Goal: Task Accomplishment & Management: Use online tool/utility

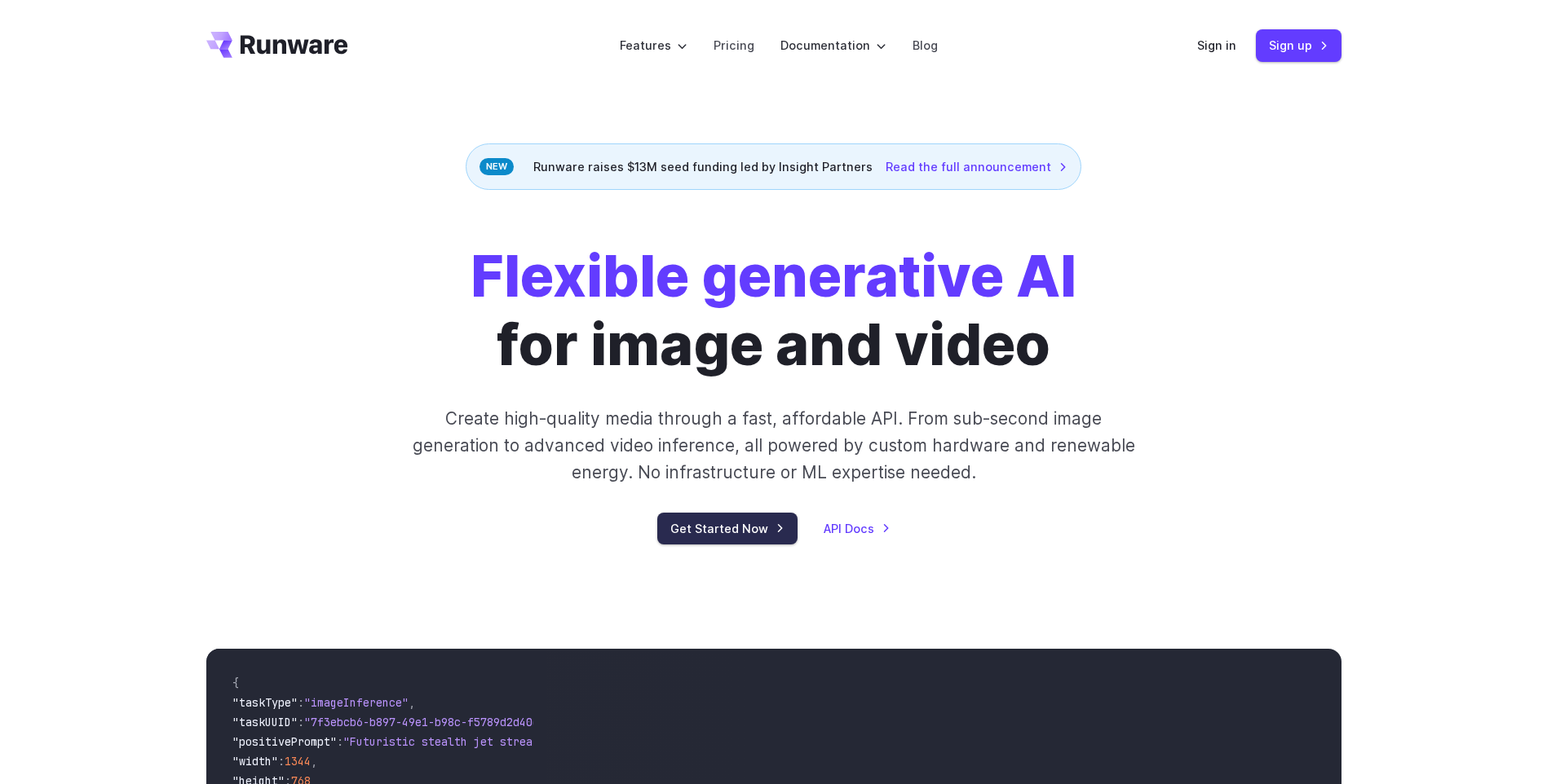
click at [720, 534] on link "Get Started Now" at bounding box center [727, 529] width 140 height 32
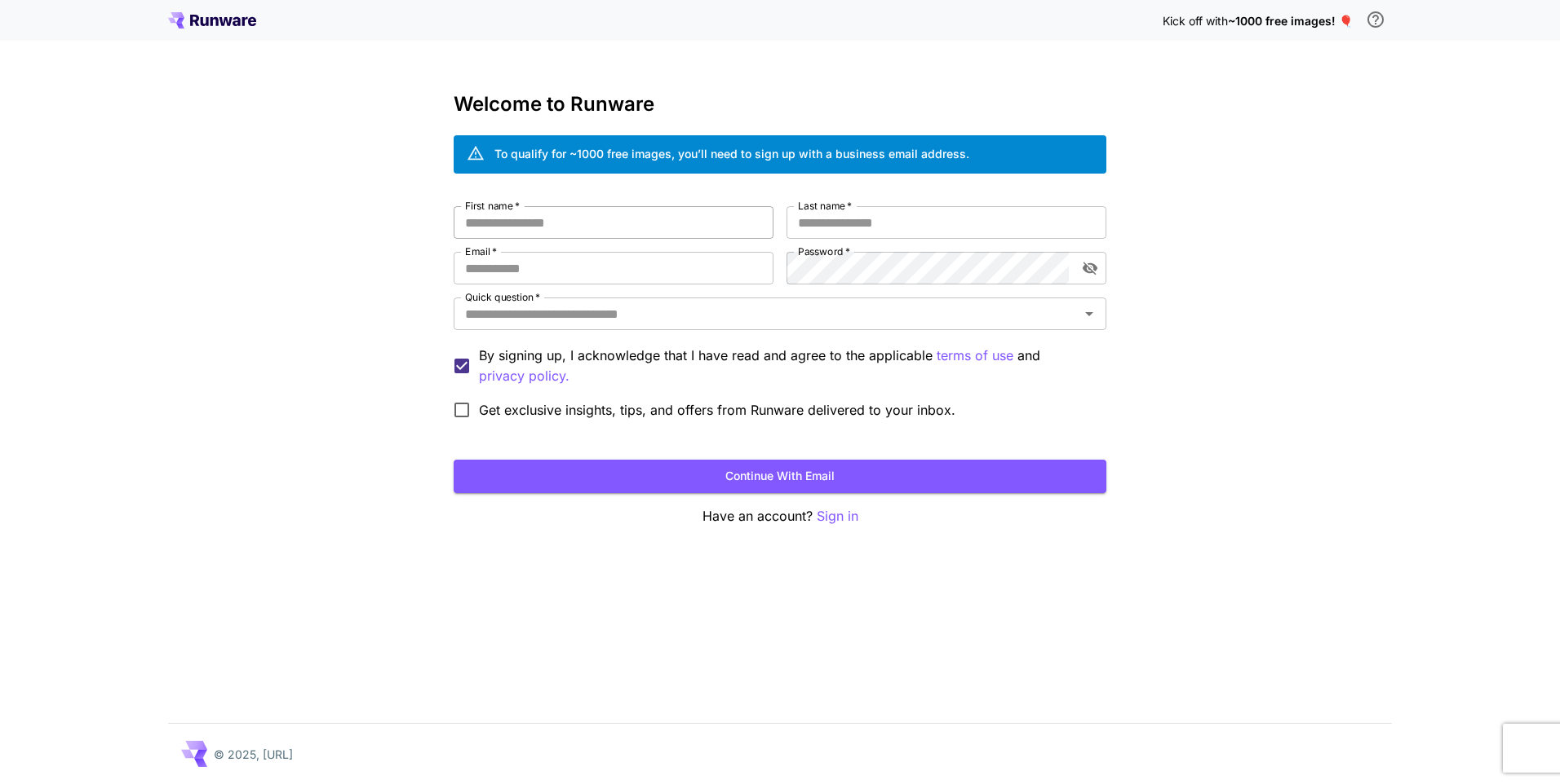
click at [712, 218] on input "First name   *" at bounding box center [614, 223] width 320 height 33
type input "*******"
type input "******"
click at [699, 271] on input "Email   *" at bounding box center [614, 268] width 320 height 33
click at [683, 279] on input "**********" at bounding box center [614, 268] width 320 height 33
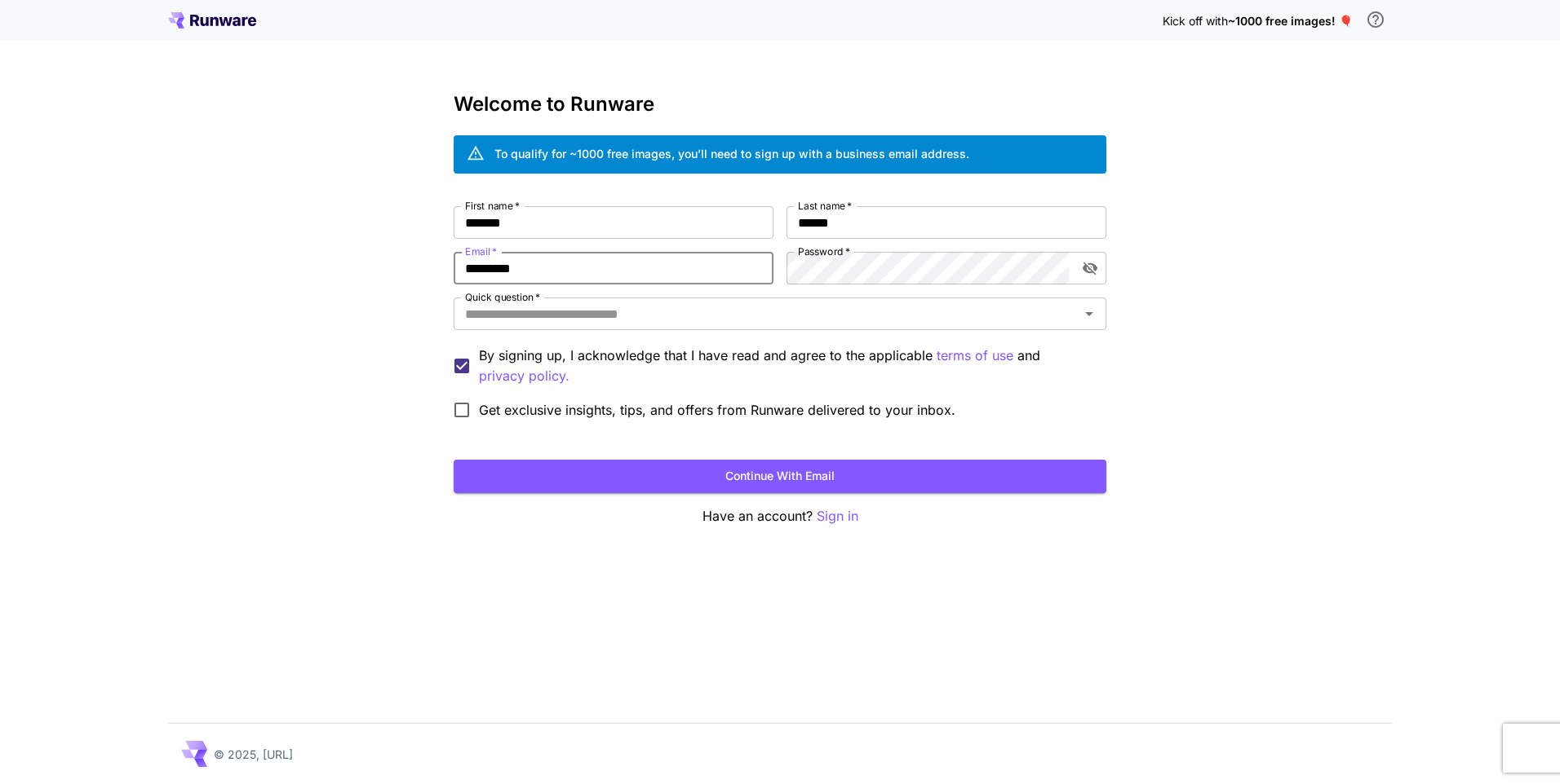
type input "**********"
click at [883, 329] on div "Quick question   *" at bounding box center [780, 314] width 652 height 33
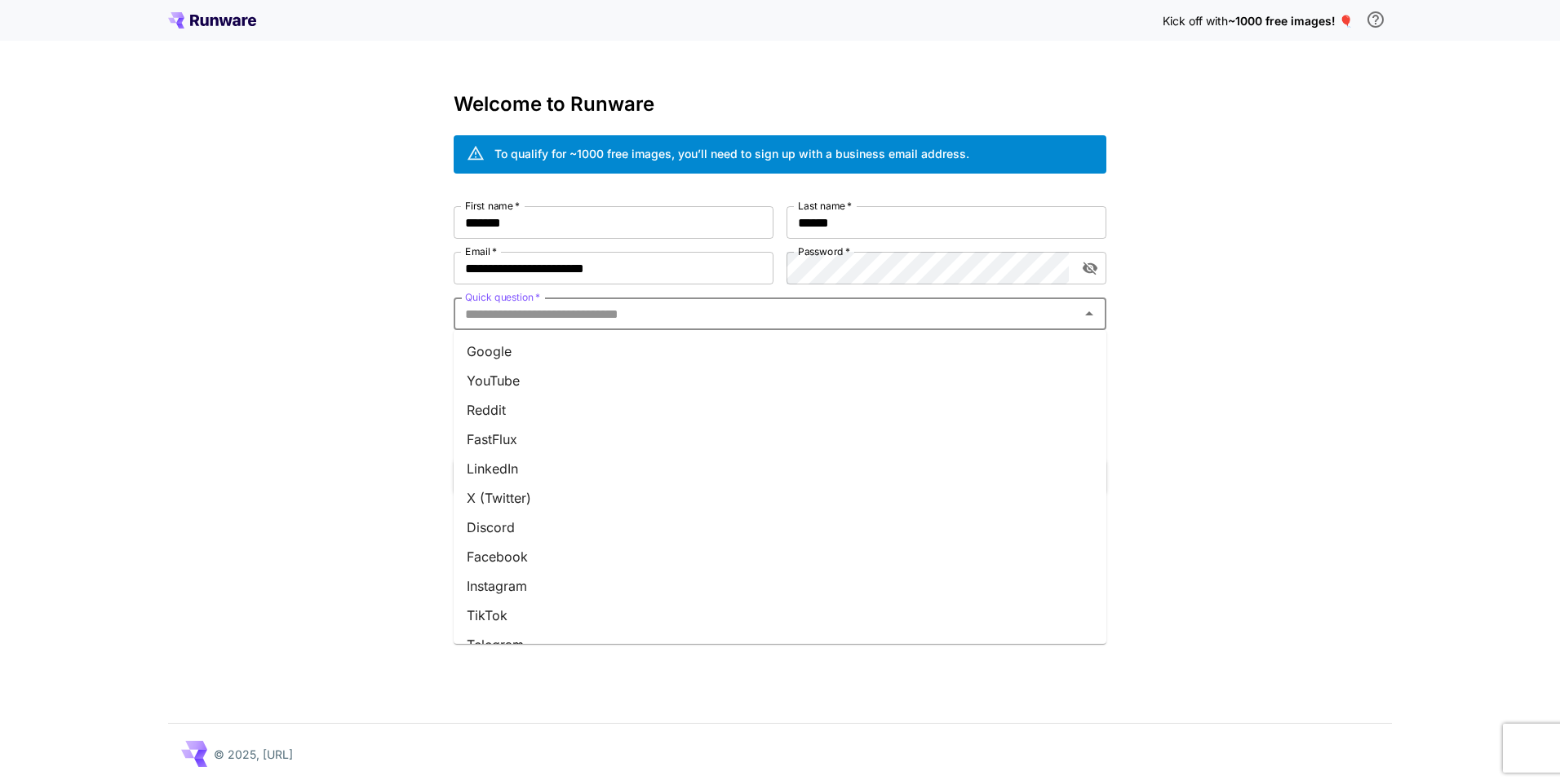
click at [503, 414] on li "Reddit" at bounding box center [780, 410] width 652 height 29
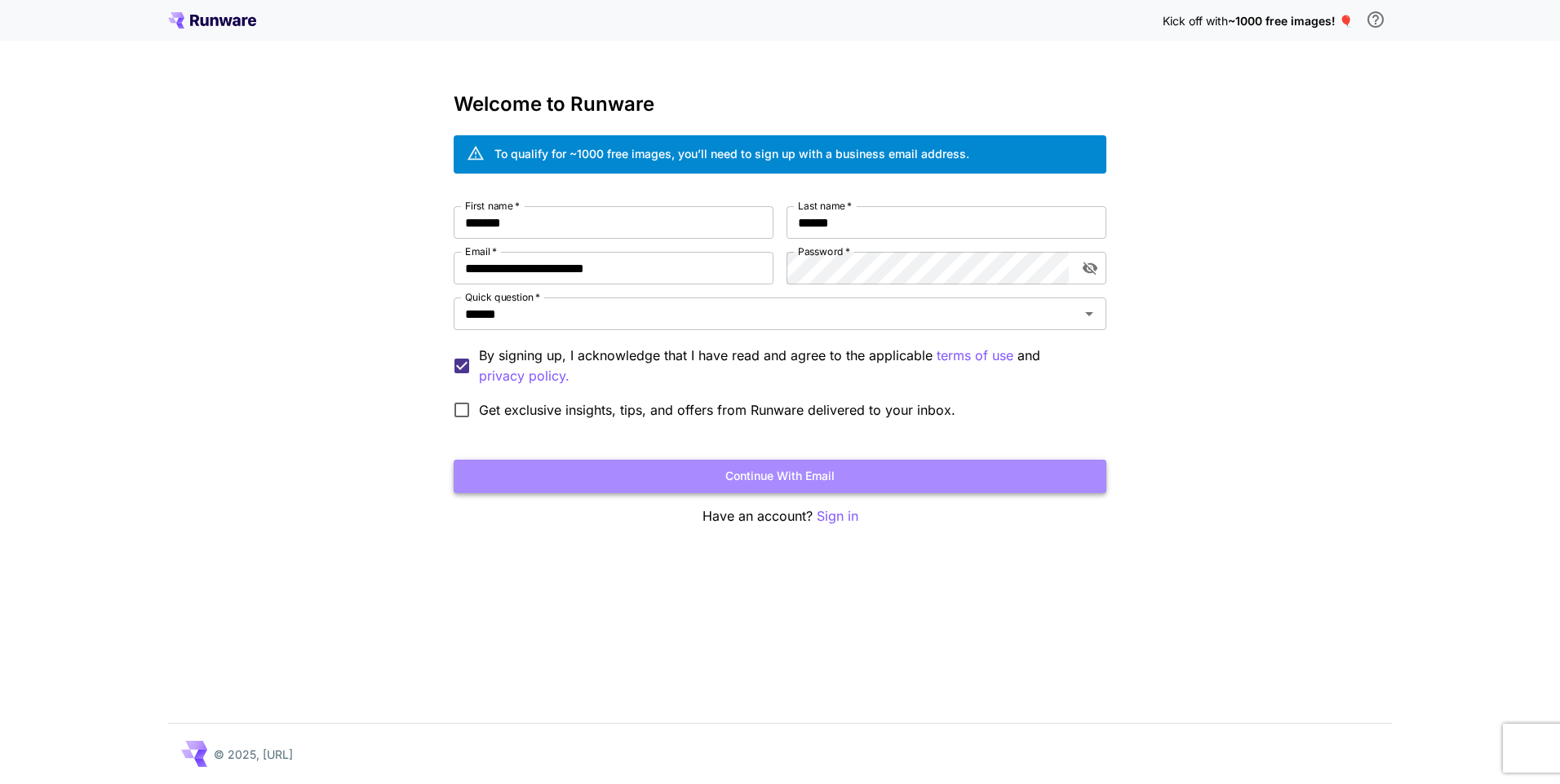
click at [697, 472] on button "Continue with email" at bounding box center [780, 476] width 652 height 33
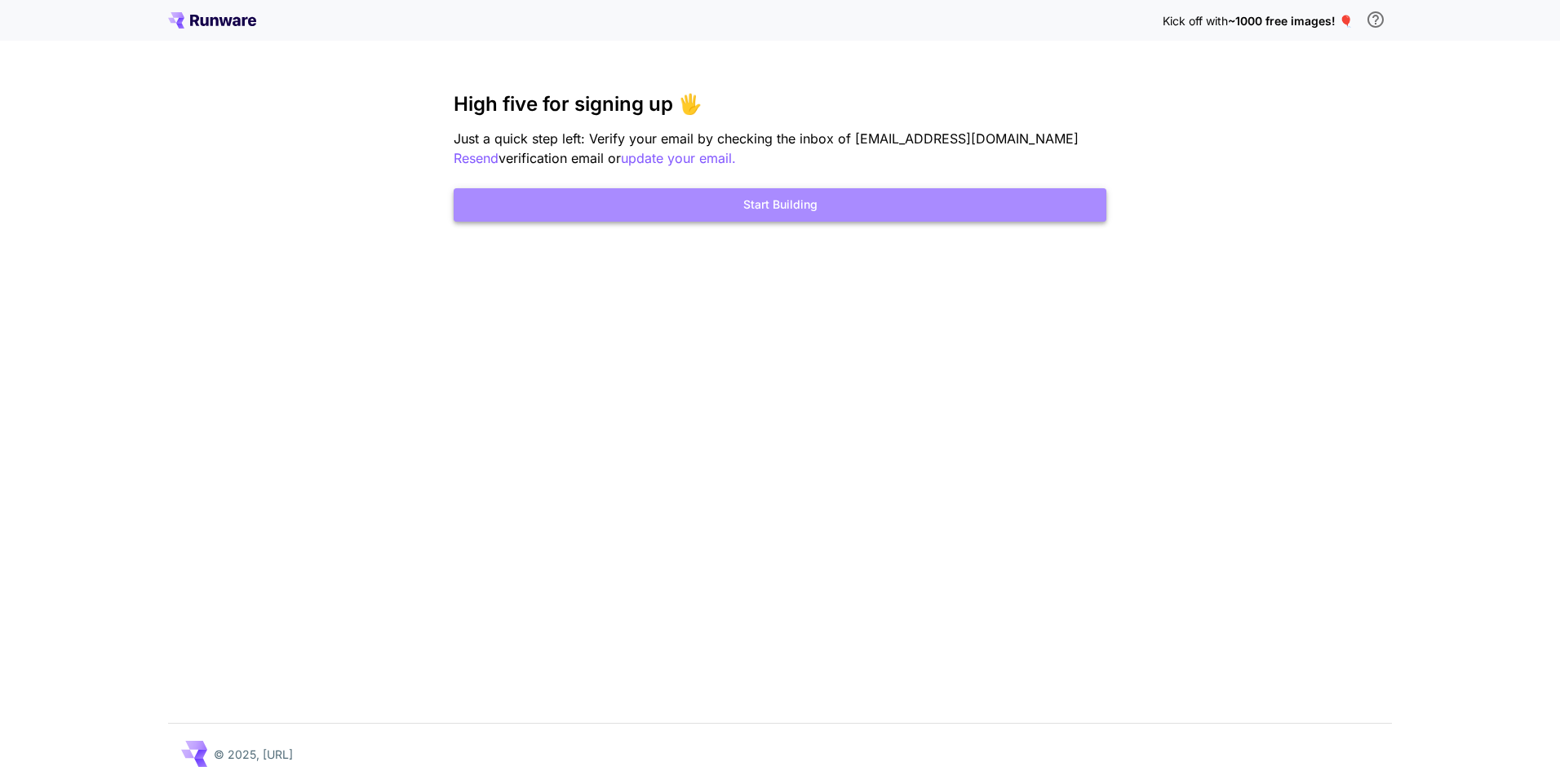
click at [718, 203] on button "Start Building" at bounding box center [780, 205] width 652 height 33
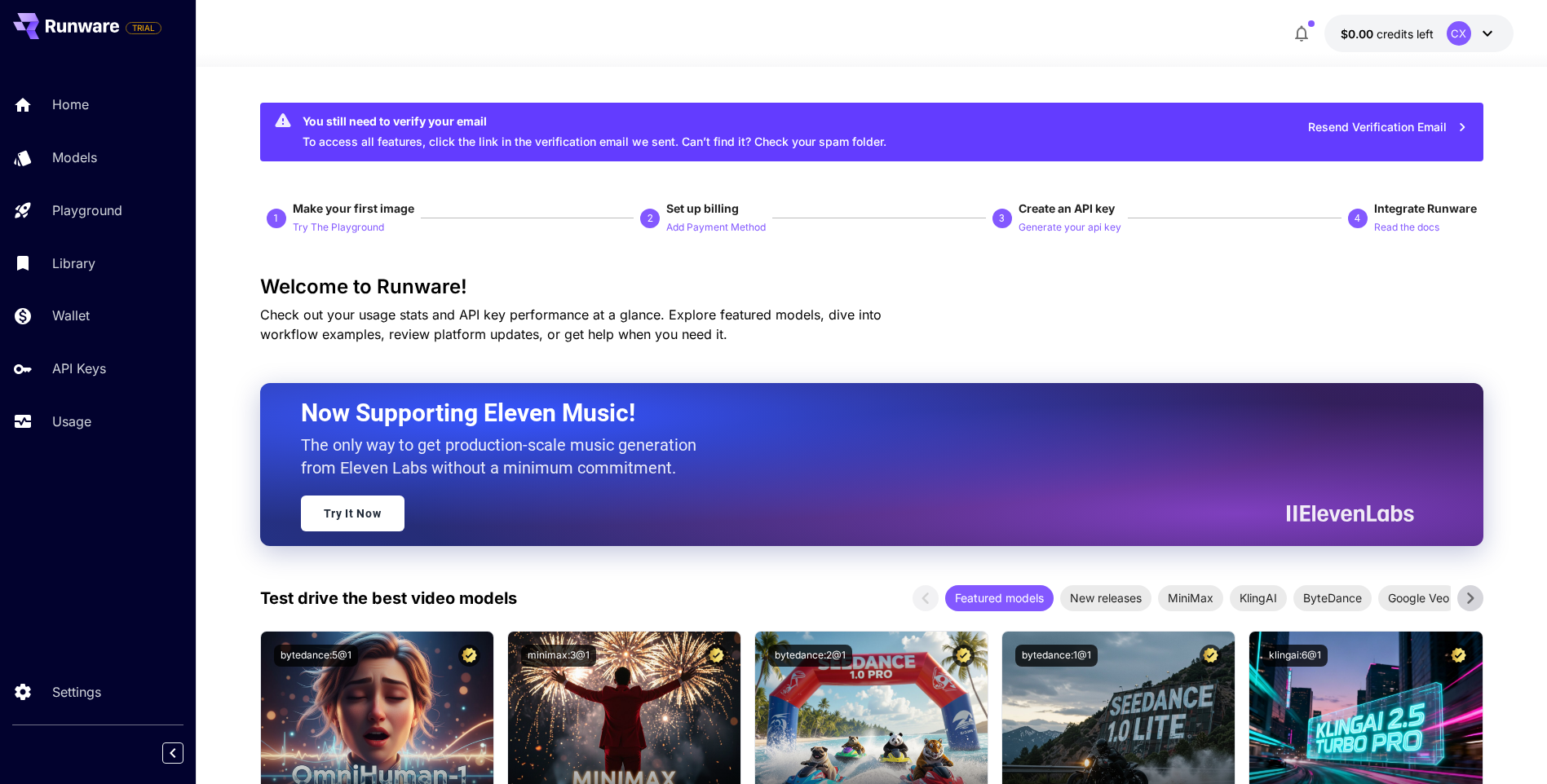
click at [1486, 33] on icon at bounding box center [1487, 33] width 10 height 6
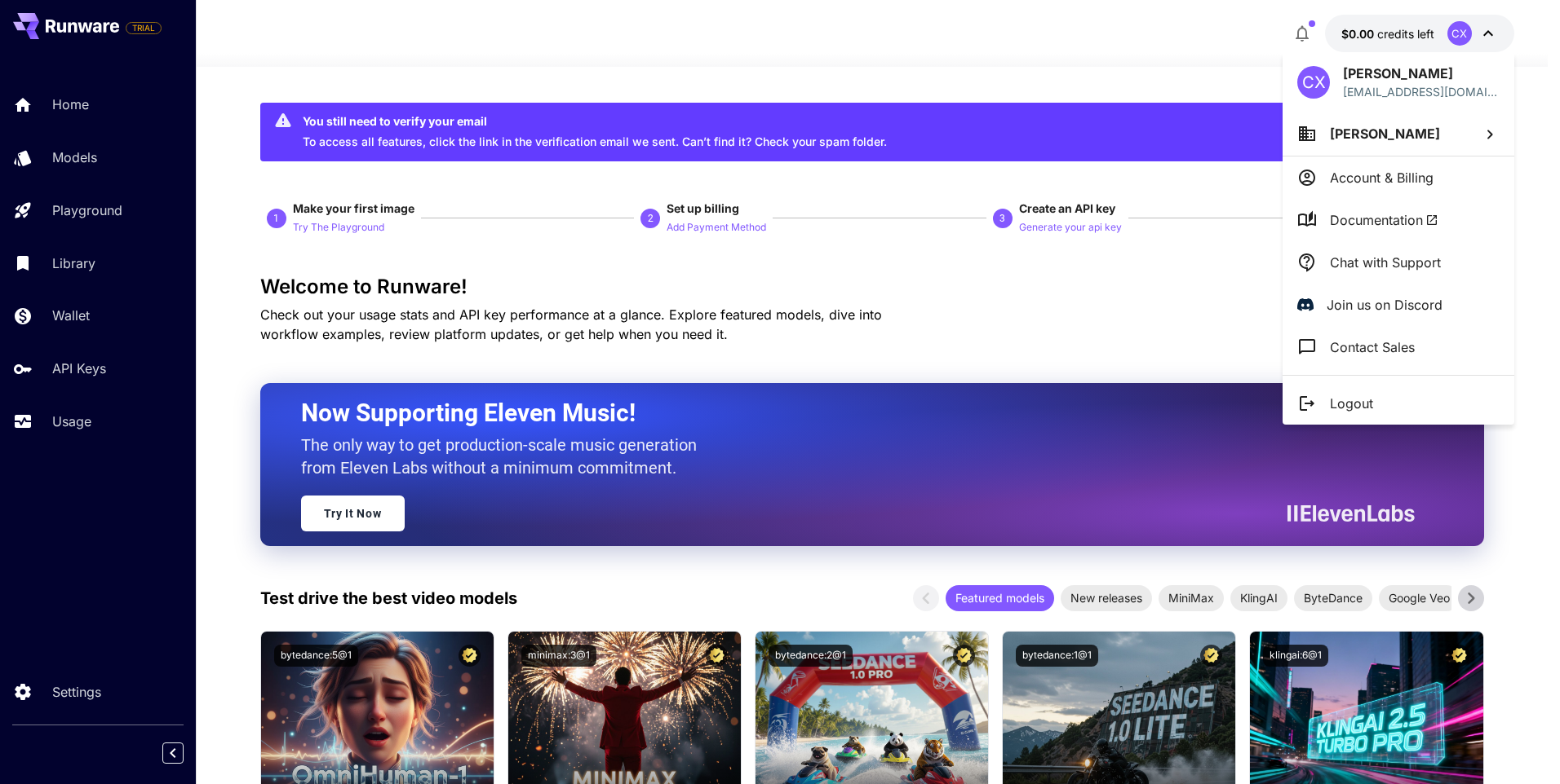
click at [1487, 33] on div at bounding box center [780, 392] width 1560 height 784
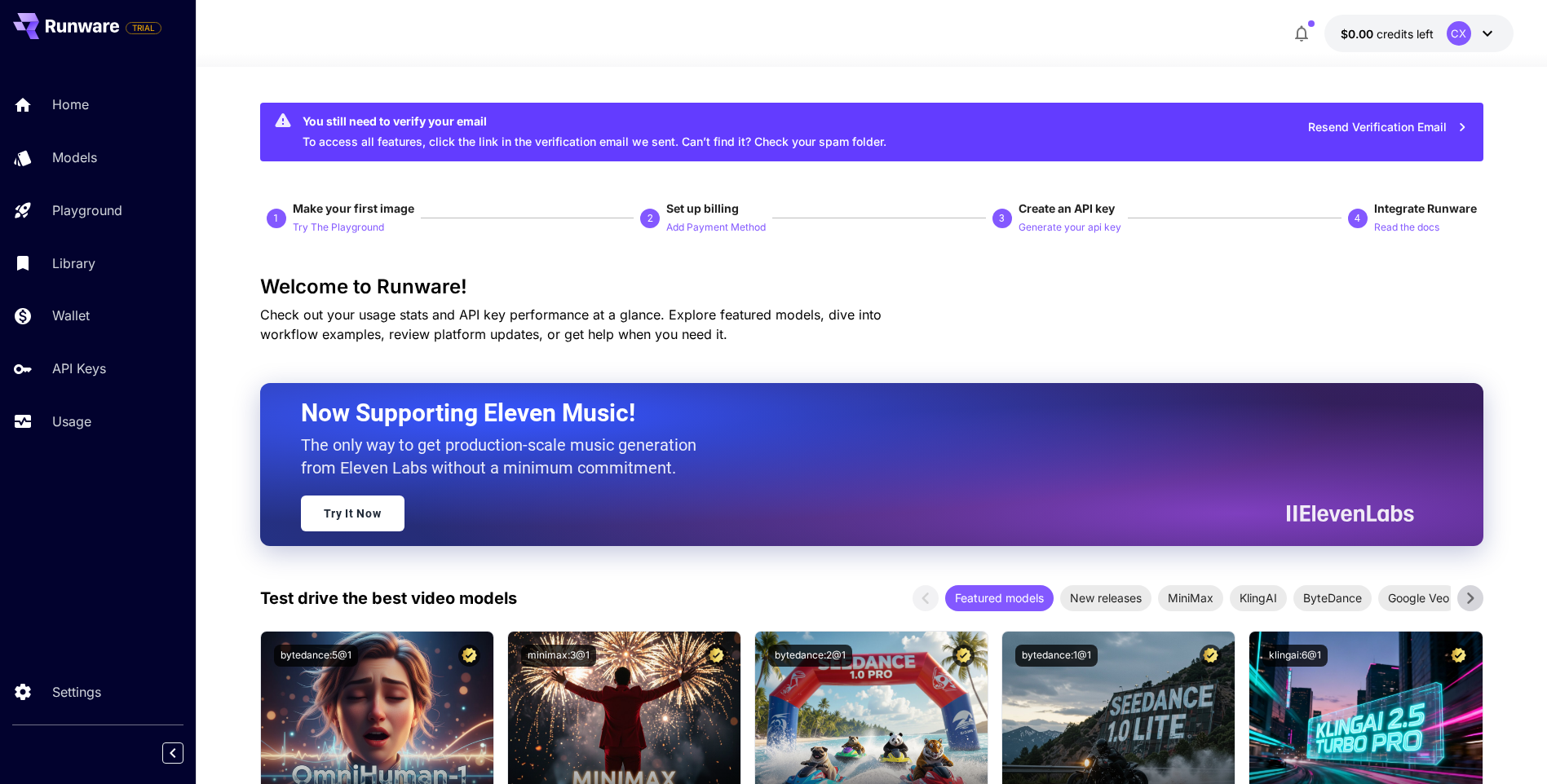
click at [1483, 32] on icon at bounding box center [1487, 33] width 10 height 6
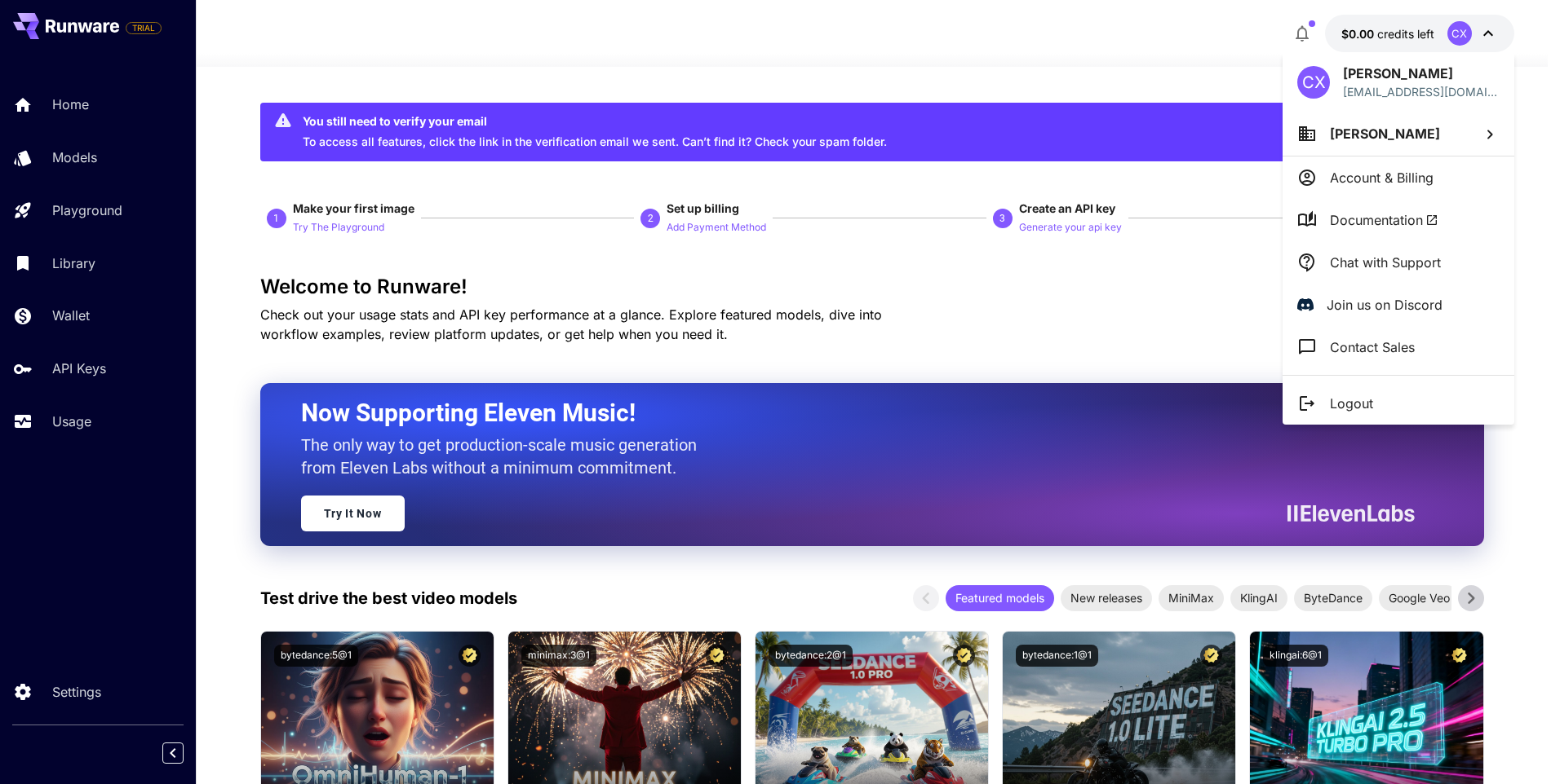
click at [834, 50] on div at bounding box center [780, 392] width 1560 height 784
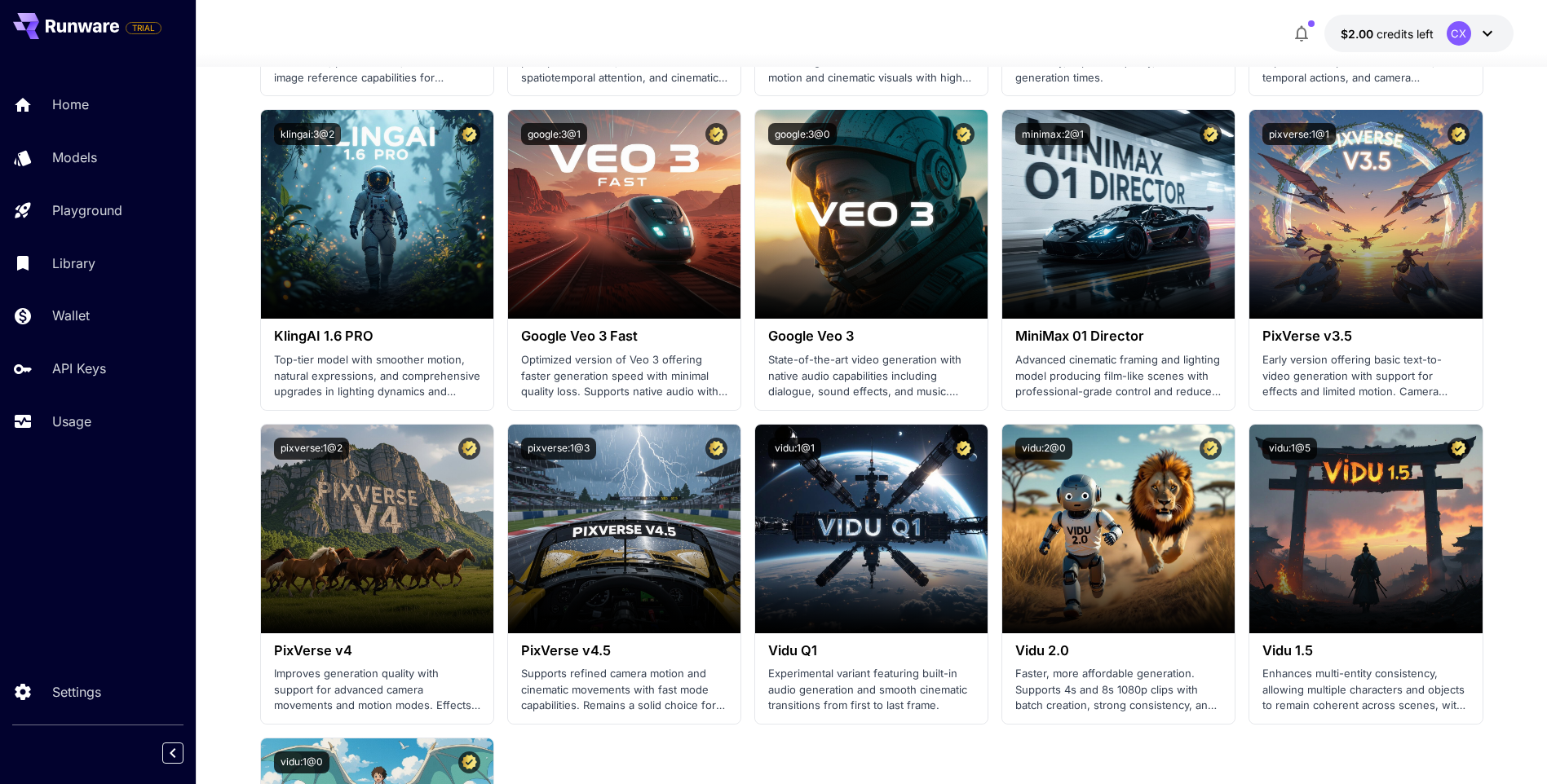
scroll to position [1008, 0]
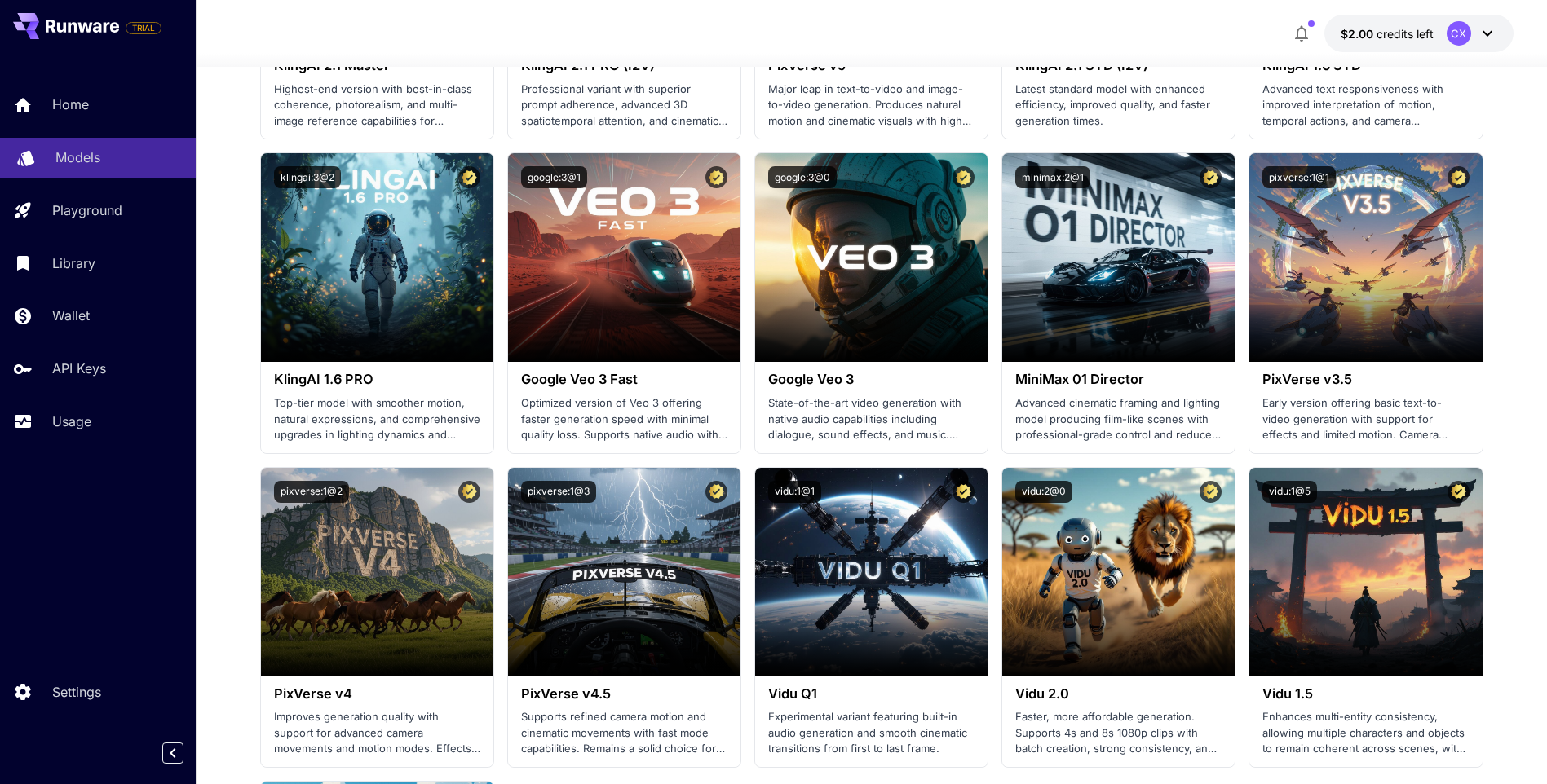
click at [79, 156] on p "Models" at bounding box center [78, 157] width 45 height 20
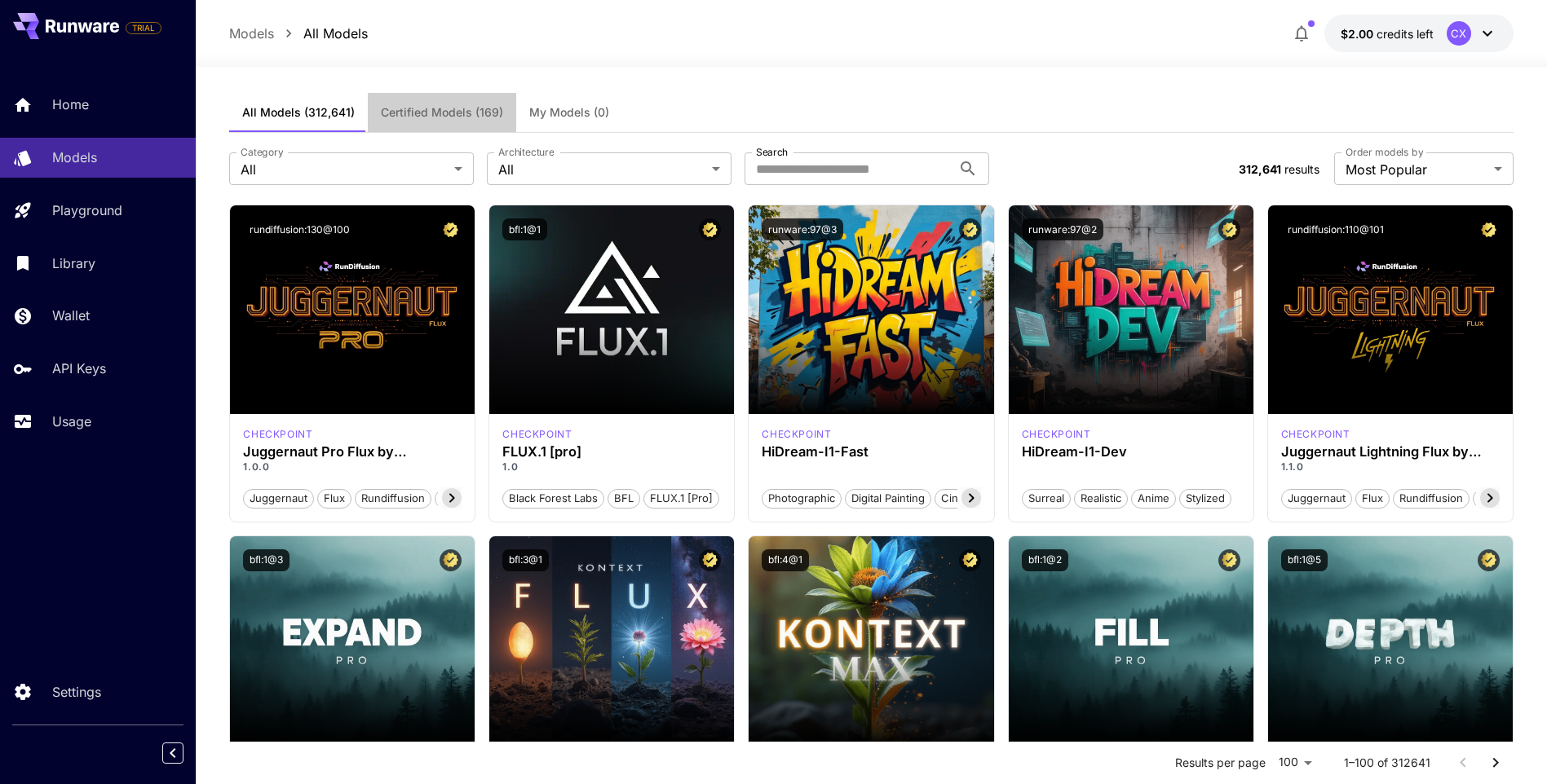
click at [441, 113] on span "Certified Models (169)" at bounding box center [442, 113] width 122 height 15
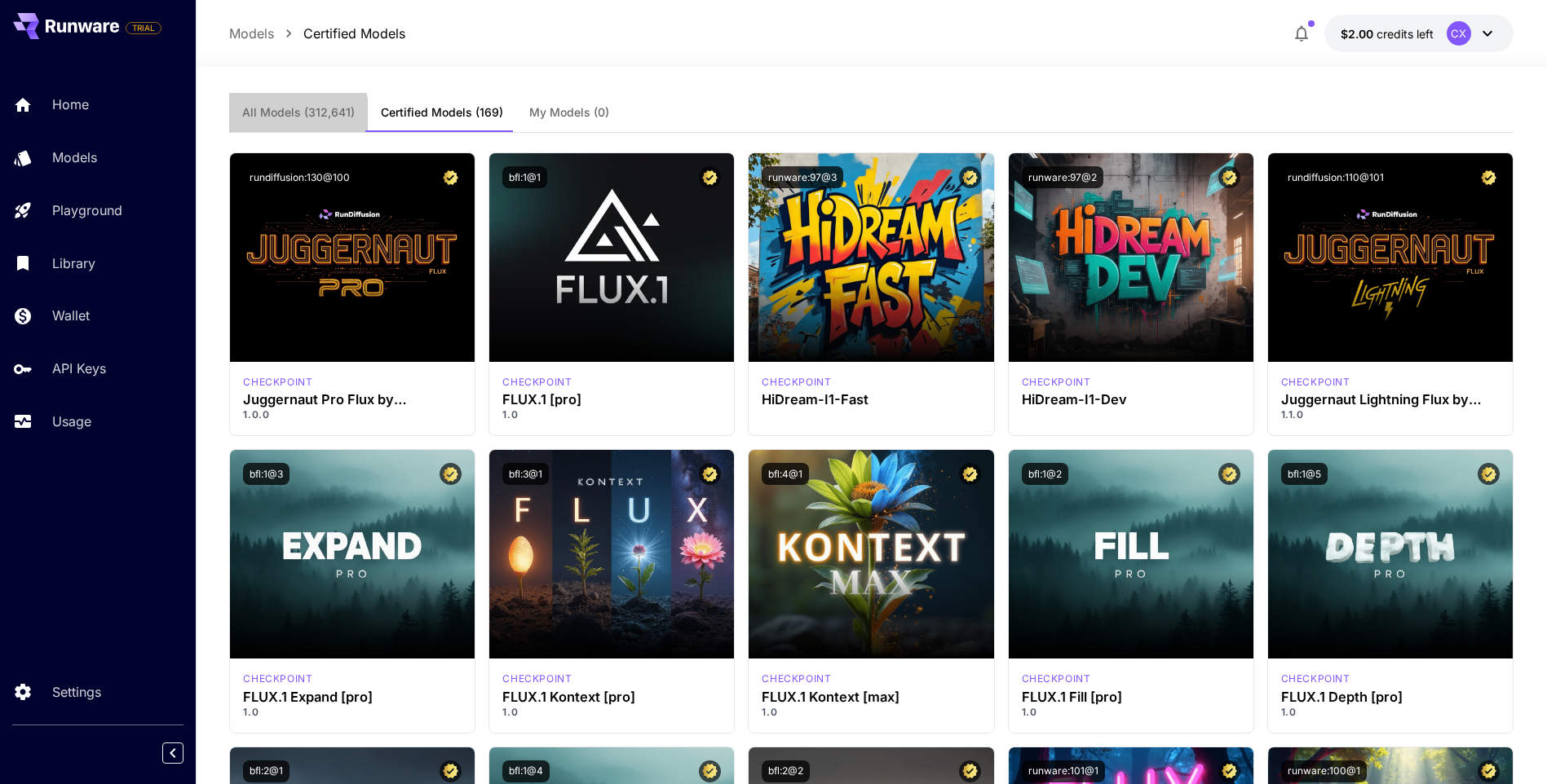
click at [286, 115] on span "All Models (312,641)" at bounding box center [299, 113] width 113 height 15
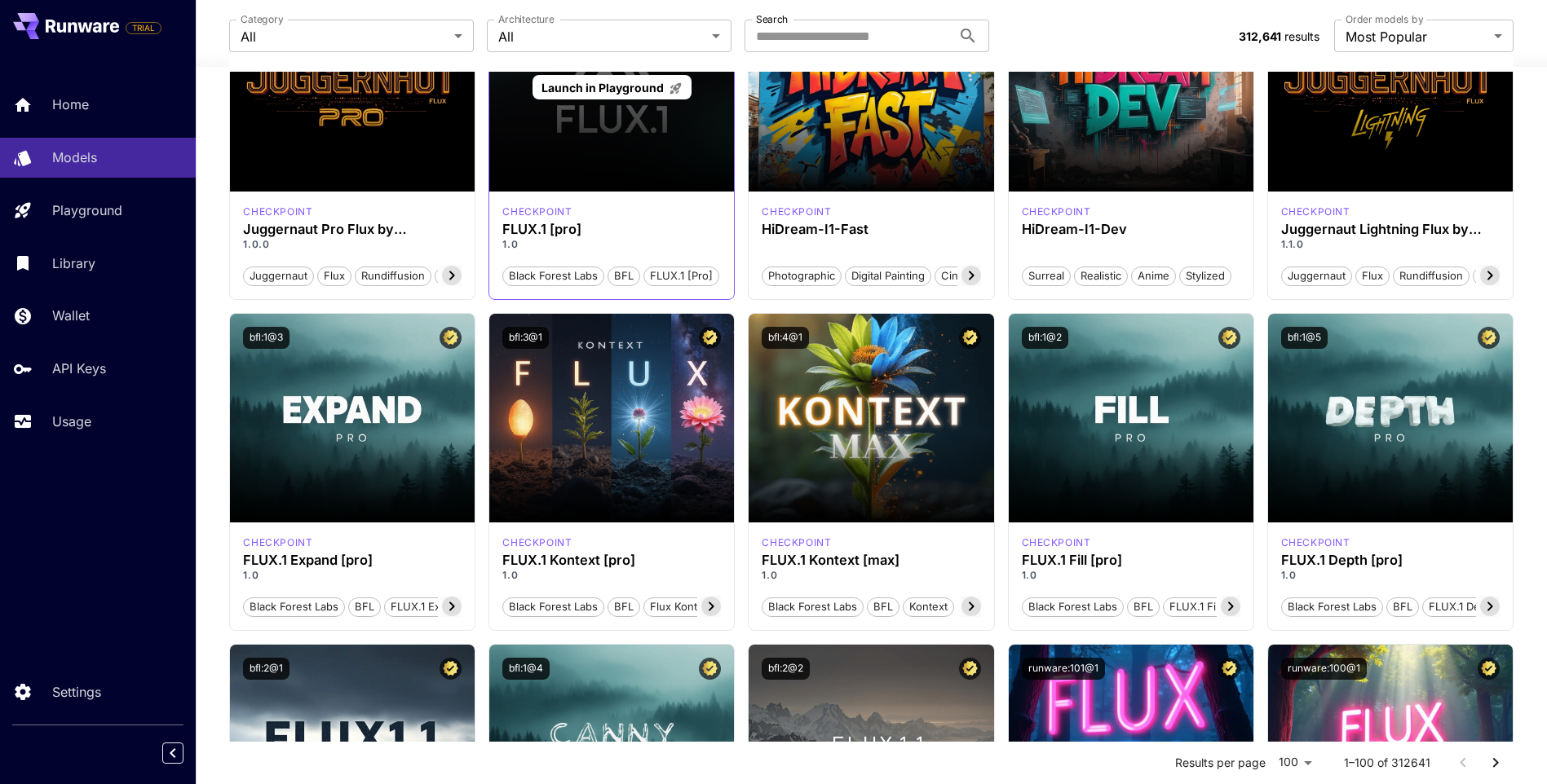
scroll to position [245, 0]
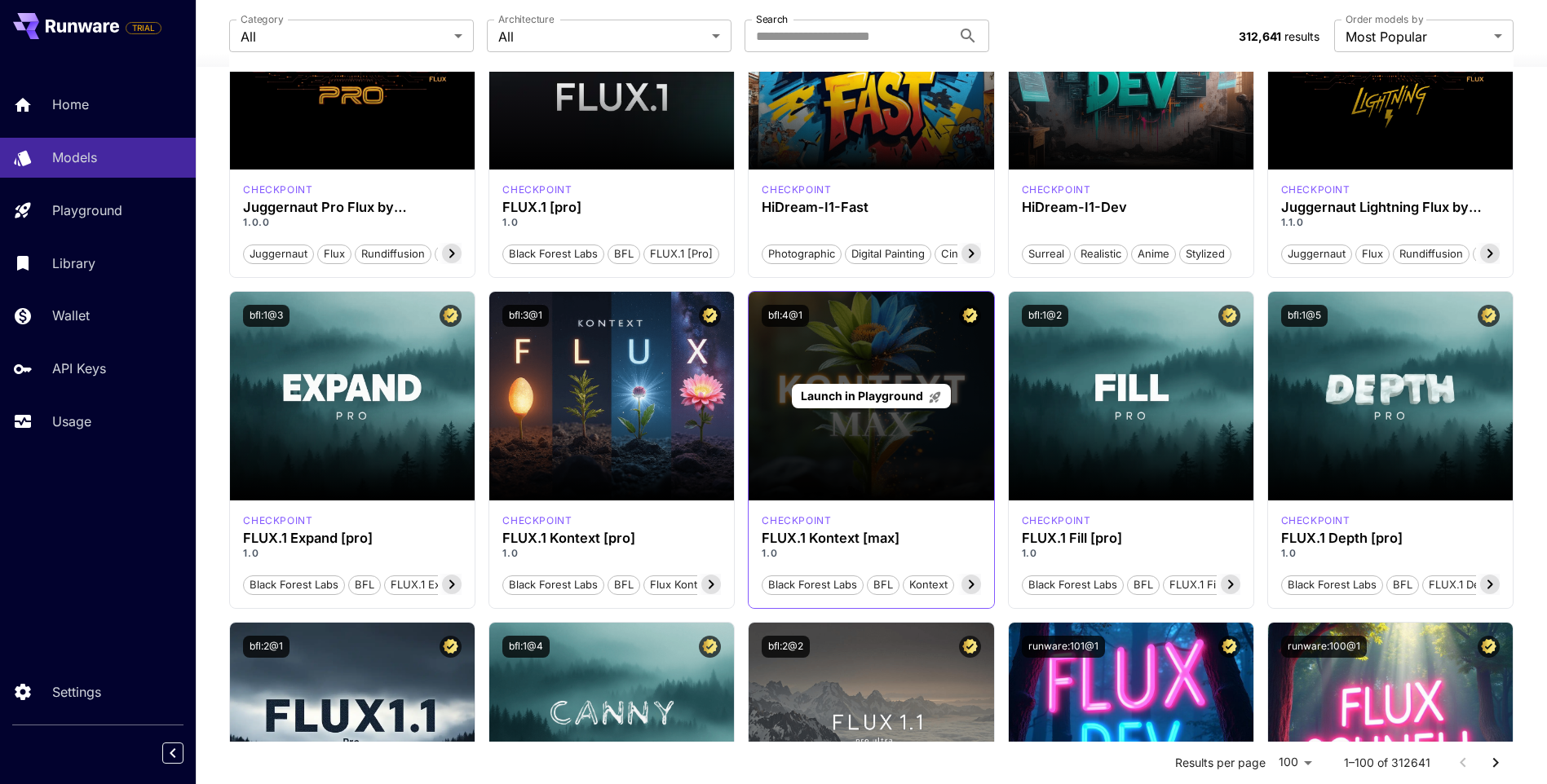
click at [883, 362] on div "Launch in Playground" at bounding box center [871, 396] width 245 height 209
click at [918, 423] on div "Launch in Playground" at bounding box center [871, 396] width 245 height 209
click at [906, 393] on span "Launch in Playground" at bounding box center [862, 396] width 122 height 14
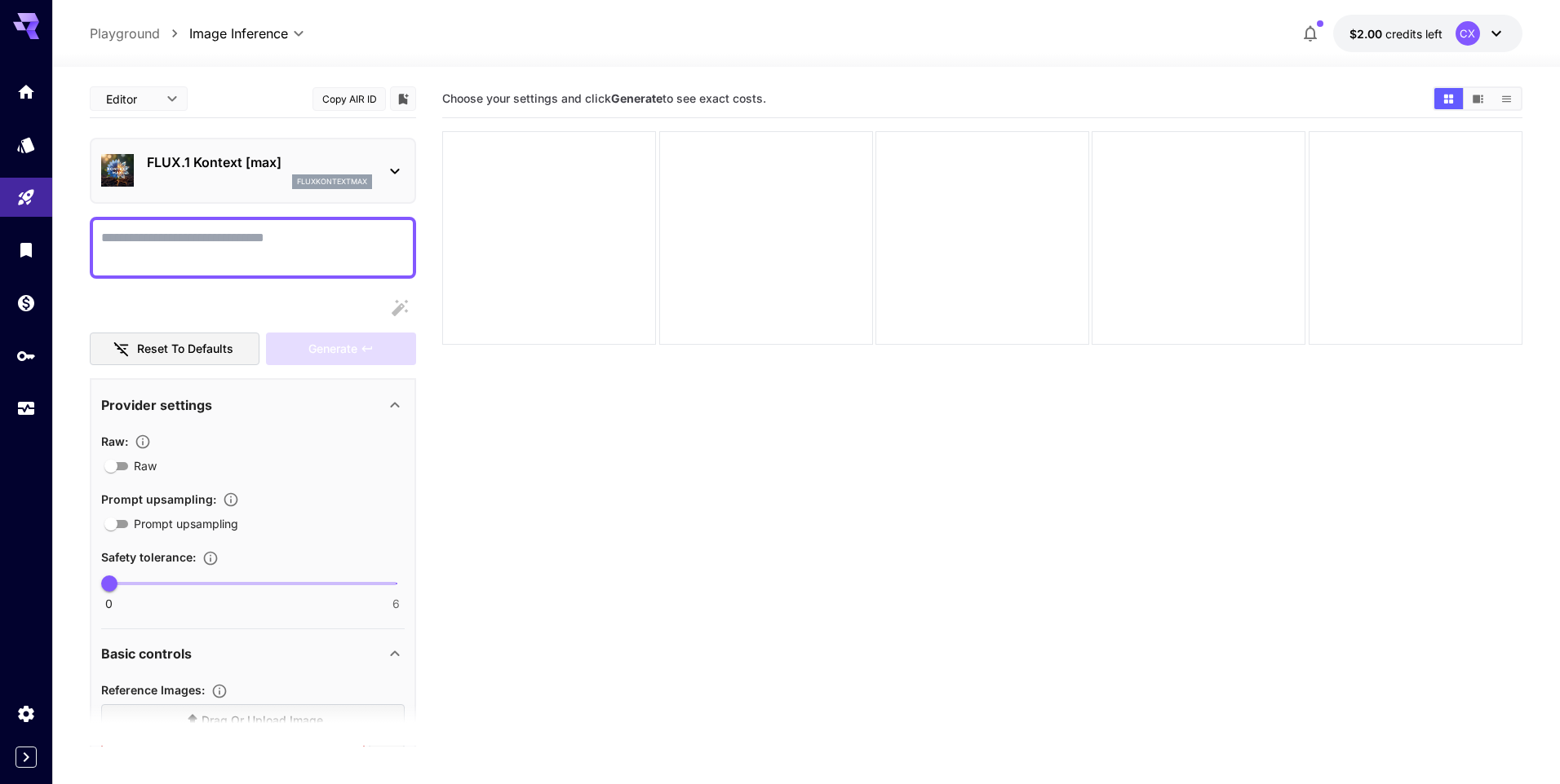
click at [172, 99] on body "**********" at bounding box center [780, 456] width 1560 height 913
click at [172, 99] on div at bounding box center [780, 392] width 1560 height 784
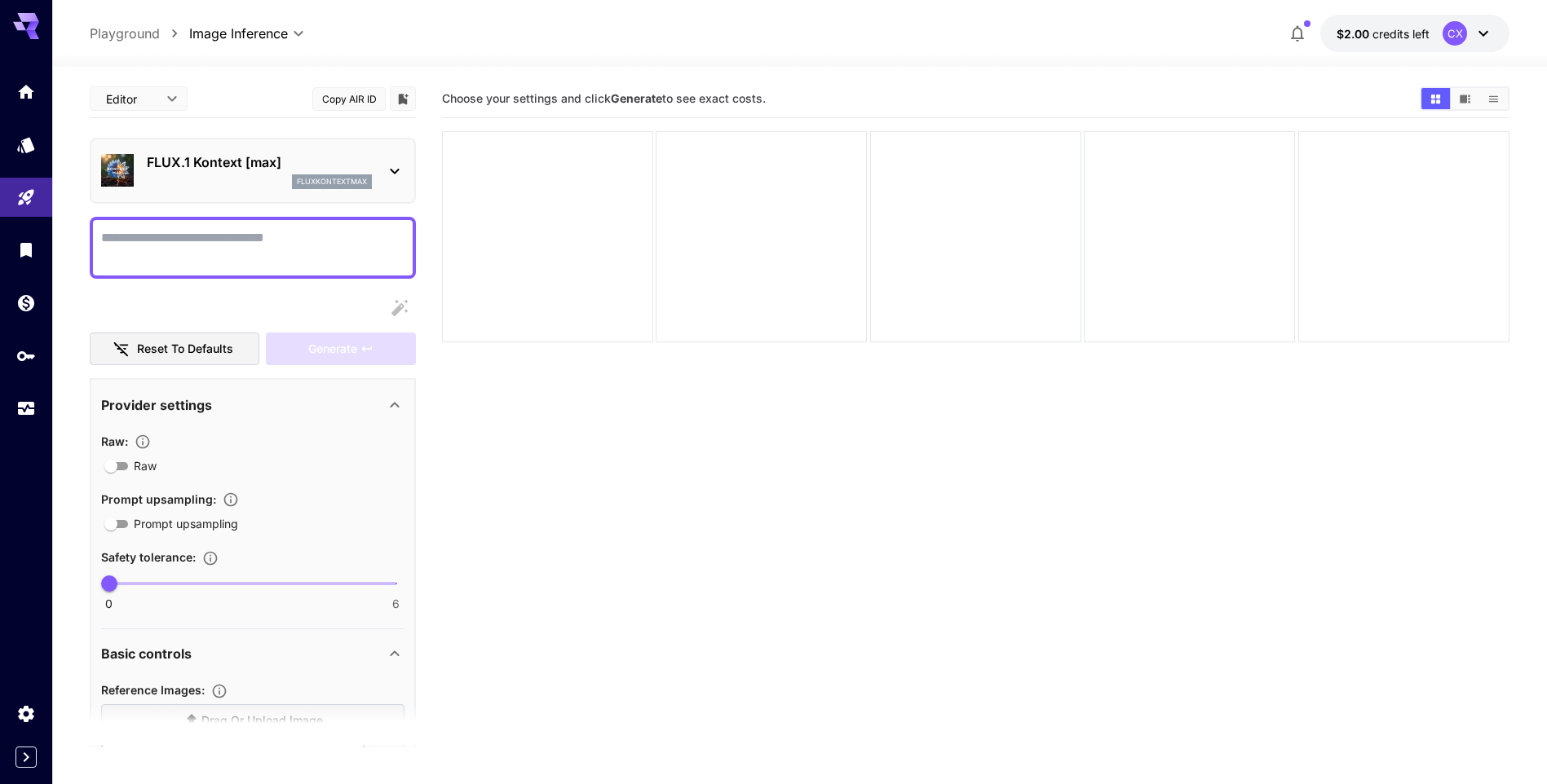
click at [207, 247] on textarea "Raw" at bounding box center [253, 248] width 304 height 39
click at [229, 174] on div "FLUX.1 Kontext [max] fluxkontextmax" at bounding box center [259, 171] width 225 height 37
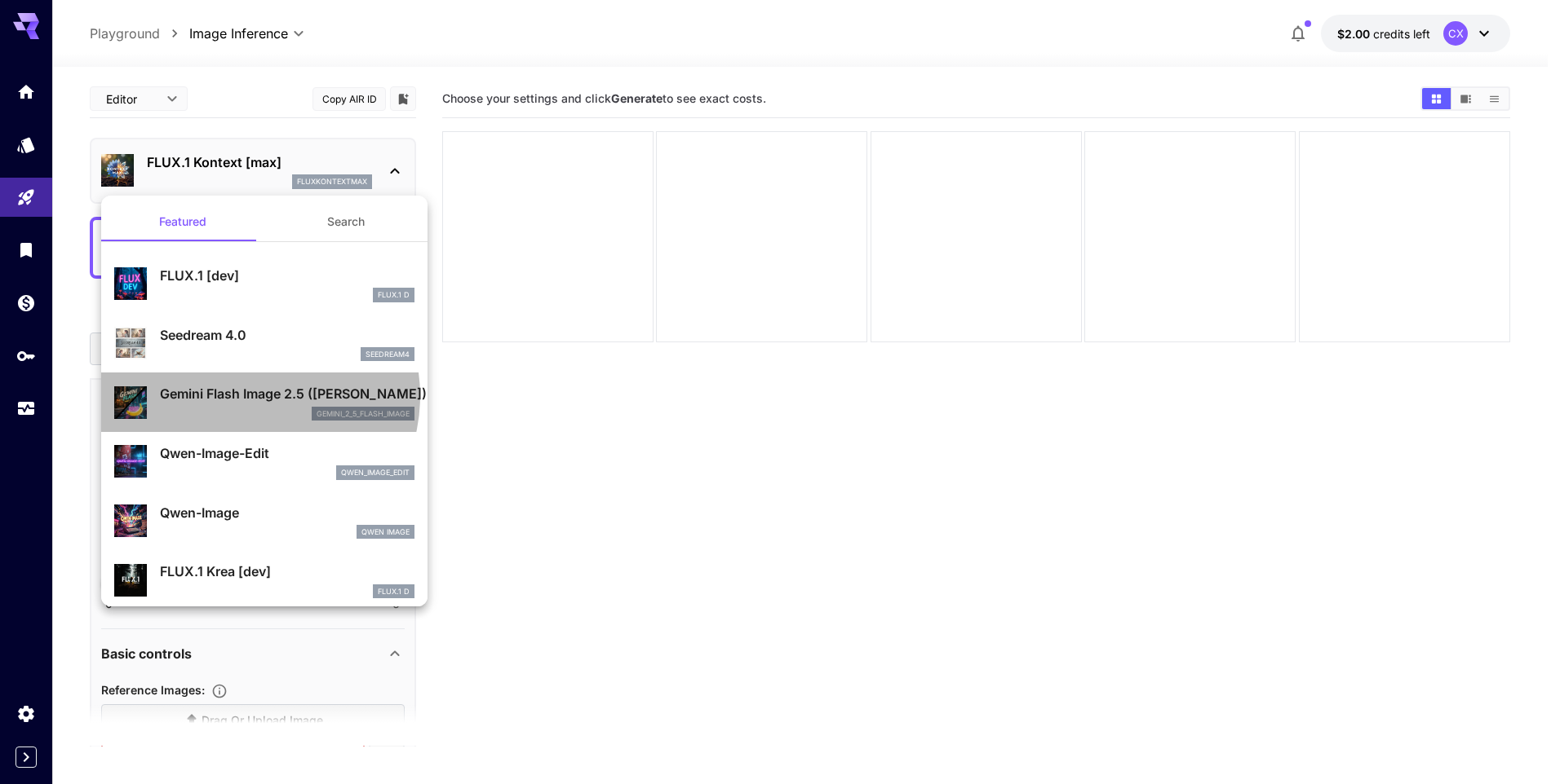
click at [250, 396] on p "Gemini Flash Image 2.5 ([PERSON_NAME])" at bounding box center [287, 394] width 255 height 20
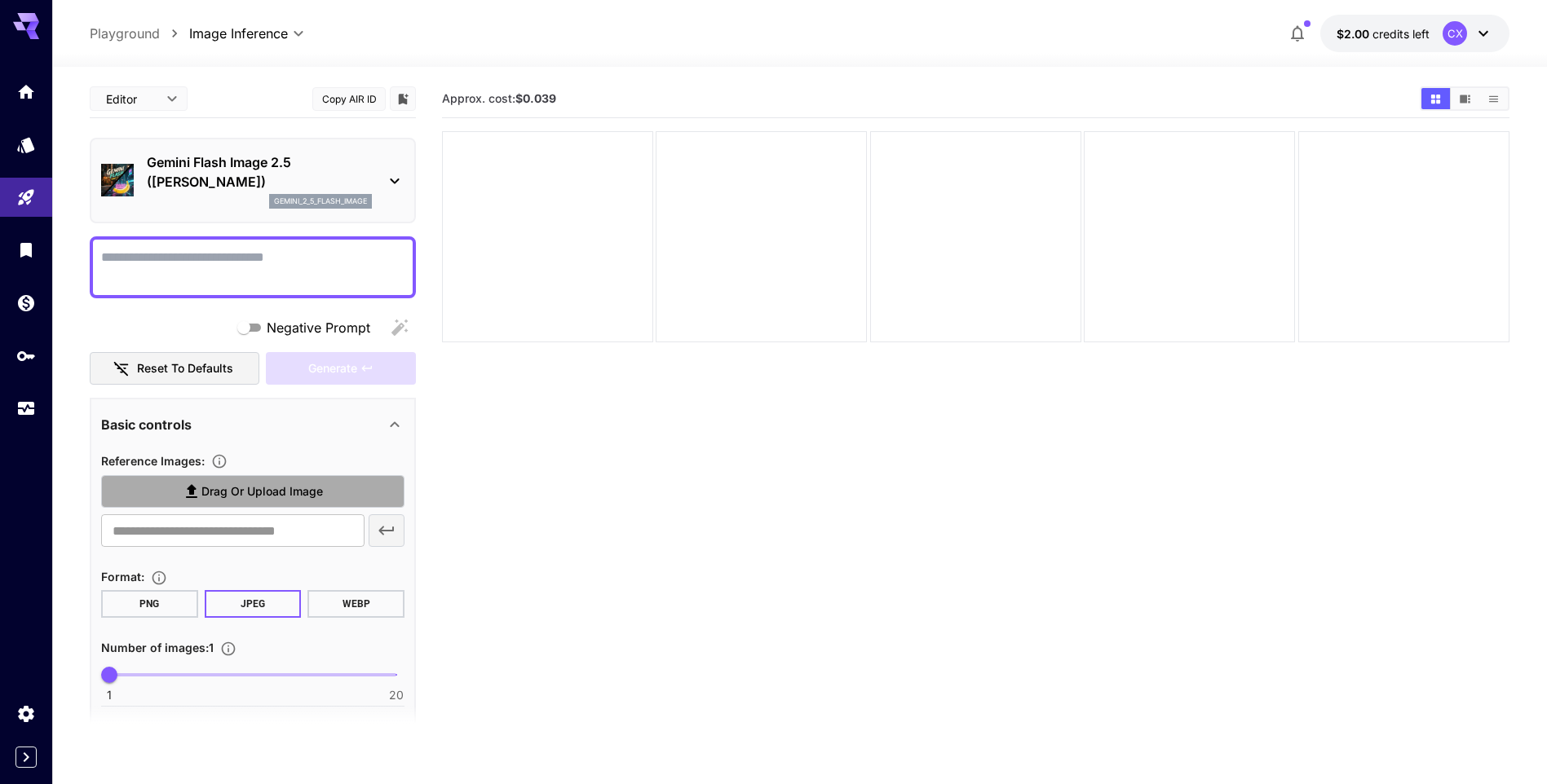
click at [287, 493] on span "Drag or upload image" at bounding box center [262, 492] width 122 height 20
click at [0, 0] on input "Drag or upload image" at bounding box center [0, 0] width 0 height 0
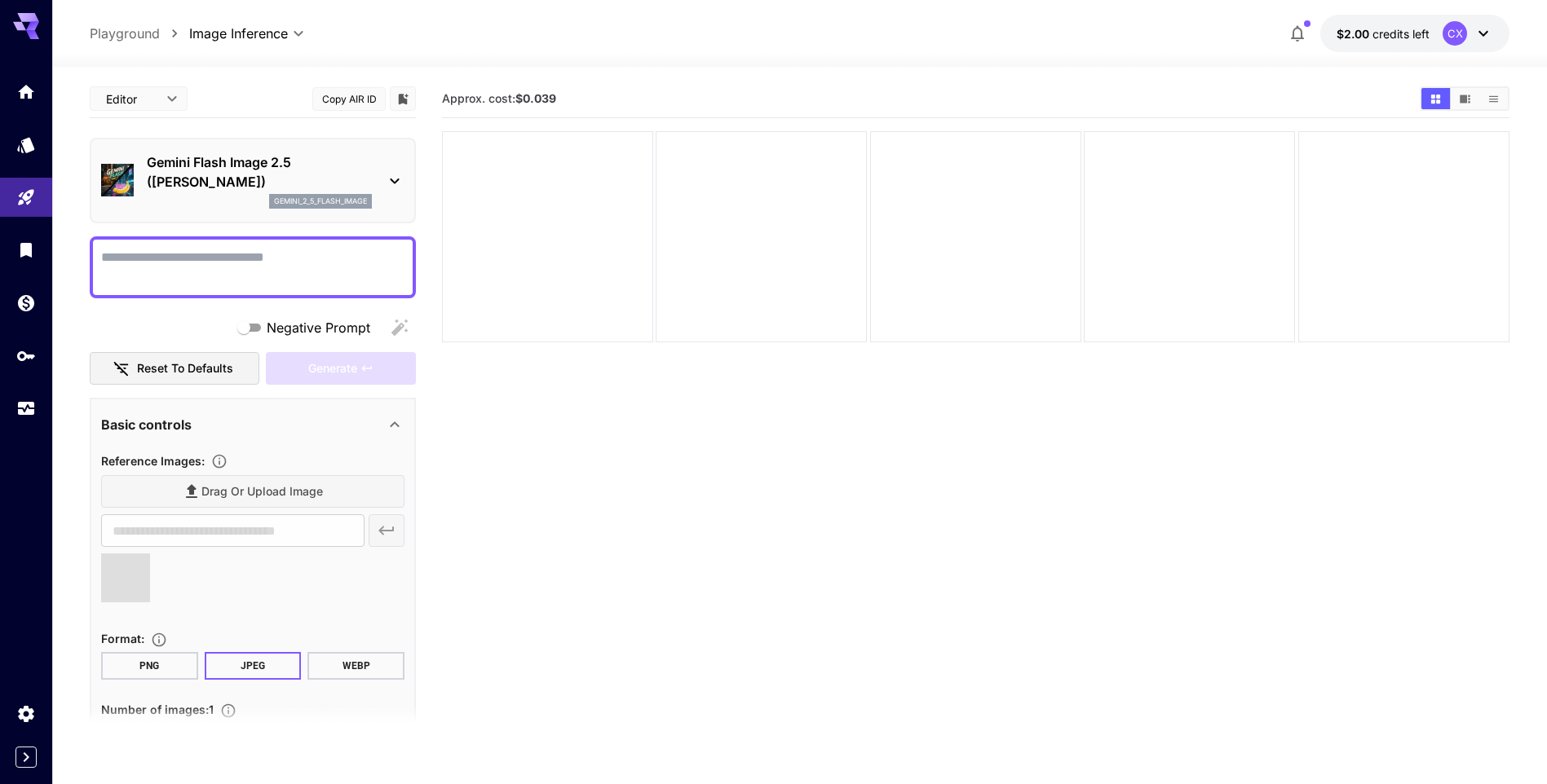
type input "**********"
click at [304, 263] on textarea "Negative Prompt" at bounding box center [253, 268] width 304 height 39
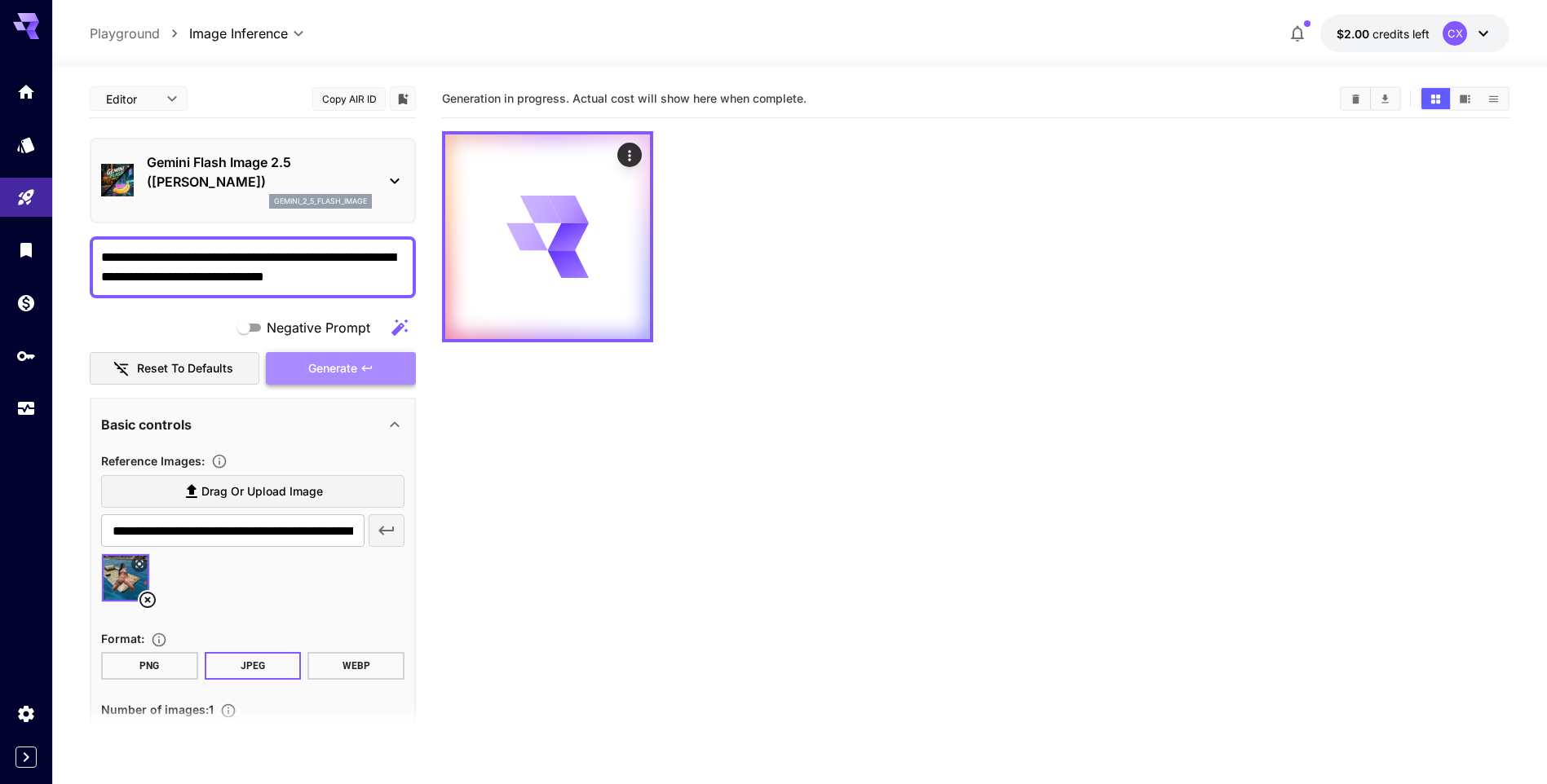
click at [331, 373] on span "Generate" at bounding box center [333, 369] width 49 height 20
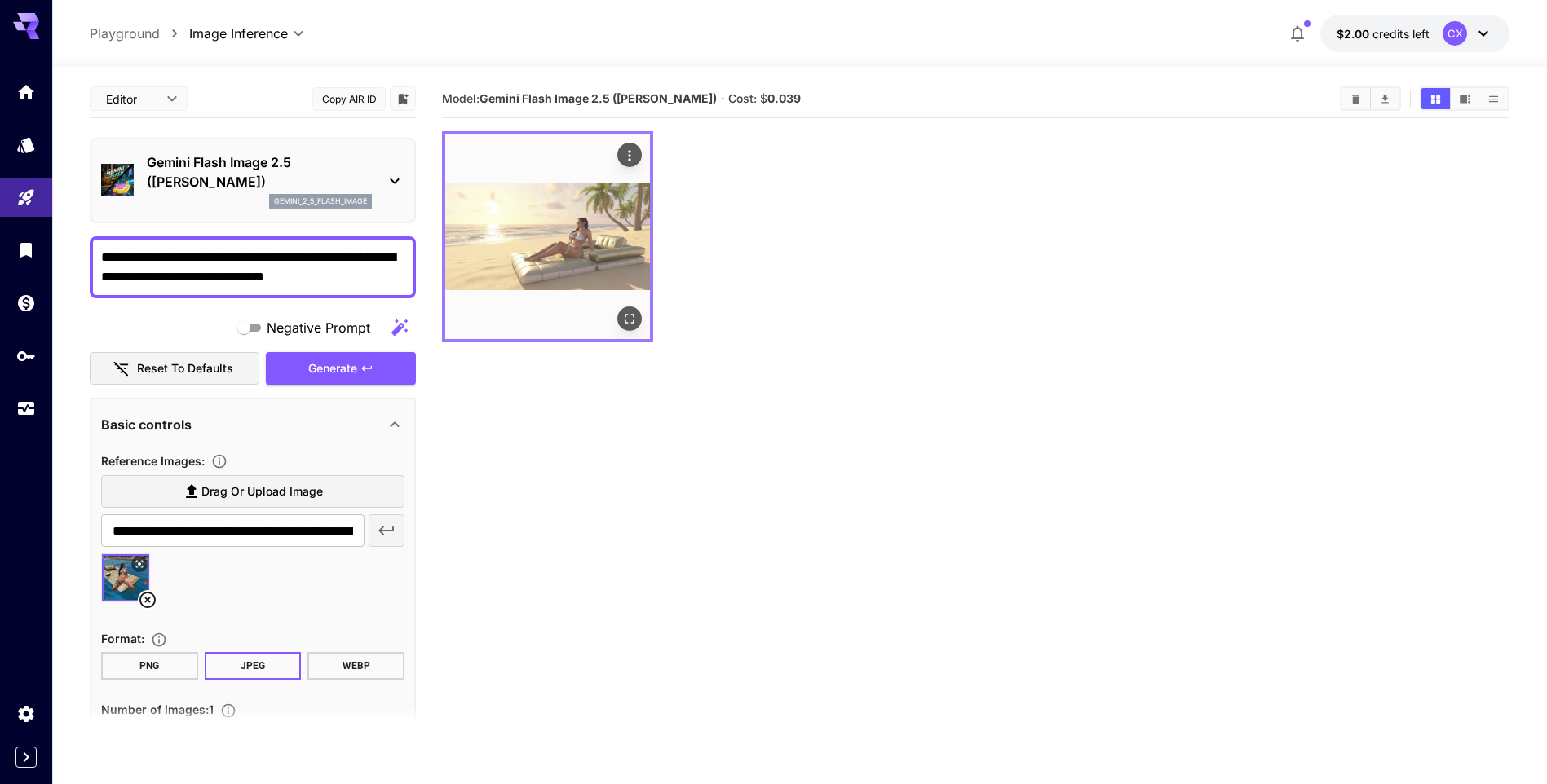
click at [551, 246] on img at bounding box center [547, 237] width 205 height 205
click at [625, 153] on icon "Actions" at bounding box center [629, 156] width 16 height 16
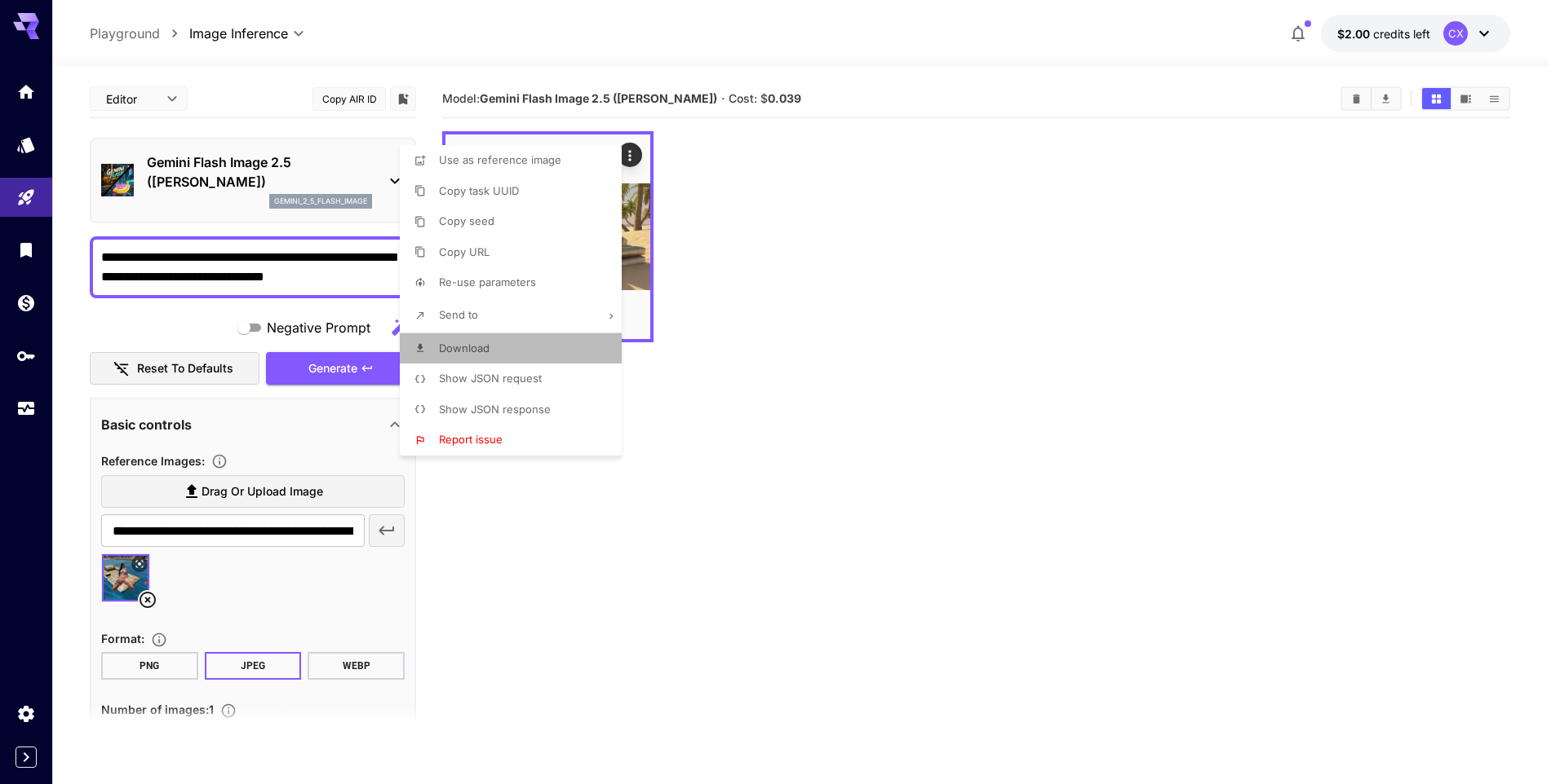
click at [499, 343] on li "Download" at bounding box center [516, 349] width 232 height 31
click at [727, 549] on div at bounding box center [780, 392] width 1560 height 784
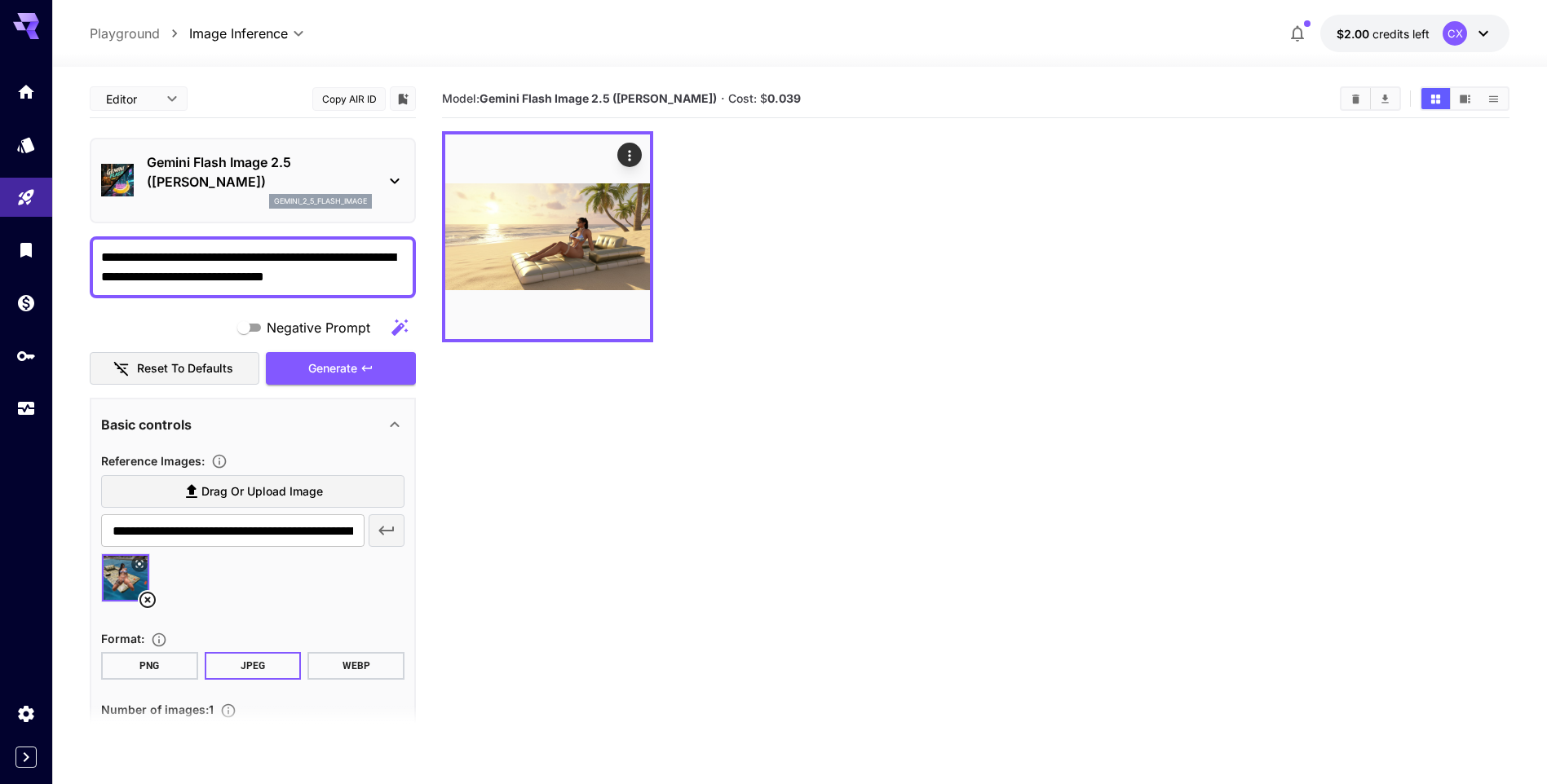
click at [378, 260] on textarea "**********" at bounding box center [253, 268] width 304 height 39
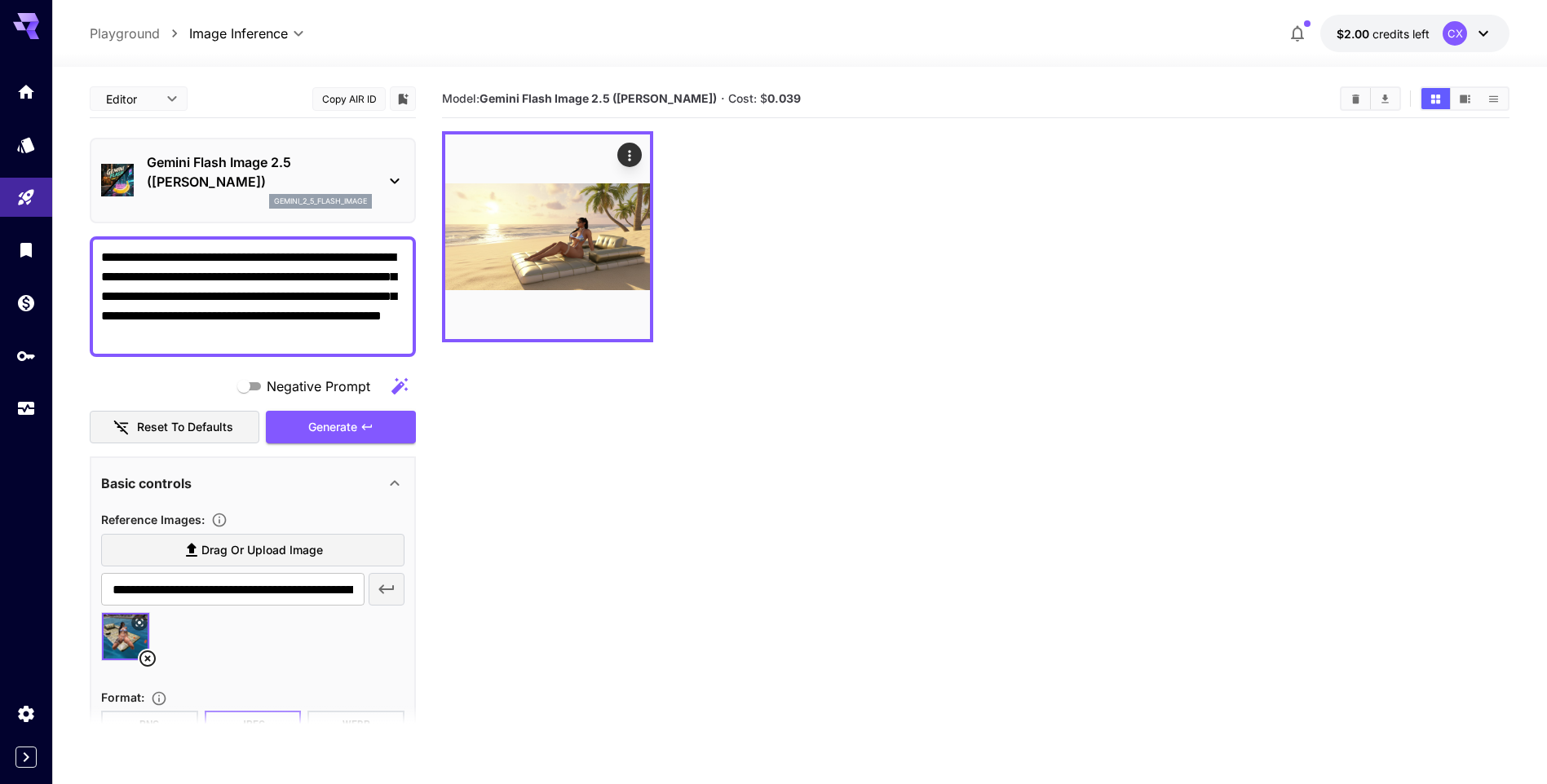
click at [294, 339] on textarea "**********" at bounding box center [253, 297] width 304 height 98
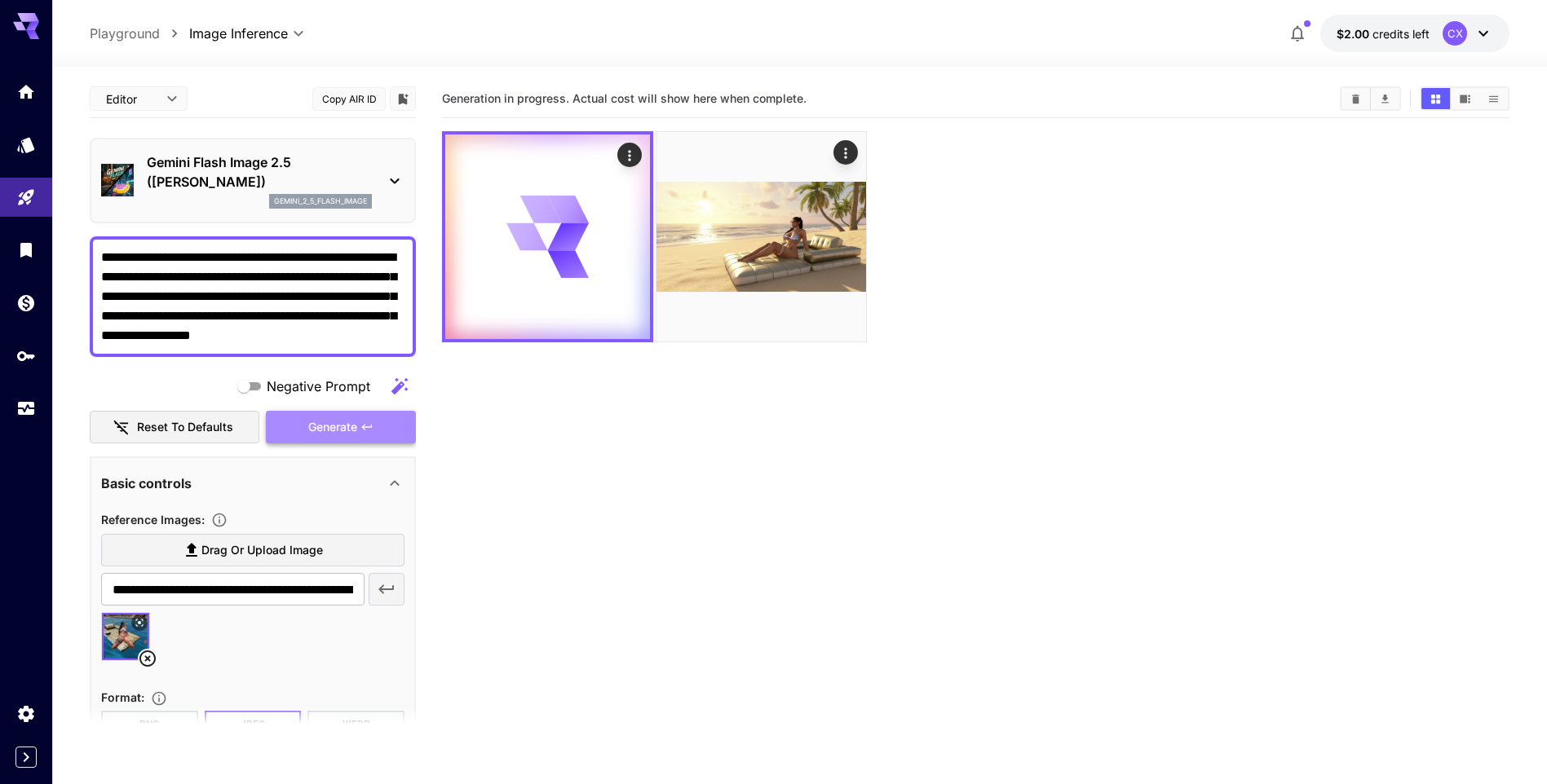
click at [330, 427] on span "Generate" at bounding box center [333, 427] width 49 height 20
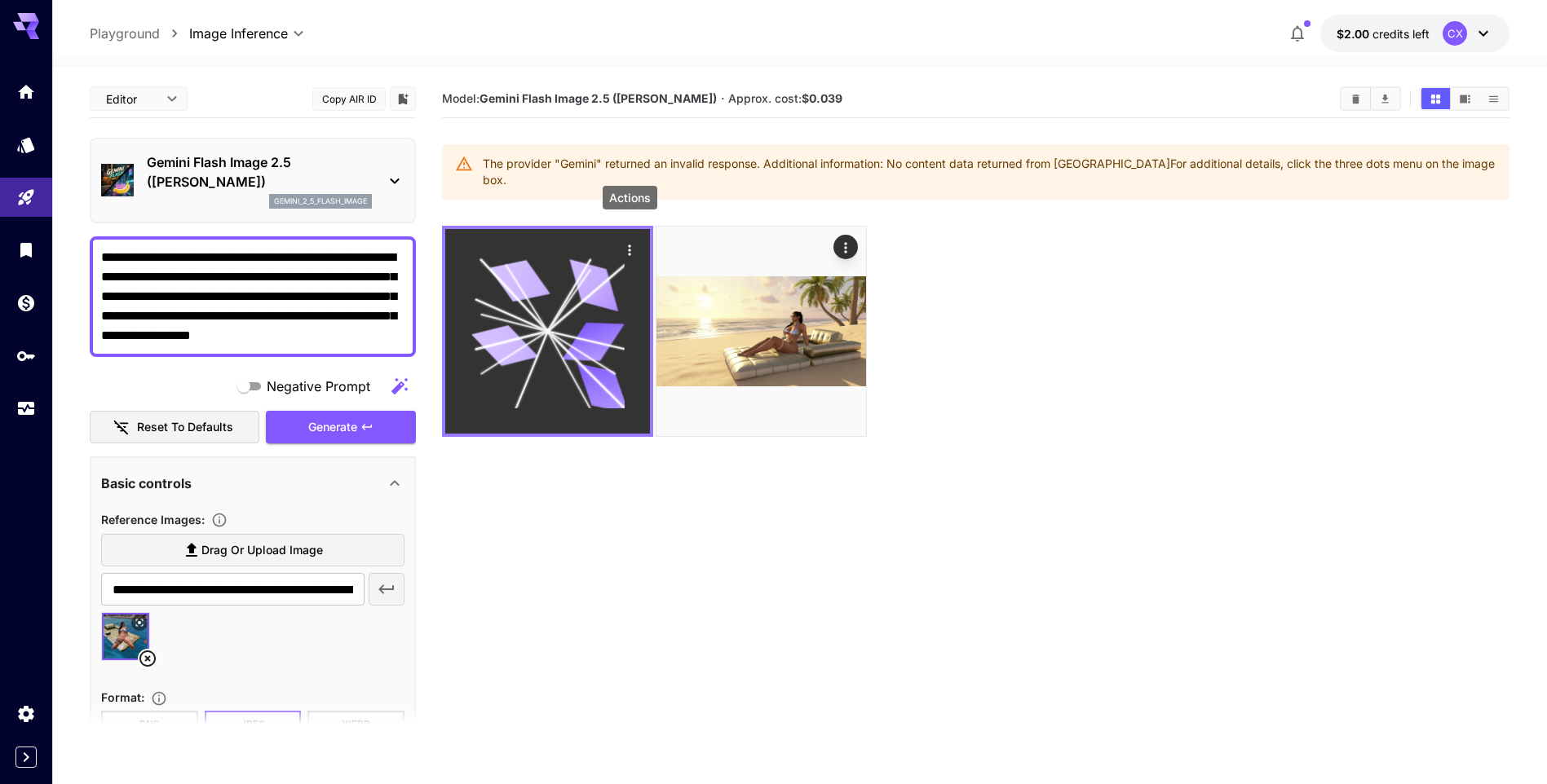
click at [630, 242] on icon "Actions" at bounding box center [629, 250] width 16 height 16
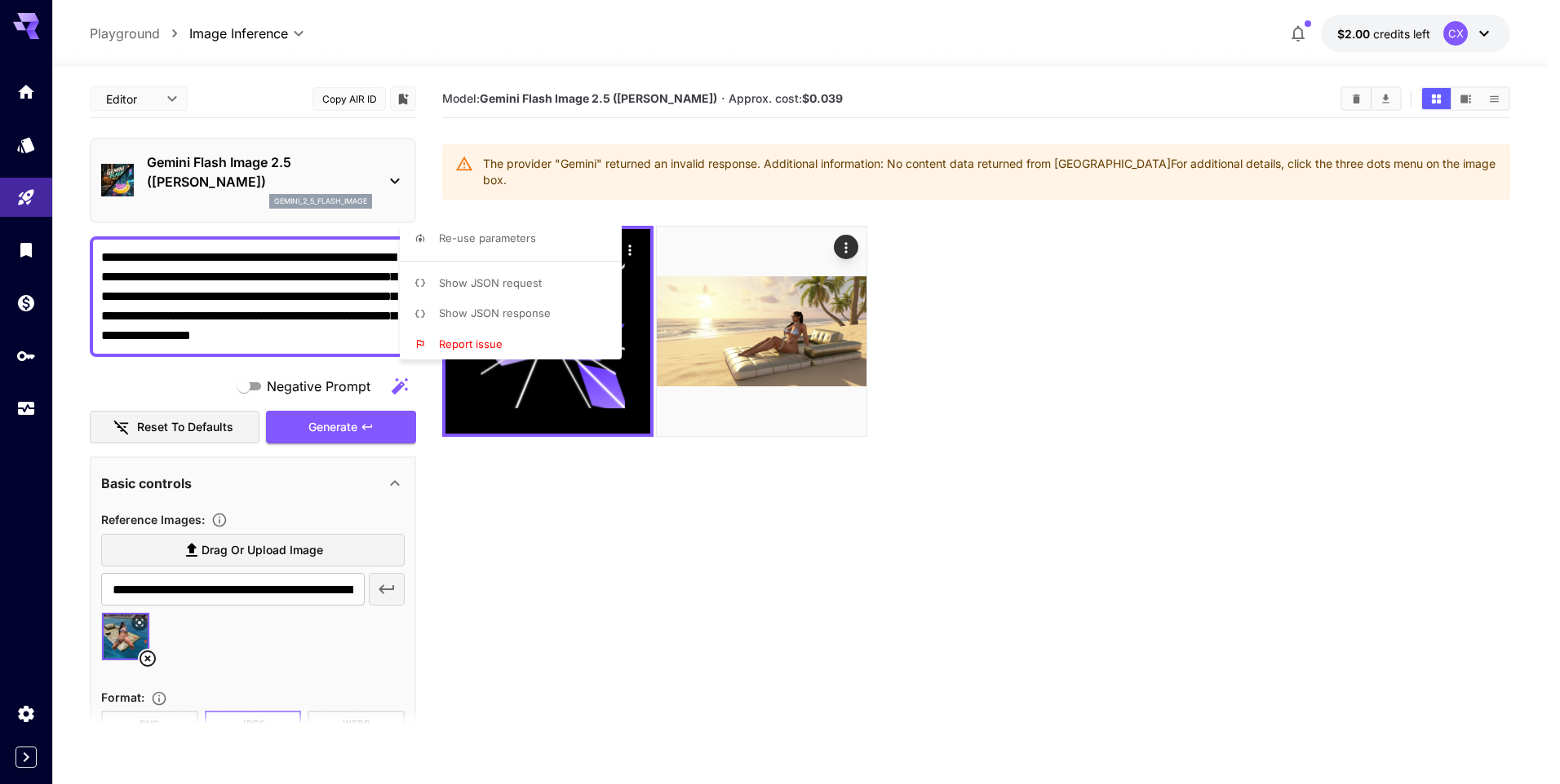
click at [462, 477] on div at bounding box center [780, 392] width 1560 height 784
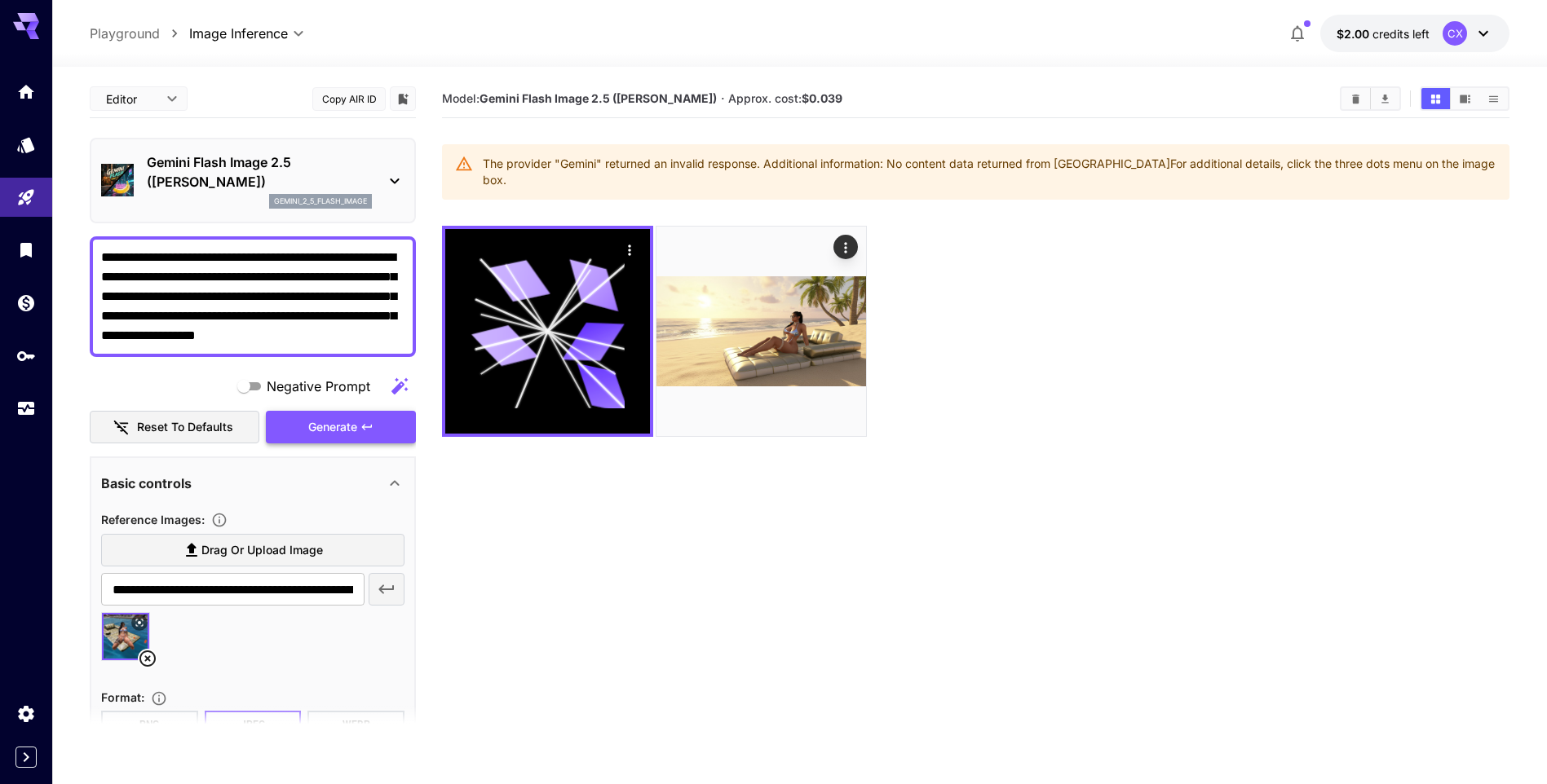
click at [313, 426] on span "Generate" at bounding box center [333, 427] width 49 height 20
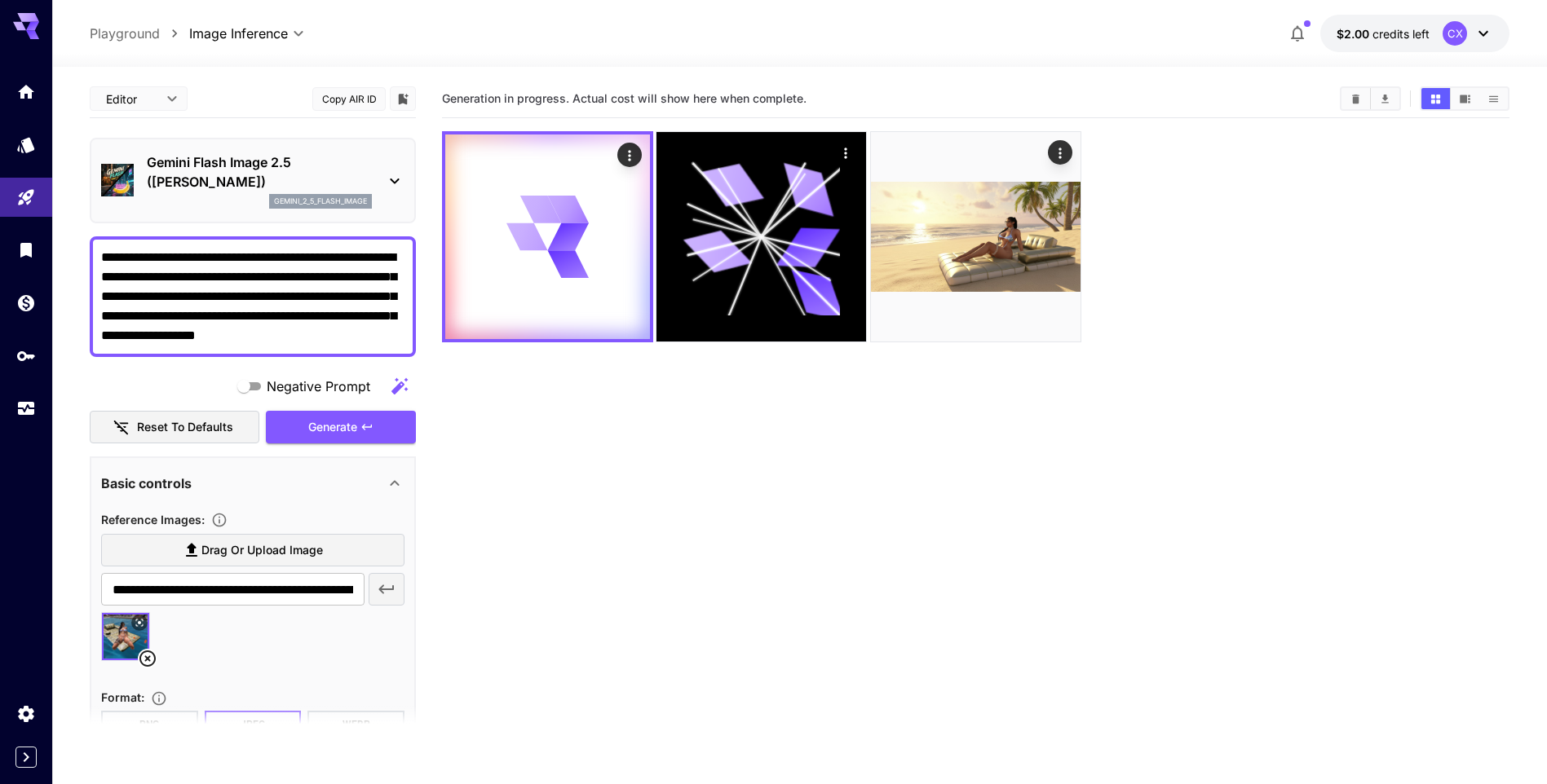
click at [127, 342] on textarea "**********" at bounding box center [253, 297] width 304 height 98
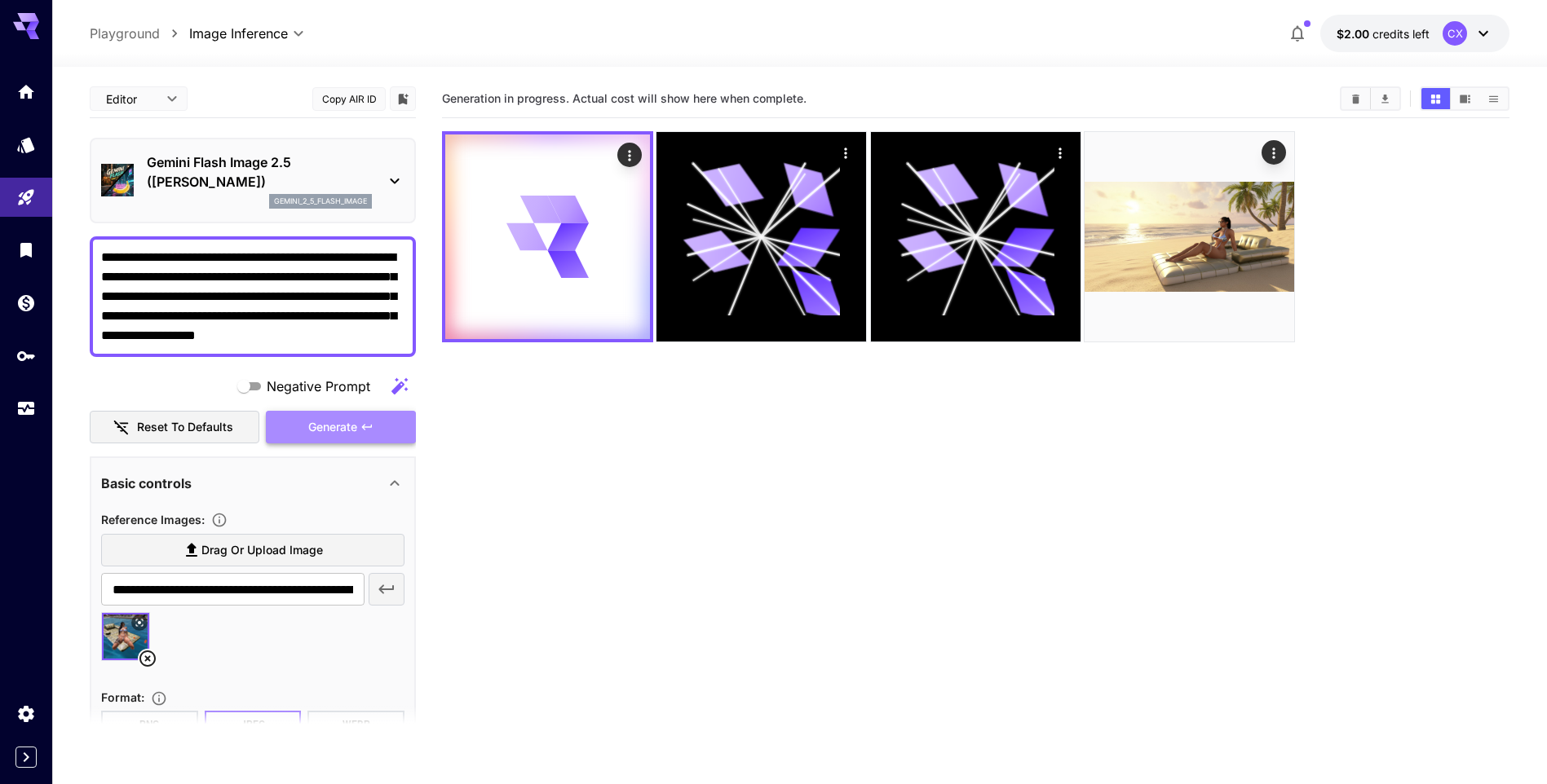
click at [321, 432] on span "Generate" at bounding box center [333, 427] width 49 height 20
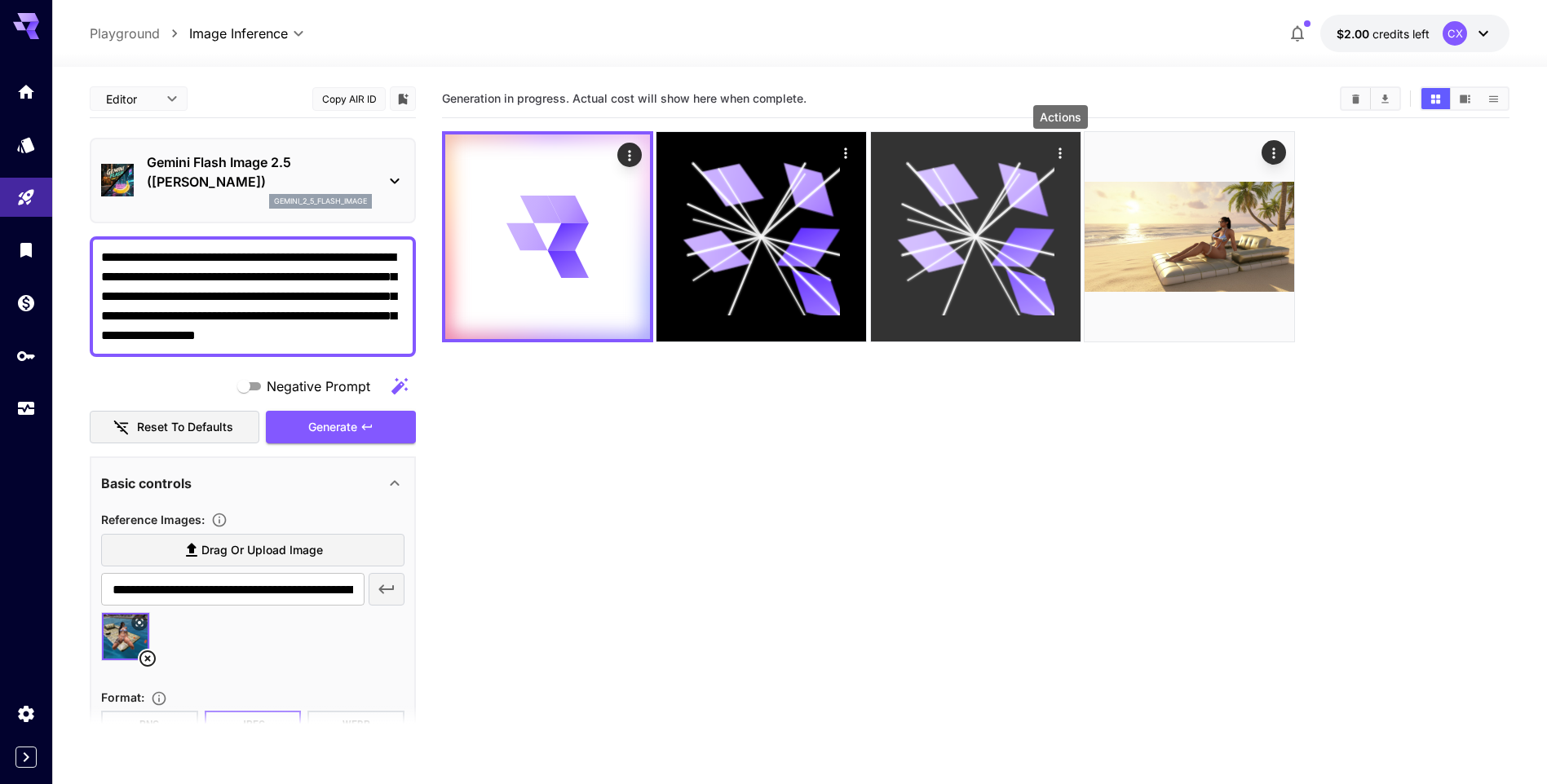
click at [1060, 150] on icon "Actions" at bounding box center [1059, 153] width 2 height 11
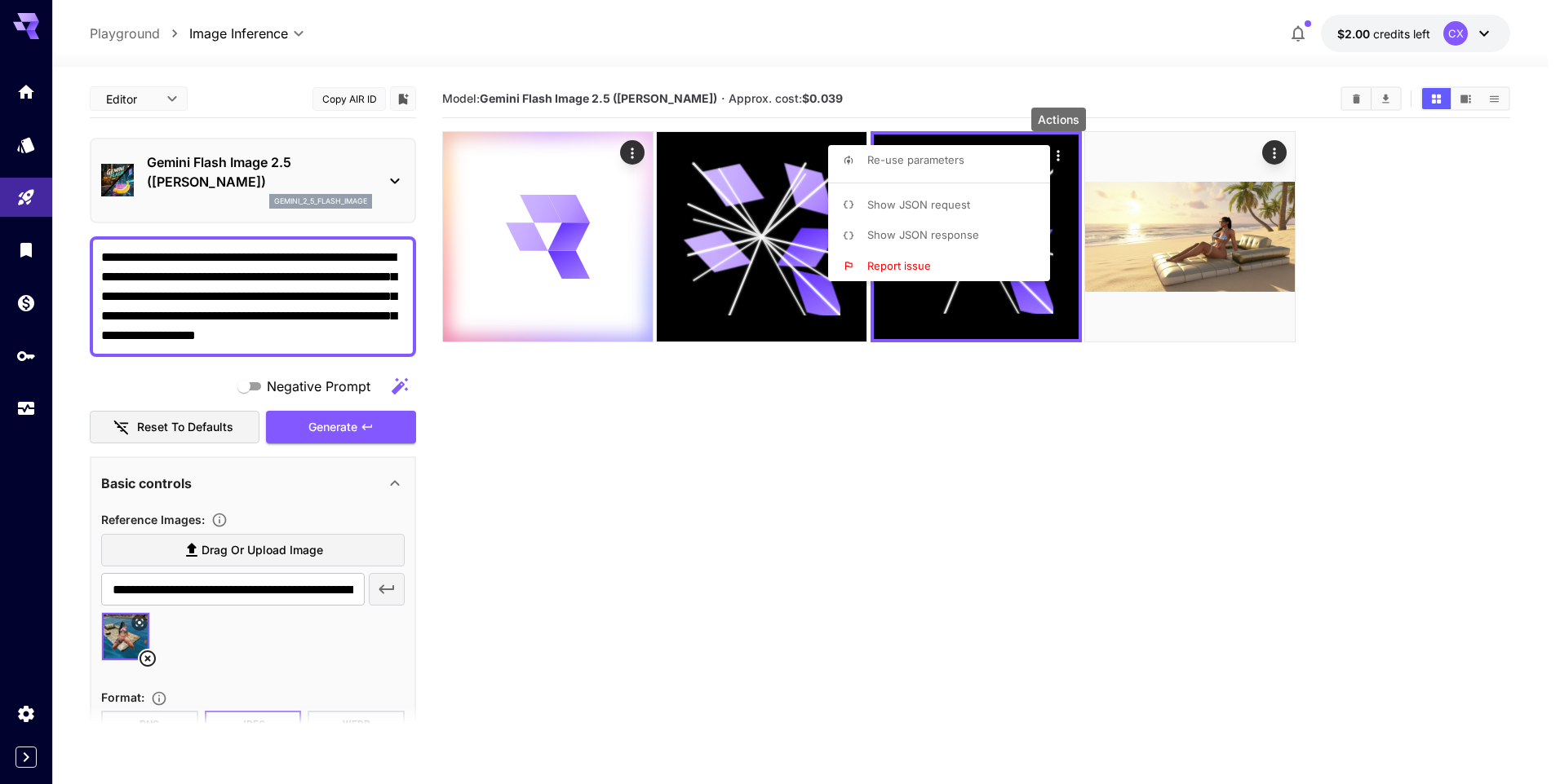
click at [951, 225] on li "Show JSON response" at bounding box center [944, 236] width 232 height 31
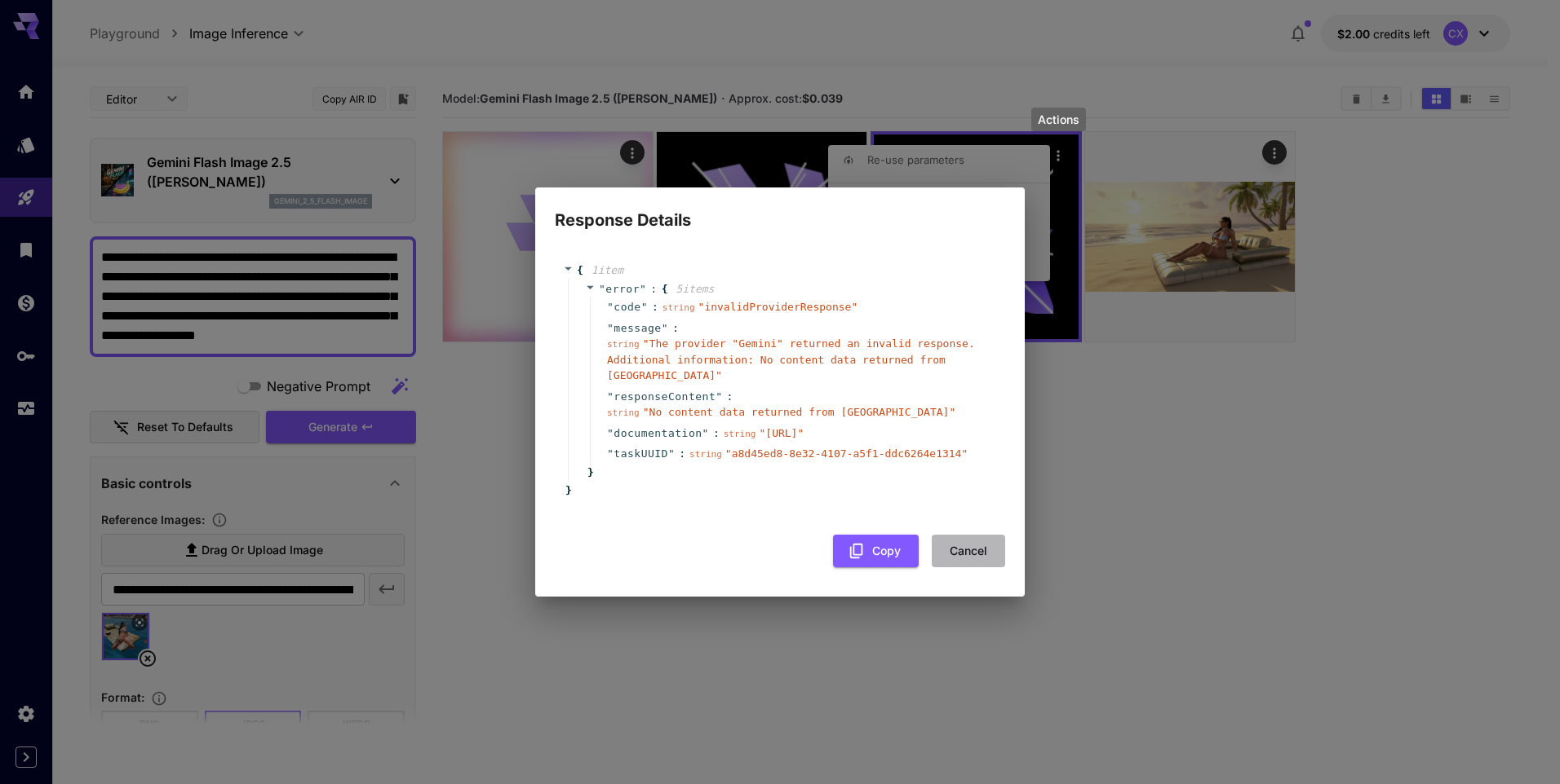
click at [955, 546] on button "Cancel" at bounding box center [968, 551] width 73 height 33
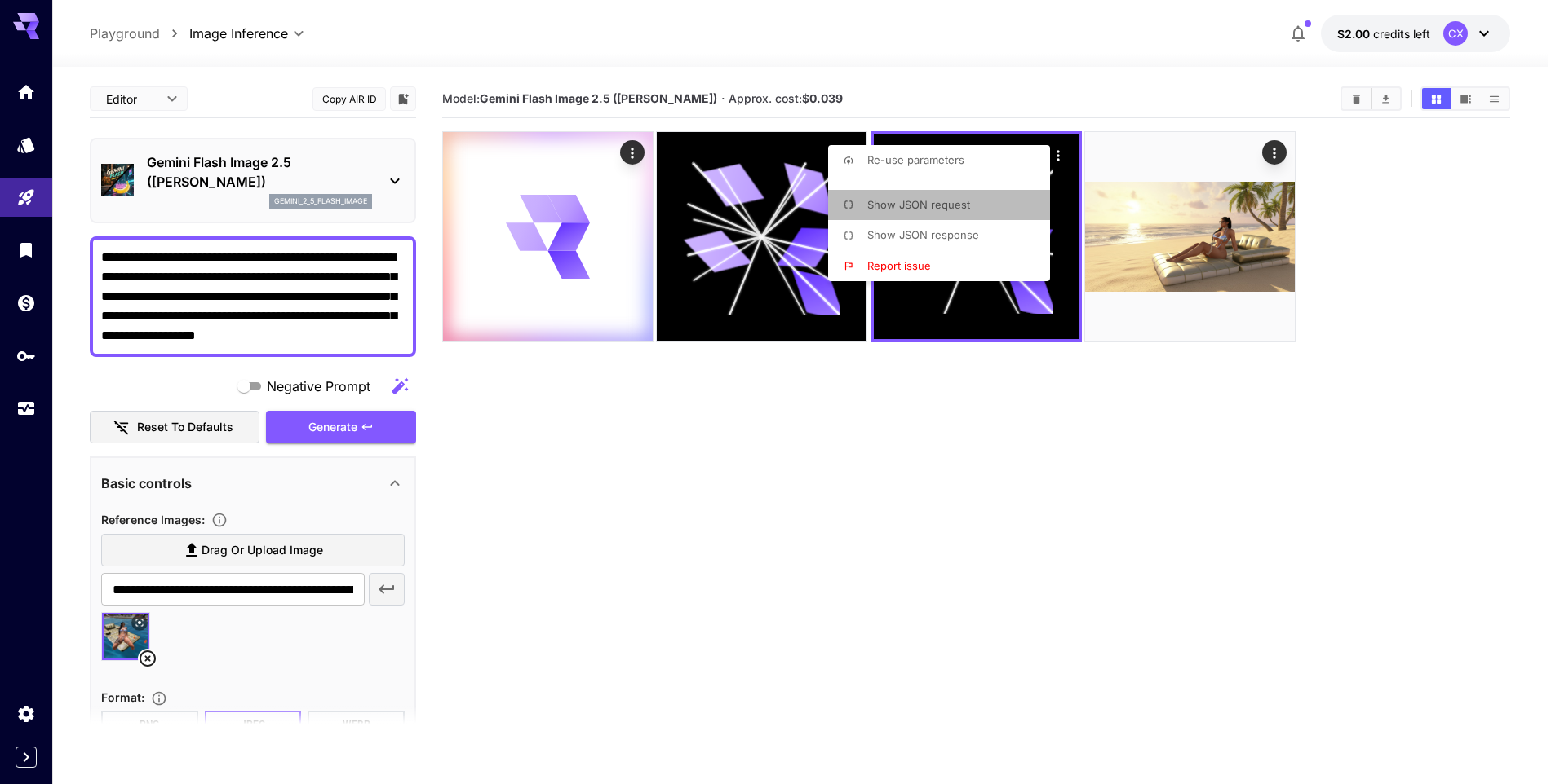
click at [955, 206] on span "Show JSON request" at bounding box center [918, 205] width 103 height 13
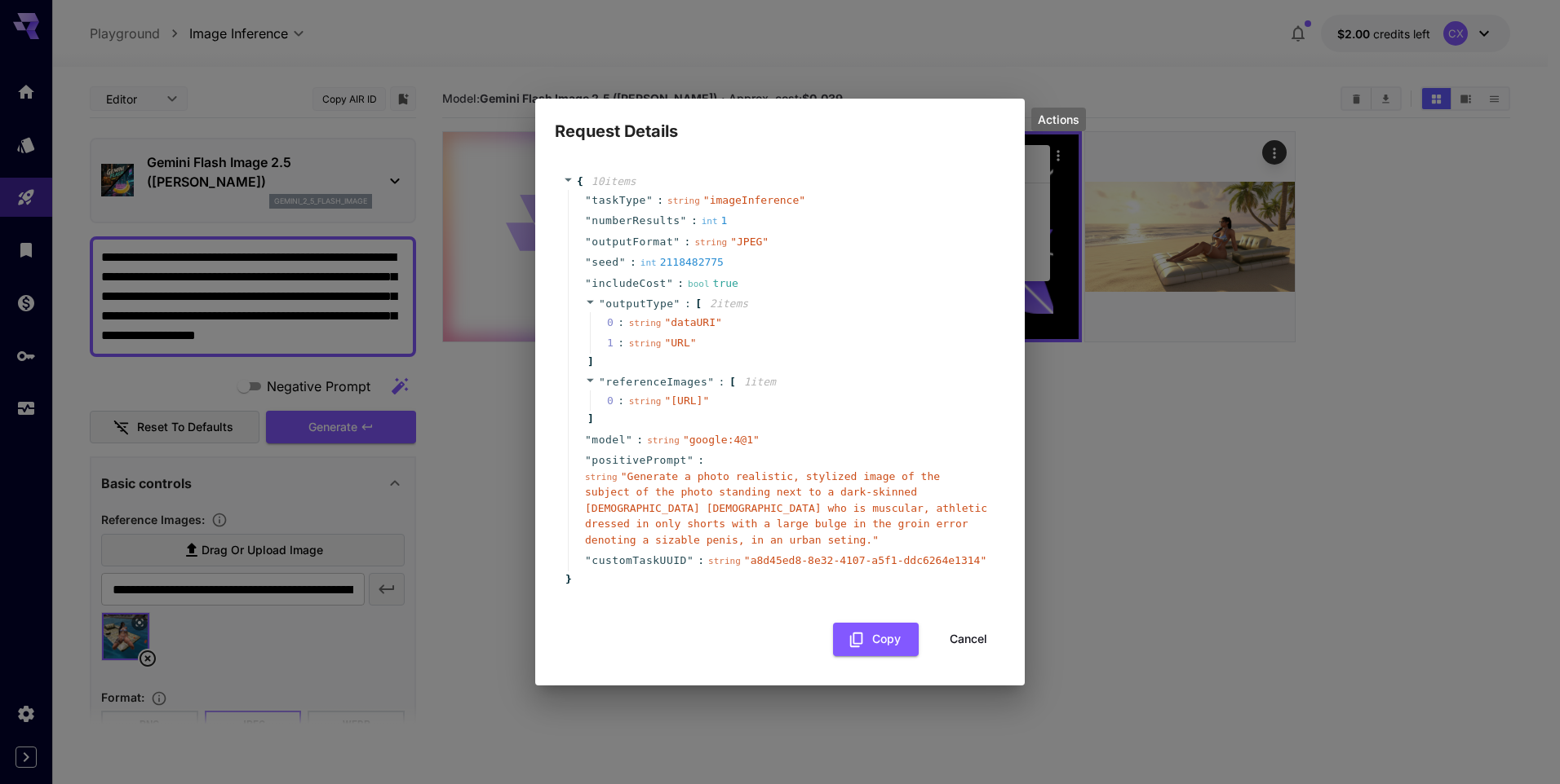
click at [975, 644] on button "Cancel" at bounding box center [968, 639] width 73 height 33
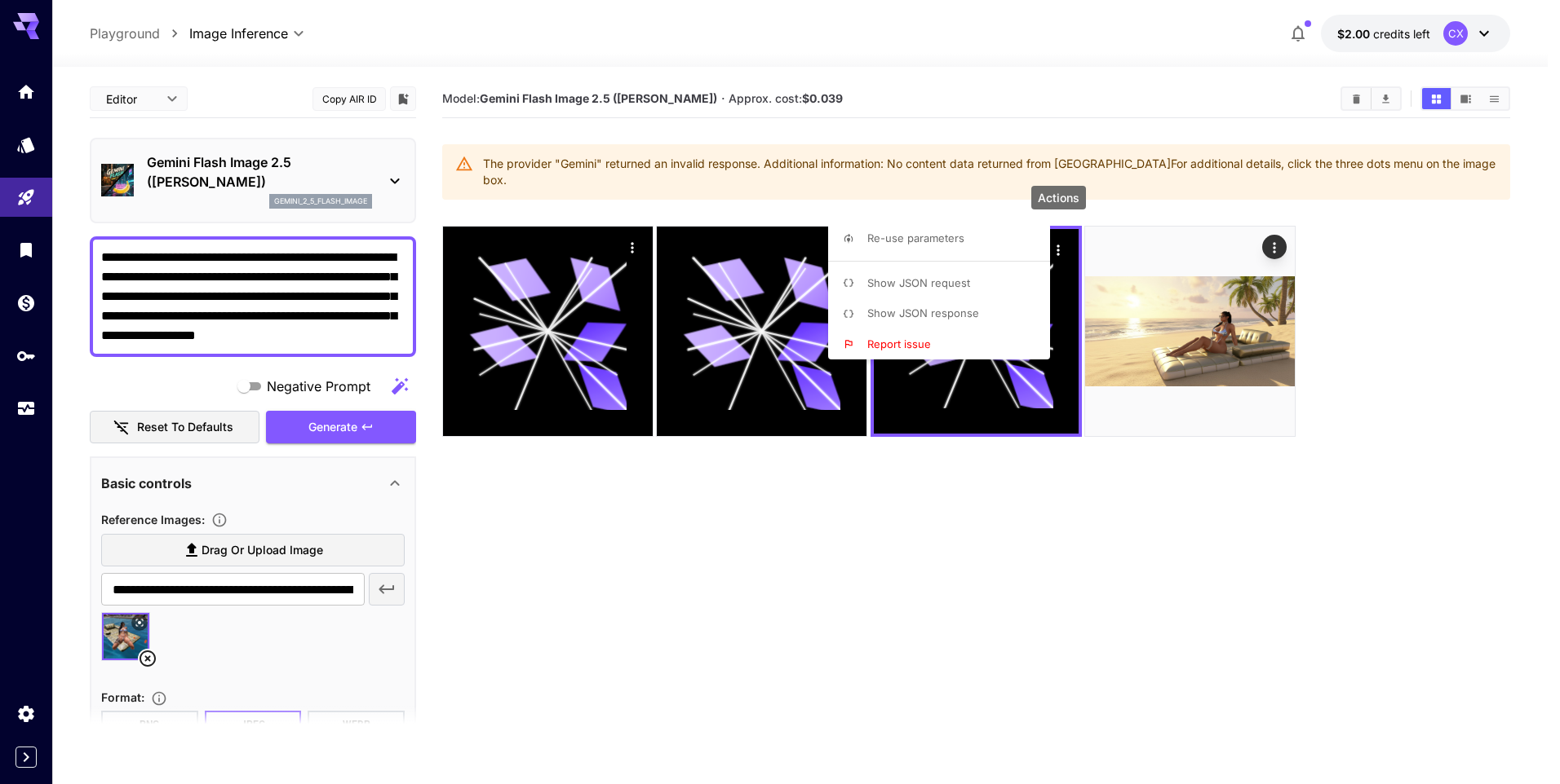
click at [251, 339] on div at bounding box center [780, 392] width 1560 height 784
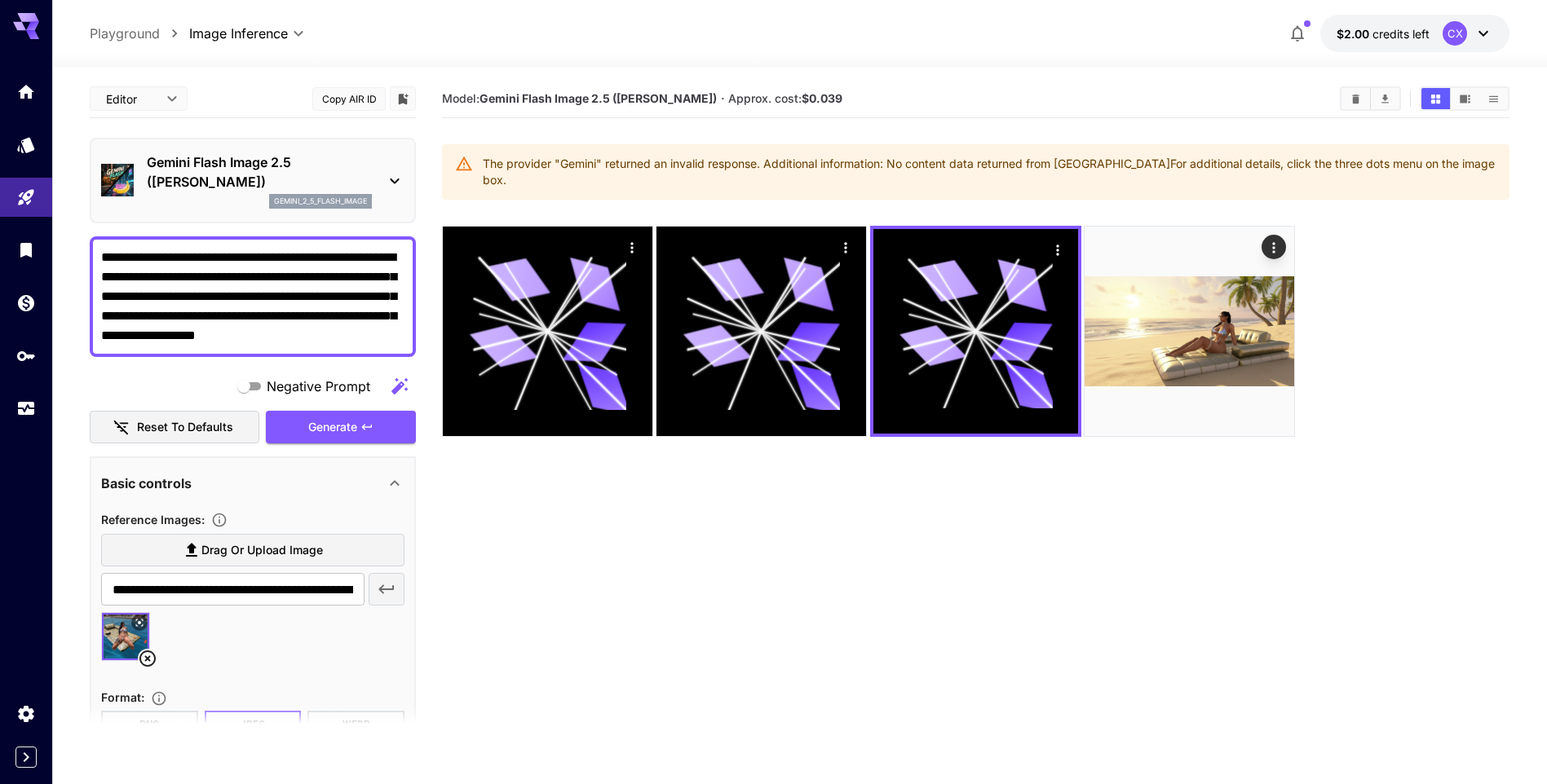
click at [267, 335] on textarea "**********" at bounding box center [253, 297] width 304 height 98
type textarea "**********"
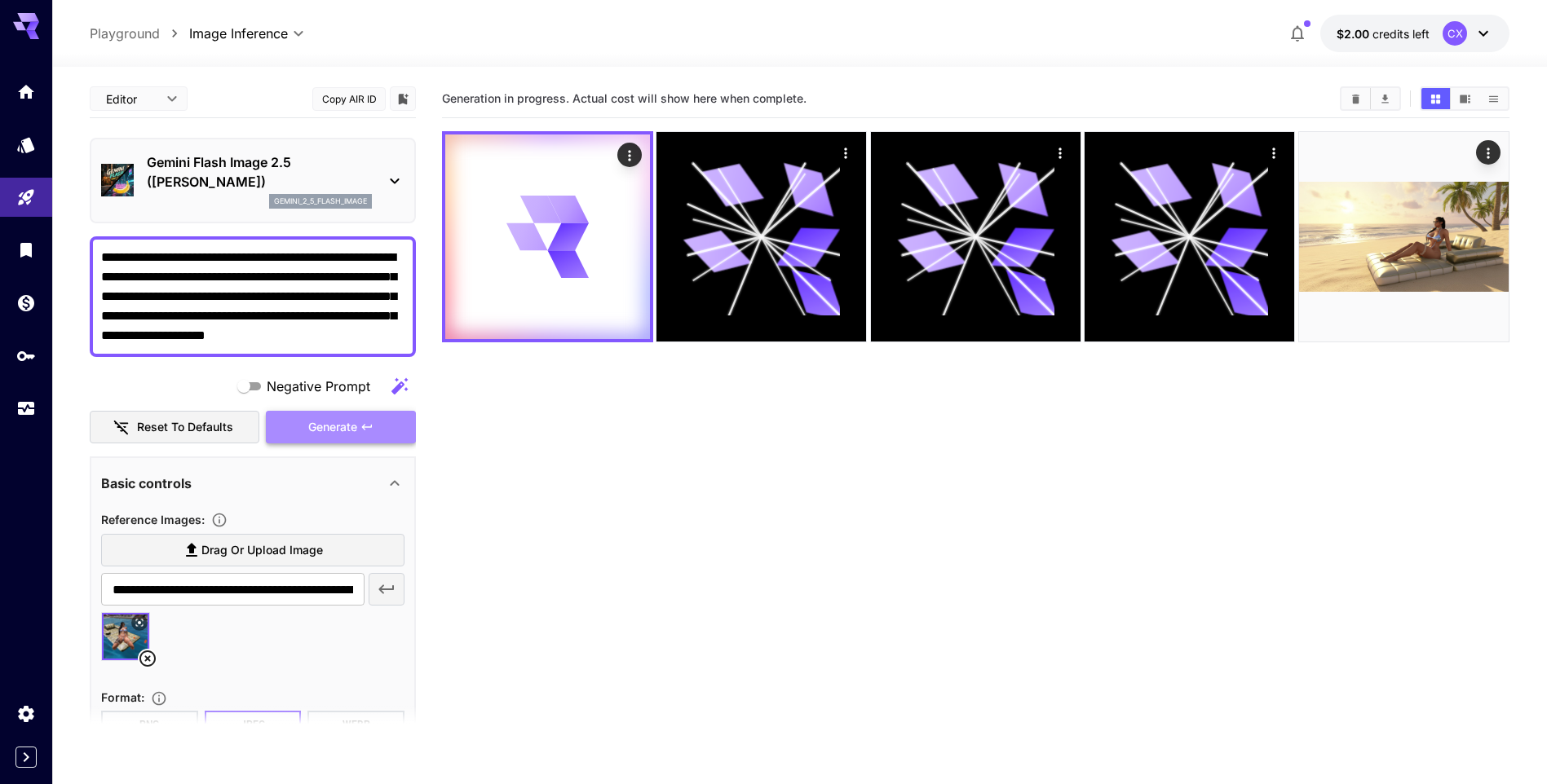
click at [314, 432] on span "Generate" at bounding box center [333, 427] width 49 height 20
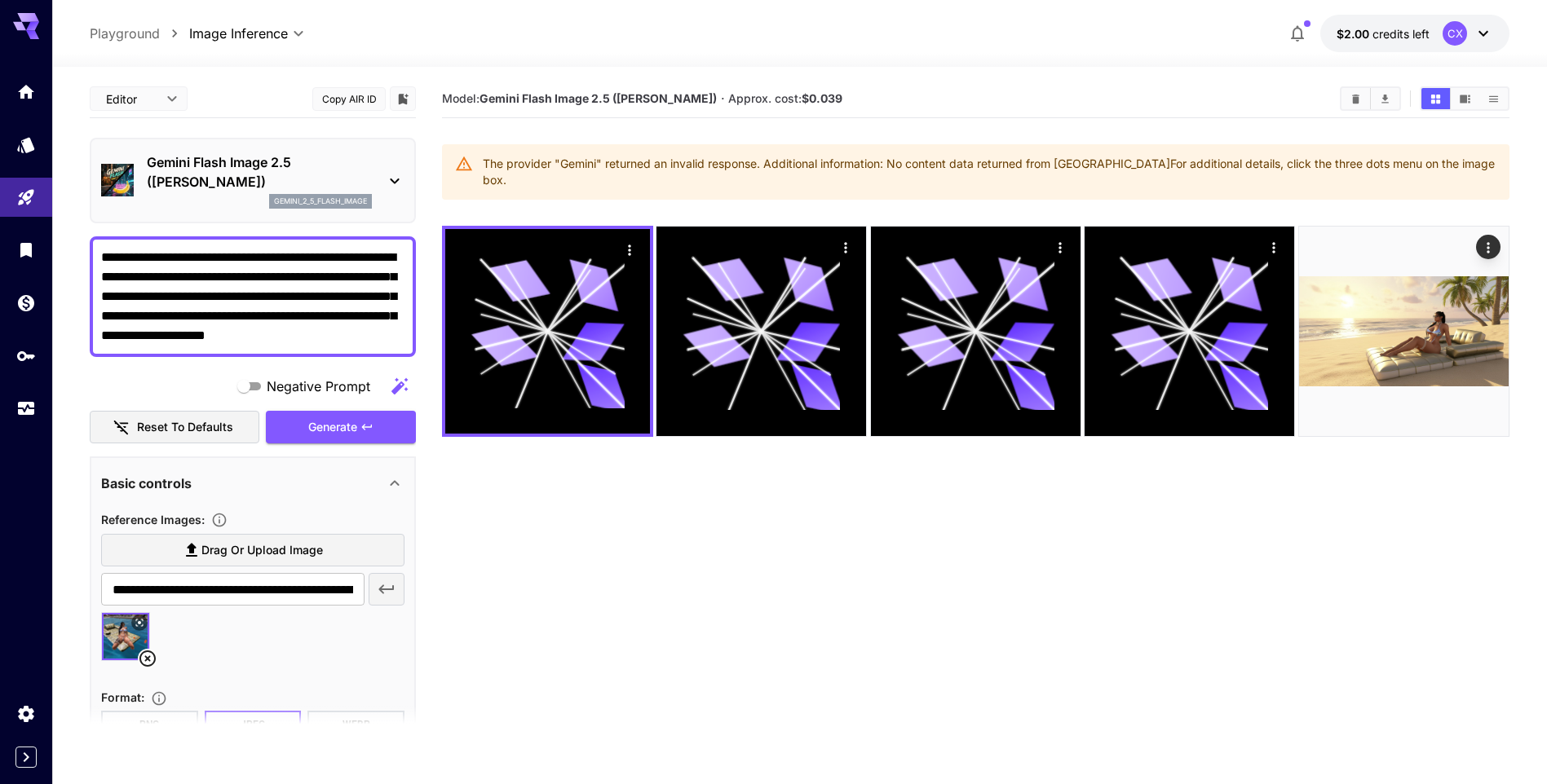
click at [400, 175] on icon at bounding box center [395, 181] width 20 height 20
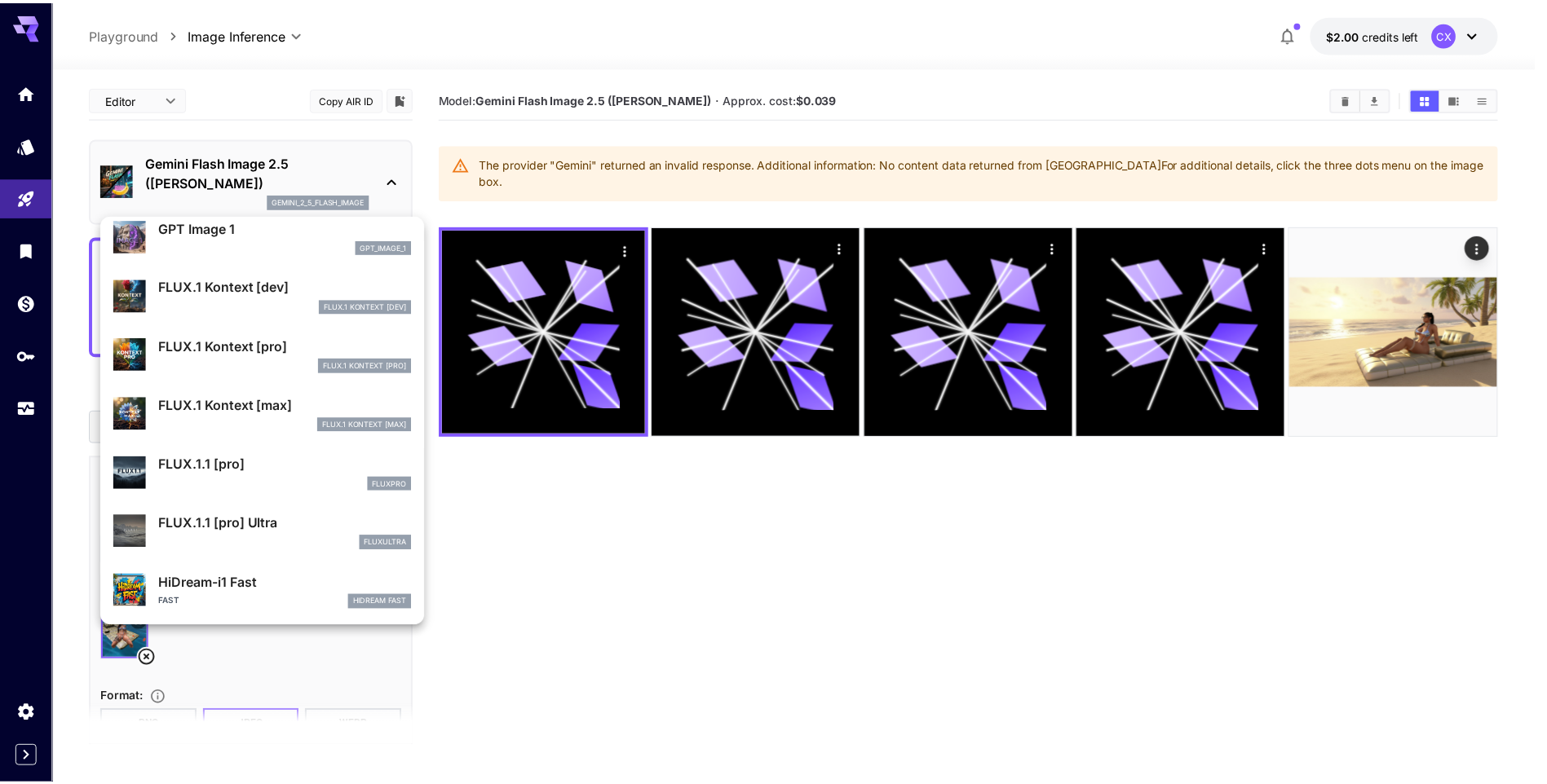
scroll to position [993, 0]
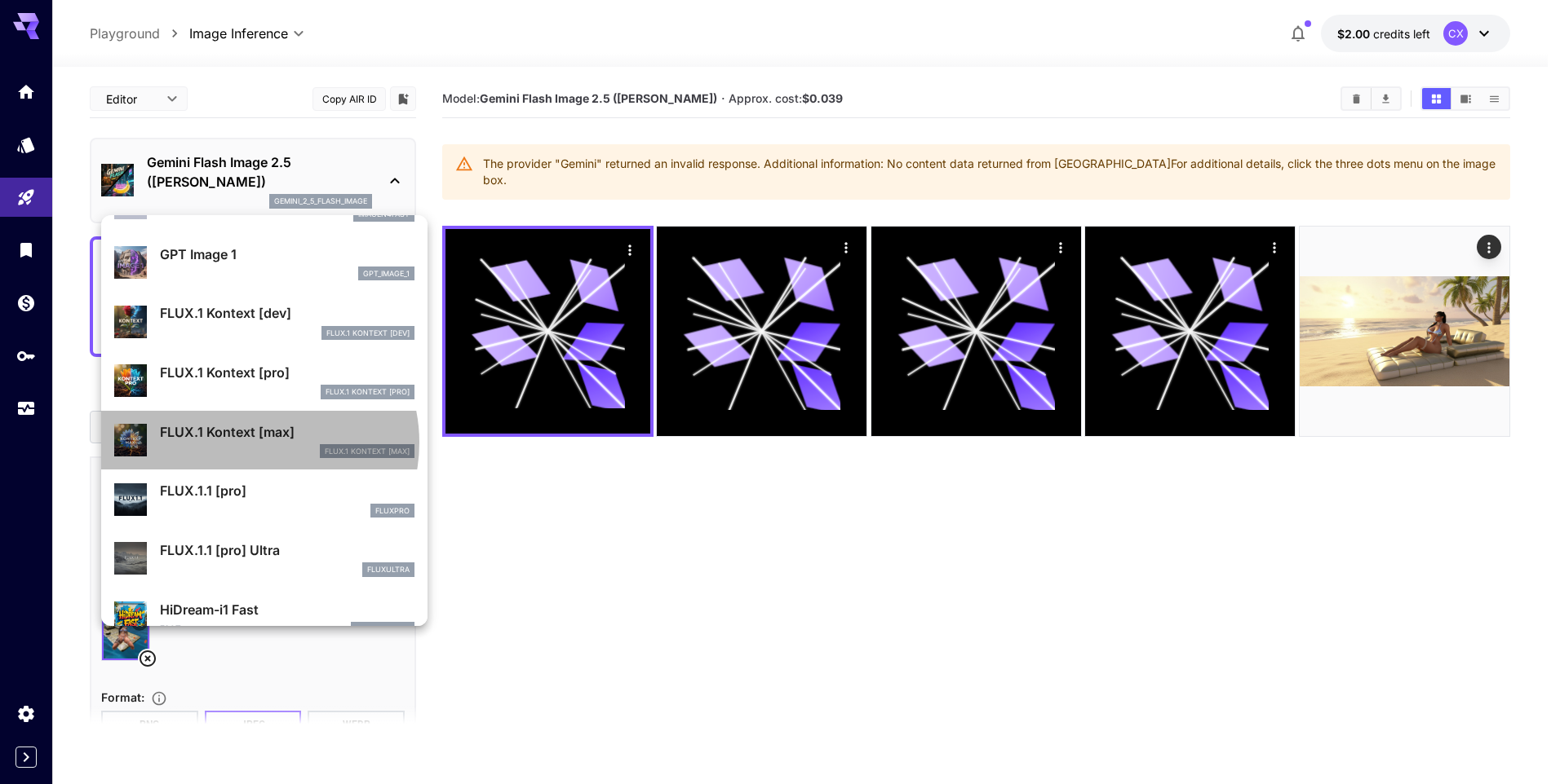
click at [255, 443] on div "FLUX.1 Kontext [max] FLUX.1 Kontext [max]" at bounding box center [287, 441] width 255 height 37
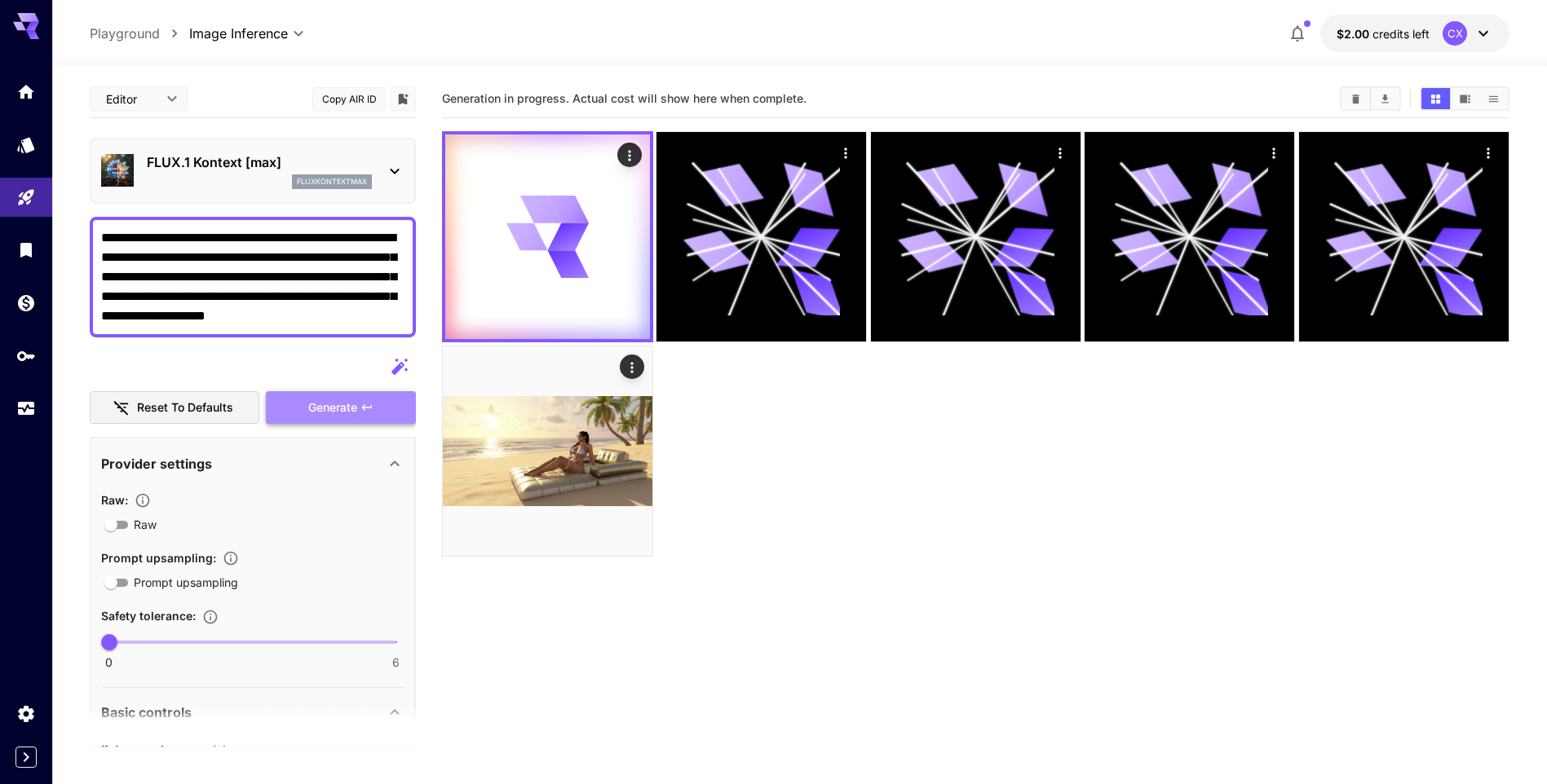
click at [328, 407] on span "Generate" at bounding box center [333, 408] width 49 height 20
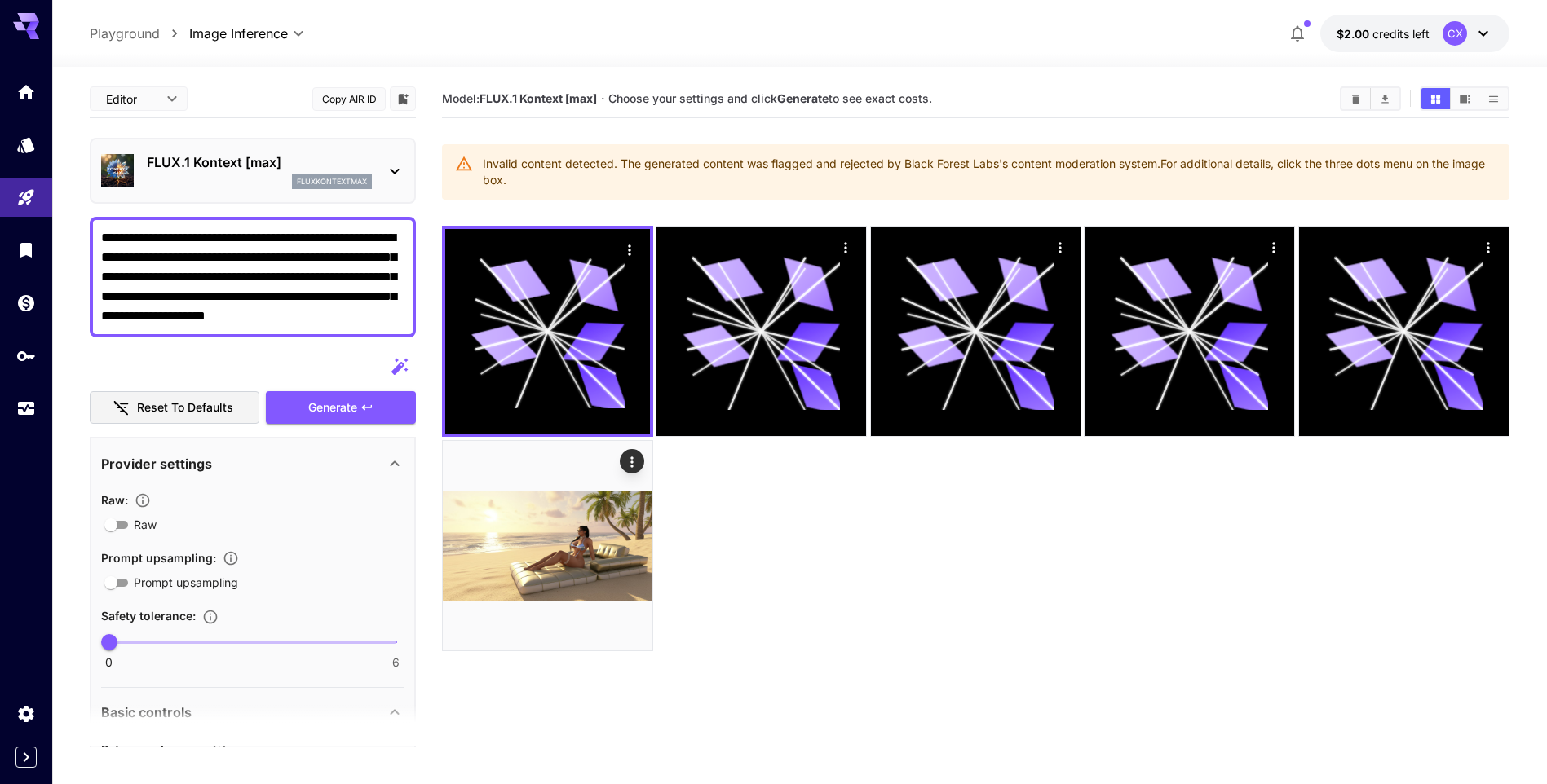
click at [395, 171] on icon at bounding box center [395, 171] width 20 height 20
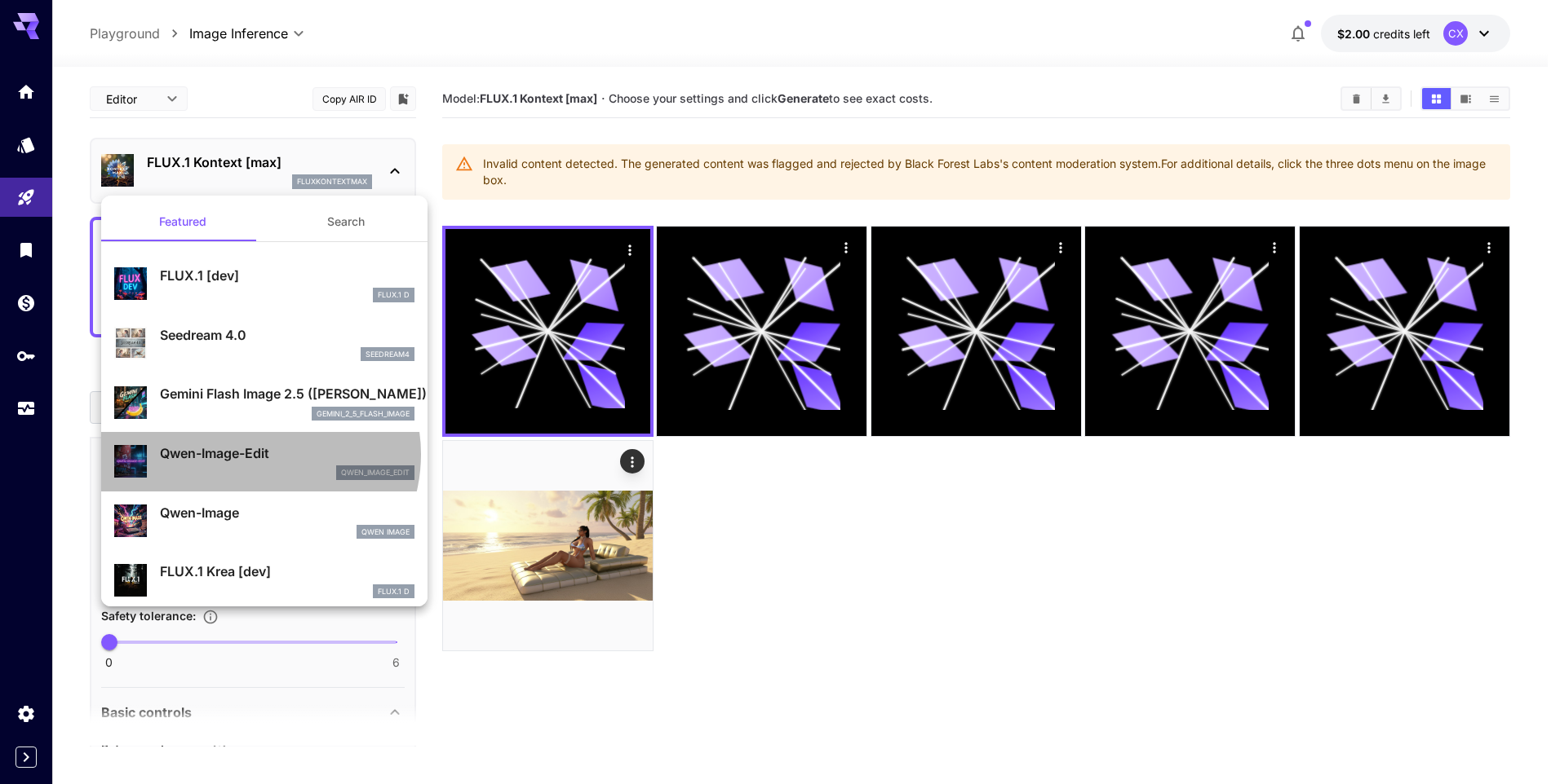
click at [256, 454] on p "Qwen-Image-Edit" at bounding box center [287, 454] width 255 height 20
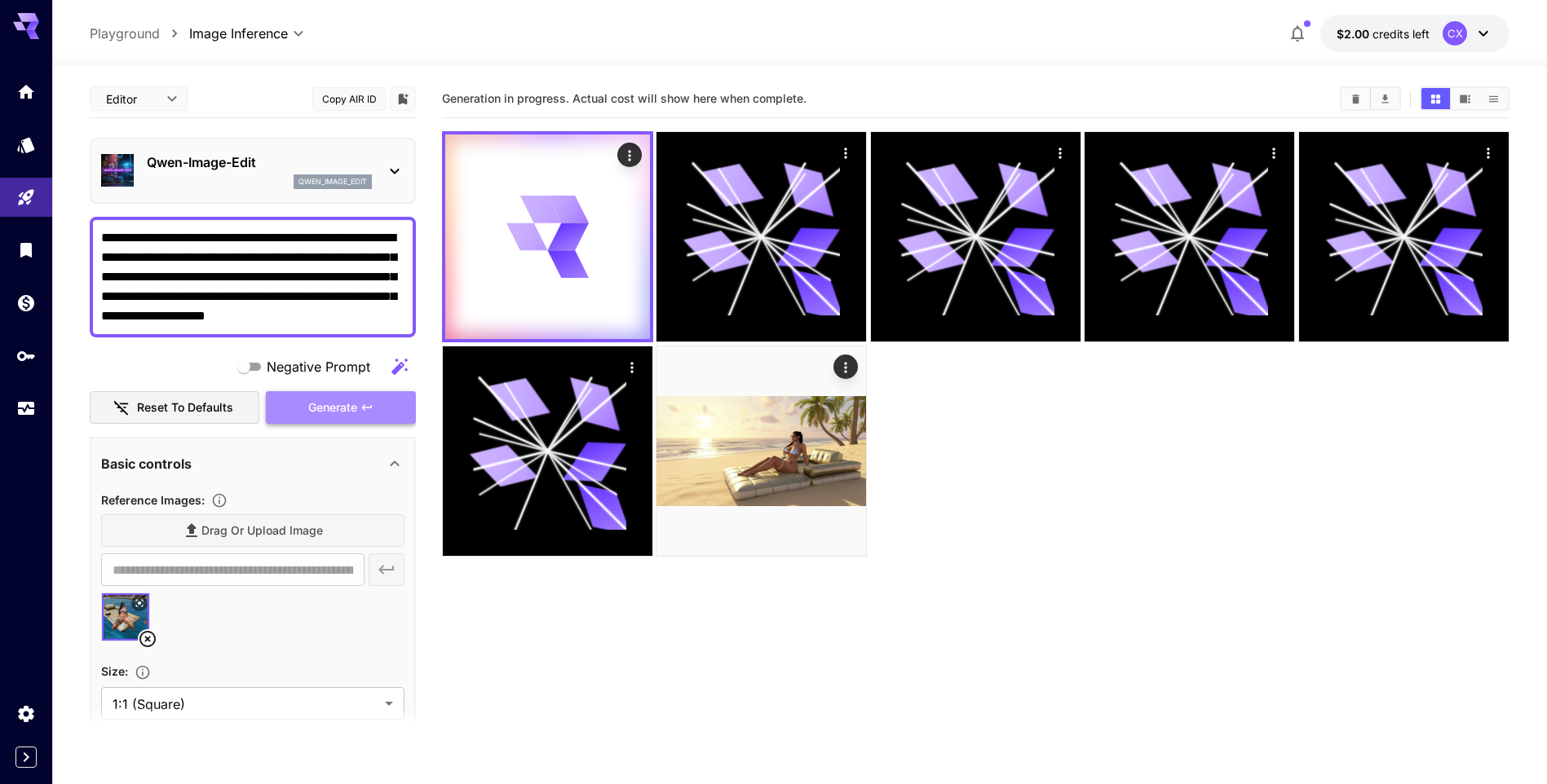
click at [319, 406] on span "Generate" at bounding box center [333, 408] width 49 height 20
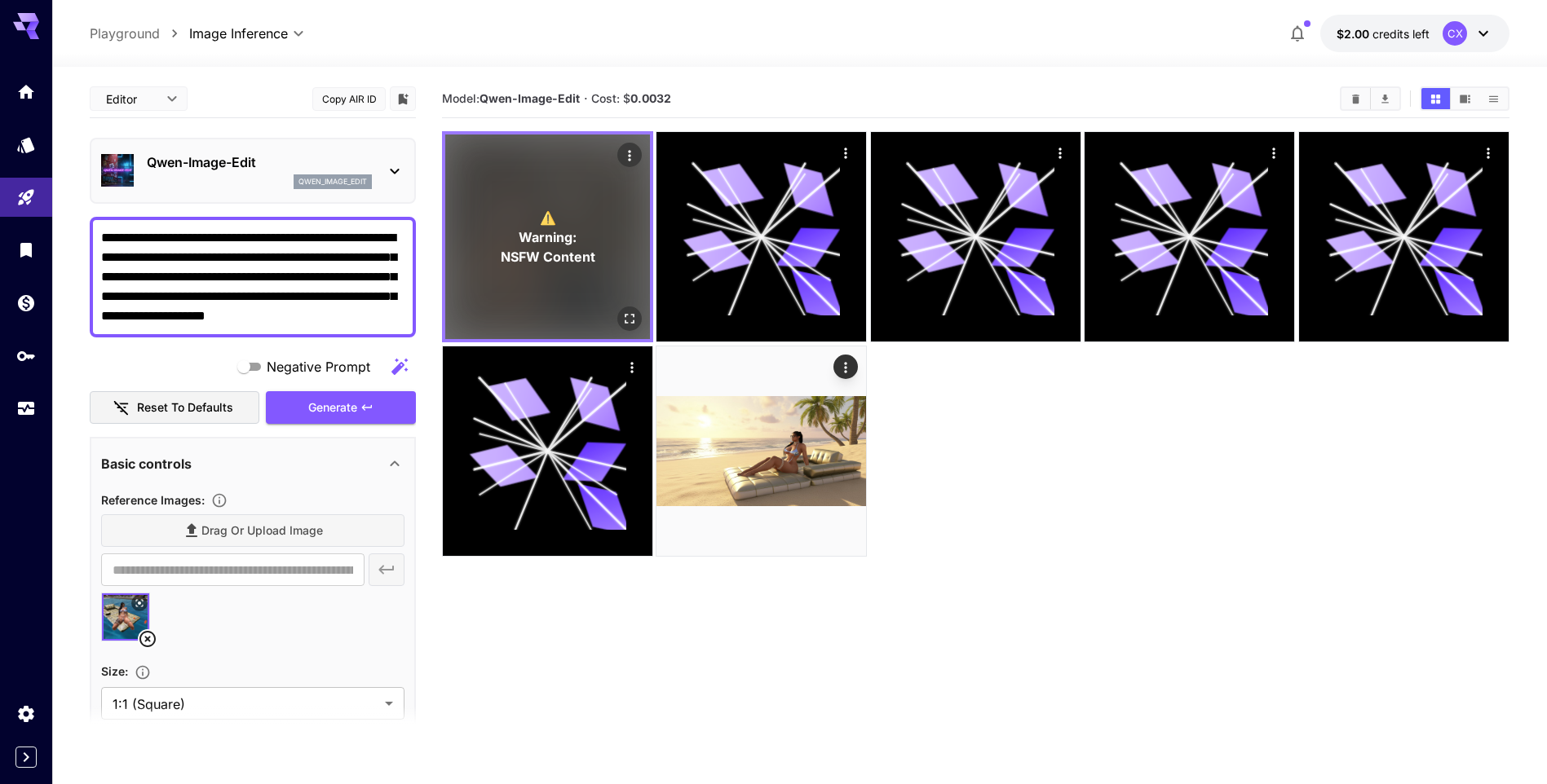
click at [584, 230] on p "⚠️ Warning: NSFW Content" at bounding box center [547, 237] width 95 height 59
click at [627, 155] on icon "Actions" at bounding box center [629, 156] width 16 height 16
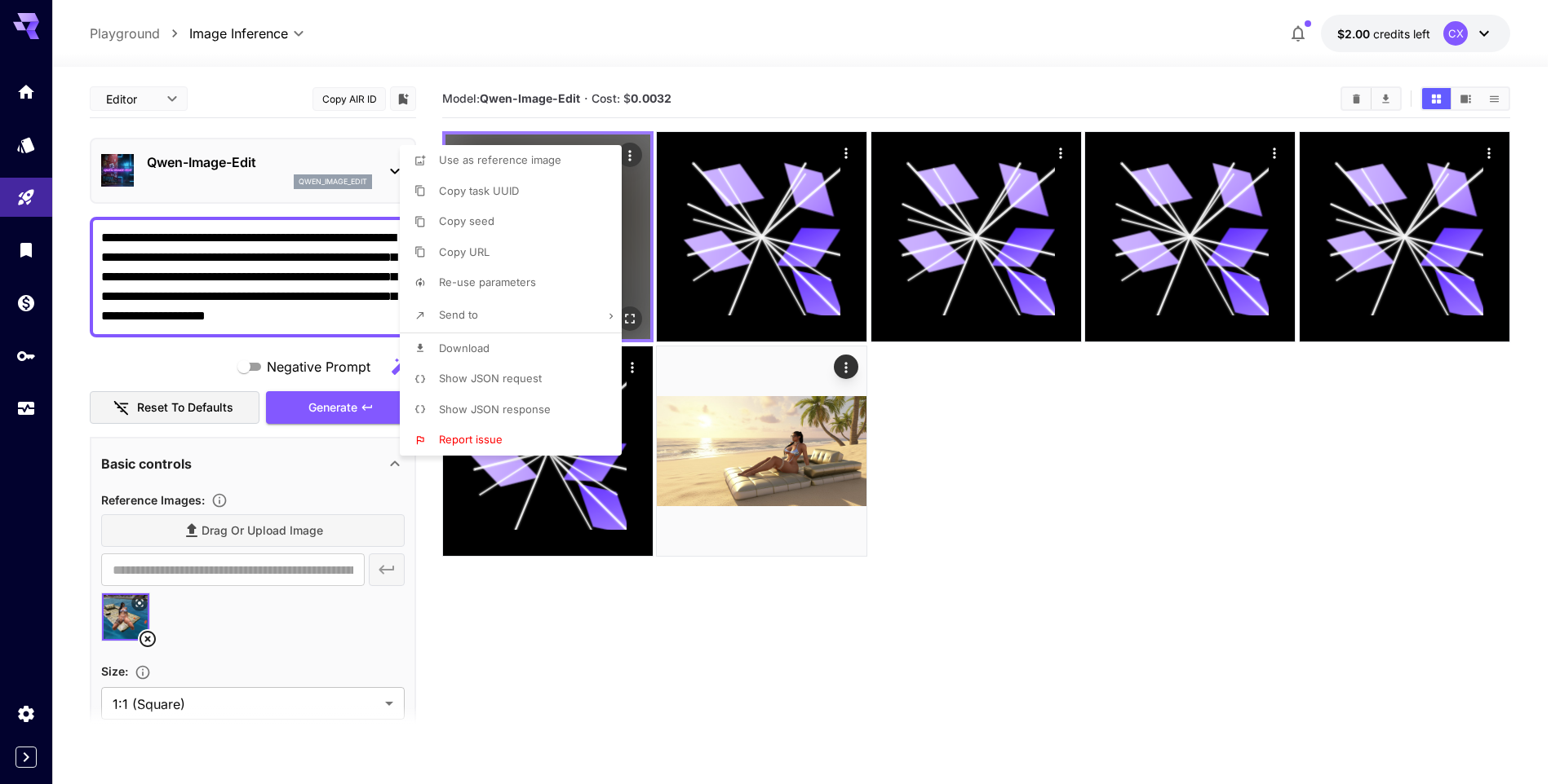
click at [628, 155] on div at bounding box center [780, 392] width 1560 height 784
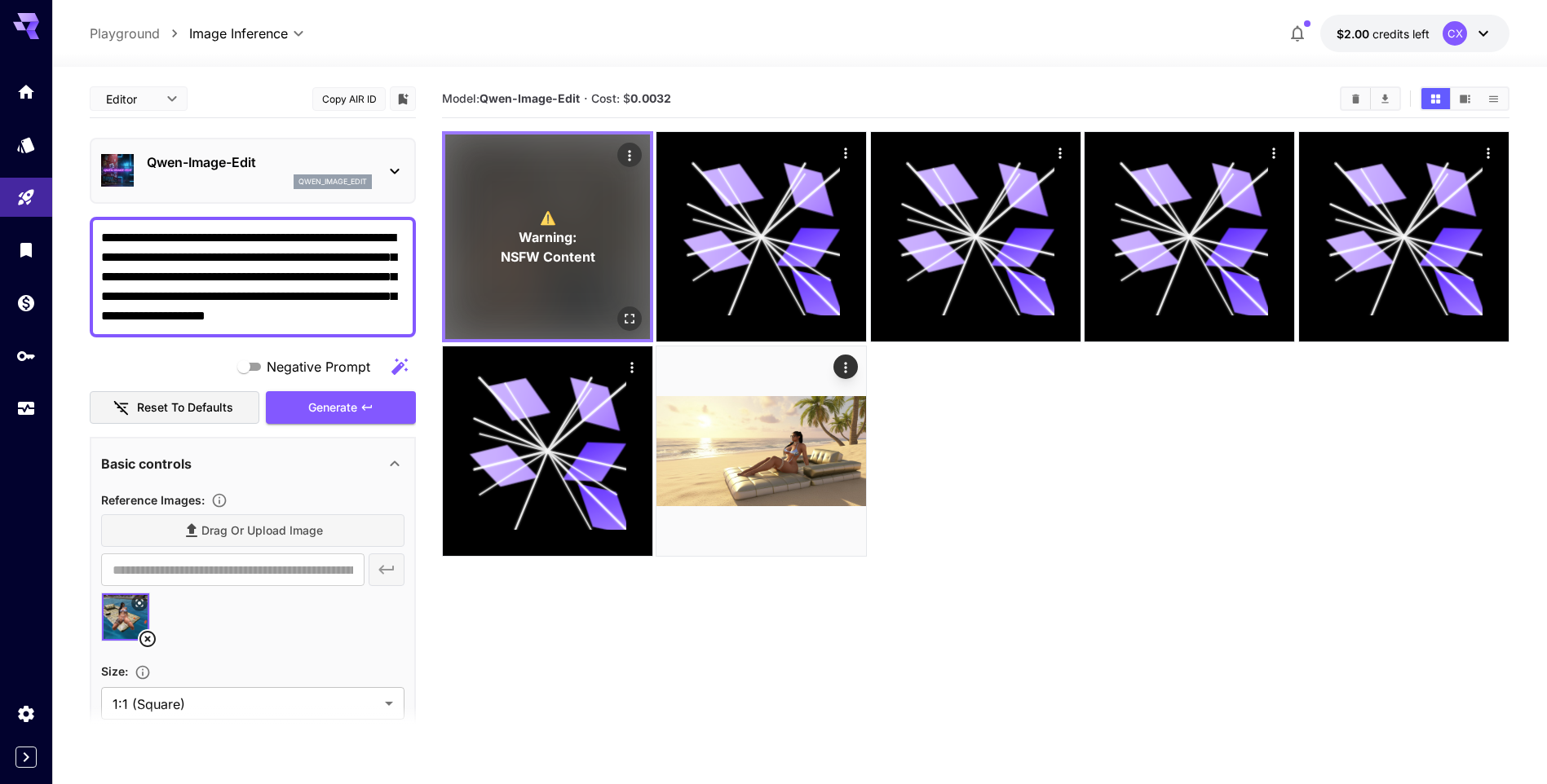
click at [560, 237] on span "Warning:" at bounding box center [547, 237] width 58 height 20
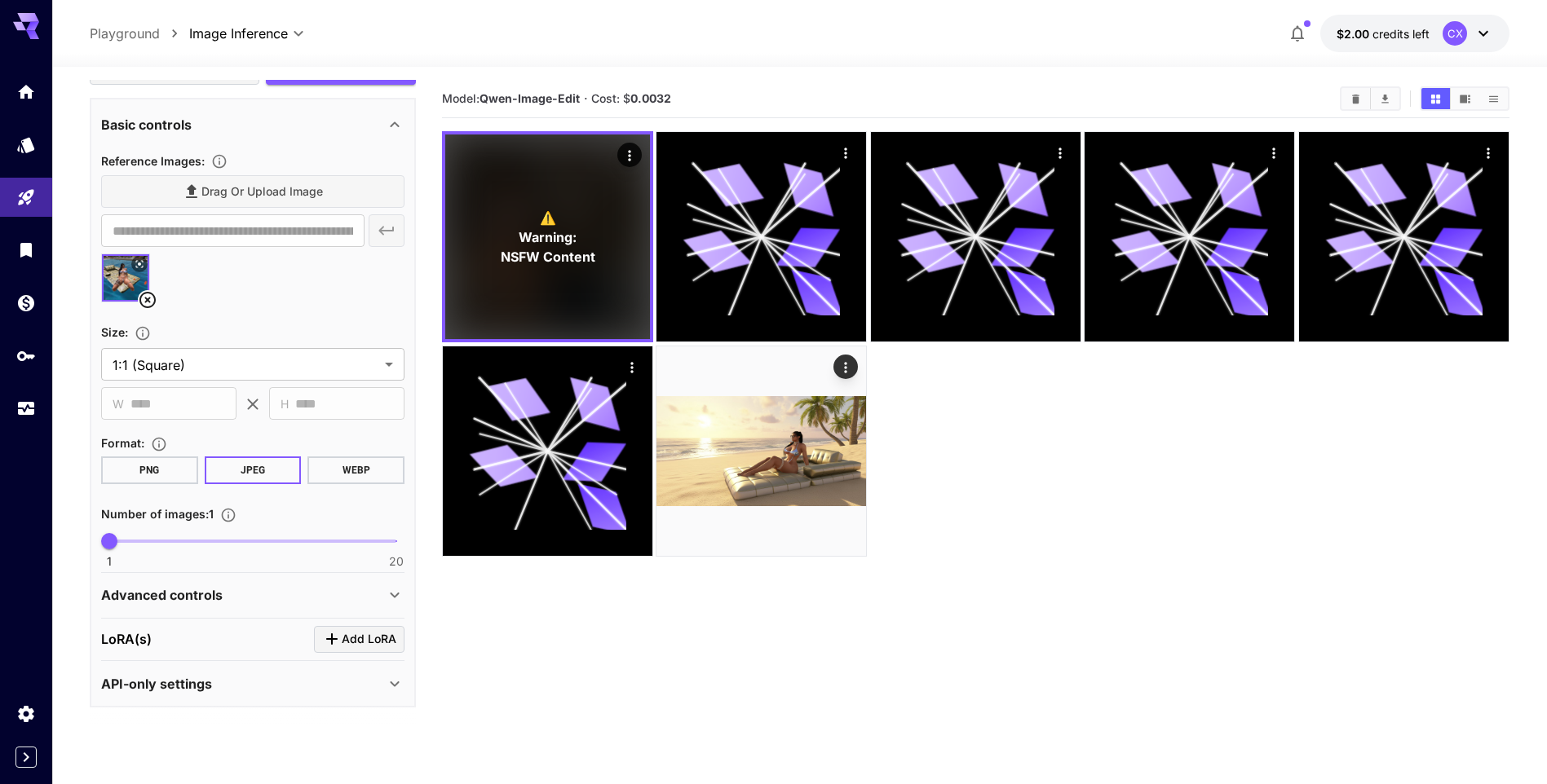
scroll to position [341, 0]
click at [381, 686] on div "API-only settings" at bounding box center [243, 682] width 284 height 20
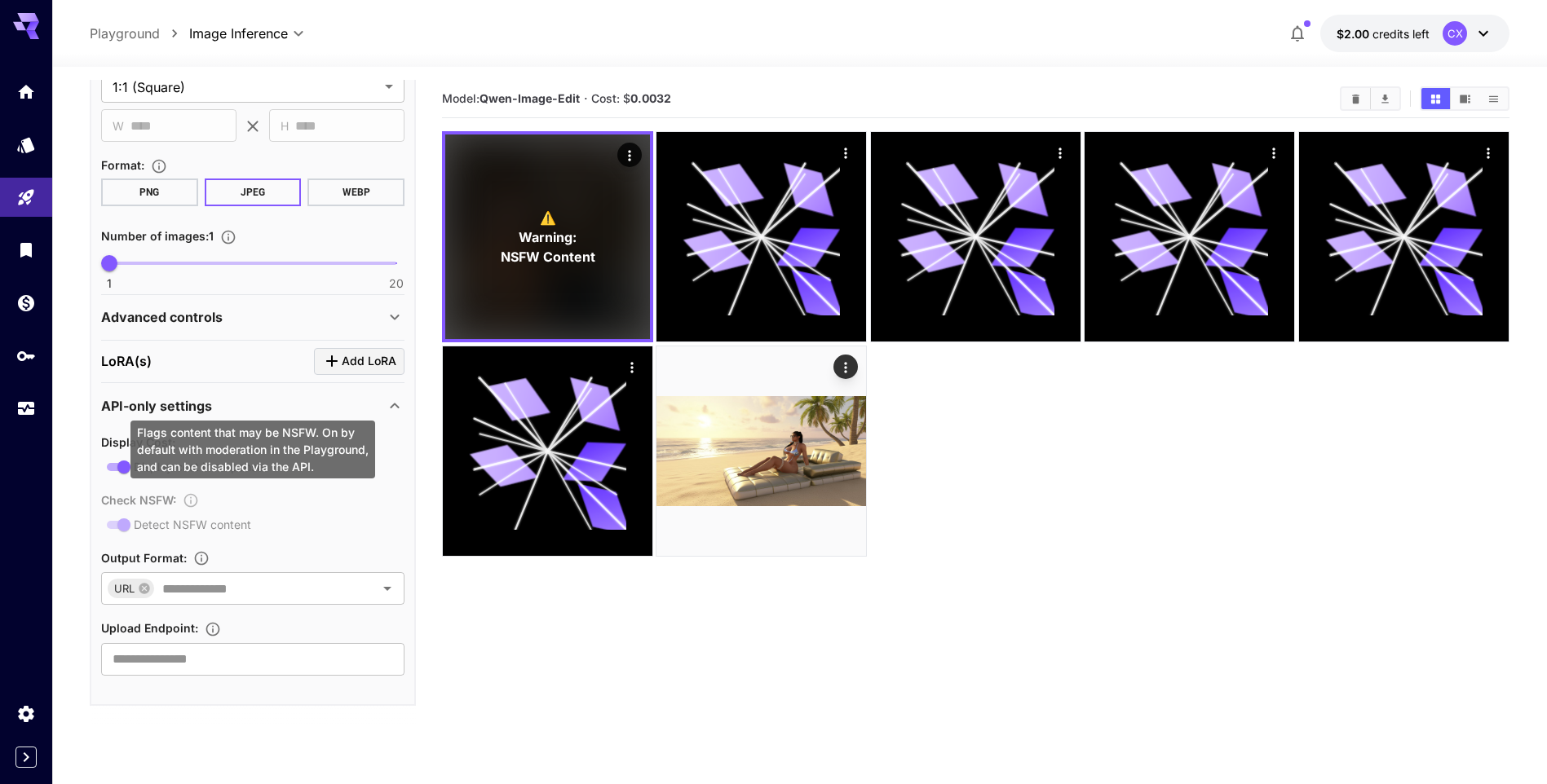
click at [293, 497] on div "Check NSFW : Detect NSFW content" at bounding box center [253, 512] width 304 height 45
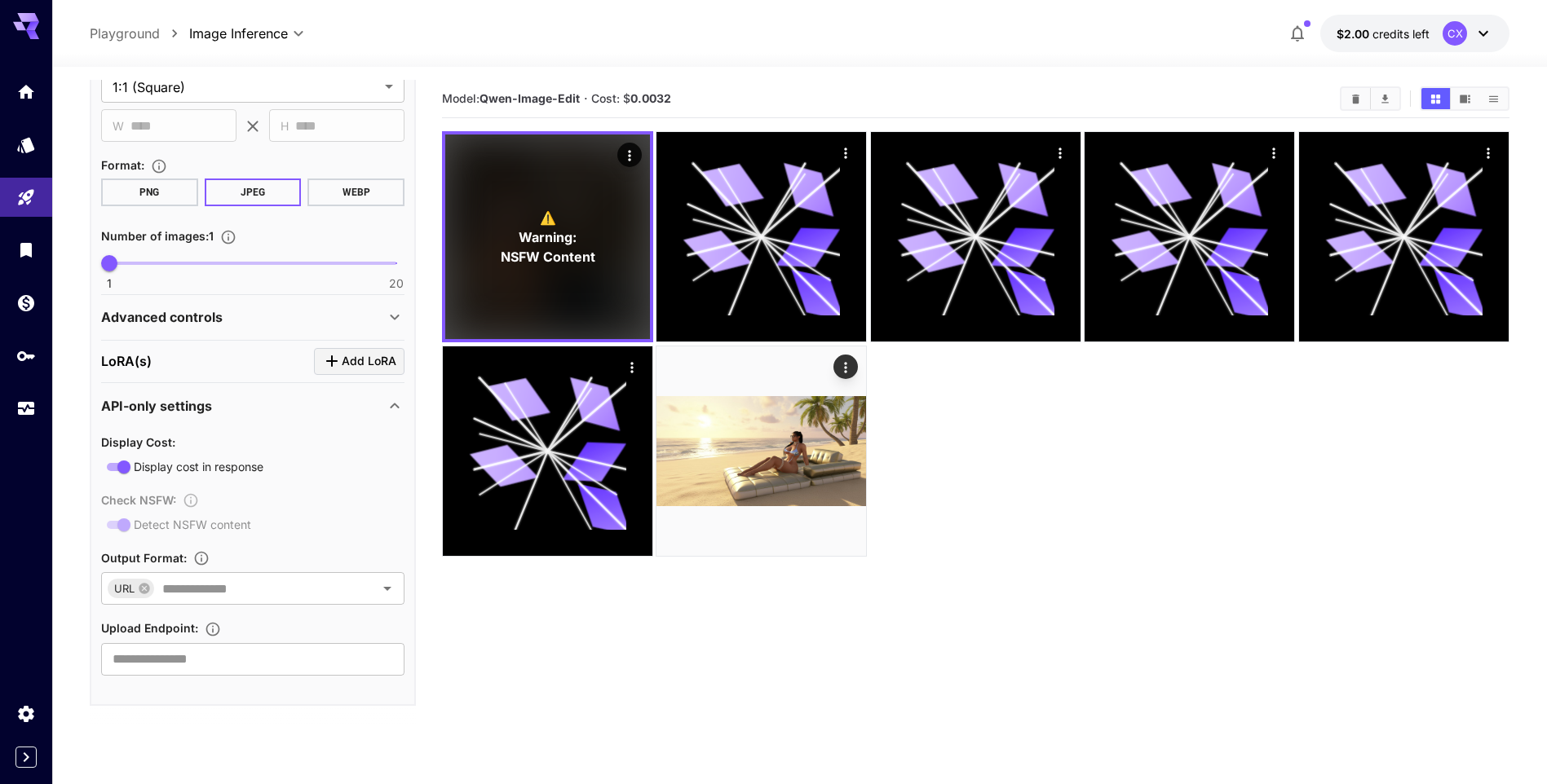
click at [394, 422] on div "API-only settings" at bounding box center [253, 406] width 304 height 39
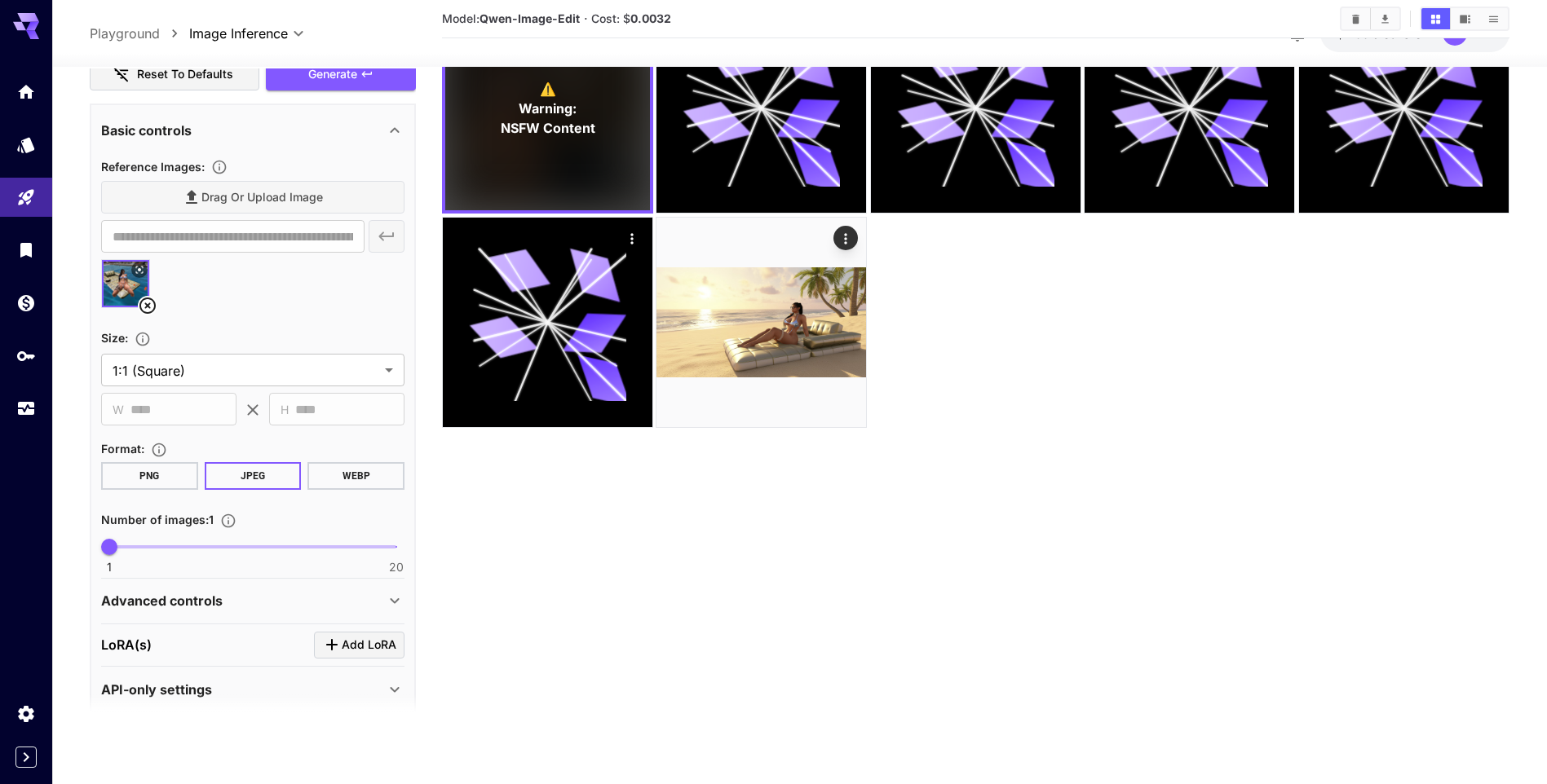
scroll to position [341, 0]
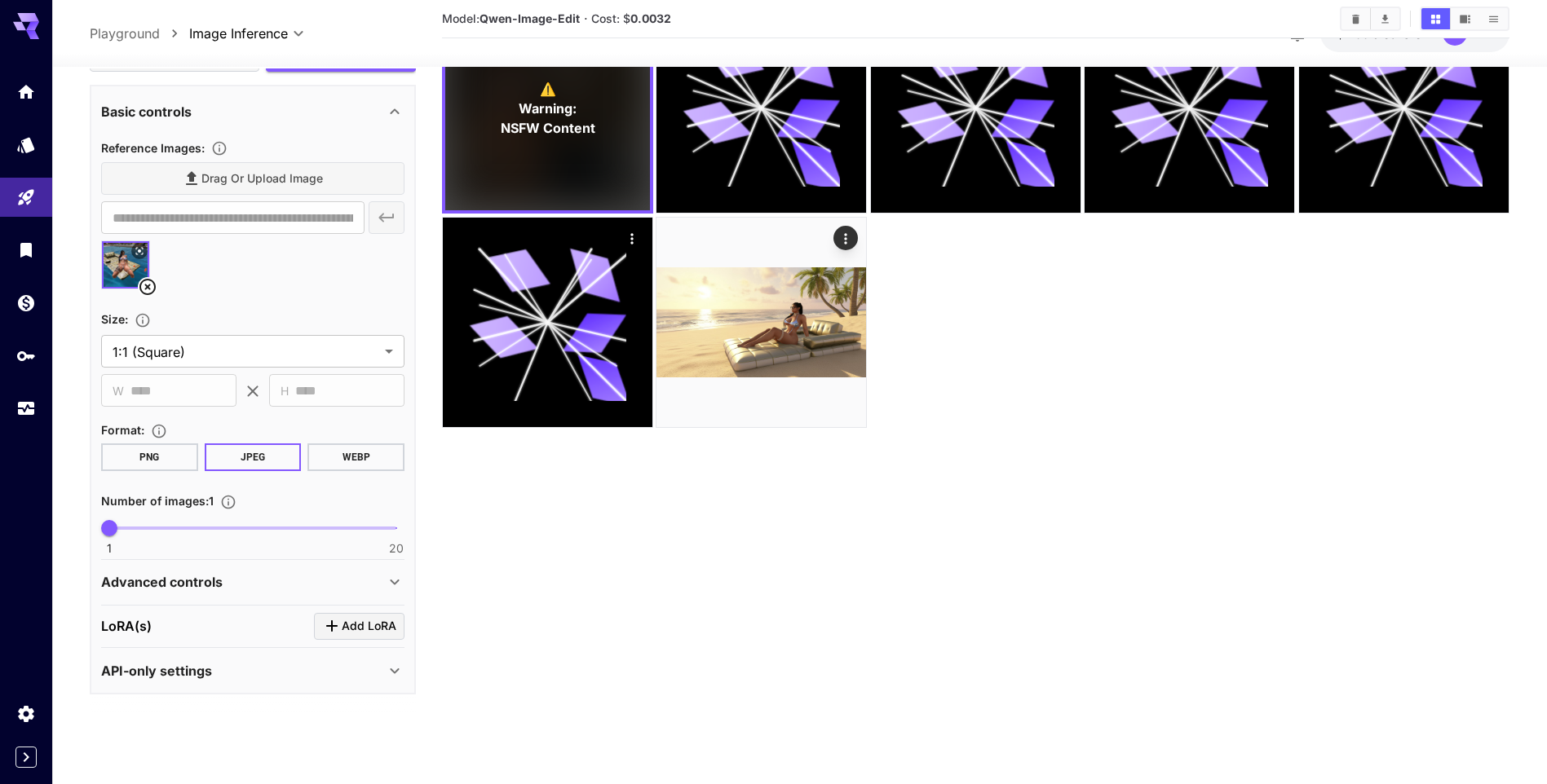
click at [395, 668] on icon at bounding box center [395, 671] width 20 height 20
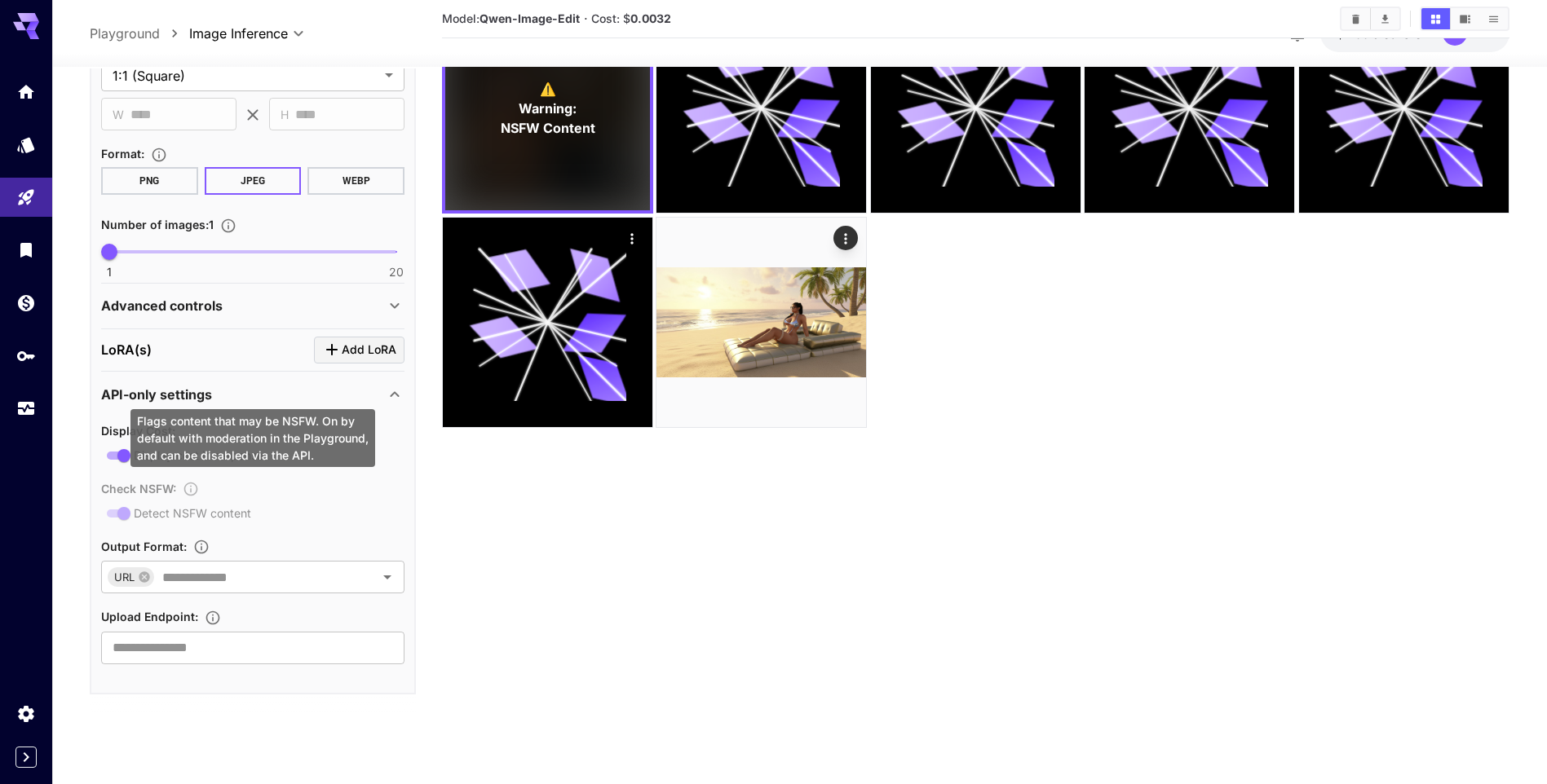
click at [144, 512] on div "Check NSFW : Detect NSFW content" at bounding box center [253, 501] width 304 height 45
click at [112, 512] on div "Check NSFW : Detect NSFW content" at bounding box center [253, 501] width 304 height 45
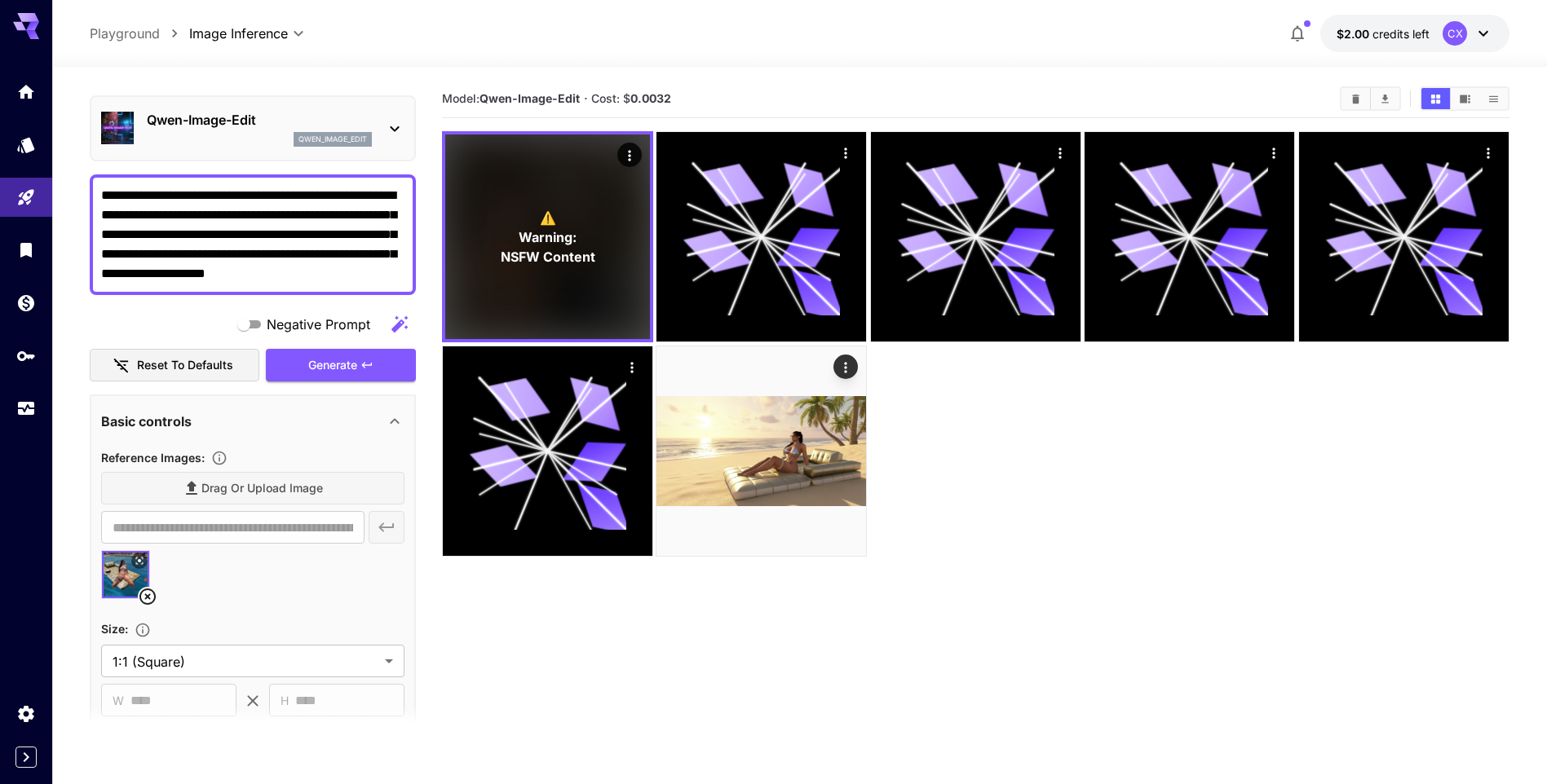
scroll to position [0, 0]
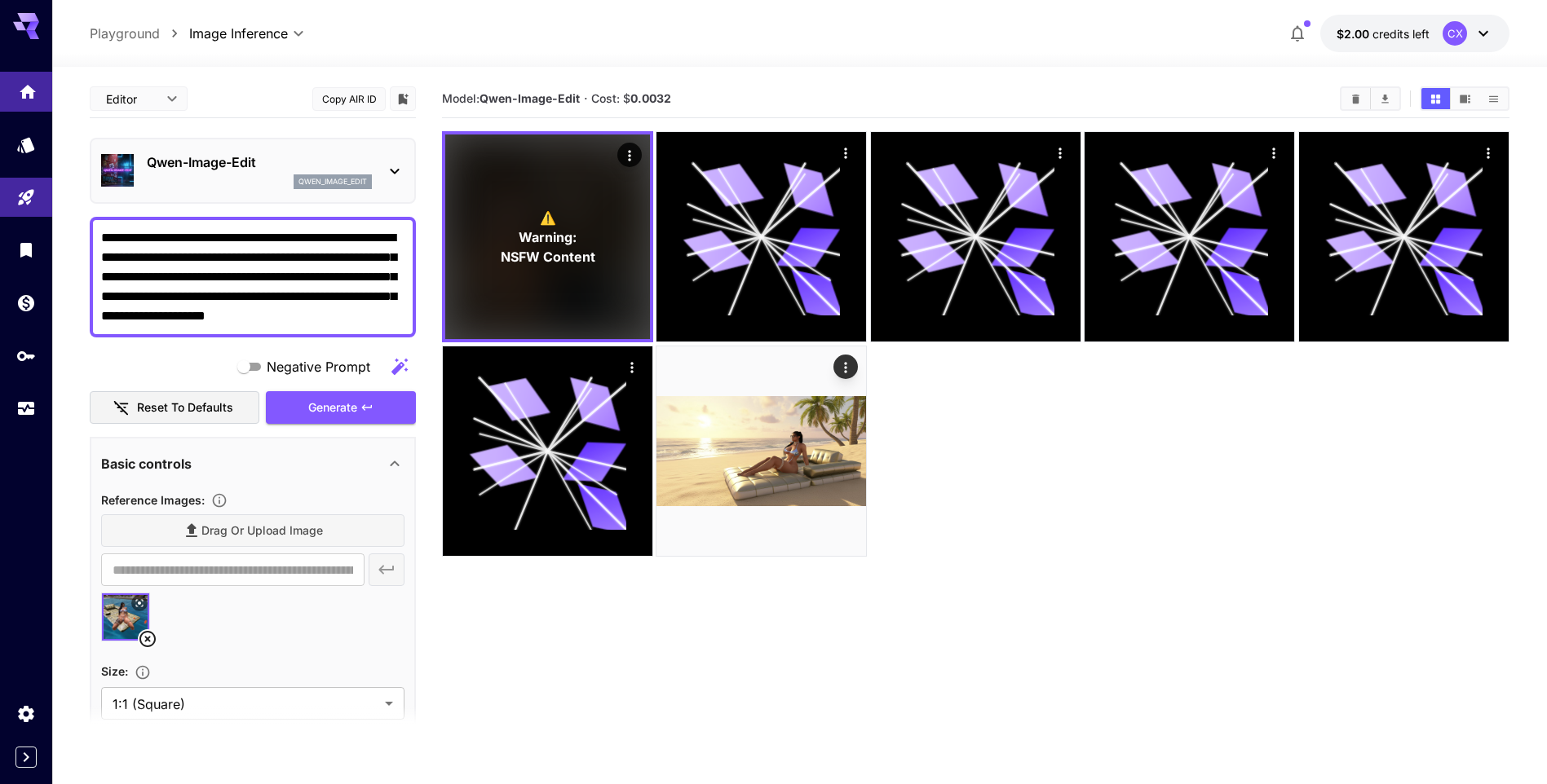
click at [33, 90] on icon "Home" at bounding box center [28, 86] width 16 height 14
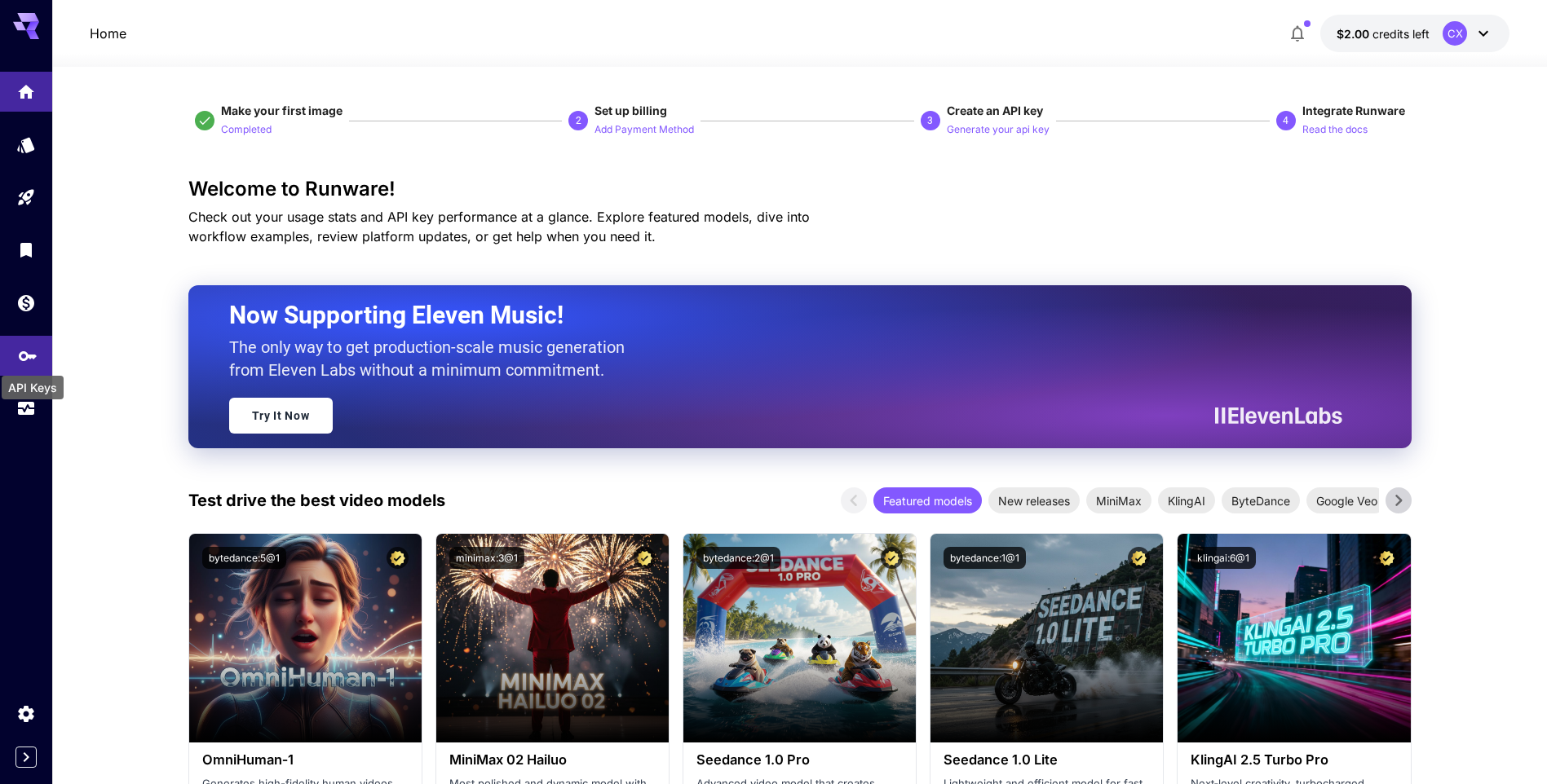
click at [25, 344] on icon "API Keys" at bounding box center [28, 352] width 20 height 20
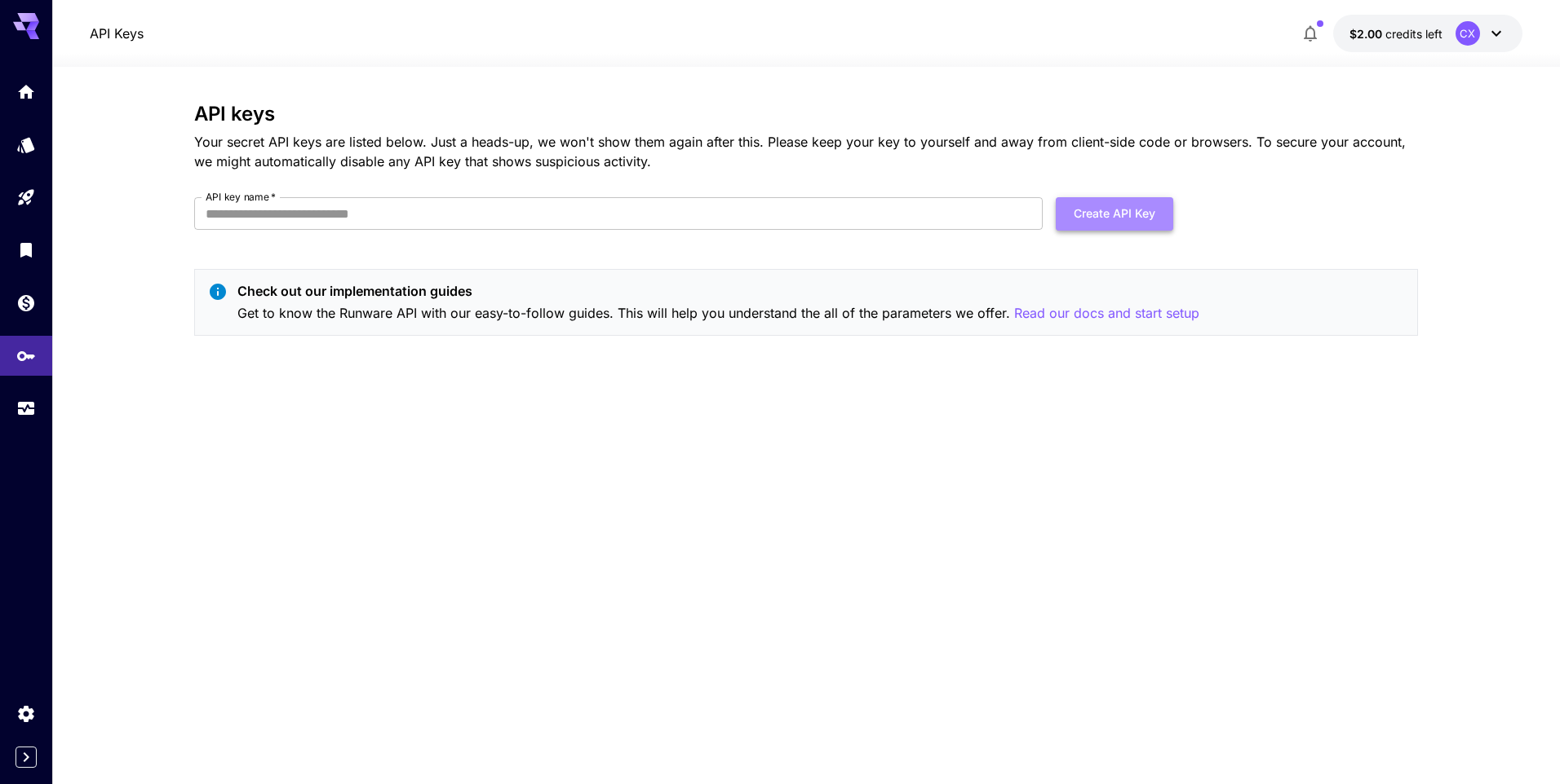
click at [1130, 217] on button "Create API Key" at bounding box center [1114, 214] width 118 height 33
click at [479, 215] on input "API key name   *" at bounding box center [618, 214] width 848 height 33
type input "******"
click at [1090, 217] on button "Create API Key" at bounding box center [1114, 214] width 118 height 33
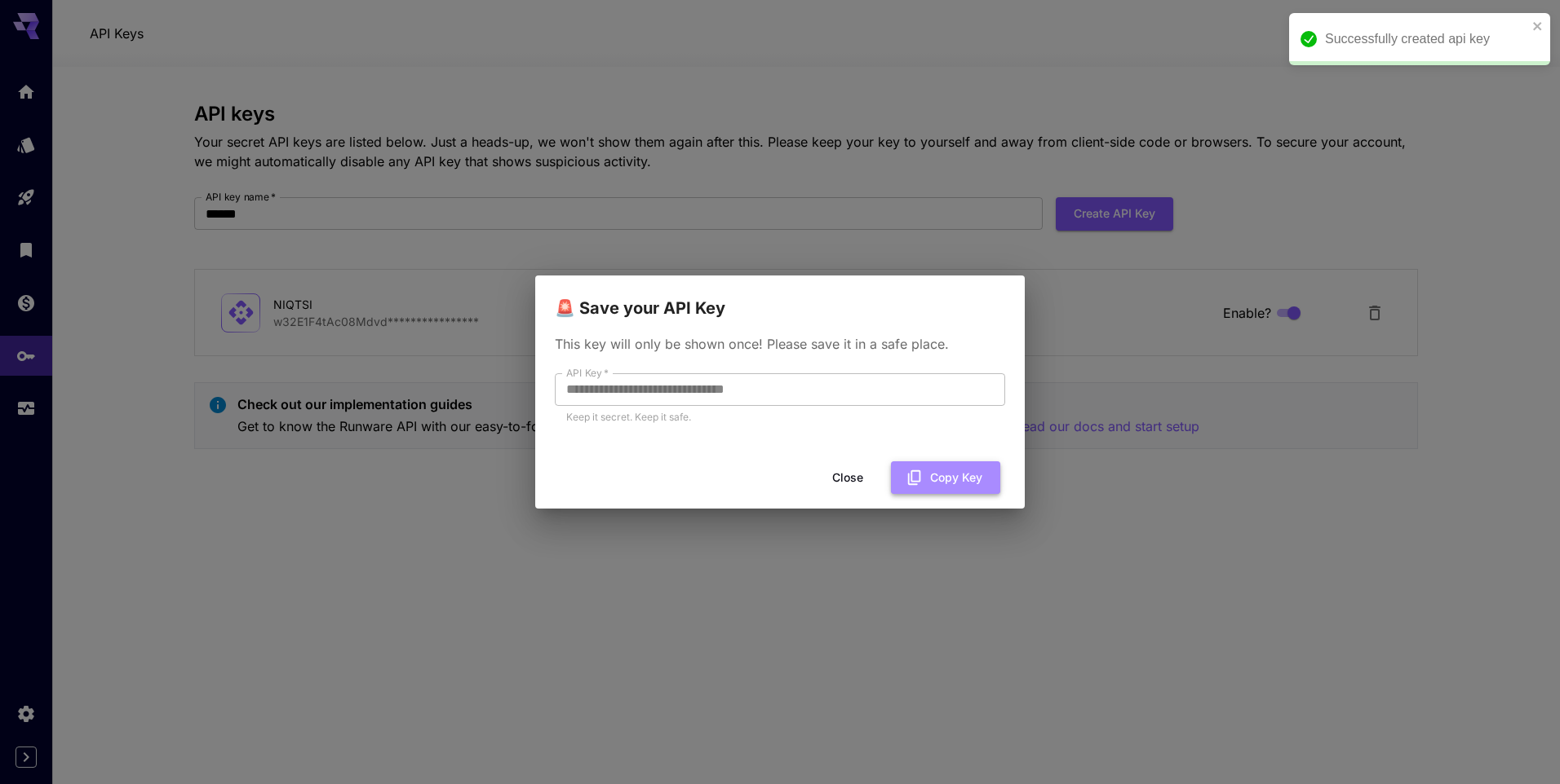
click at [926, 476] on button "Copy Key" at bounding box center [945, 478] width 109 height 33
click at [841, 477] on button "Close" at bounding box center [847, 478] width 73 height 33
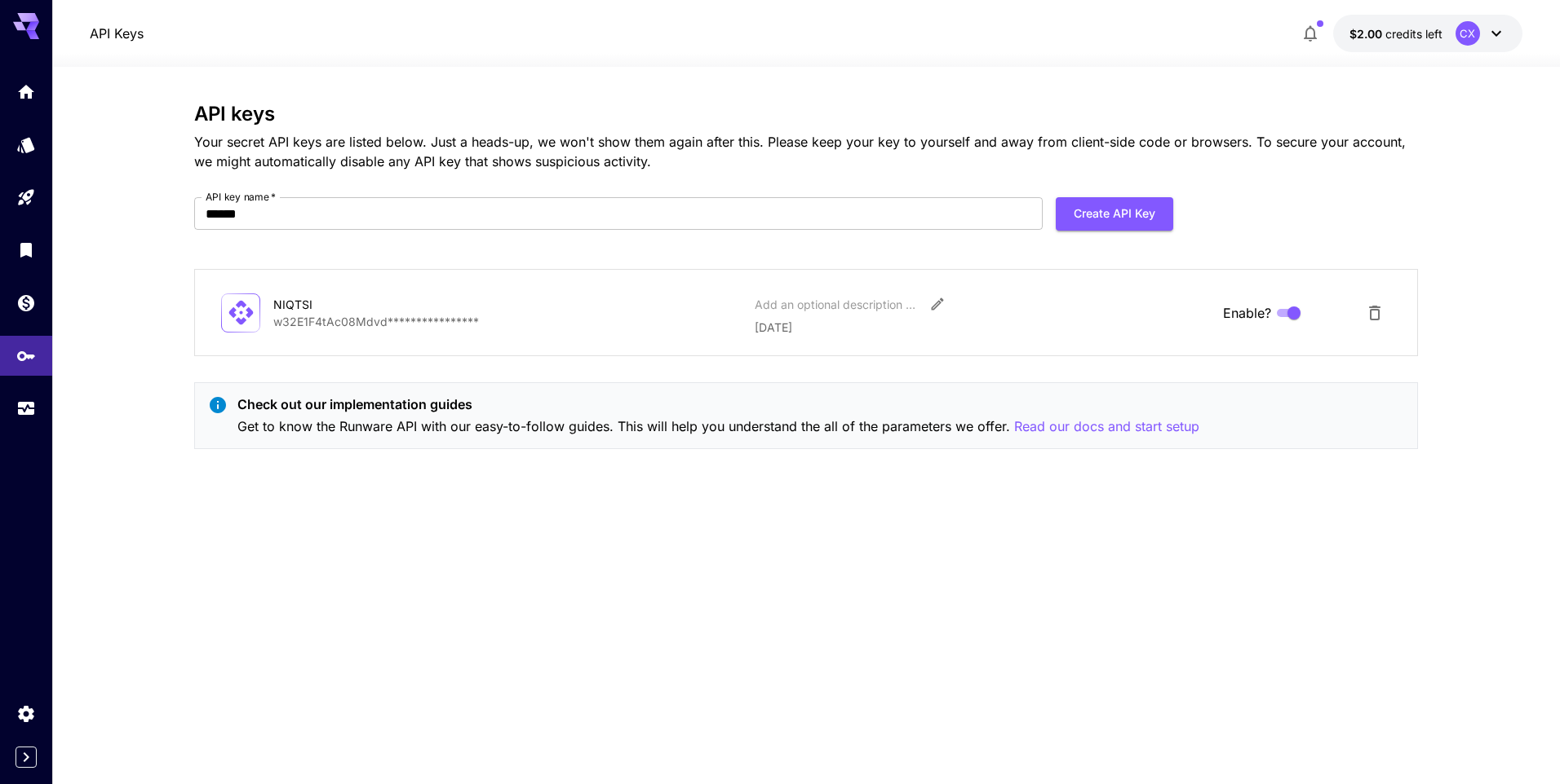
click at [903, 424] on p "Get to know the Runware API with our easy-to-follow guides. This will help you …" at bounding box center [718, 427] width 962 height 20
click at [295, 410] on p "Check out our implementation guides" at bounding box center [718, 405] width 962 height 20
click at [1122, 430] on p "Read our docs and start setup" at bounding box center [1106, 427] width 185 height 20
click at [34, 137] on icon "Models" at bounding box center [28, 140] width 20 height 20
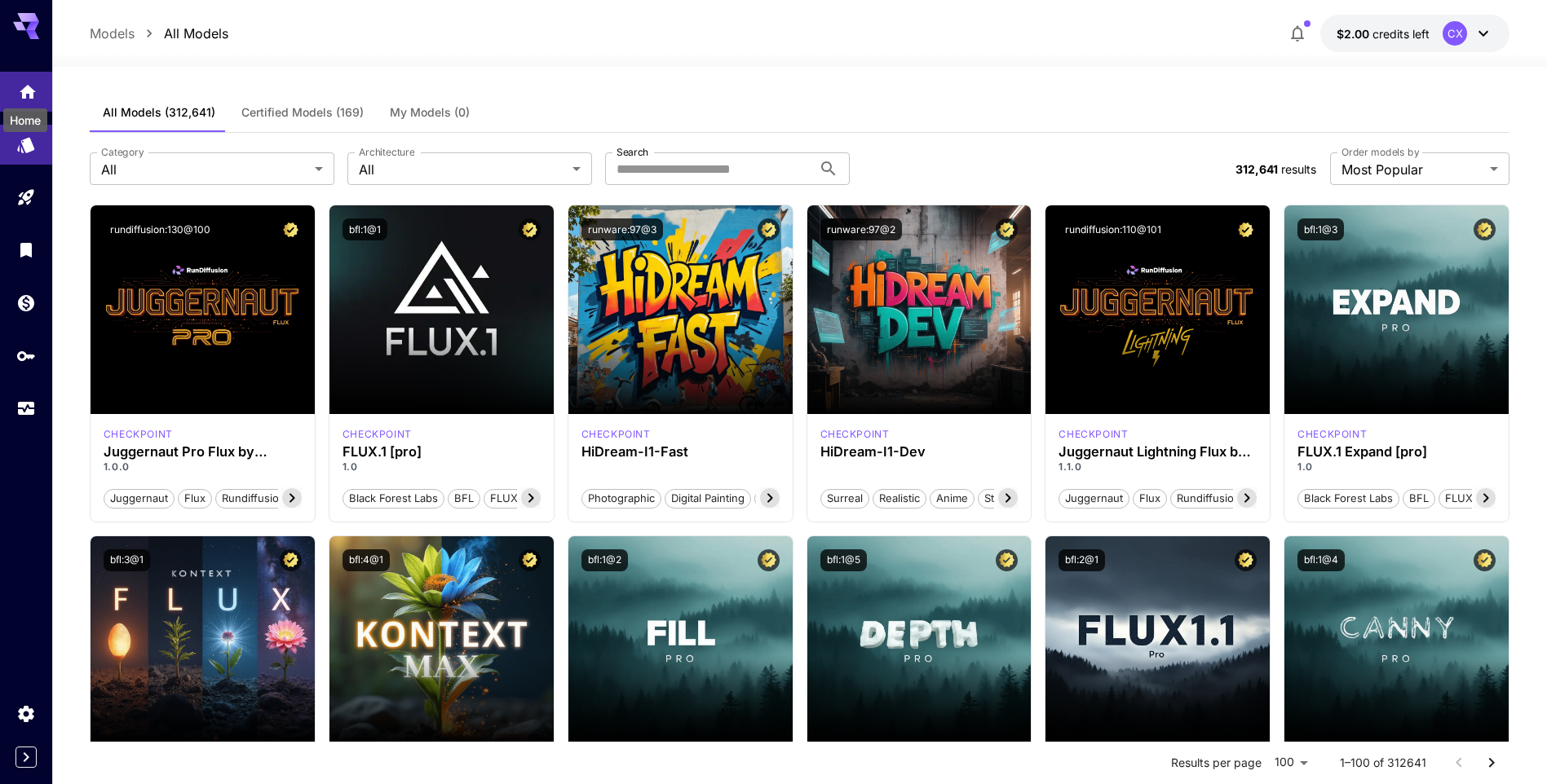
click at [33, 87] on icon "Home" at bounding box center [28, 87] width 20 height 20
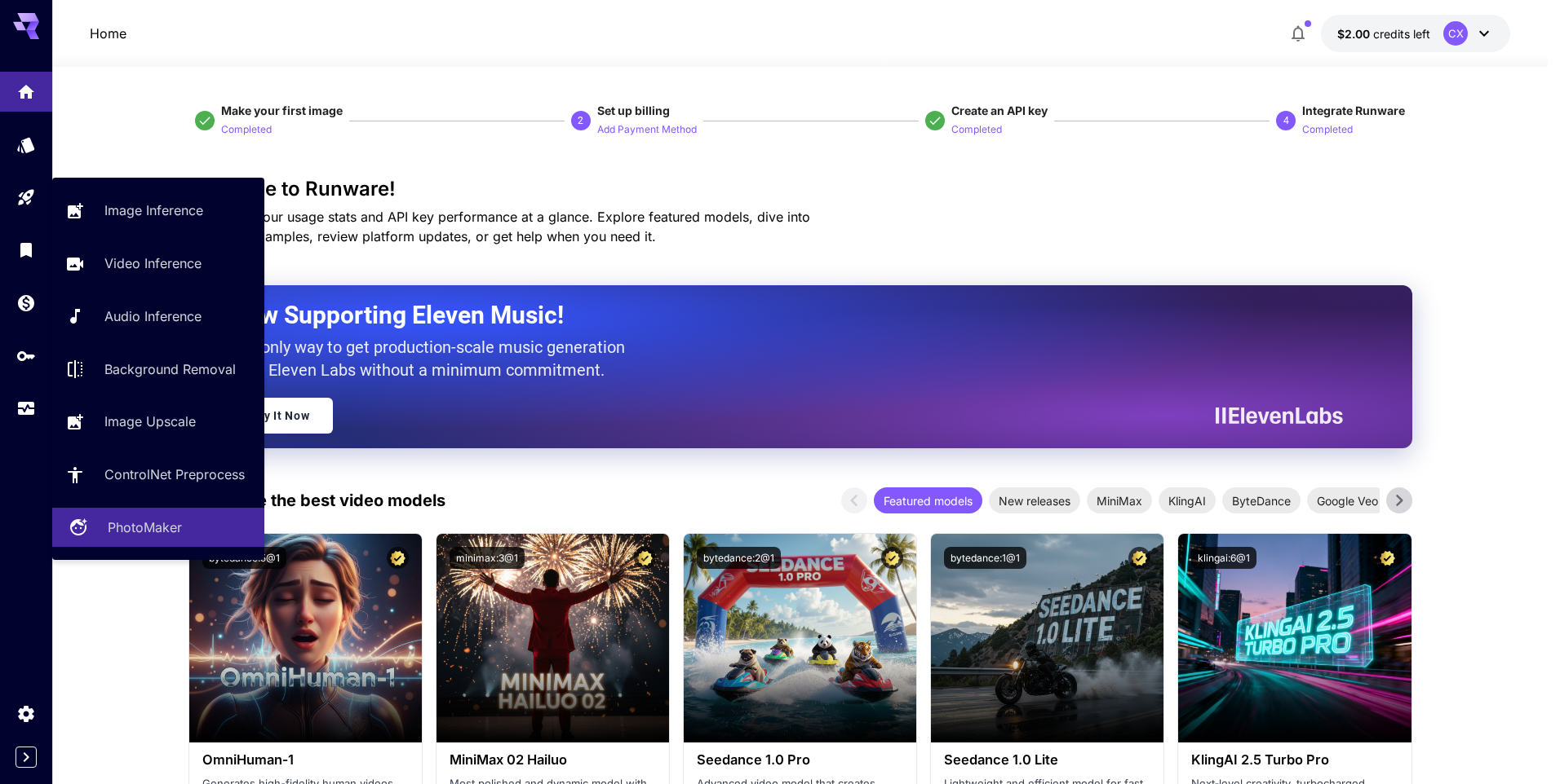
click at [146, 523] on p "PhotoMaker" at bounding box center [144, 528] width 74 height 20
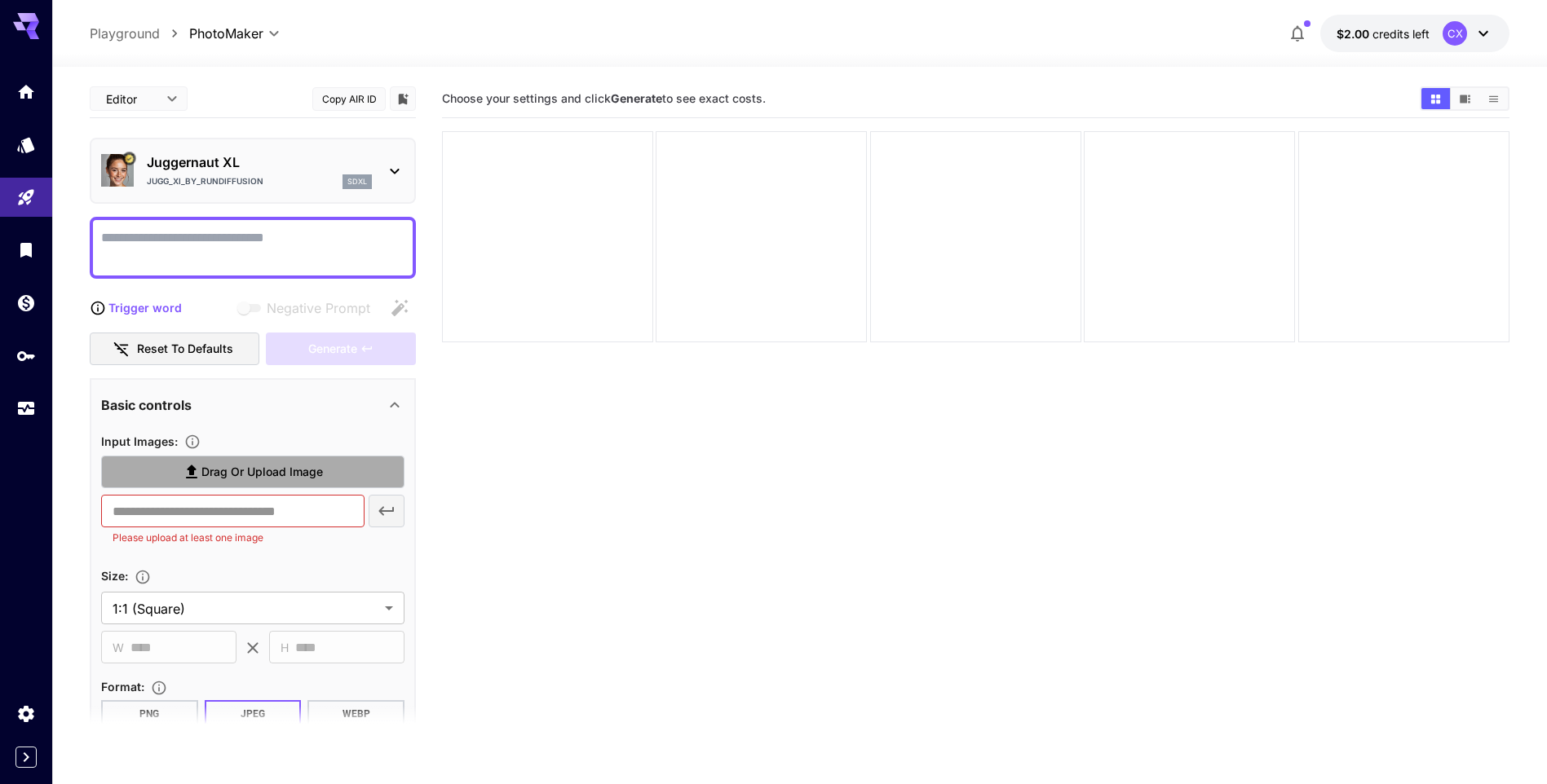
click at [316, 470] on span "Drag or upload image" at bounding box center [262, 472] width 122 height 20
click at [0, 0] on input "Drag or upload image" at bounding box center [0, 0] width 0 height 0
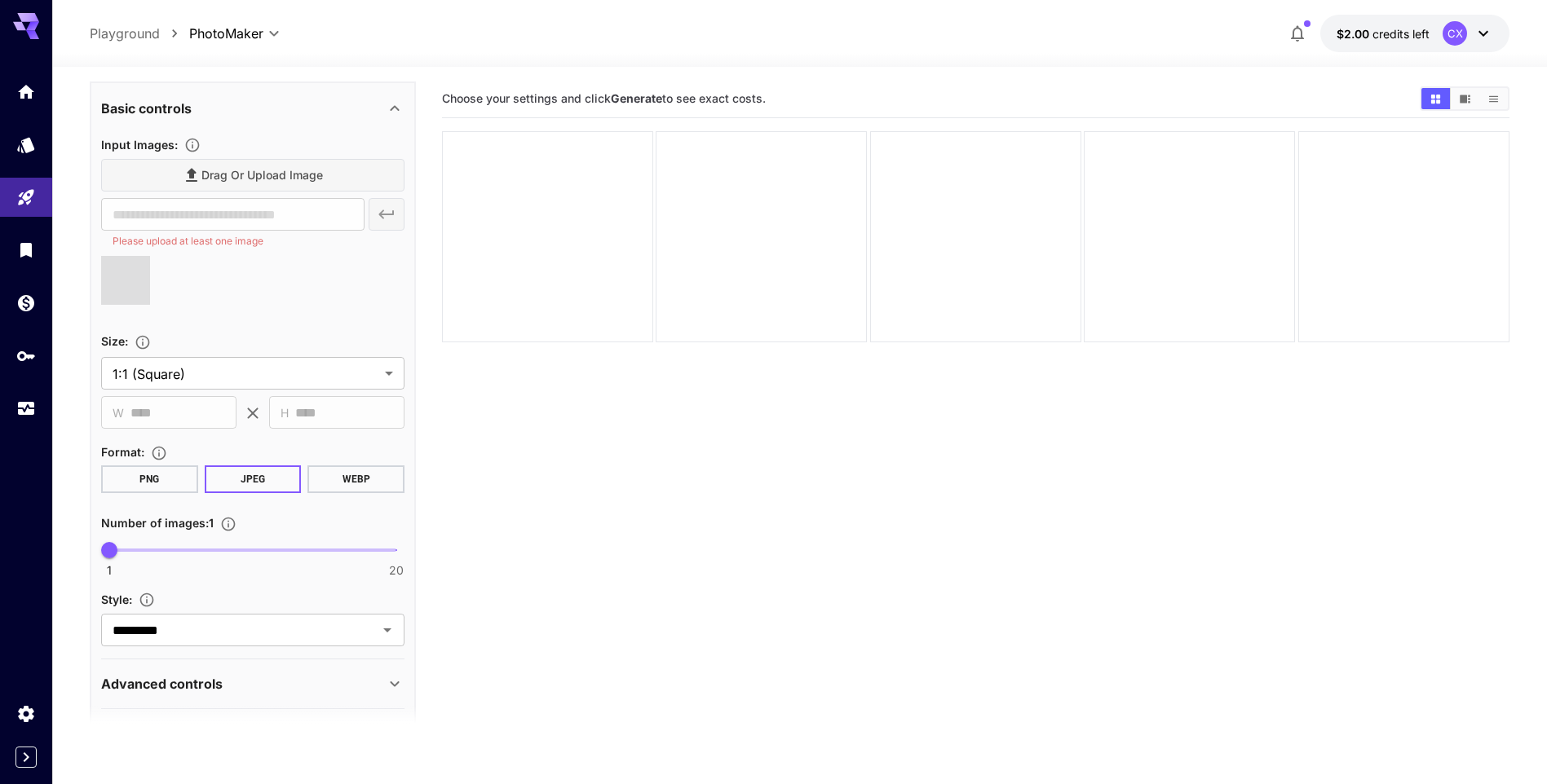
type input "**********"
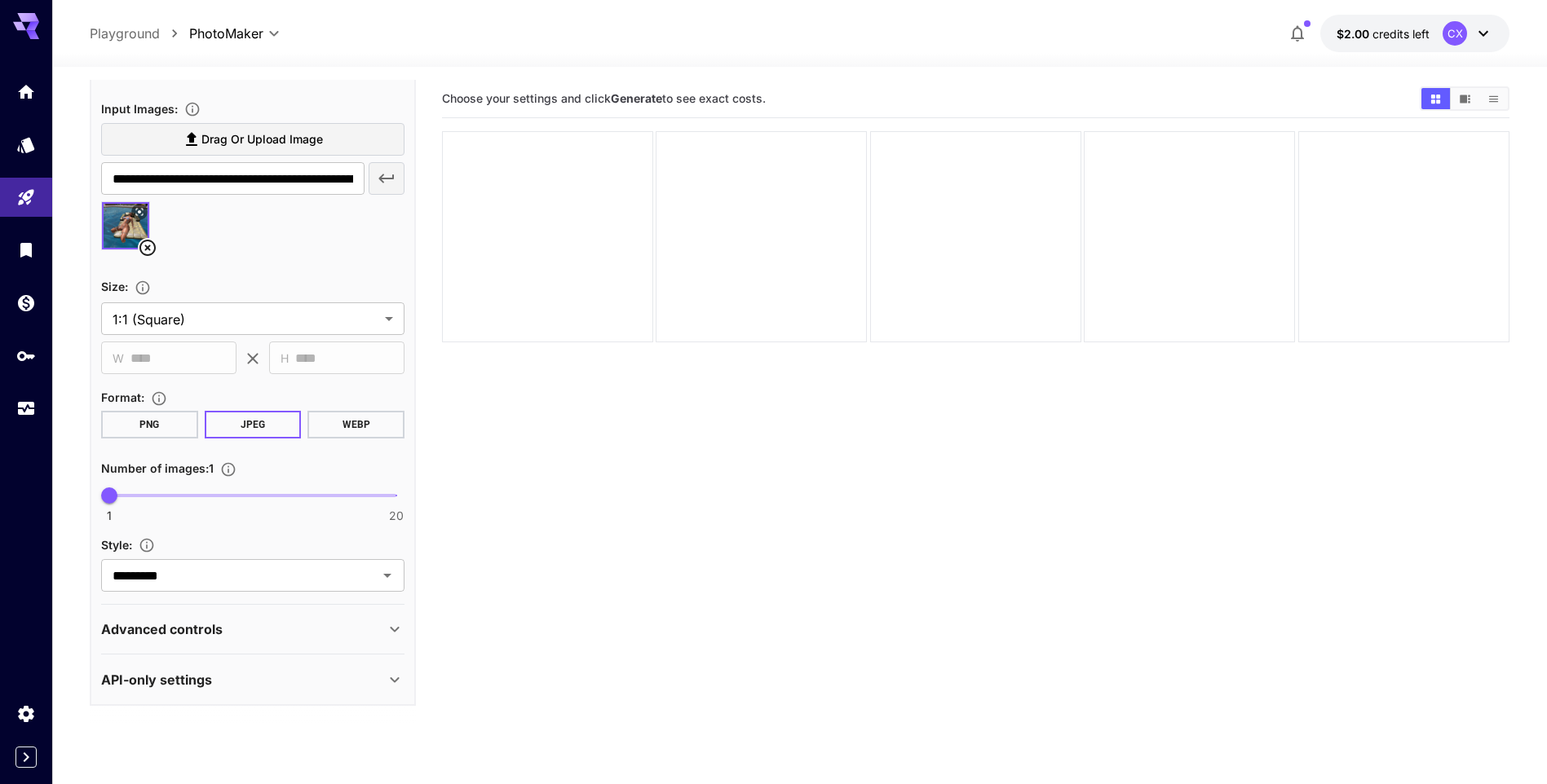
click at [344, 621] on div "Advanced controls" at bounding box center [243, 629] width 284 height 20
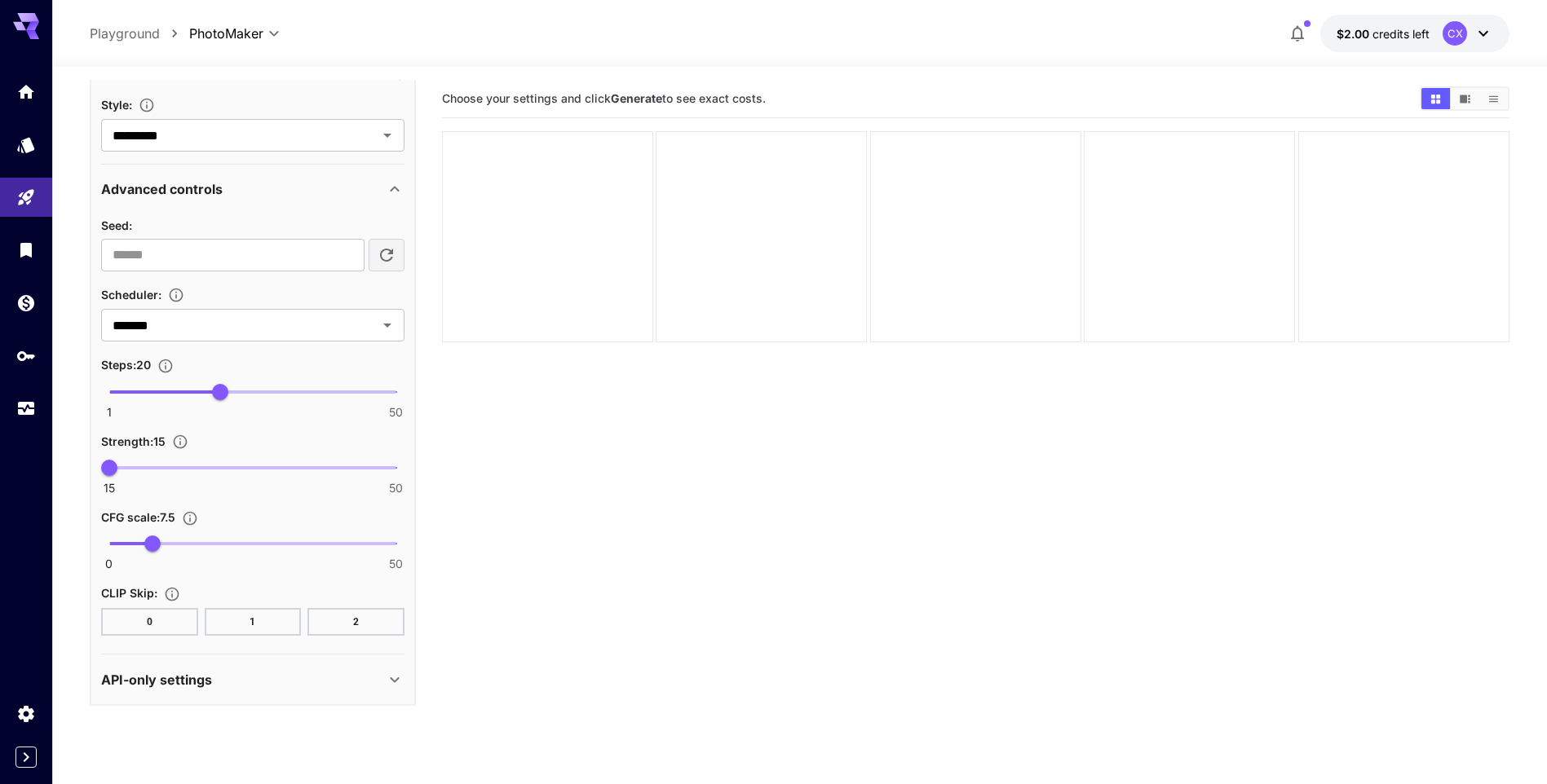
scroll to position [129, 0]
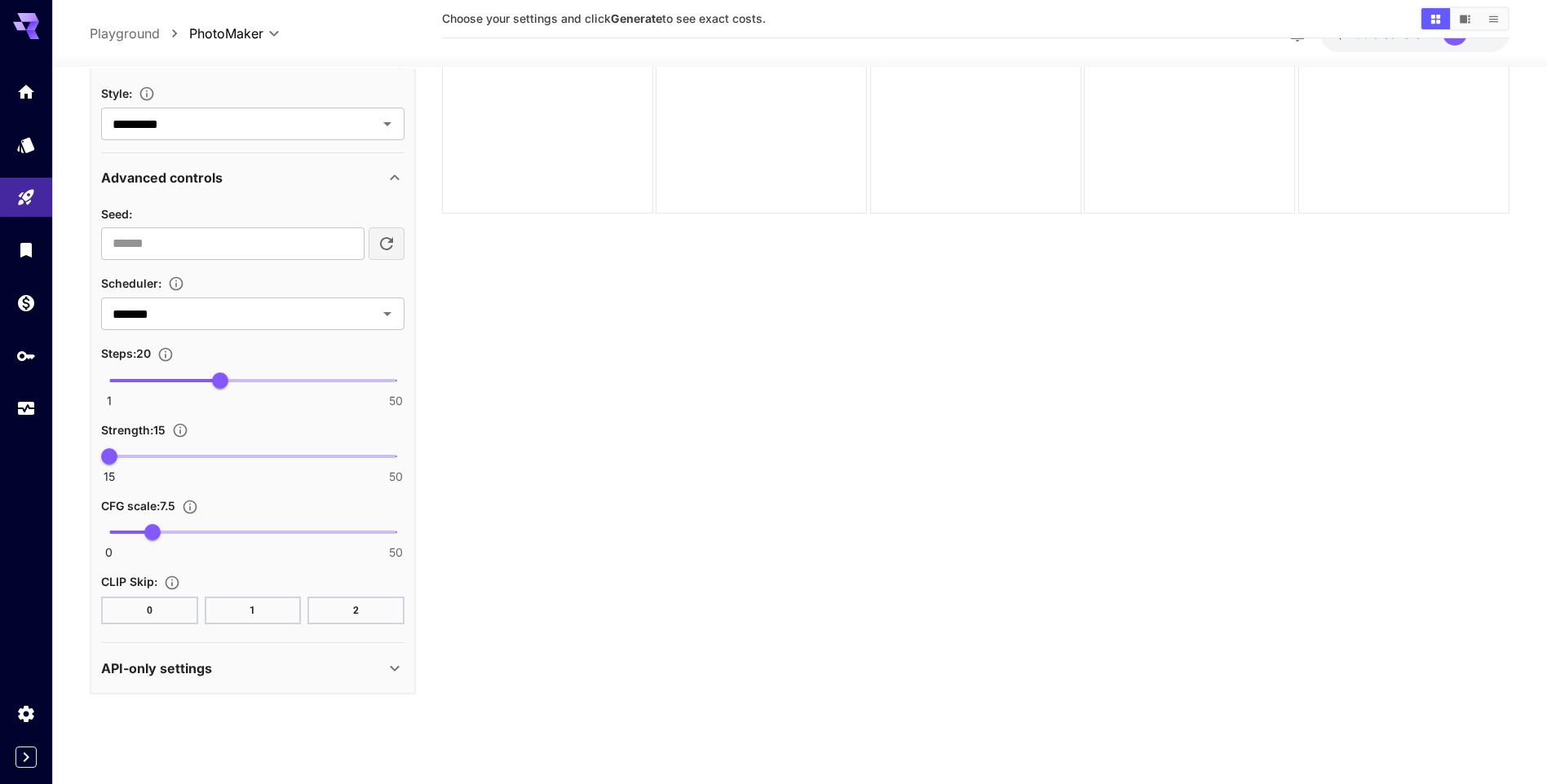
click at [343, 680] on div "API-only settings" at bounding box center [253, 668] width 304 height 39
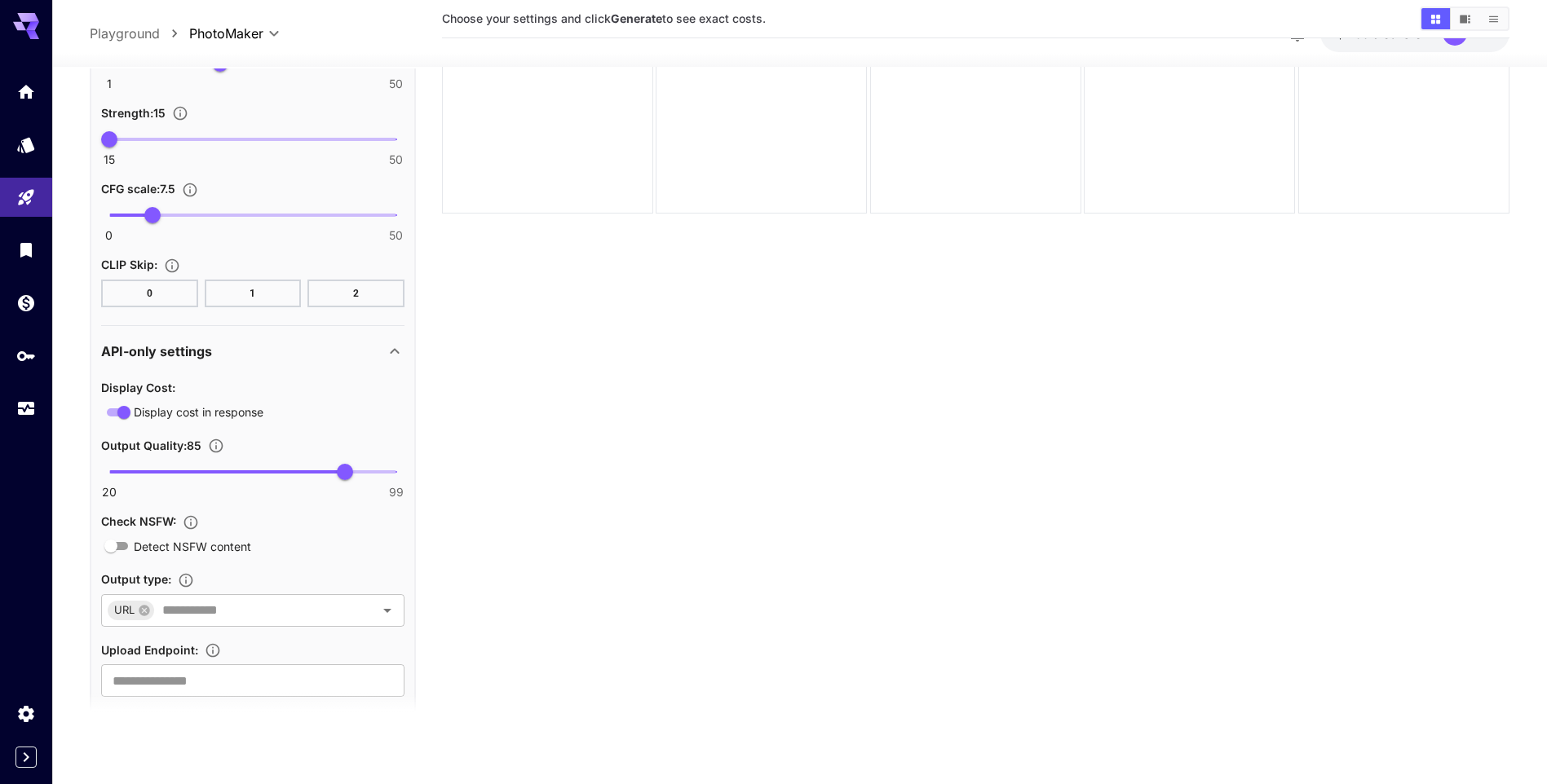
scroll to position [1125, 0]
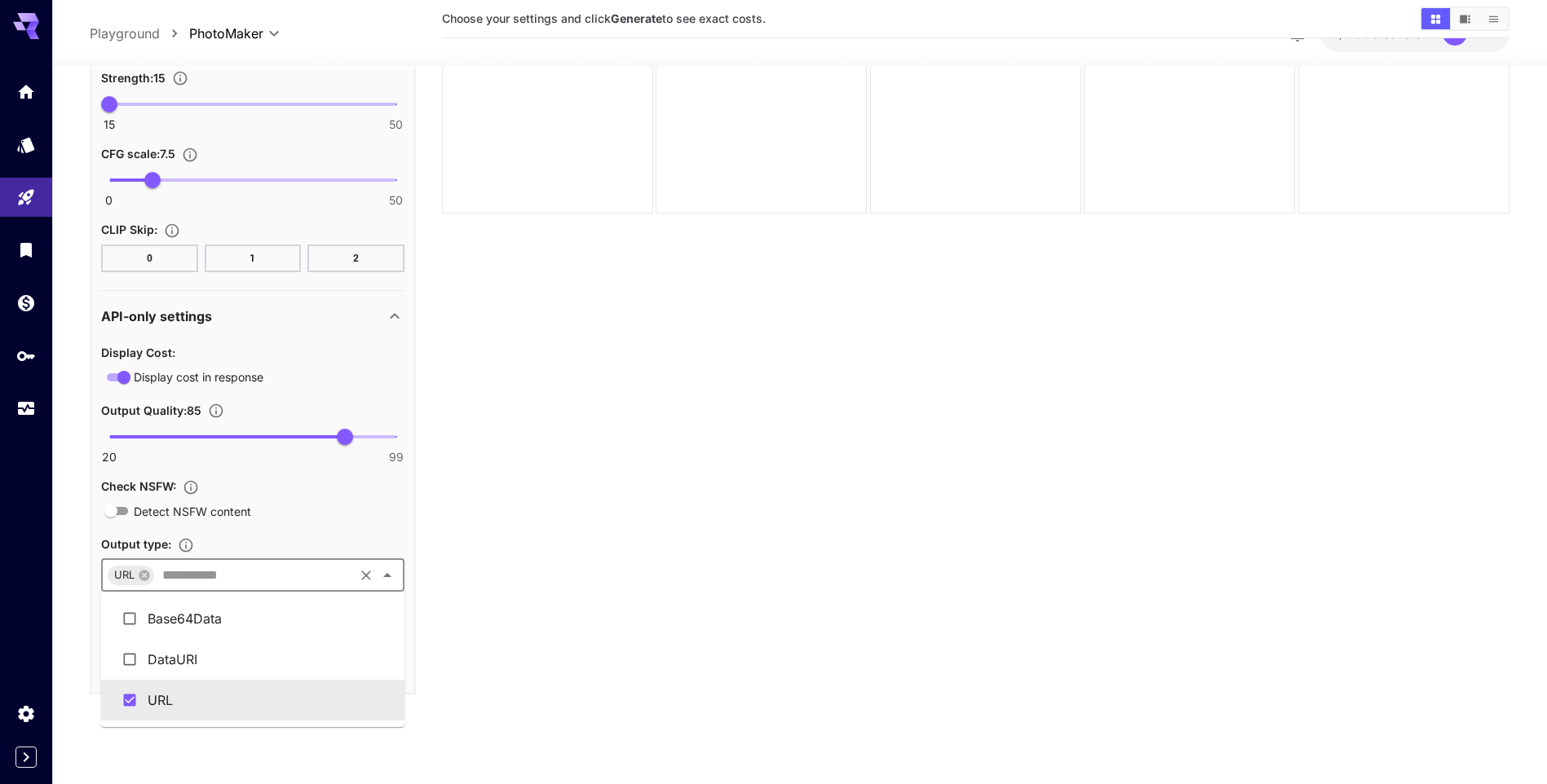
click at [321, 580] on input "text" at bounding box center [254, 576] width 196 height 23
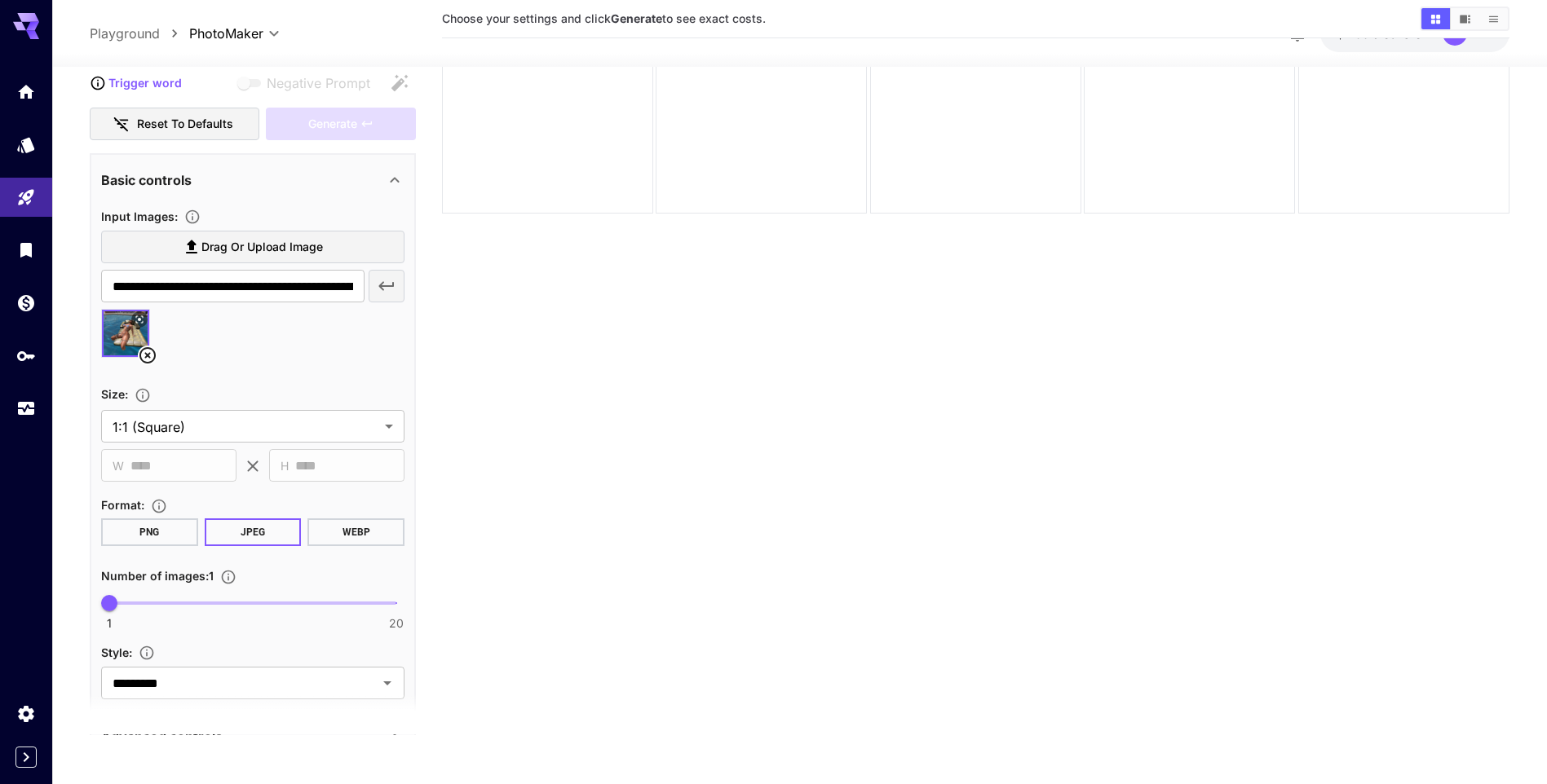
scroll to position [0, 0]
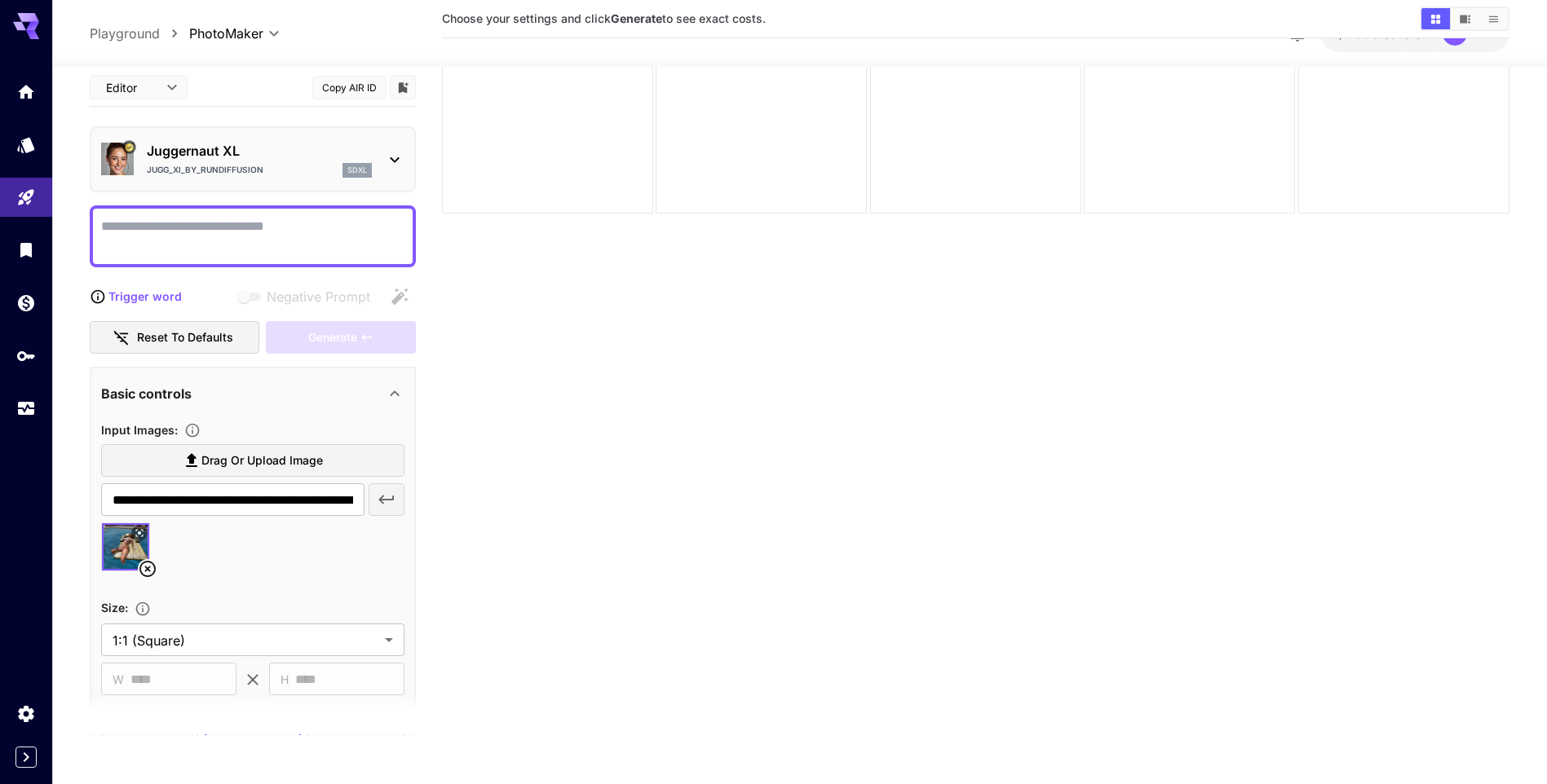
click at [321, 211] on div at bounding box center [253, 237] width 326 height 62
click at [321, 228] on textarea "Negative Prompt" at bounding box center [253, 237] width 304 height 39
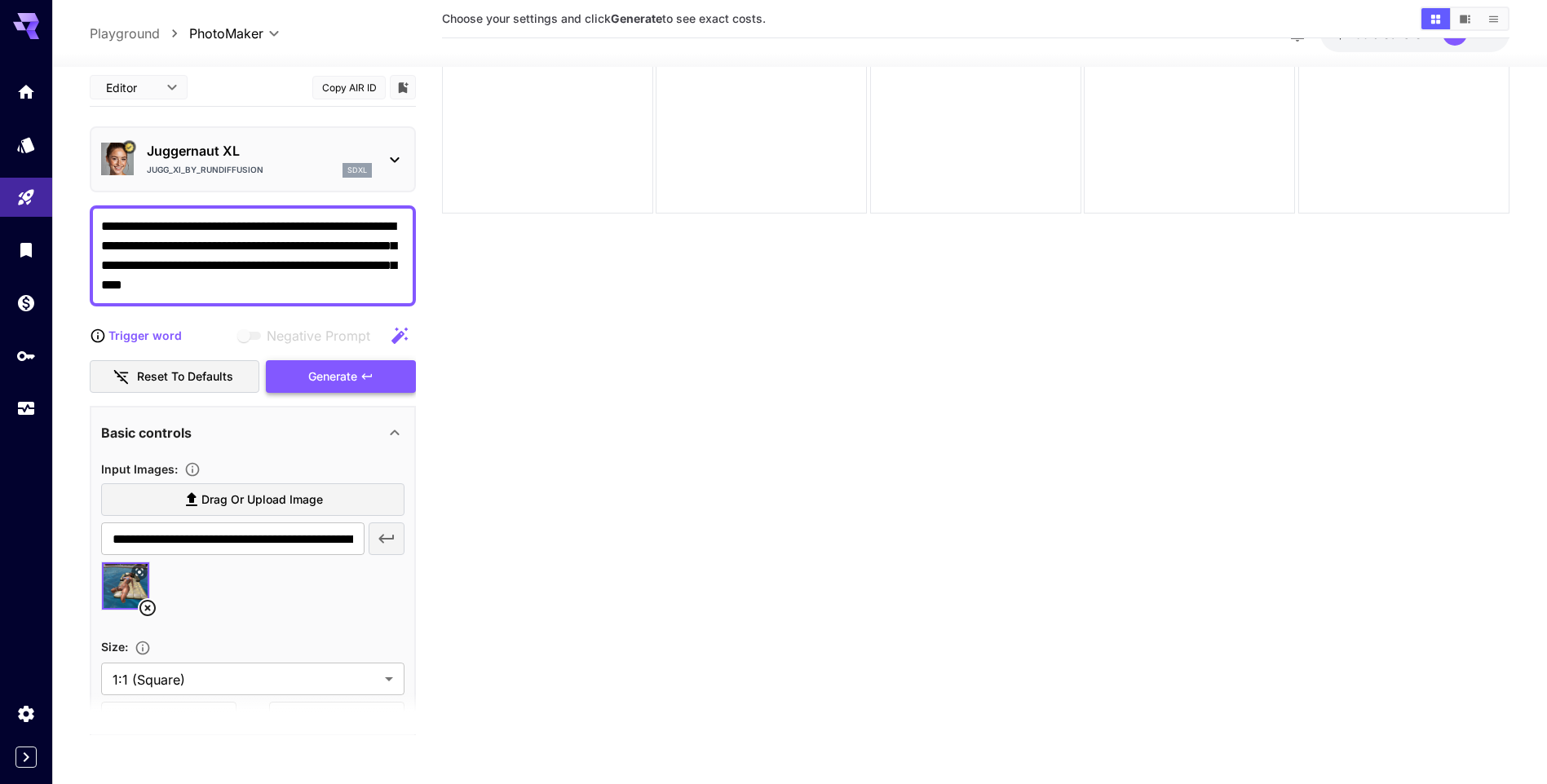
click at [308, 379] on div "Generate" at bounding box center [341, 377] width 150 height 33
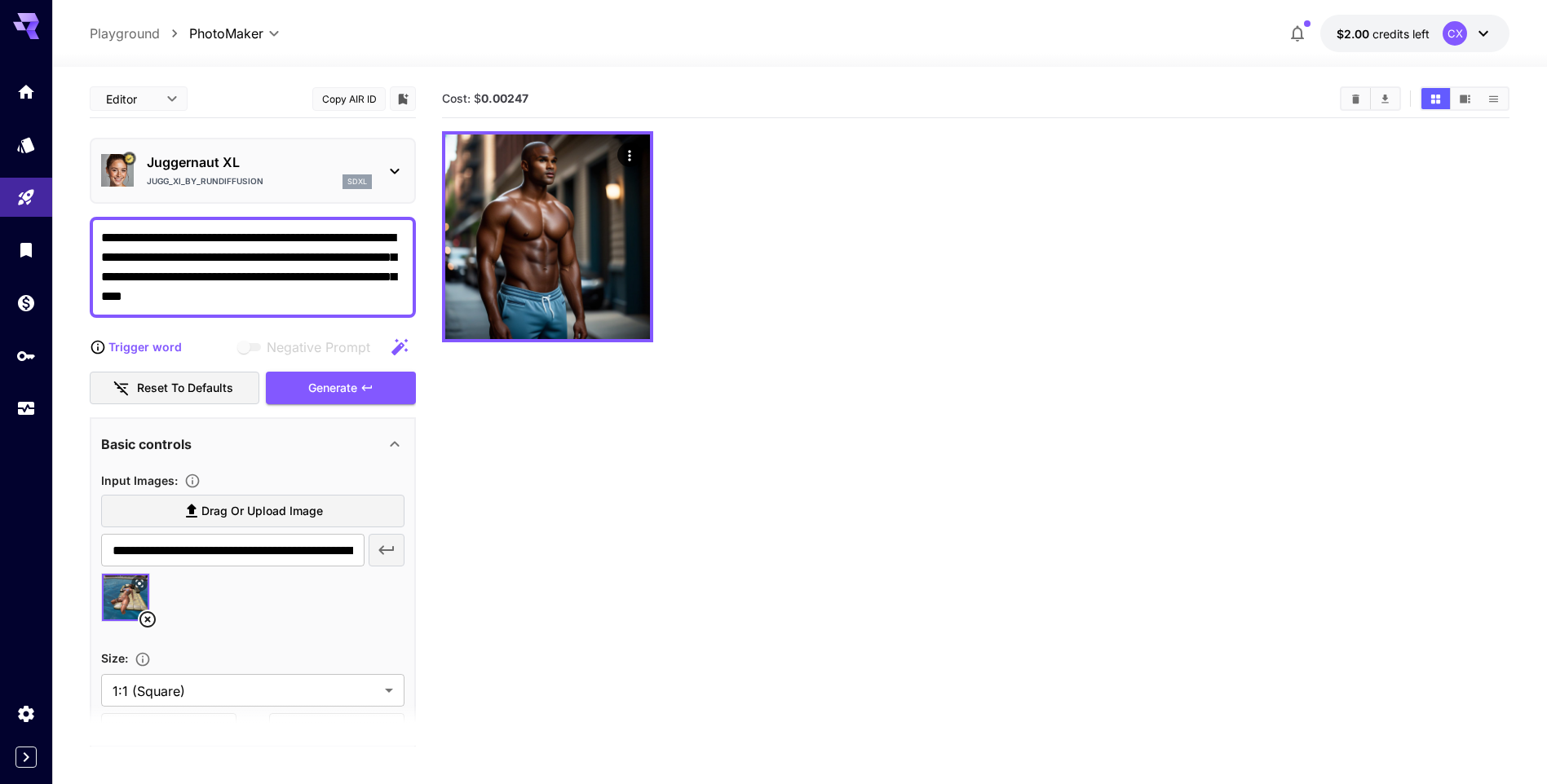
click at [142, 258] on textarea "**********" at bounding box center [253, 268] width 304 height 78
type textarea "**********"
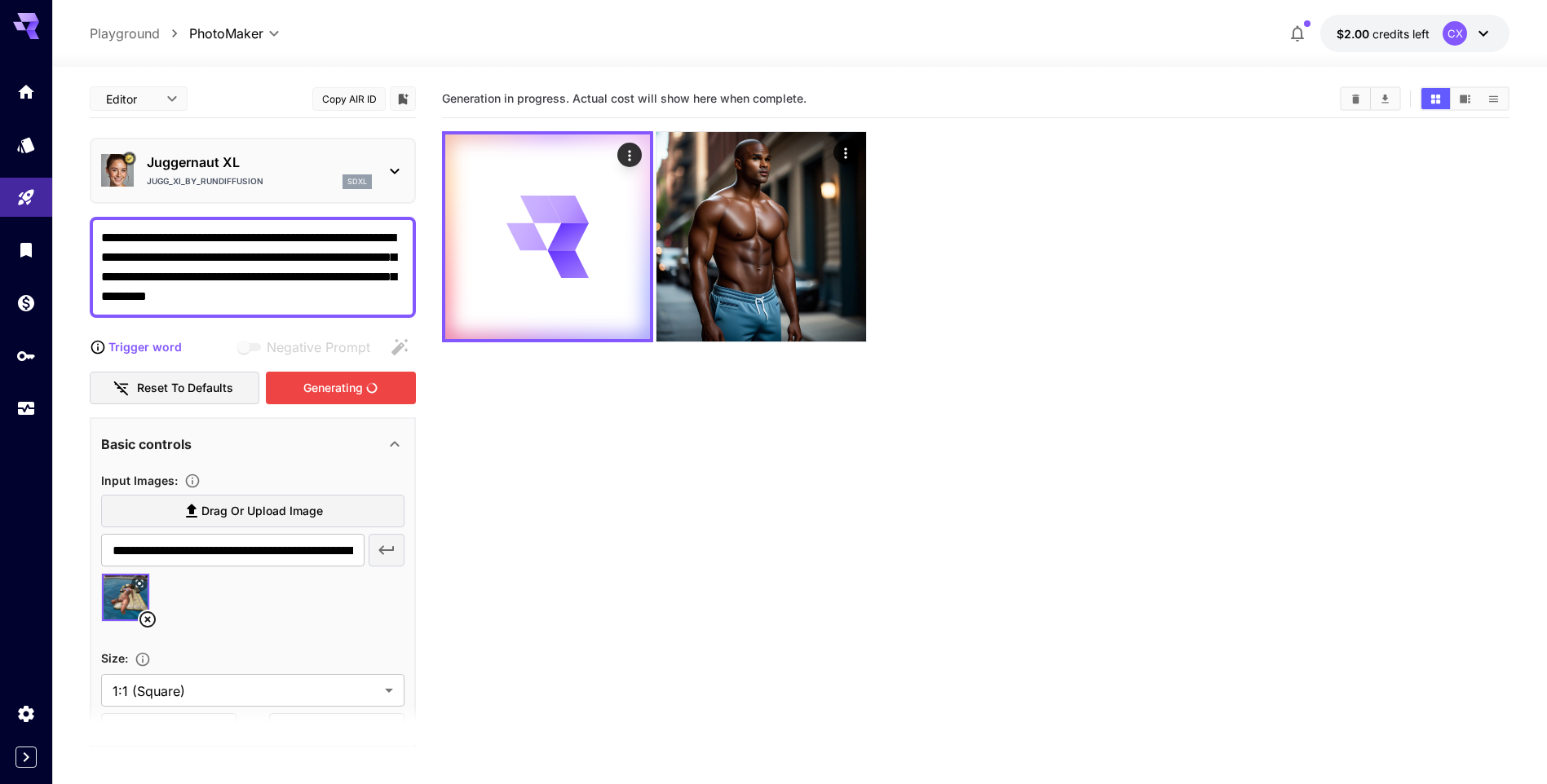
click at [304, 396] on div "Generating" at bounding box center [341, 388] width 150 height 33
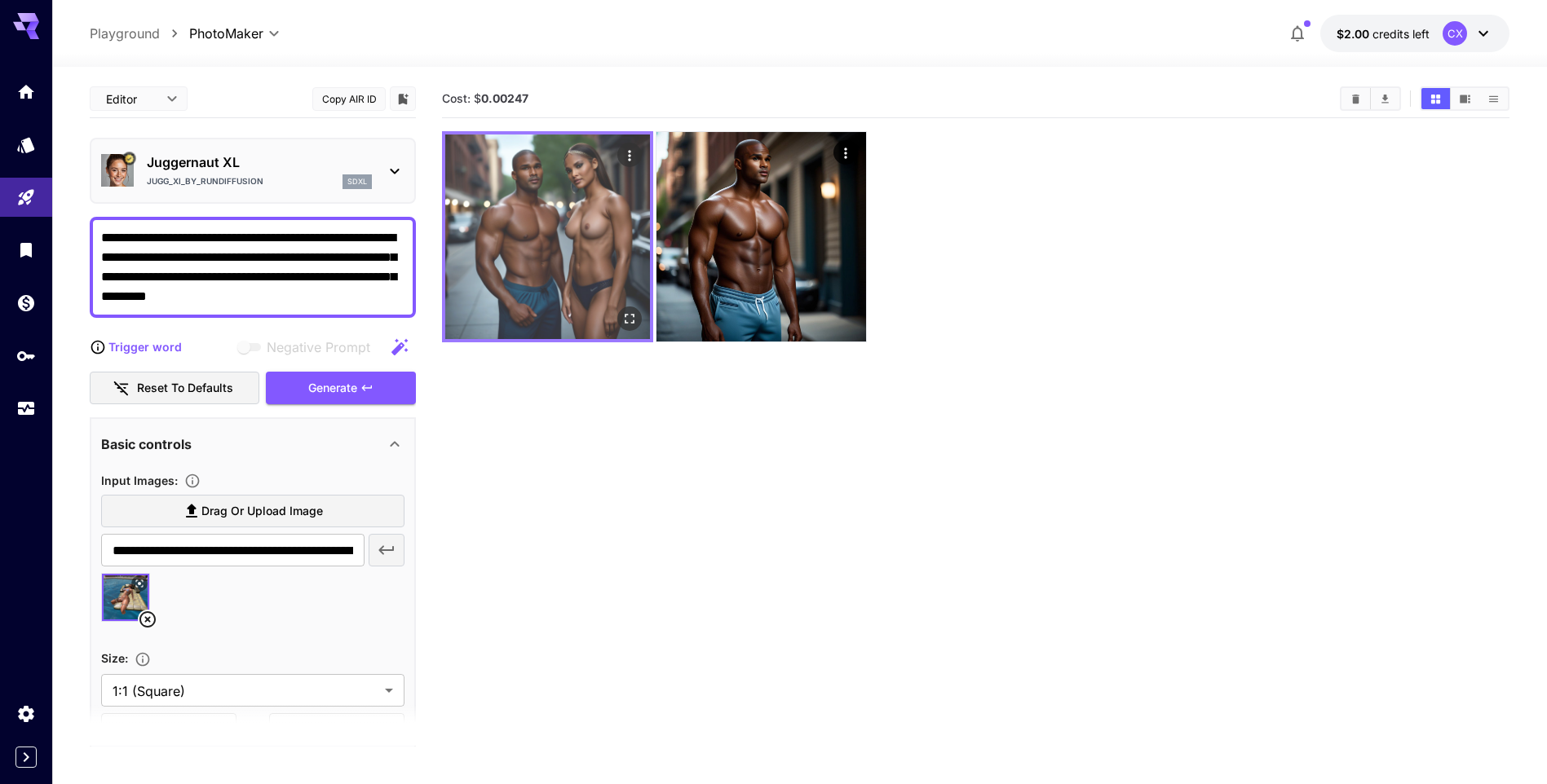
click at [556, 251] on img at bounding box center [547, 237] width 205 height 205
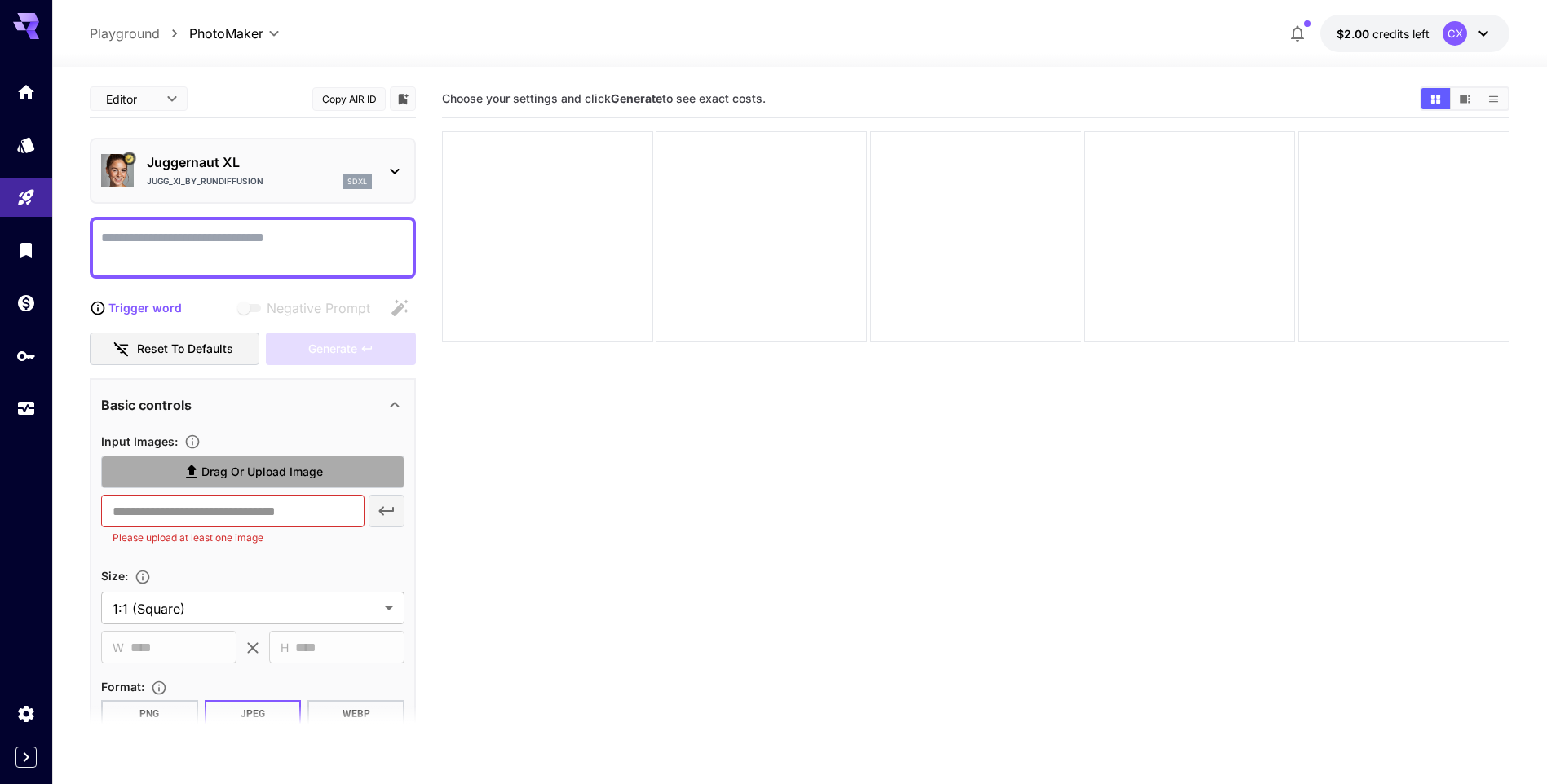
click at [263, 473] on span "Drag or upload image" at bounding box center [262, 472] width 122 height 20
click at [0, 0] on input "Drag or upload image" at bounding box center [0, 0] width 0 height 0
click at [289, 472] on span "Drag or upload image" at bounding box center [262, 472] width 122 height 20
click at [0, 0] on input "Drag or upload image" at bounding box center [0, 0] width 0 height 0
click at [316, 477] on span "Drag or upload image" at bounding box center [262, 472] width 122 height 20
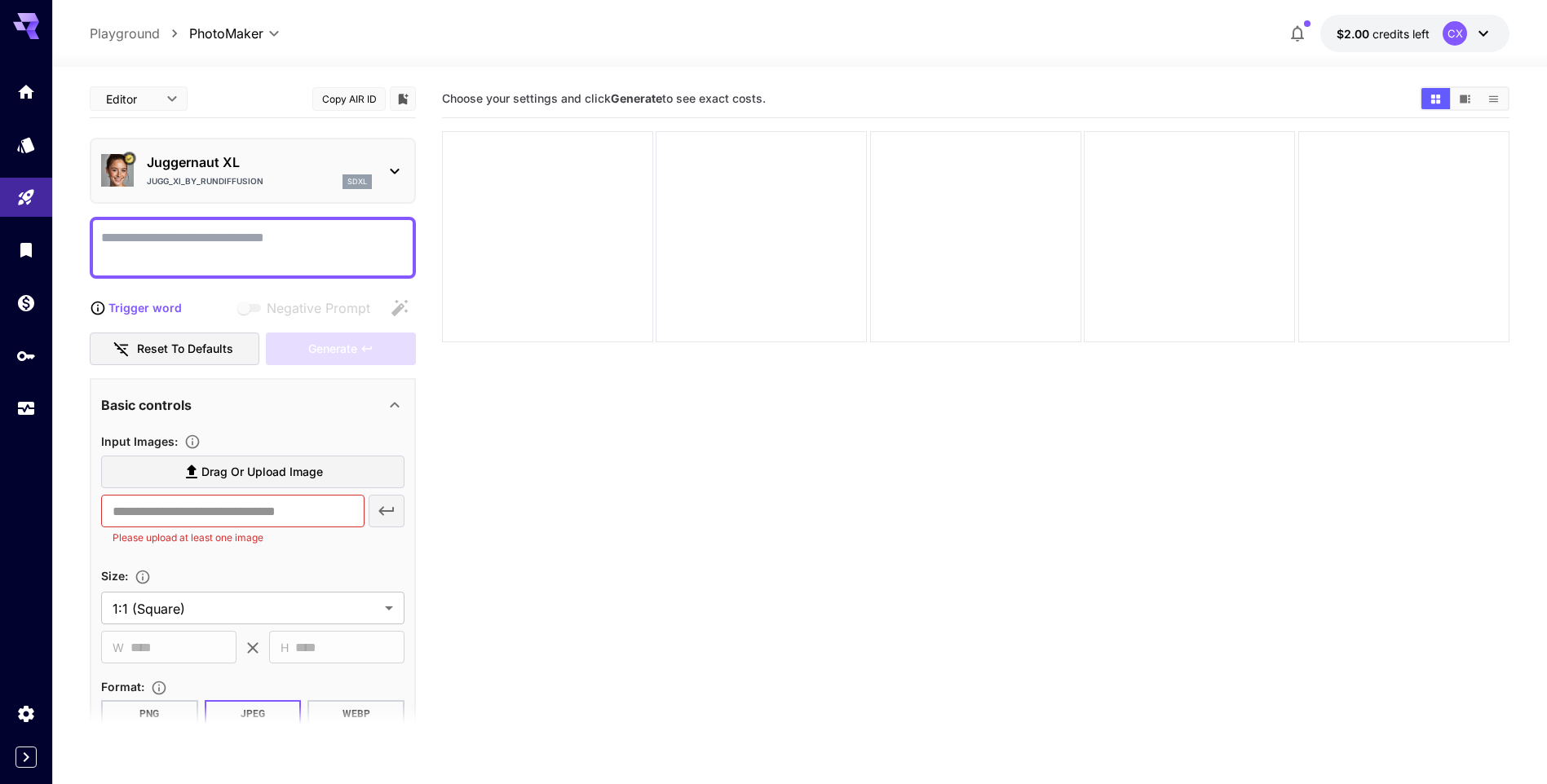
click at [0, 0] on input "Drag or upload image" at bounding box center [0, 0] width 0 height 0
click at [206, 240] on textarea "Negative Prompt" at bounding box center [253, 248] width 304 height 39
type textarea "**********"
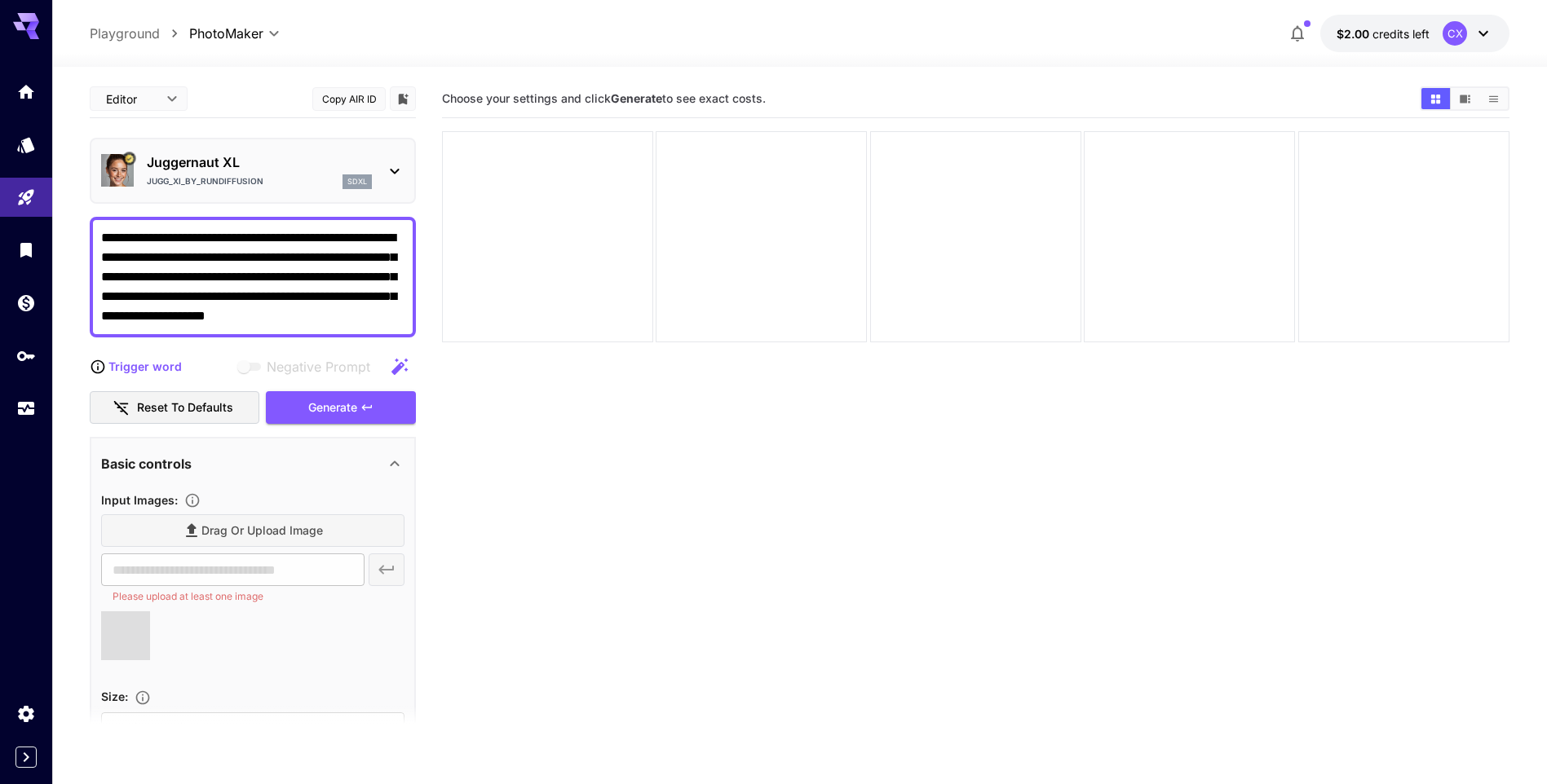
type input "**********"
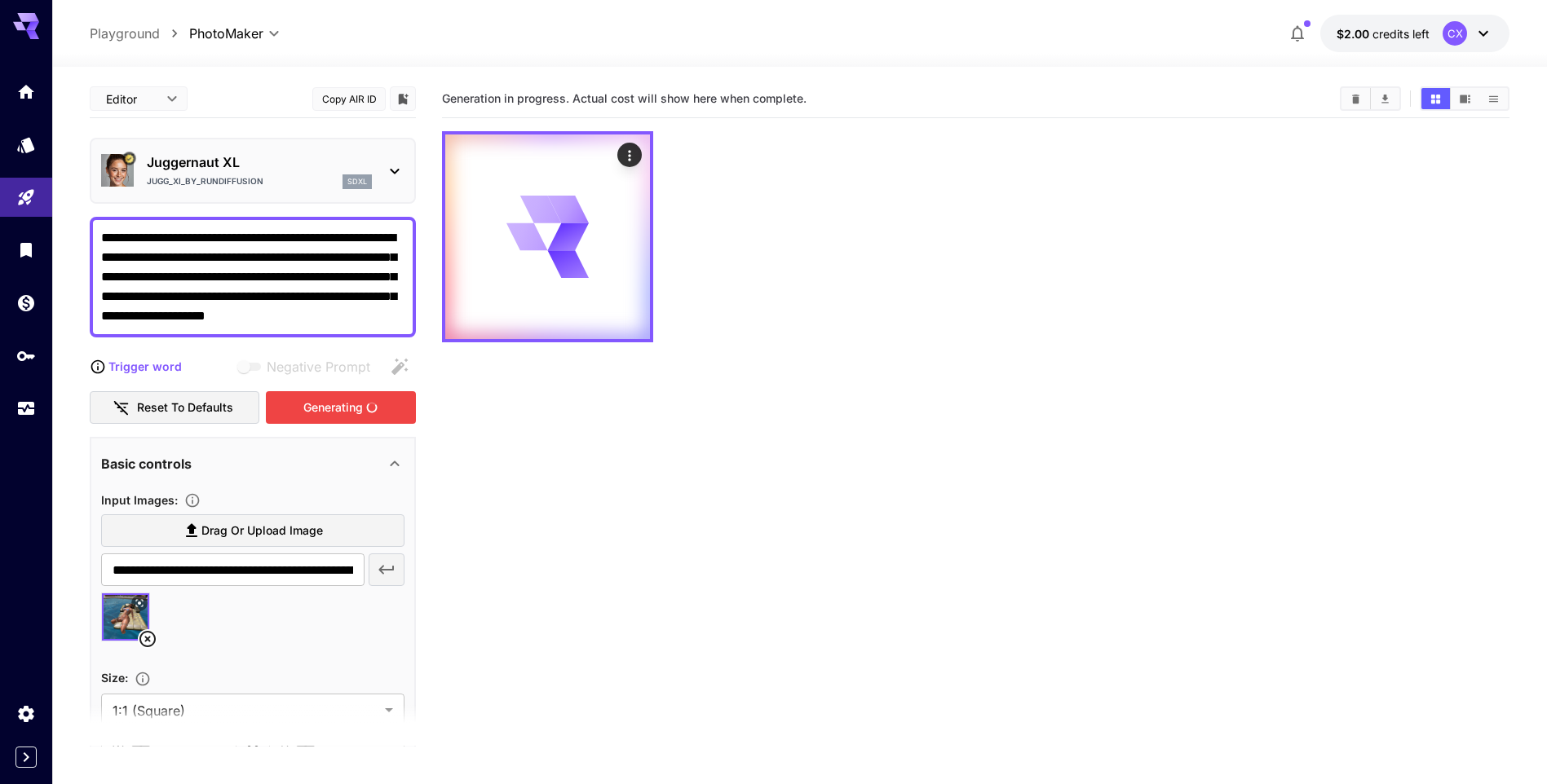
click at [309, 399] on div "Generating" at bounding box center [341, 408] width 150 height 33
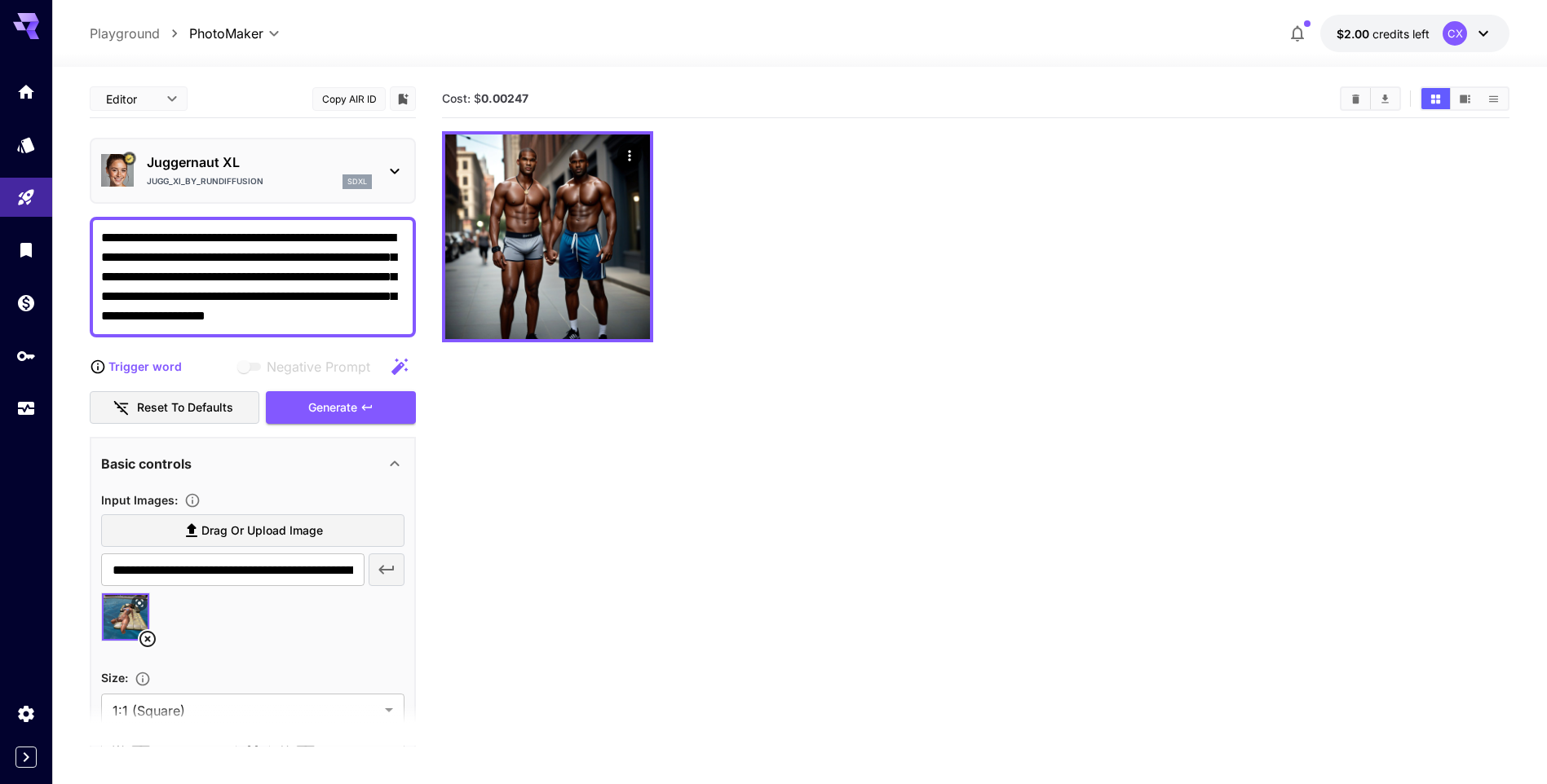
click at [206, 260] on textarea "**********" at bounding box center [253, 277] width 304 height 98
click at [381, 231] on textarea "**********" at bounding box center [253, 277] width 304 height 98
click at [383, 238] on textarea "**********" at bounding box center [253, 277] width 304 height 98
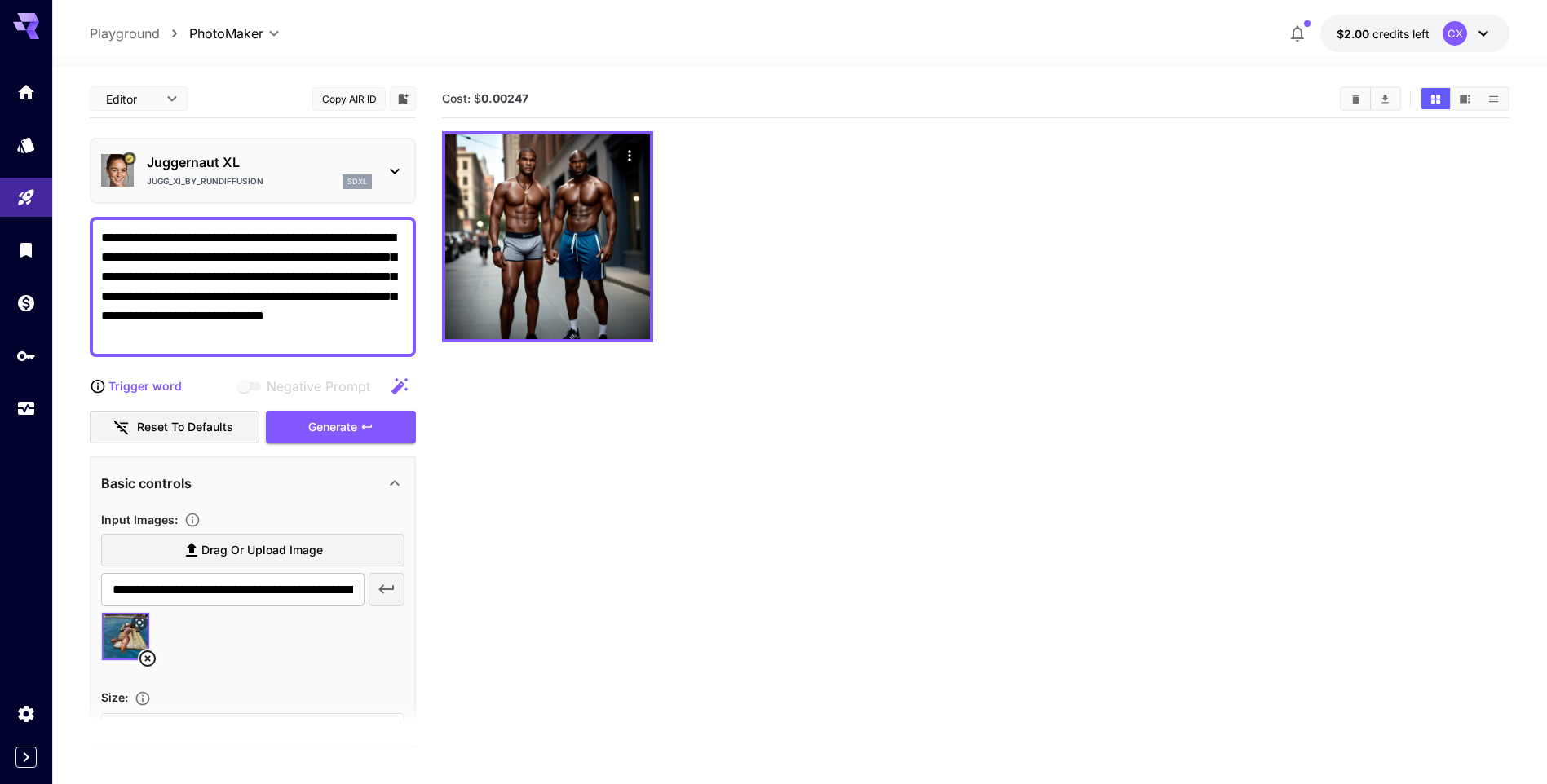
click at [546, 434] on section "Cost: $ 0.00247" at bounding box center [976, 472] width 1067 height 784
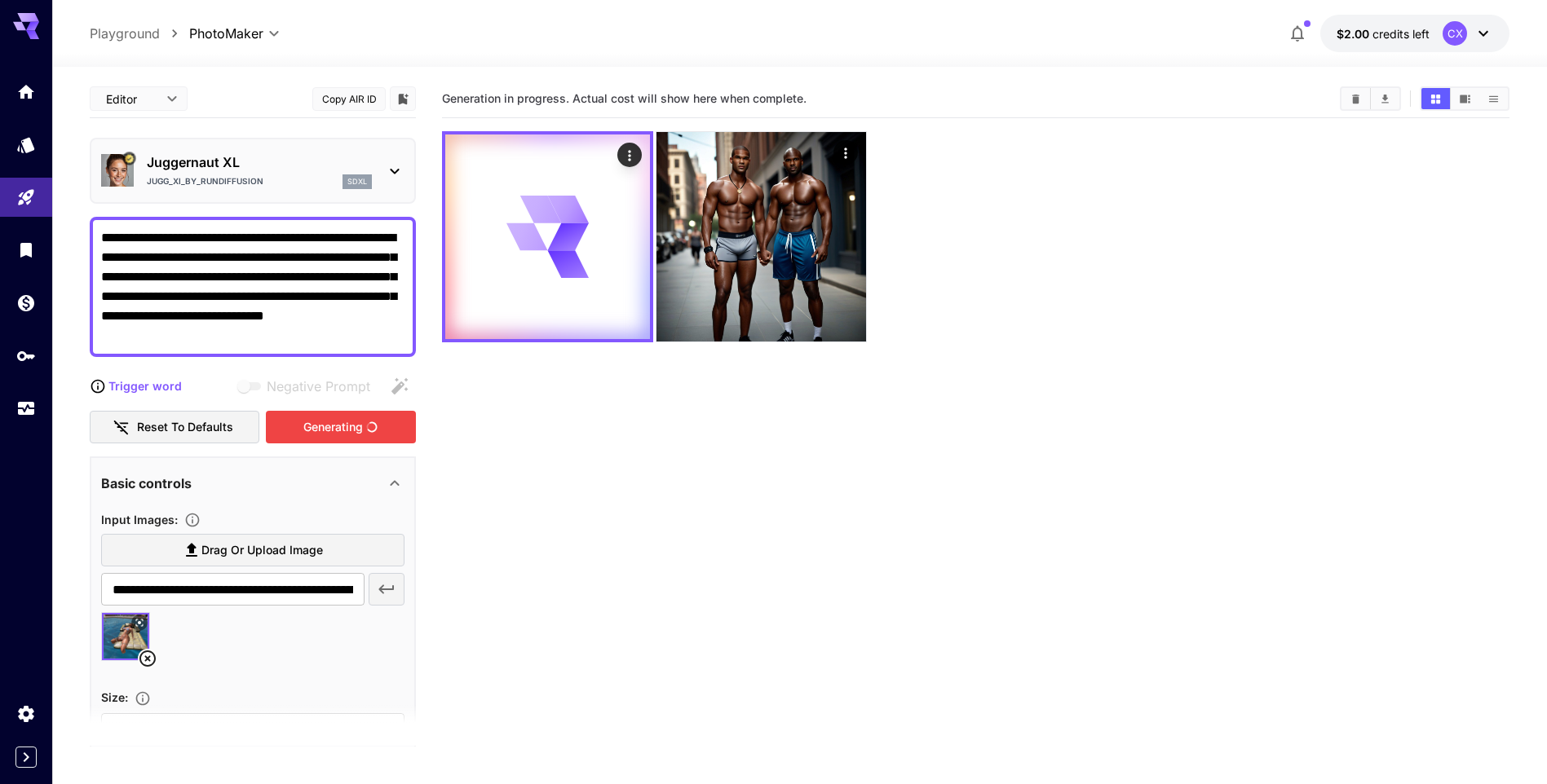
click at [342, 427] on div "Generating" at bounding box center [341, 427] width 150 height 33
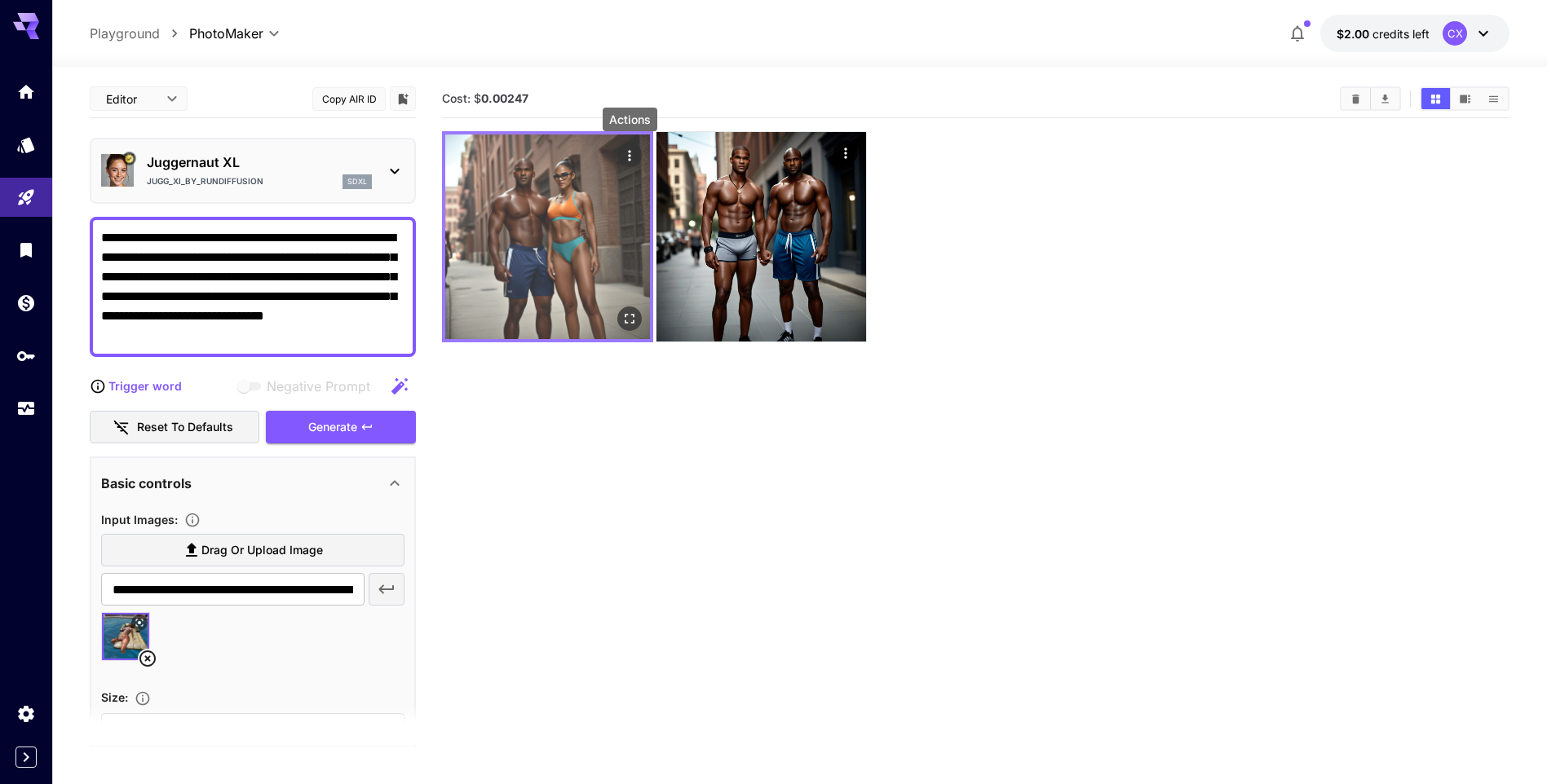
click at [627, 160] on icon "Actions" at bounding box center [629, 156] width 16 height 16
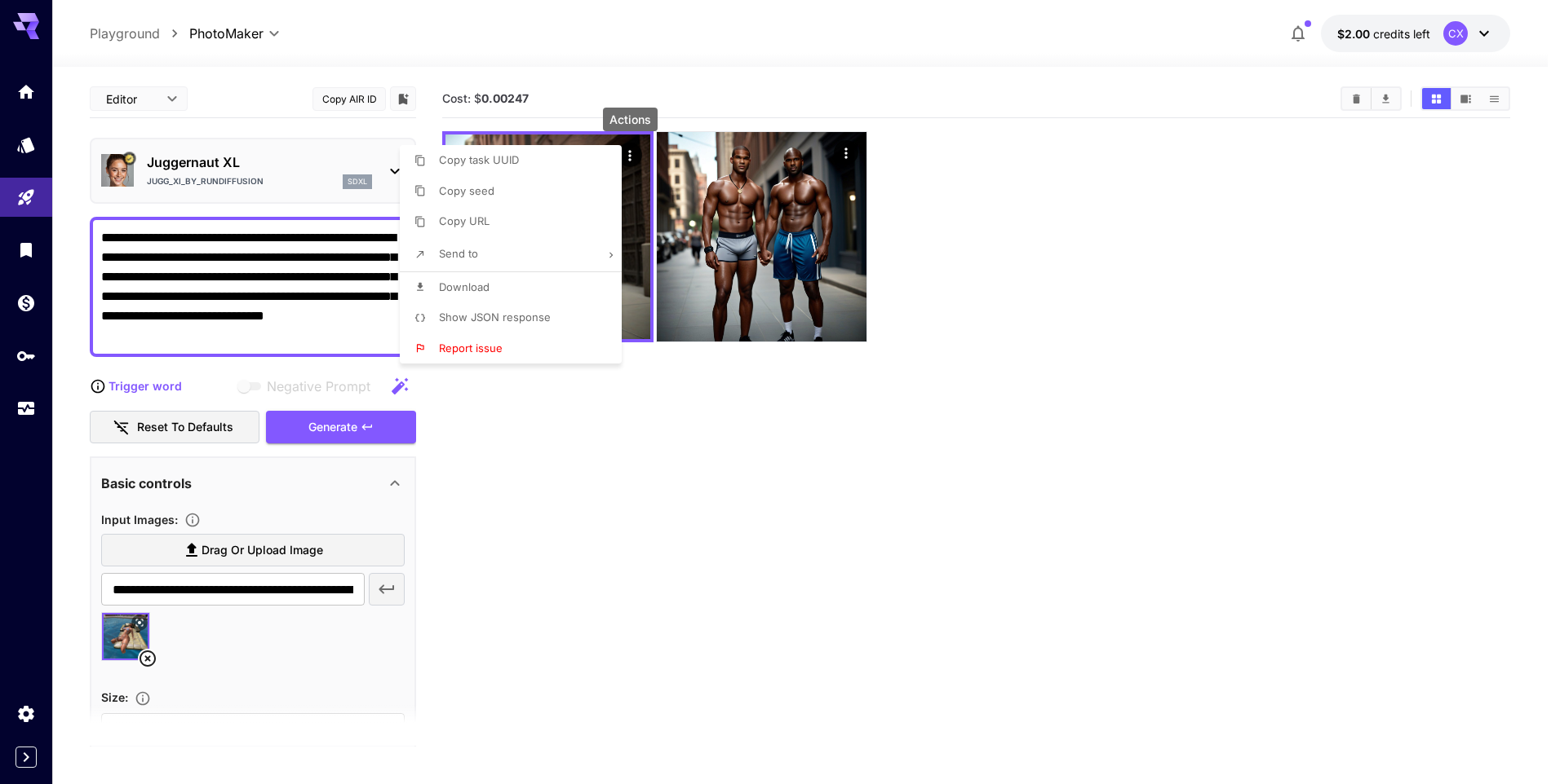
click at [478, 281] on span "Download" at bounding box center [464, 287] width 51 height 13
click at [545, 592] on div at bounding box center [780, 392] width 1560 height 784
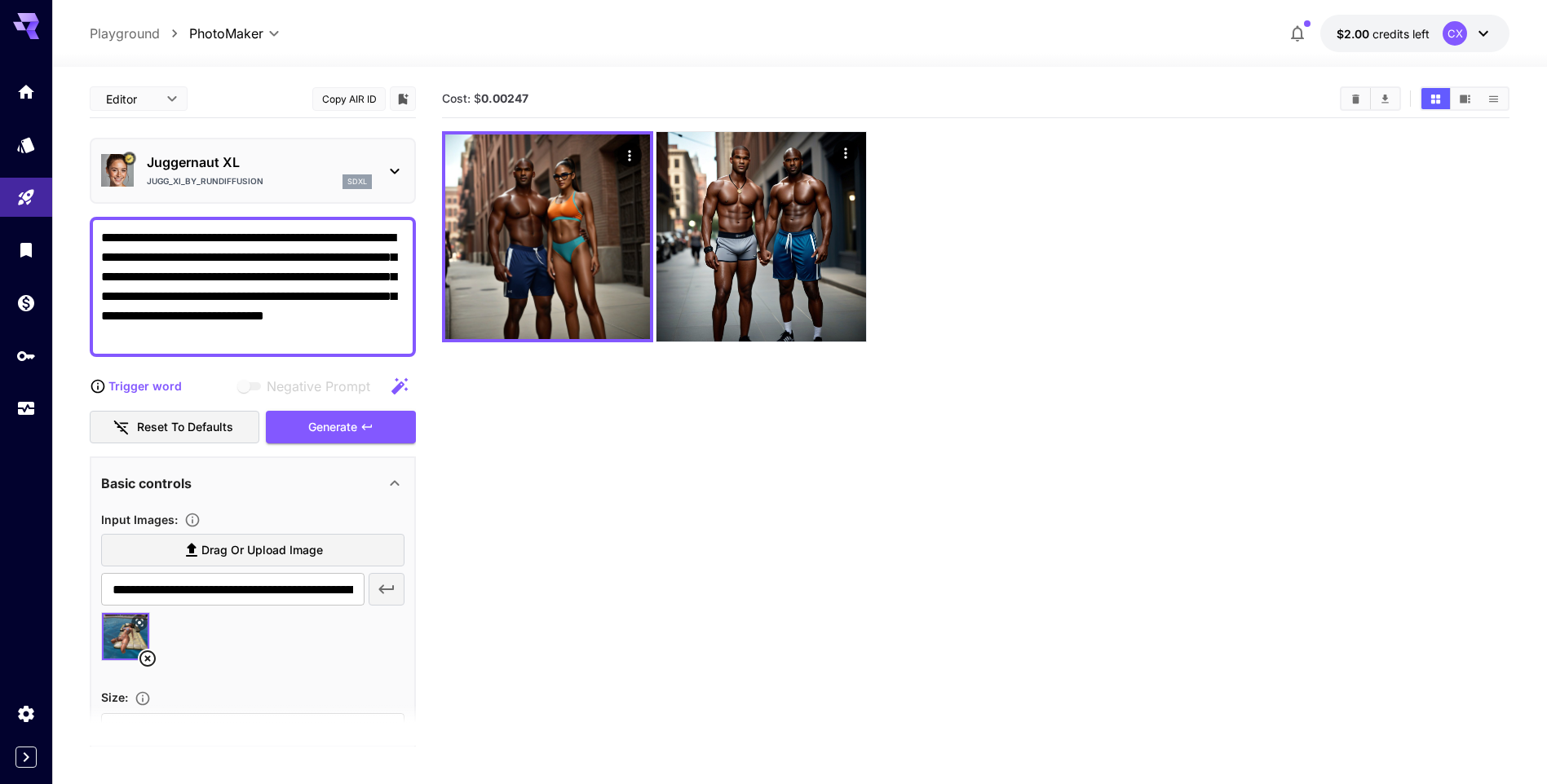
drag, startPoint x: 342, startPoint y: 235, endPoint x: 386, endPoint y: 340, distance: 113.8
click at [386, 340] on textarea "**********" at bounding box center [253, 287] width 304 height 117
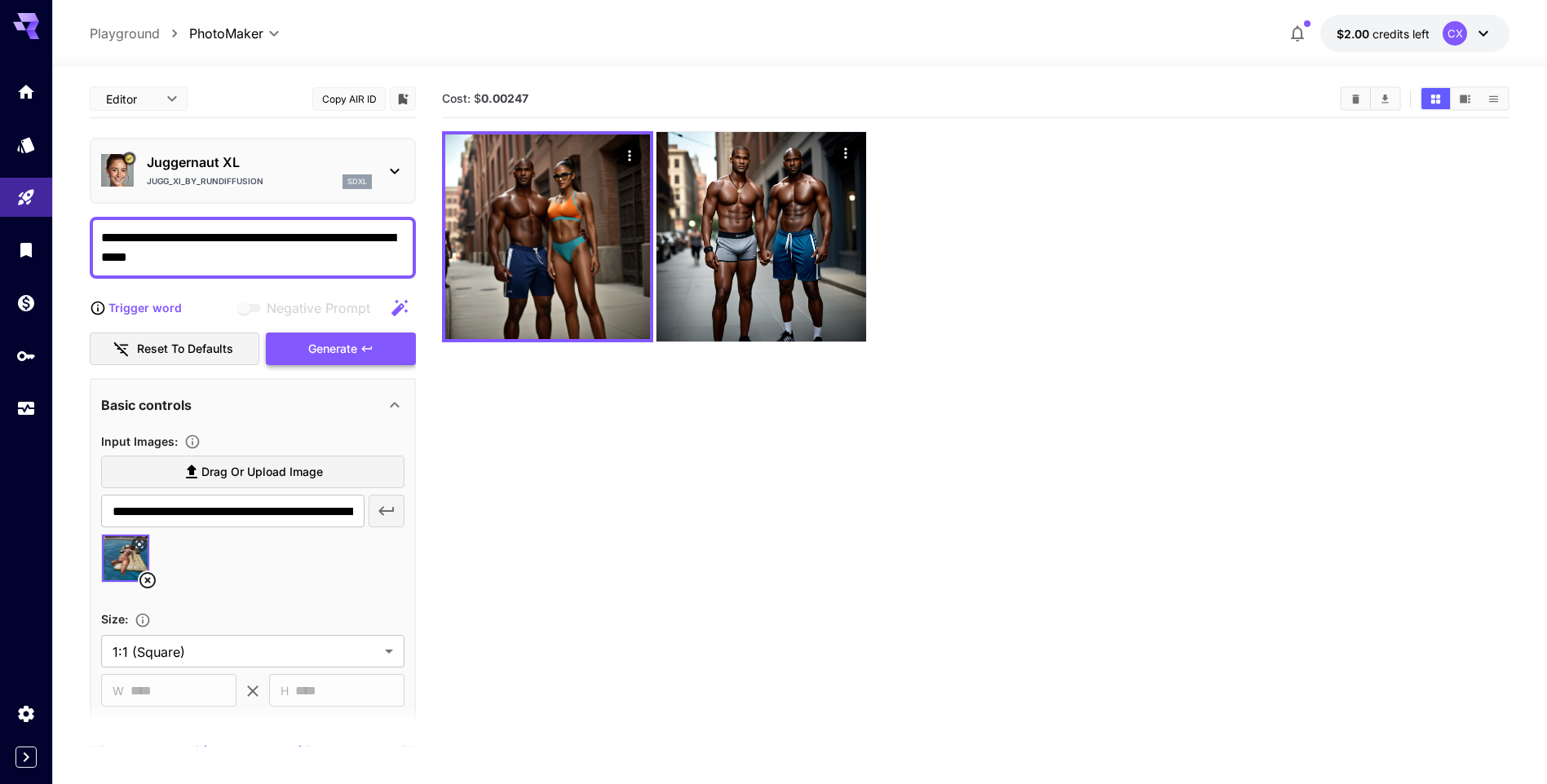
click at [332, 349] on div "Generate" at bounding box center [341, 349] width 150 height 33
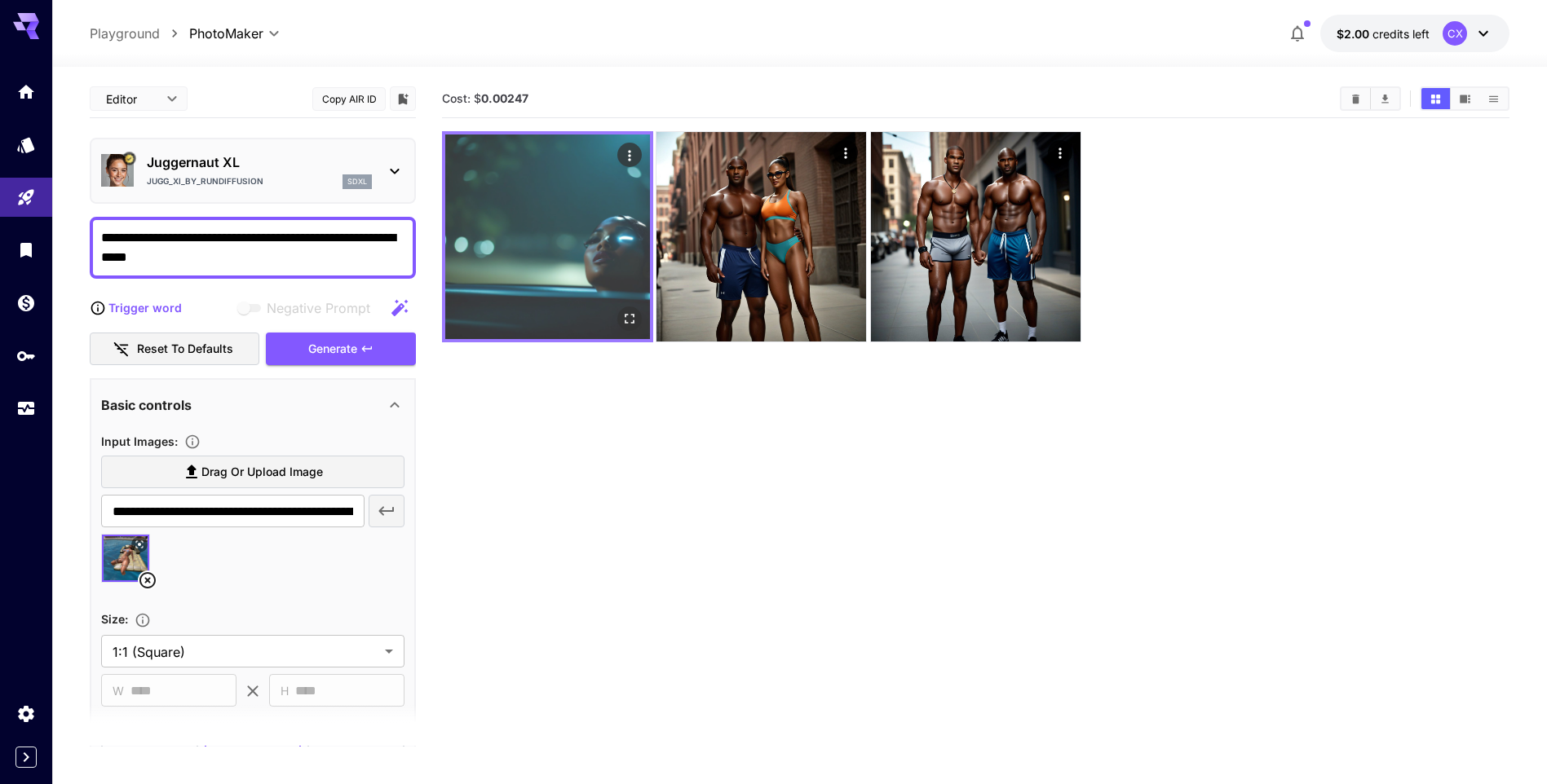
click at [539, 293] on img at bounding box center [547, 237] width 205 height 205
click at [629, 154] on icon "Actions" at bounding box center [629, 156] width 16 height 16
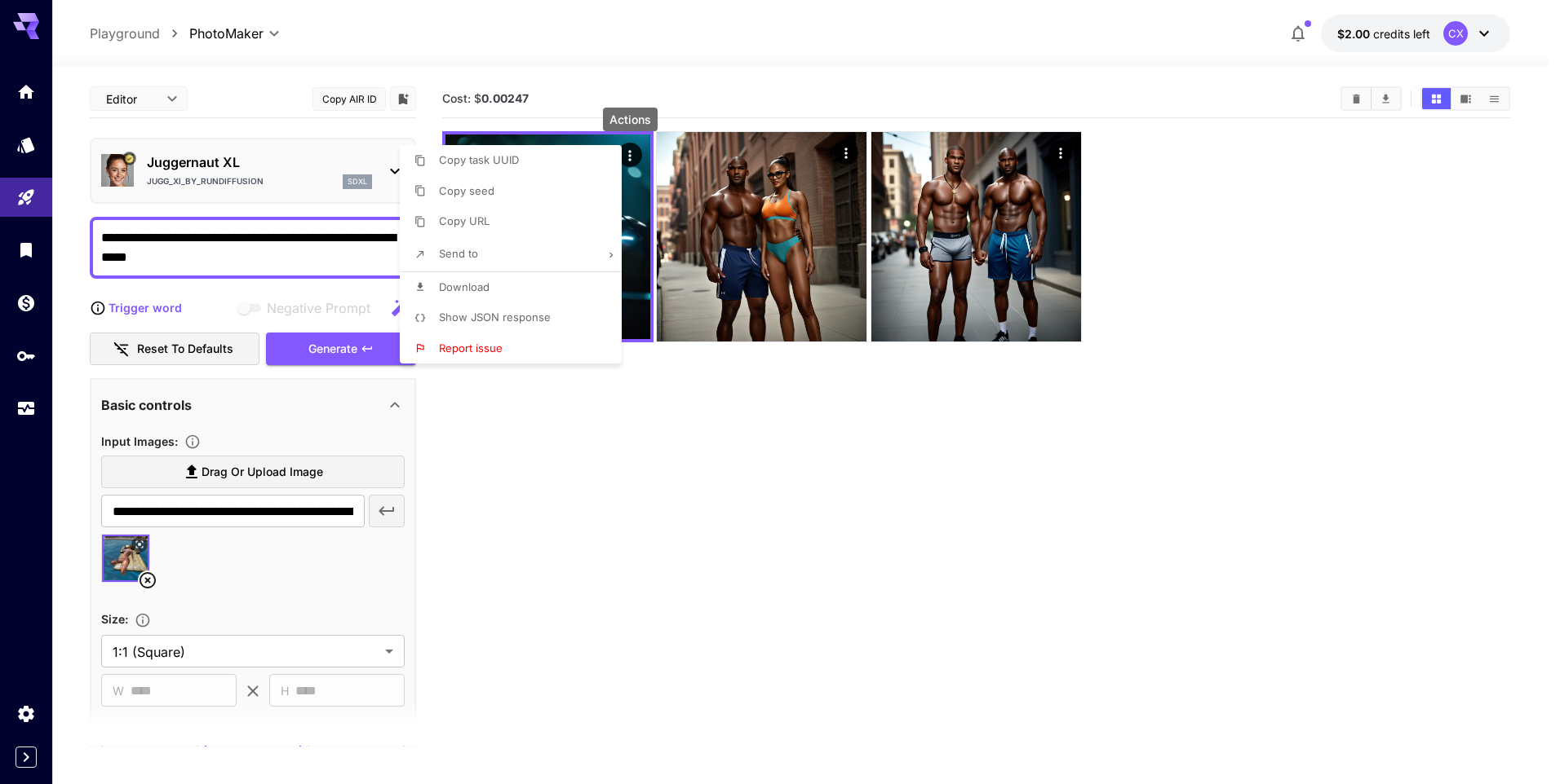
click at [553, 476] on div at bounding box center [780, 392] width 1560 height 784
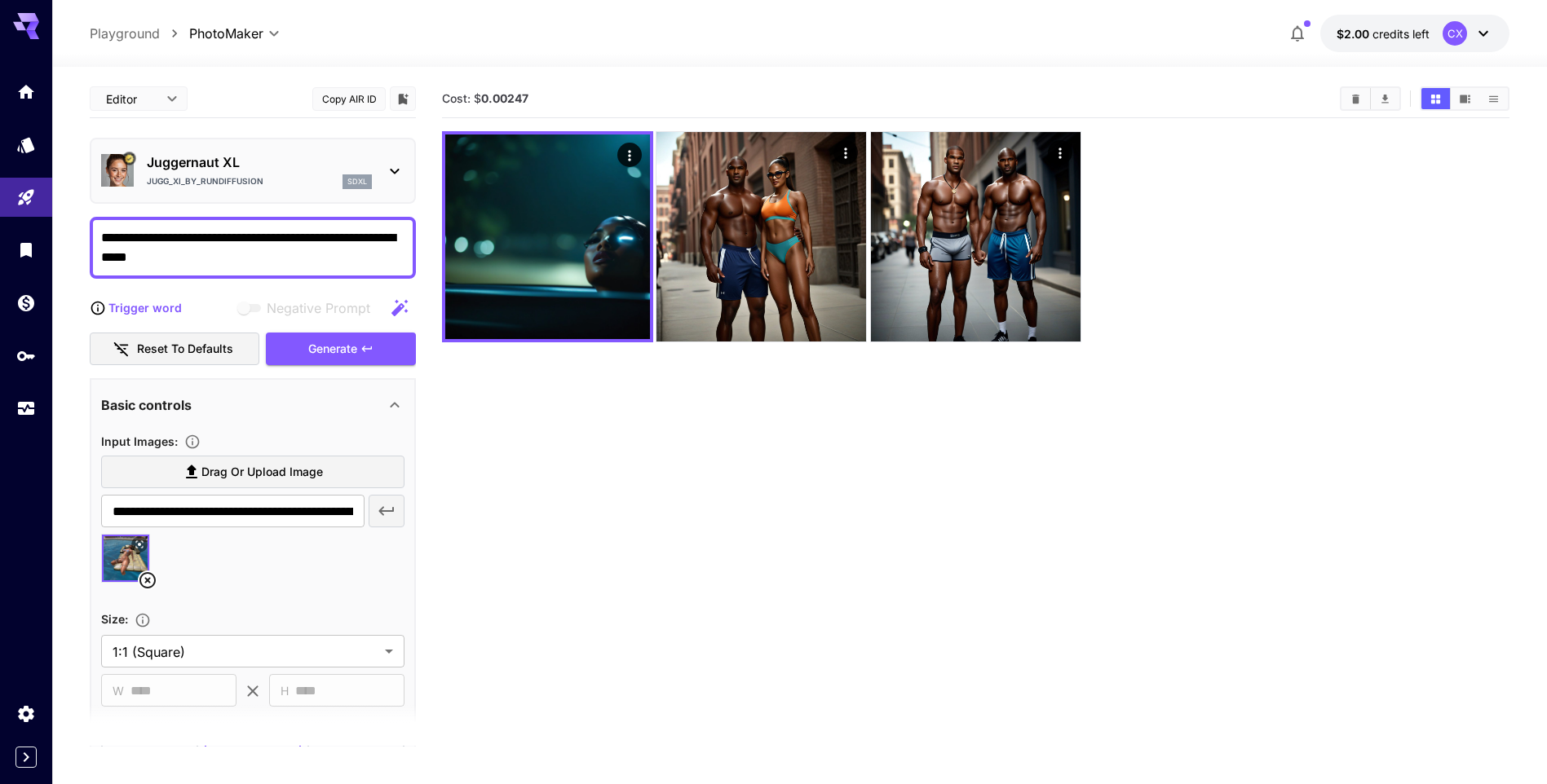
click at [230, 255] on textarea "**********" at bounding box center [253, 248] width 304 height 39
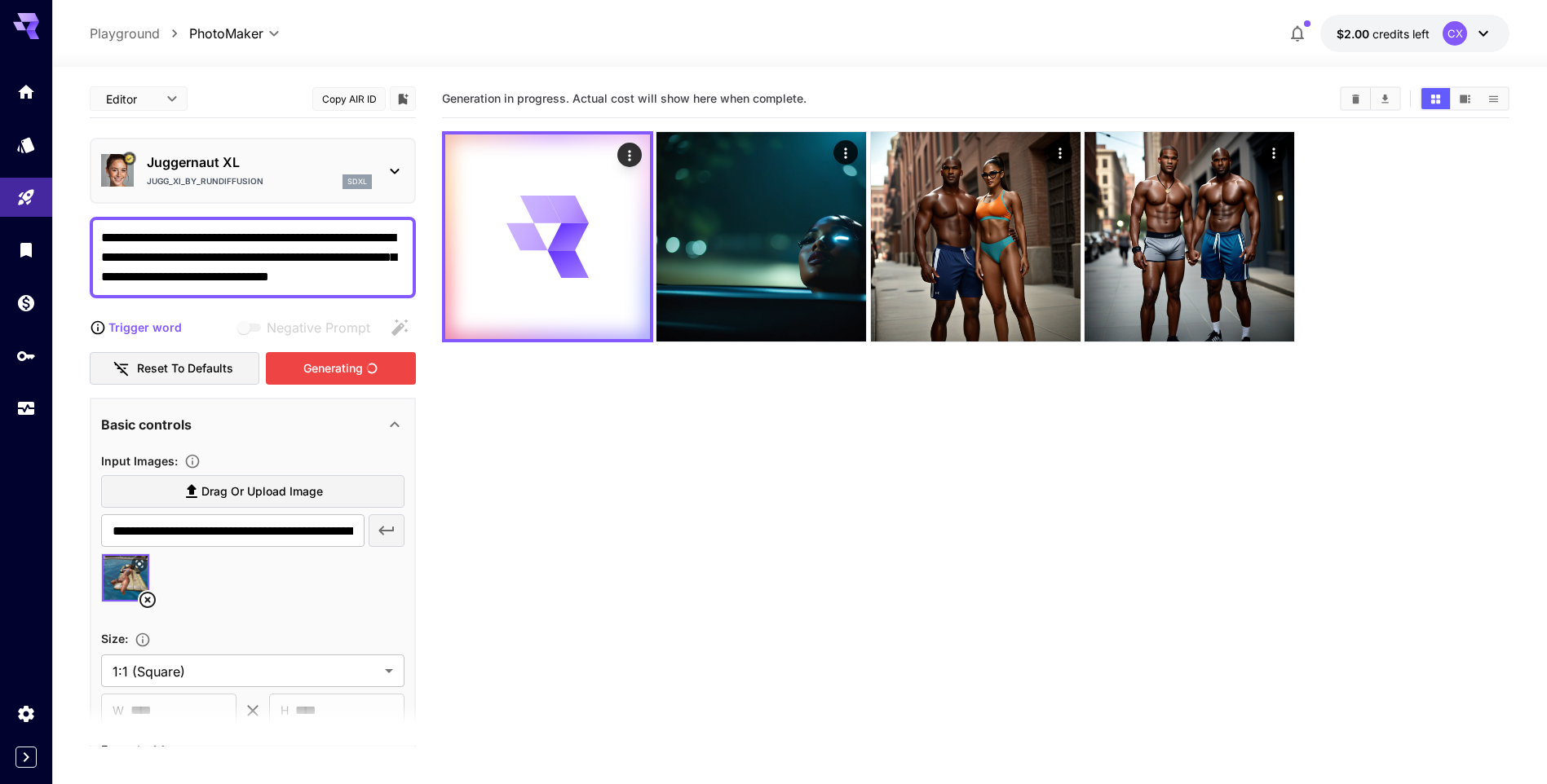
click at [291, 370] on div "Generating" at bounding box center [341, 369] width 150 height 33
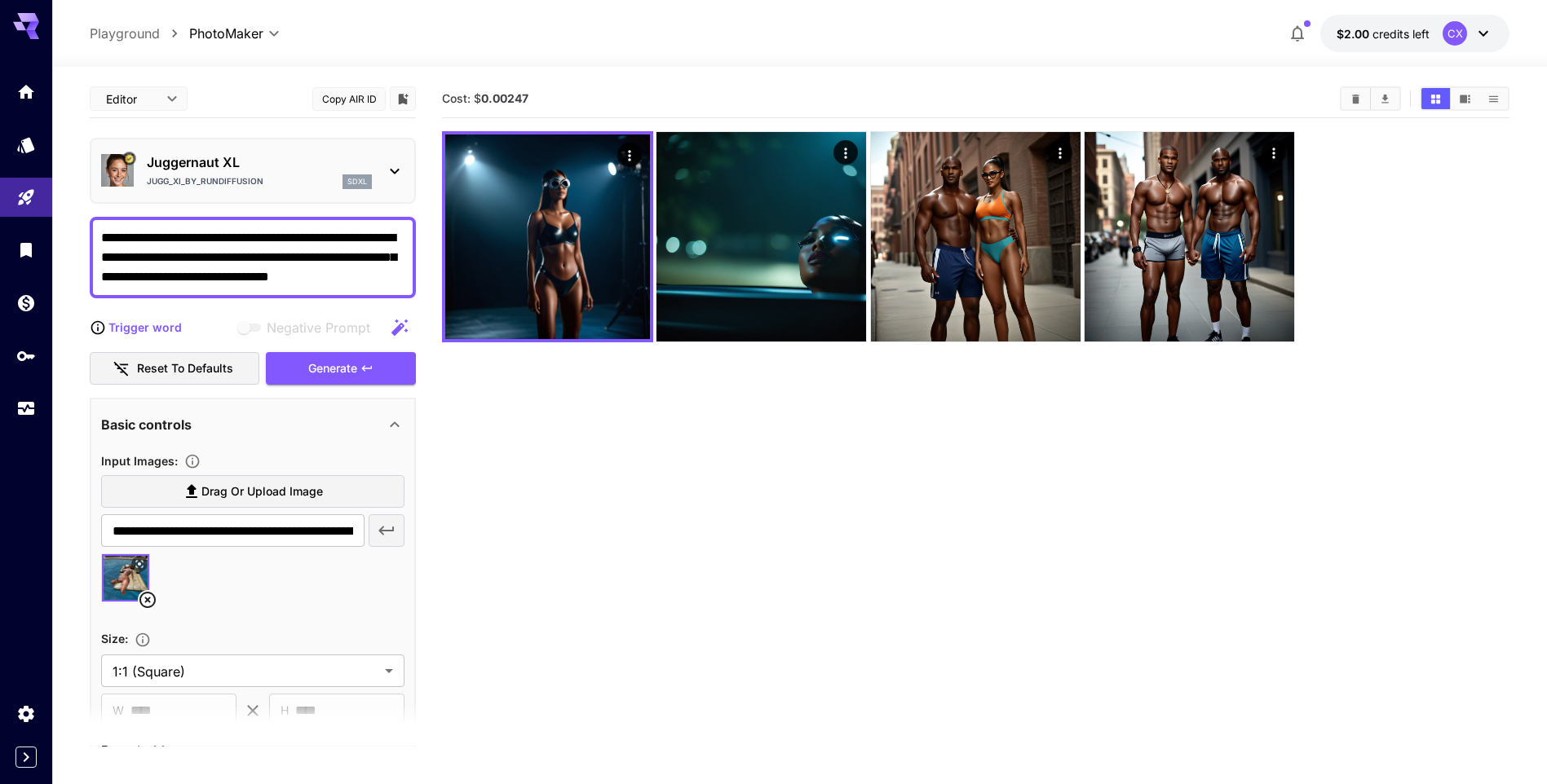
drag, startPoint x: 173, startPoint y: 255, endPoint x: 387, endPoint y: 283, distance: 215.8
click at [387, 283] on textarea "**********" at bounding box center [253, 258] width 304 height 59
type textarea "**********"
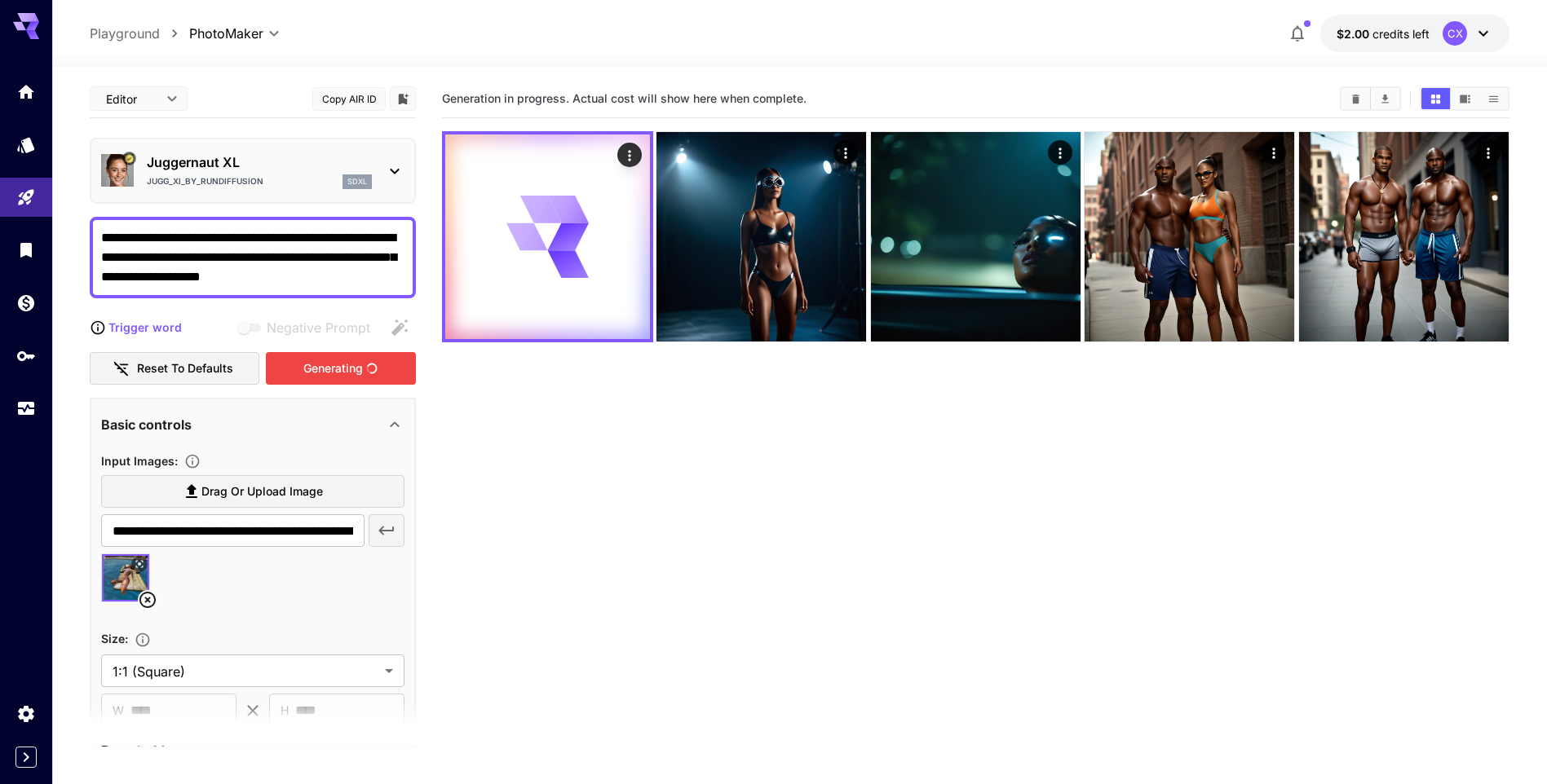
click at [323, 363] on div "Generating" at bounding box center [341, 369] width 150 height 33
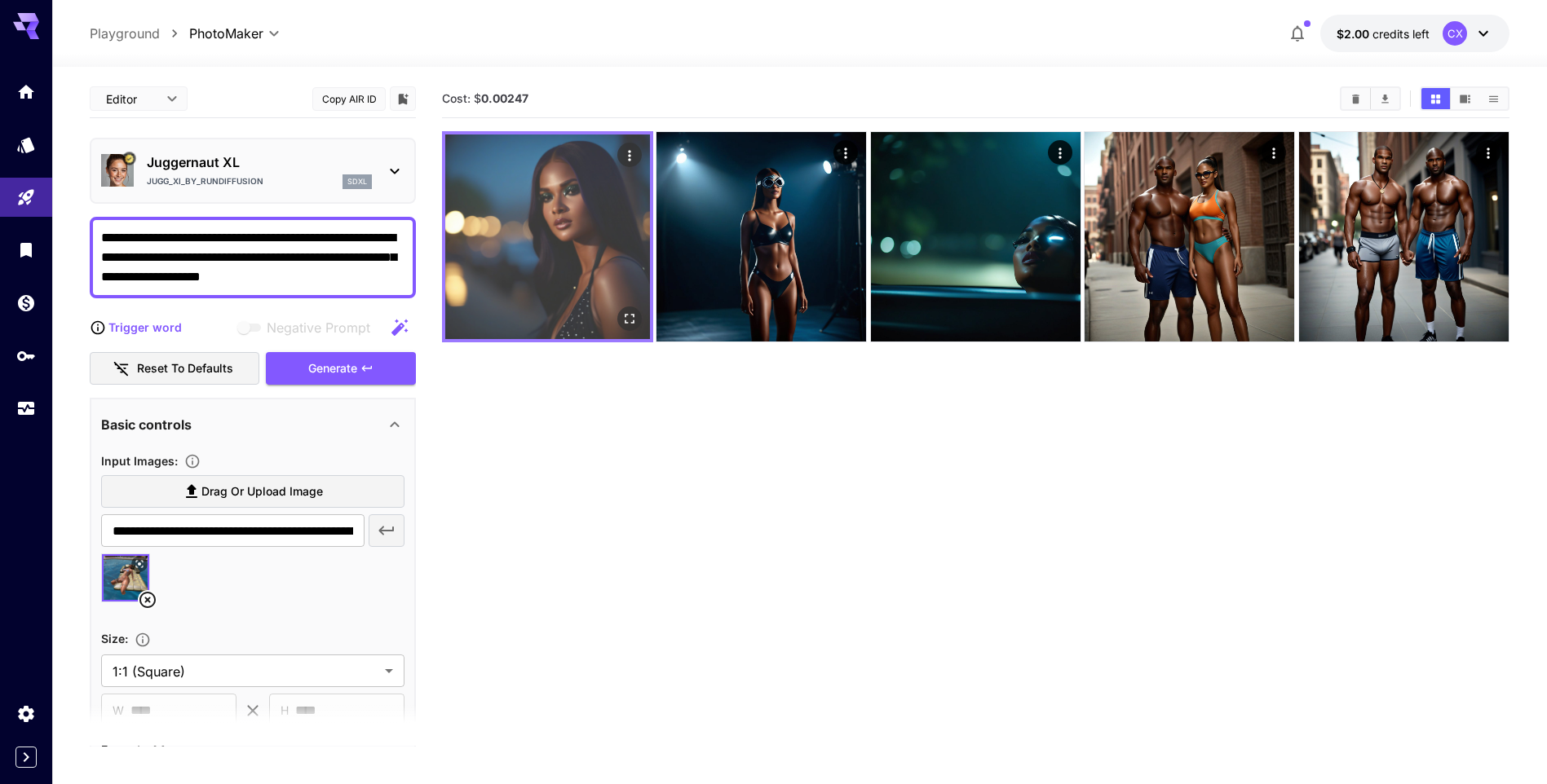
click at [534, 271] on img at bounding box center [547, 237] width 205 height 205
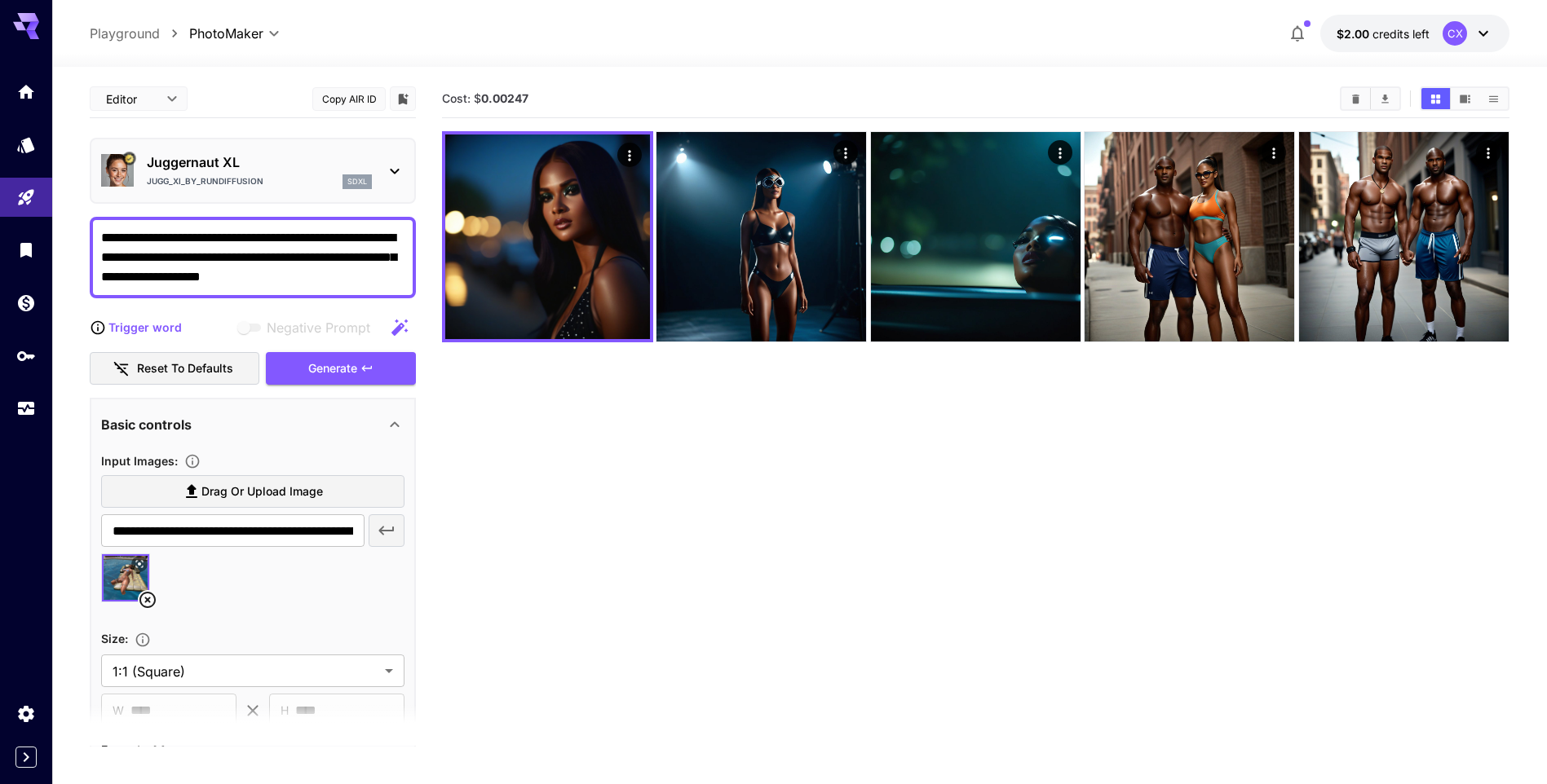
click at [400, 175] on icon at bounding box center [395, 171] width 20 height 20
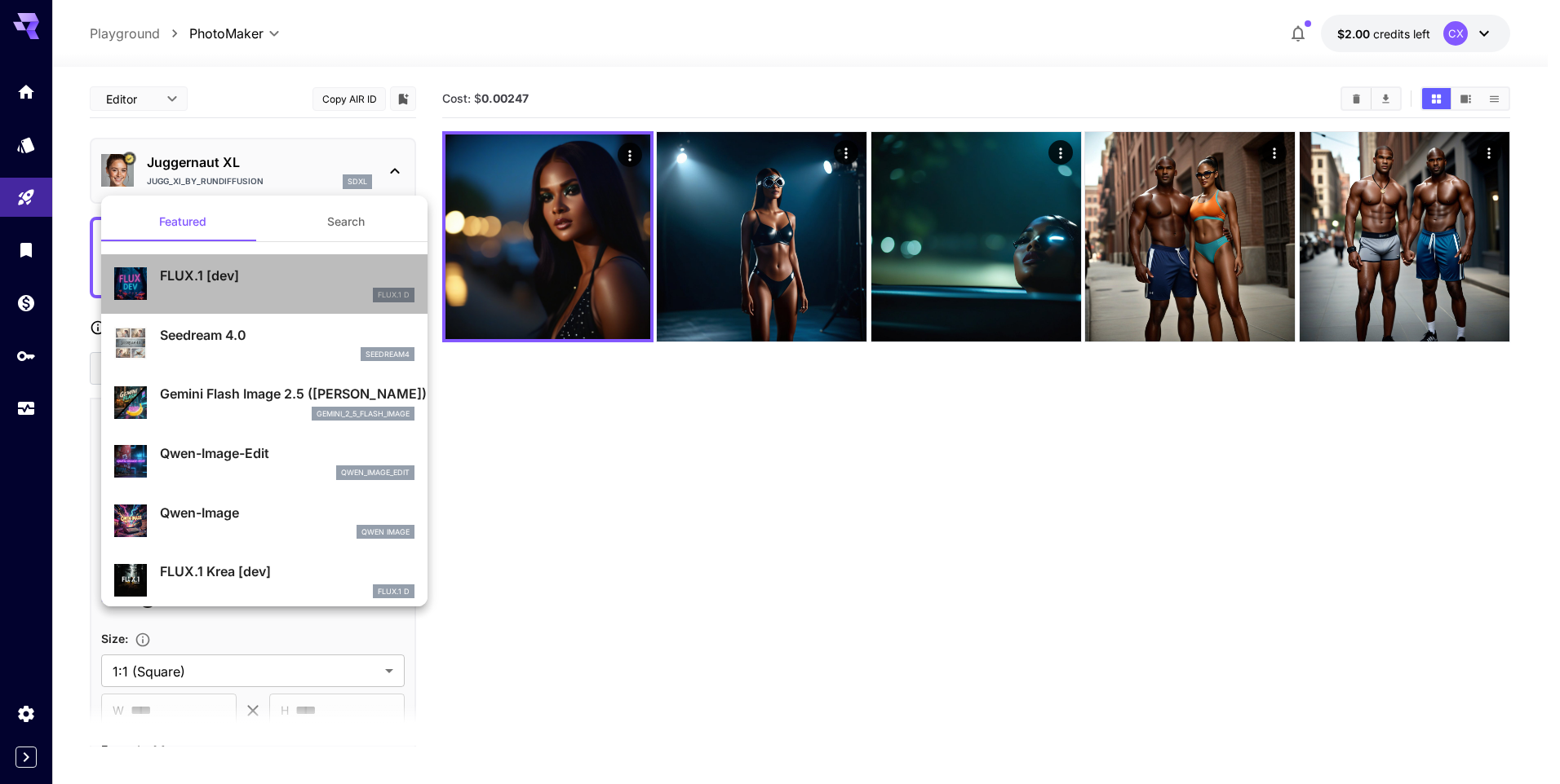
click at [279, 294] on div "FLUX.1 D" at bounding box center [287, 295] width 255 height 15
type input "**"
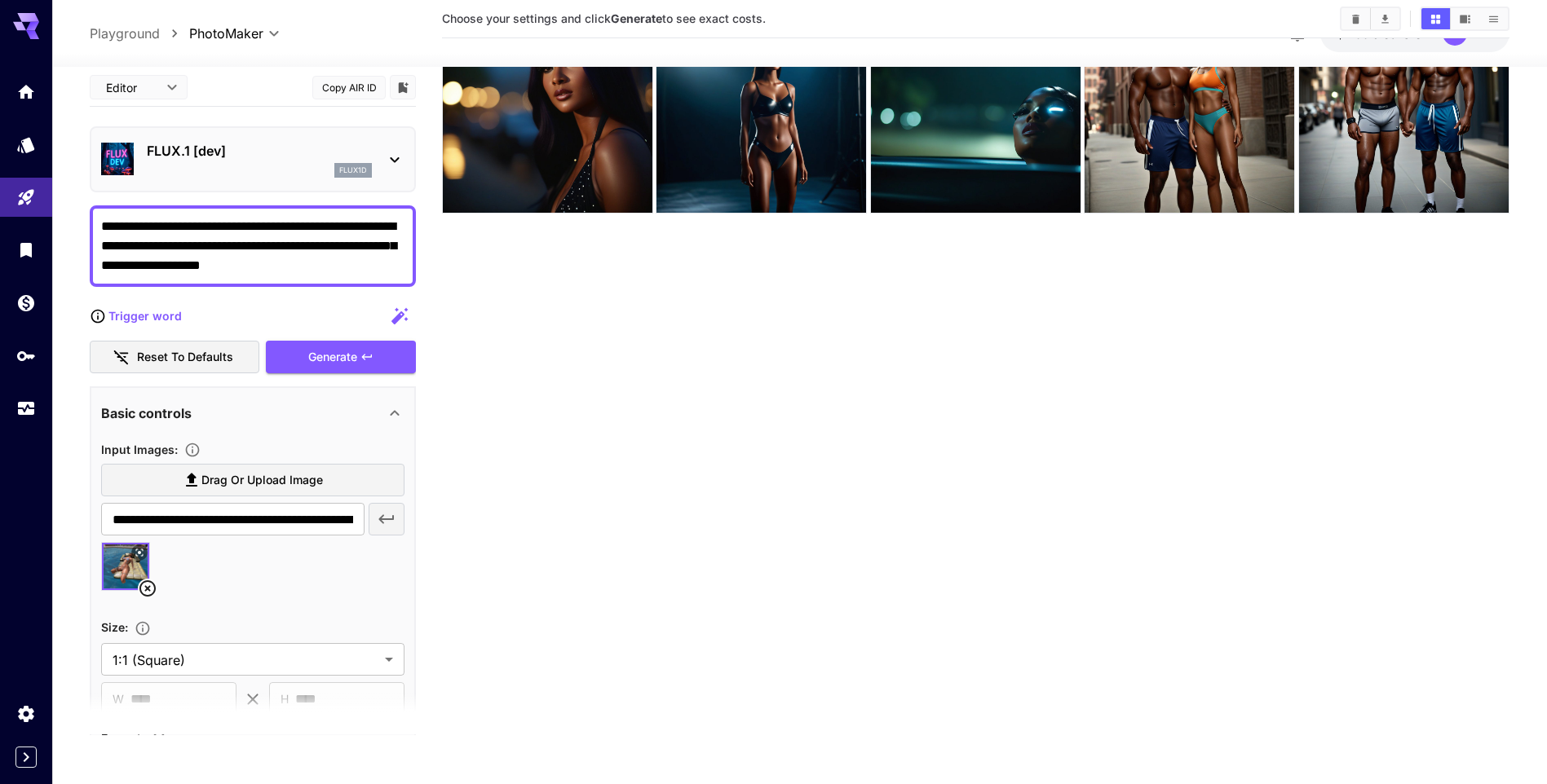
scroll to position [352, 0]
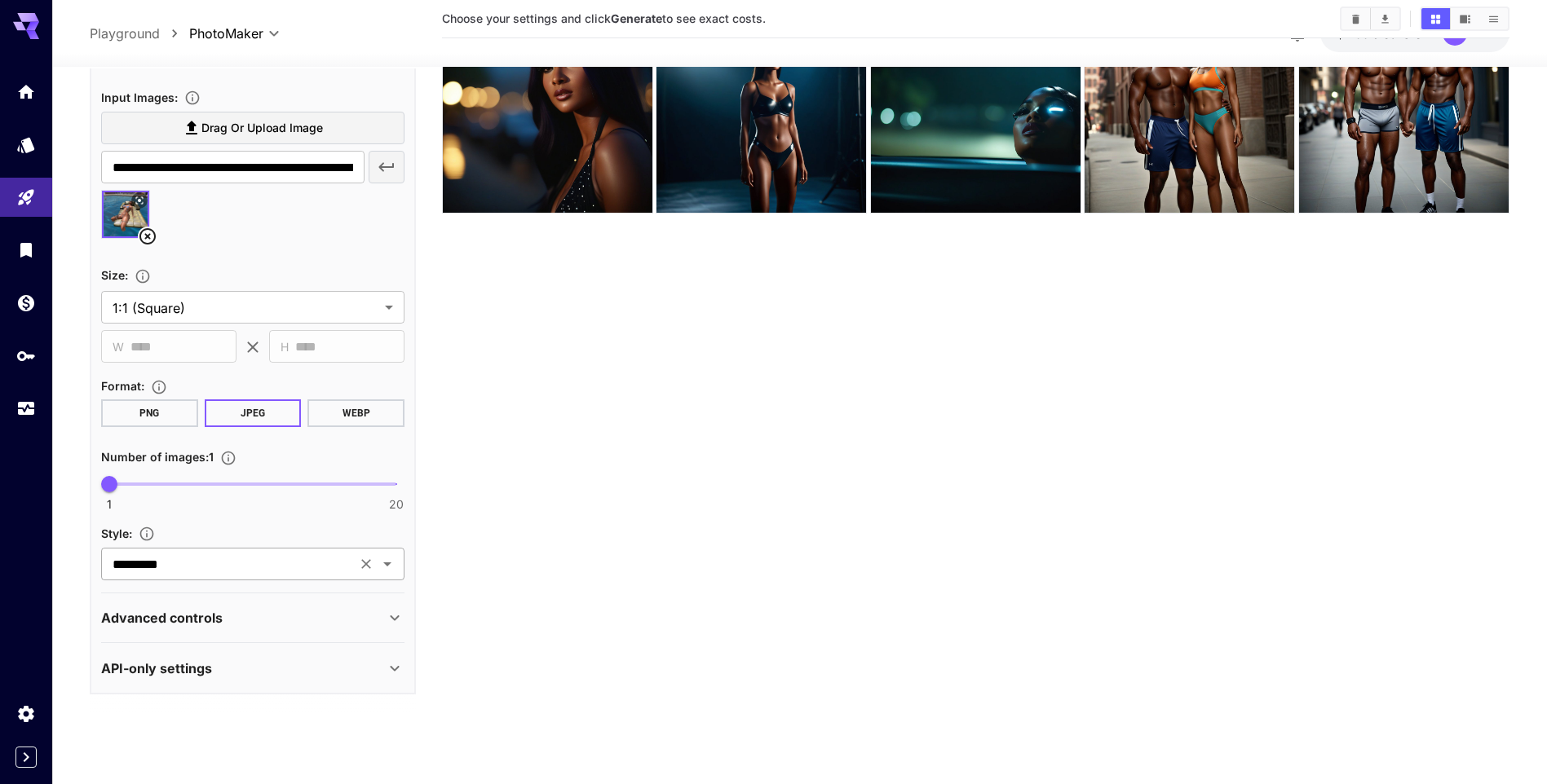
click at [392, 565] on icon "Open" at bounding box center [388, 565] width 20 height 20
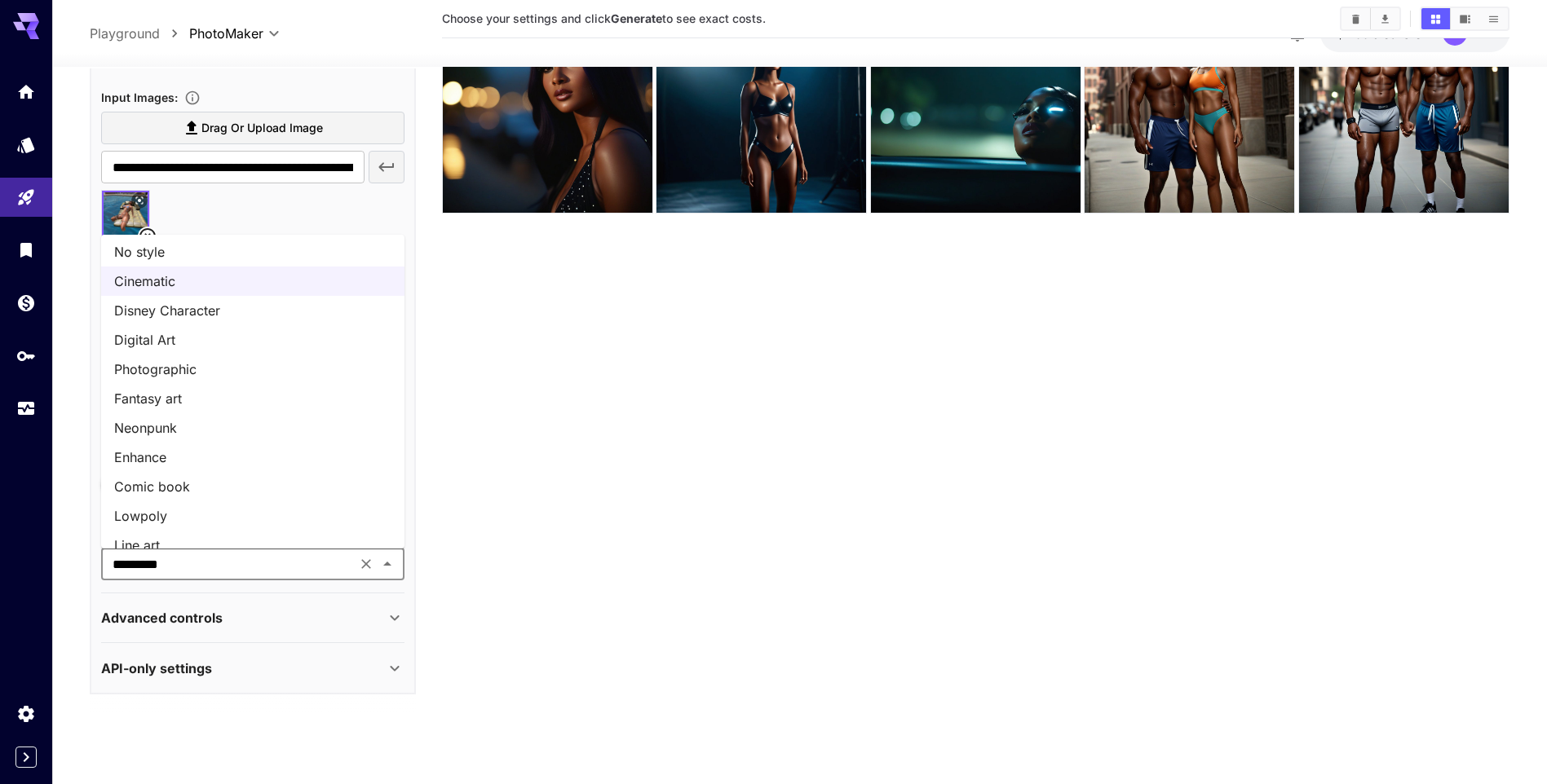
scroll to position [0, 0]
click at [385, 564] on icon "Close" at bounding box center [388, 565] width 20 height 20
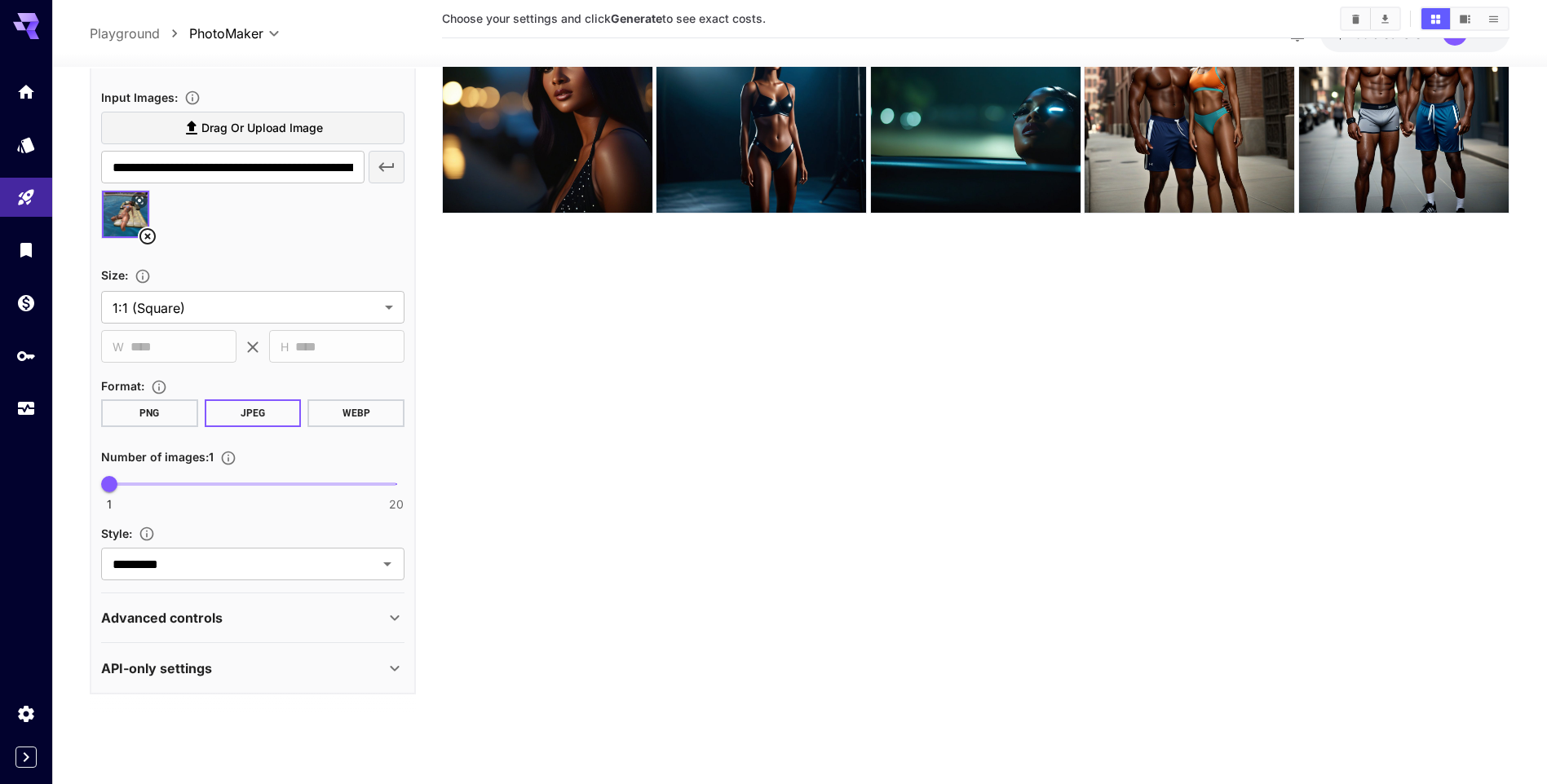
click at [378, 674] on div "API-only settings" at bounding box center [243, 668] width 284 height 20
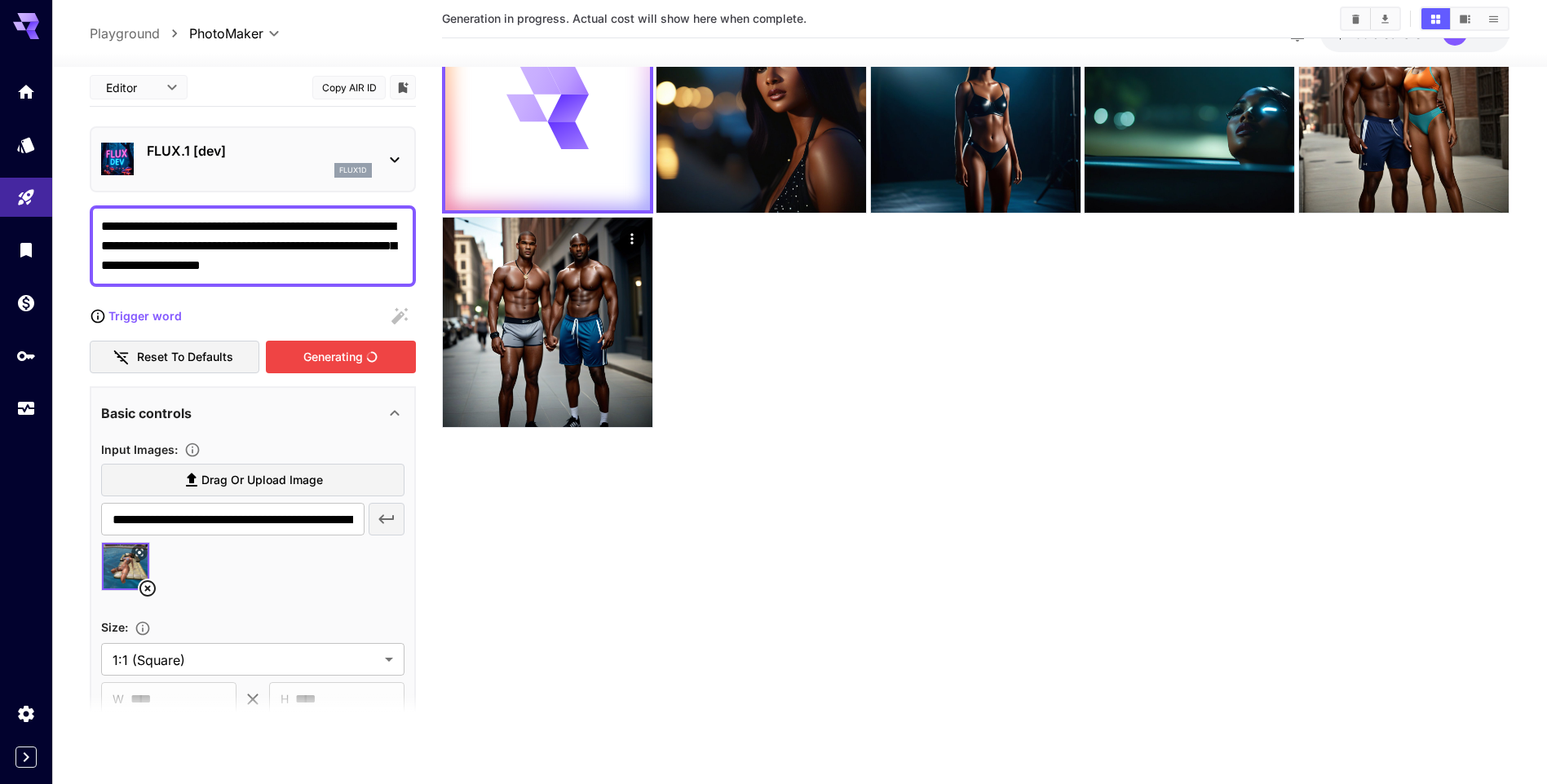
click at [323, 355] on div "Generating" at bounding box center [341, 357] width 150 height 33
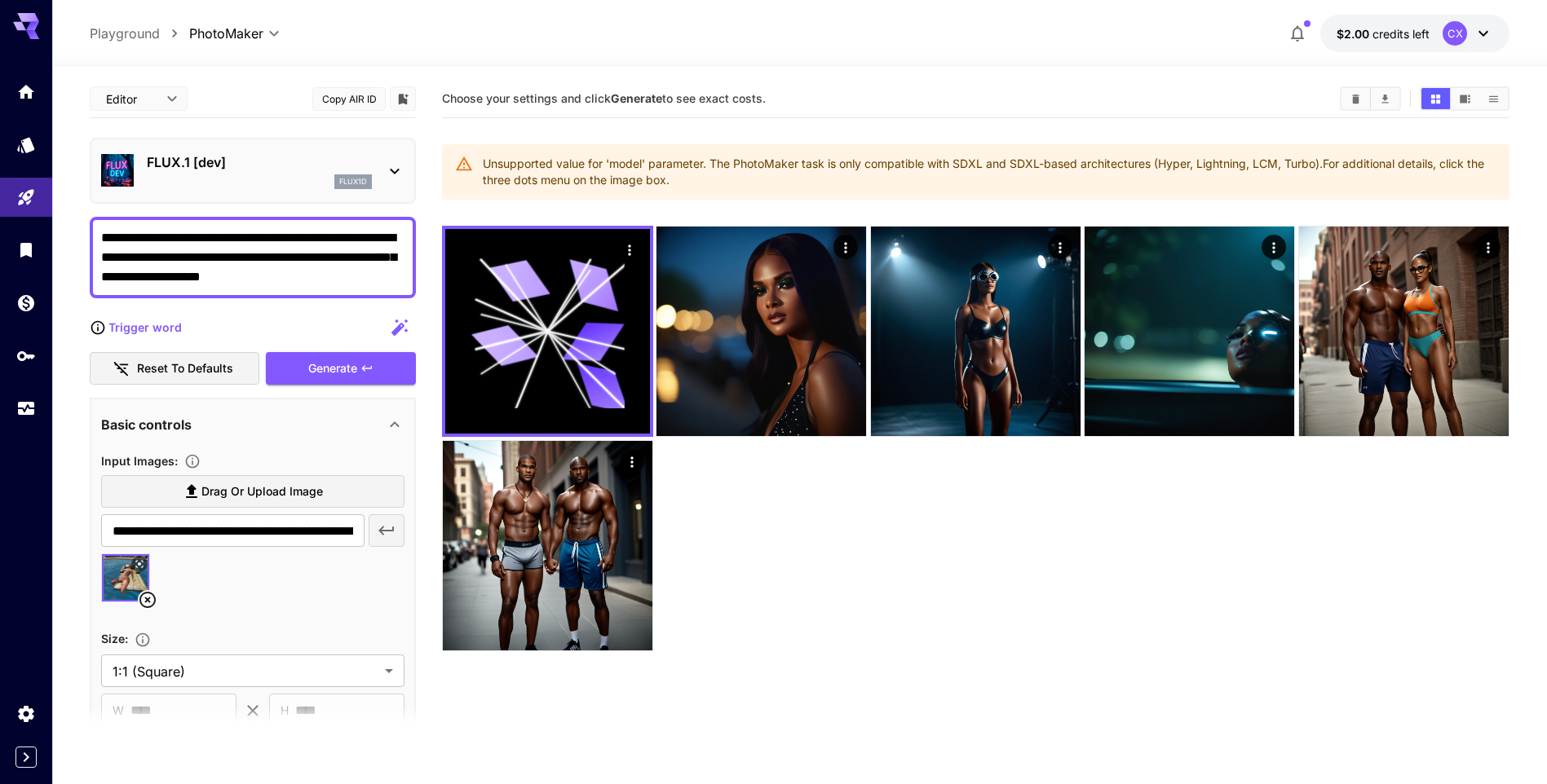
click at [399, 173] on icon at bounding box center [395, 171] width 20 height 20
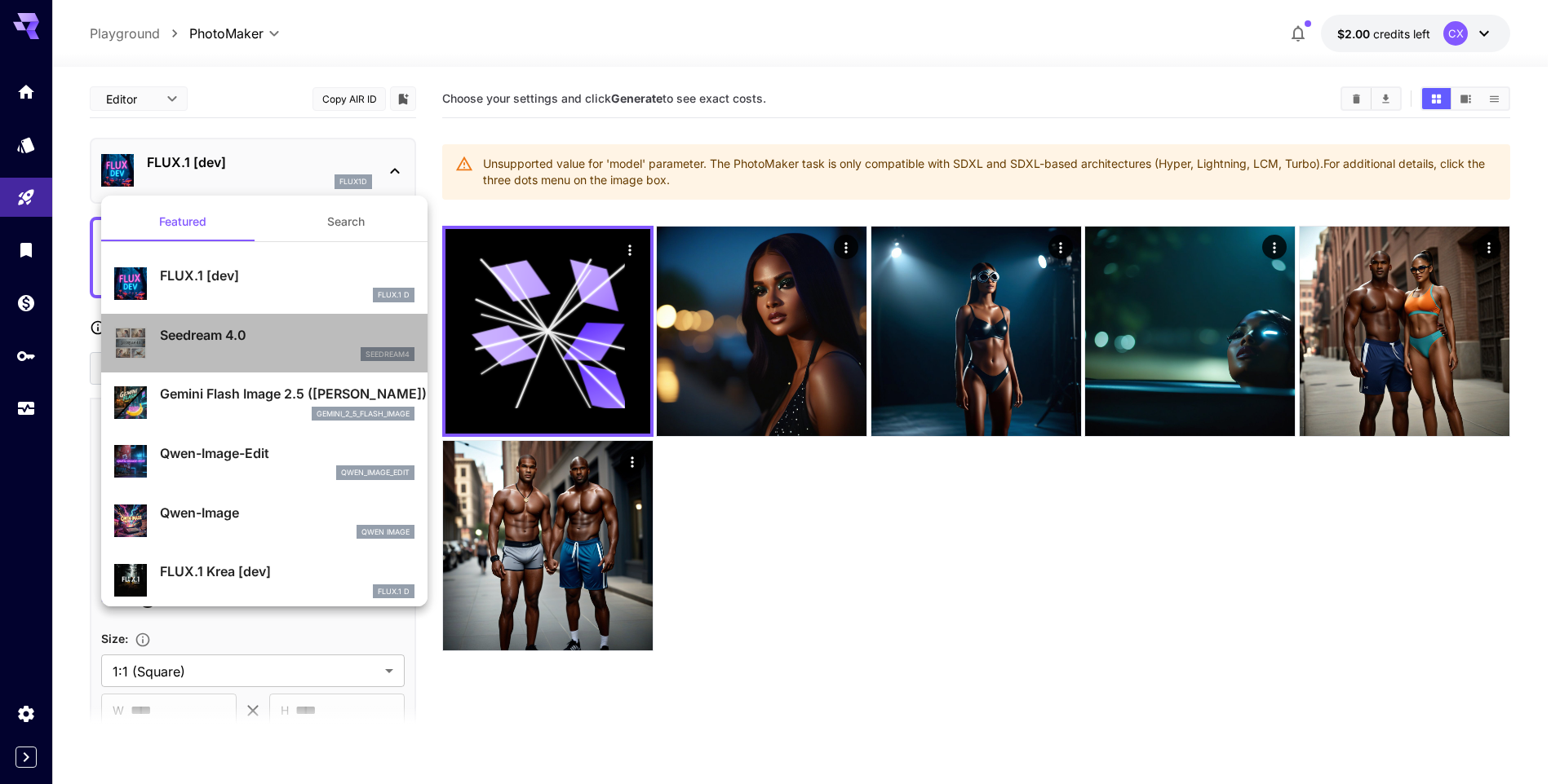
click at [274, 345] on div "Seedream 4.0 seedream4" at bounding box center [287, 343] width 255 height 37
type input "***"
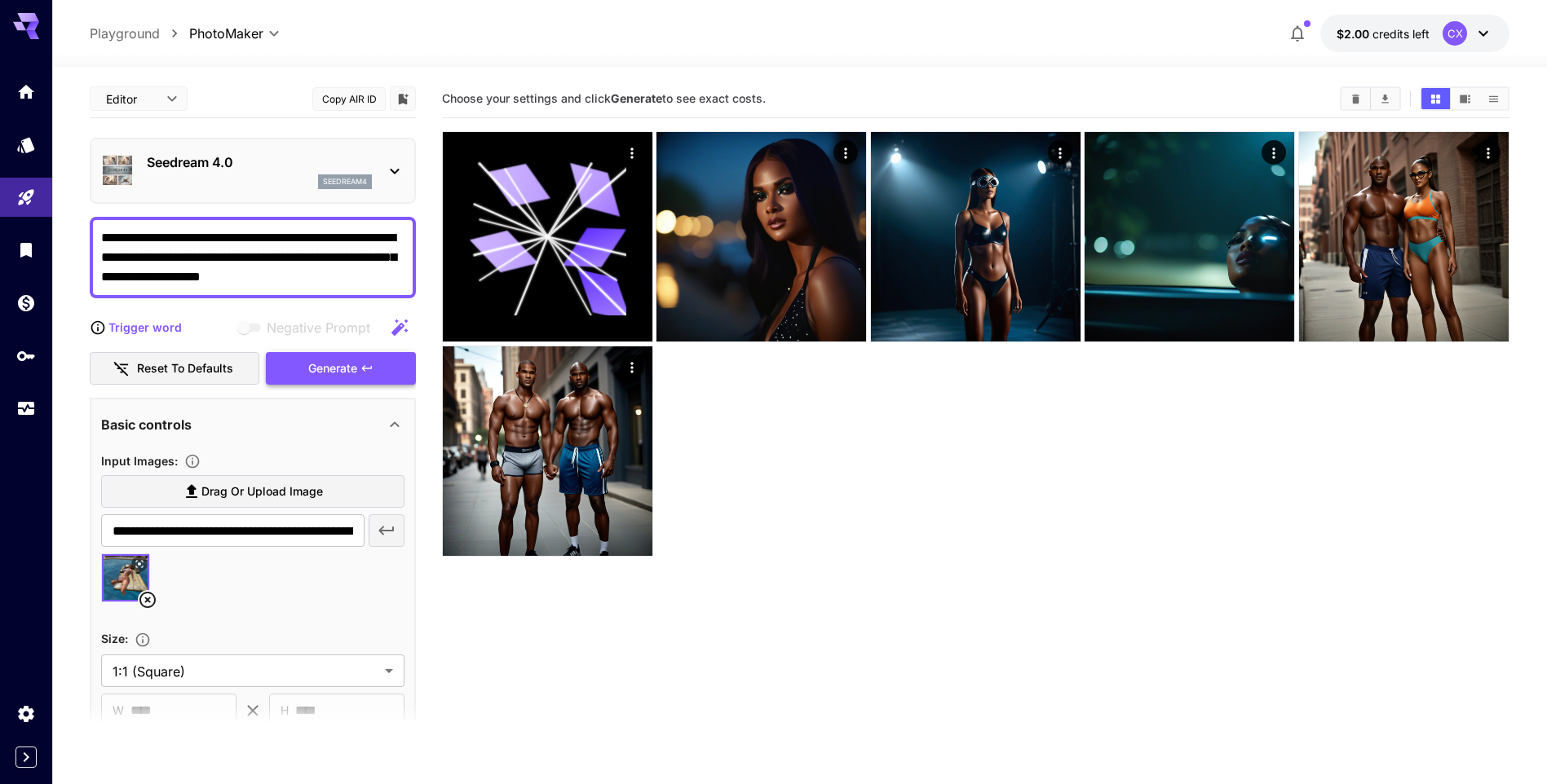
click at [322, 371] on div "Generate" at bounding box center [341, 369] width 150 height 33
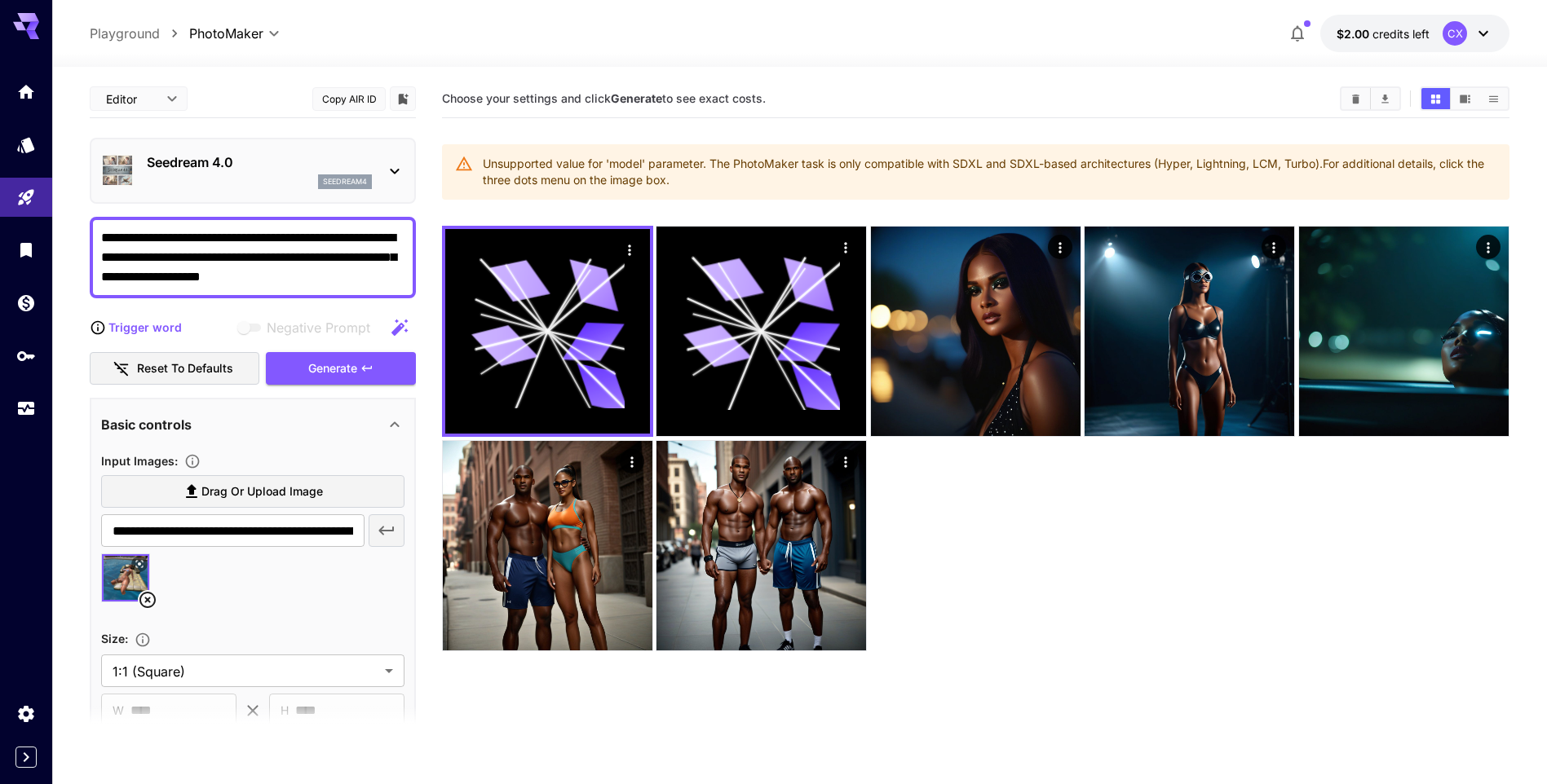
click at [392, 173] on icon at bounding box center [395, 171] width 20 height 20
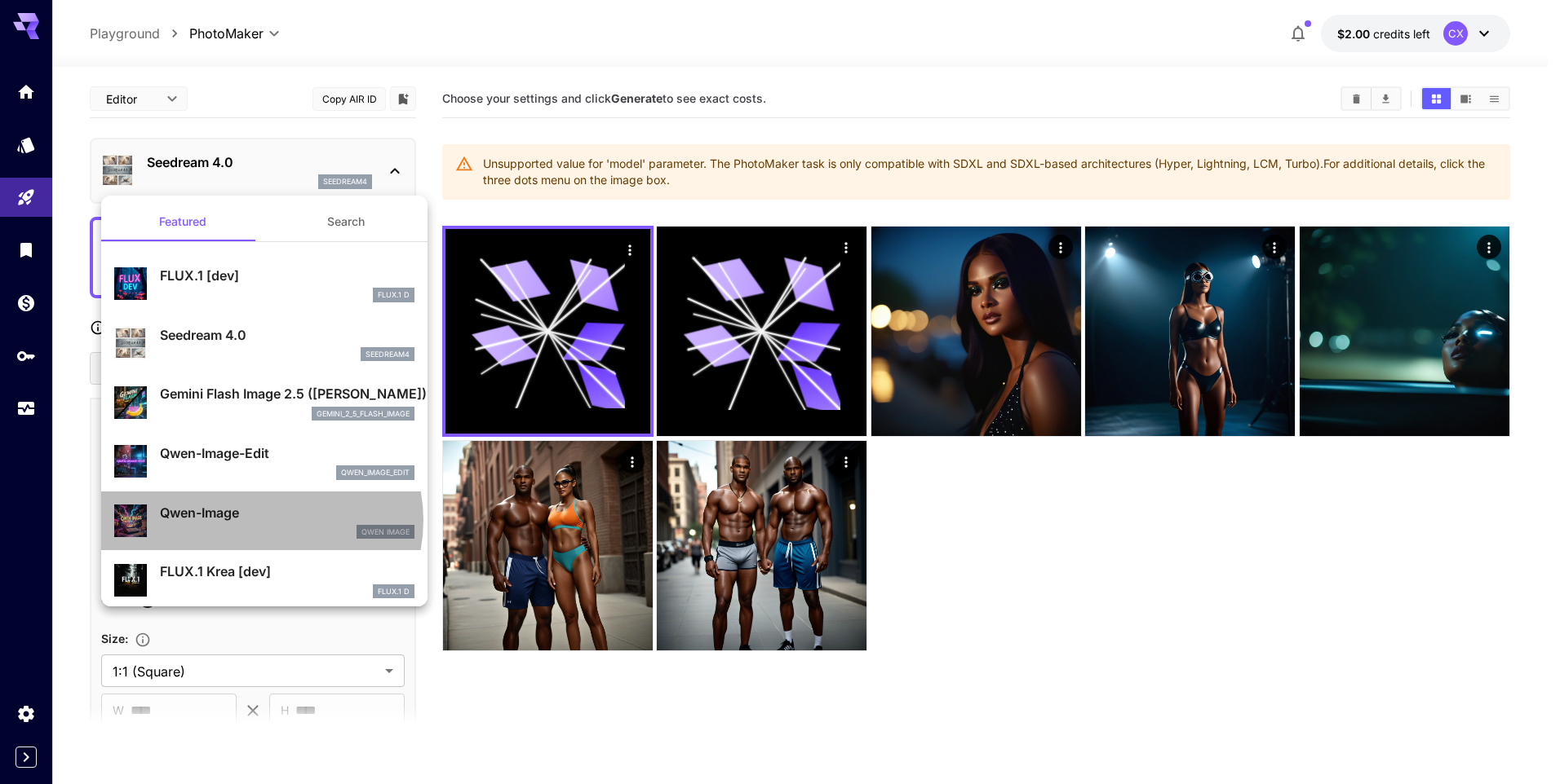
click at [260, 521] on p "Qwen-Image" at bounding box center [287, 513] width 255 height 20
type input "**"
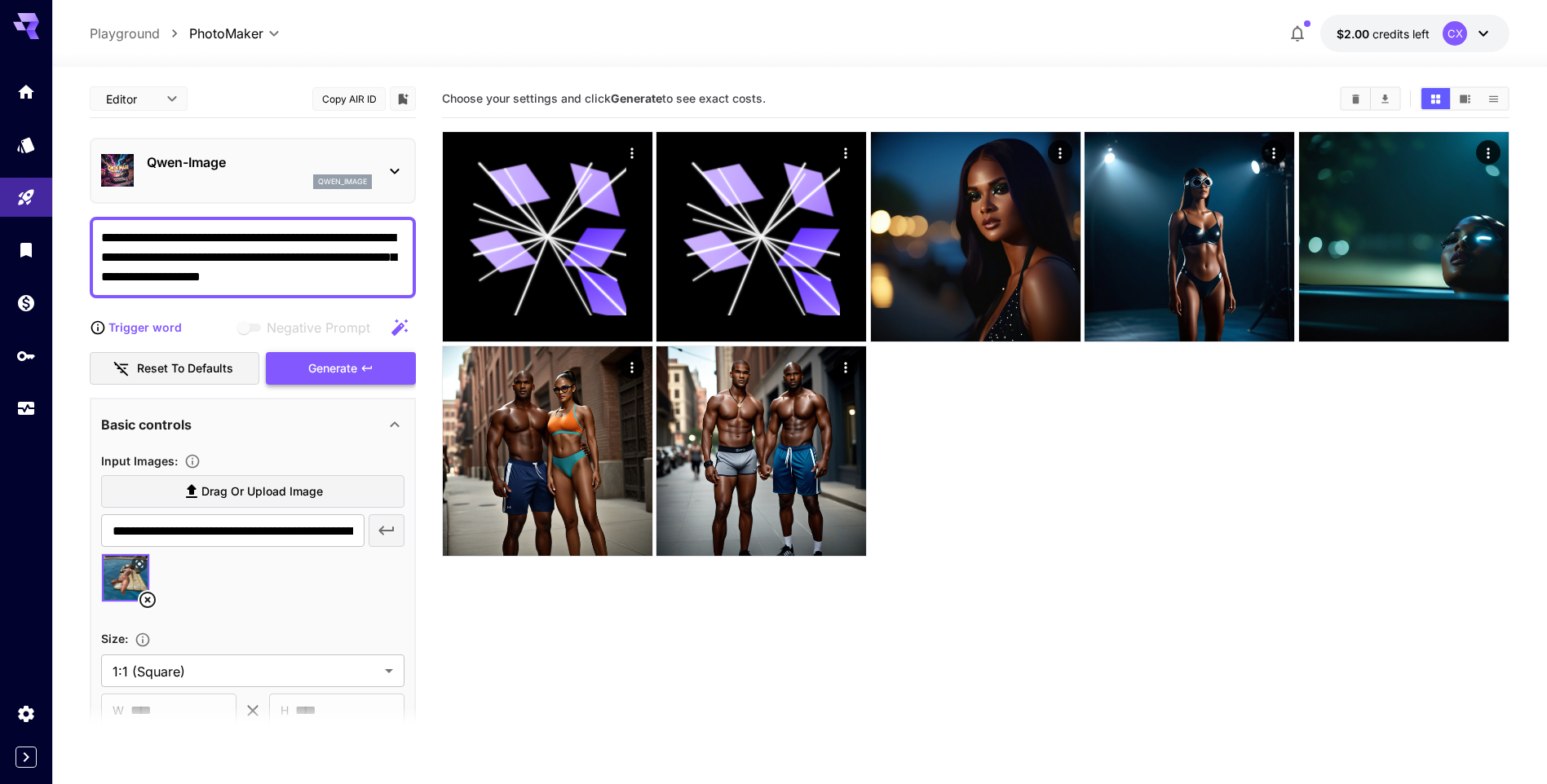
click at [336, 369] on div "Generate" at bounding box center [341, 369] width 150 height 33
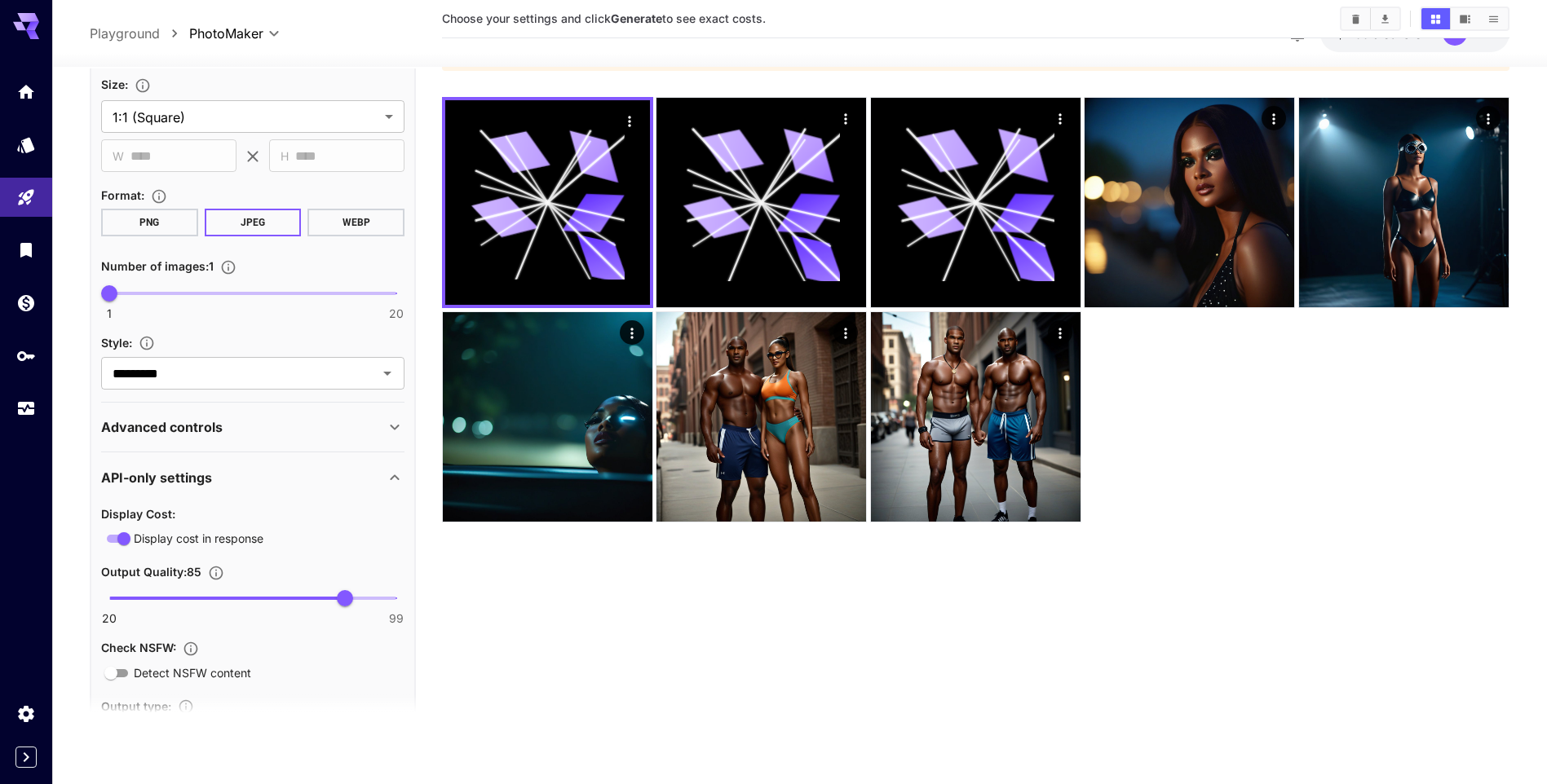
scroll to position [543, 0]
click at [381, 383] on icon "Open" at bounding box center [388, 375] width 20 height 20
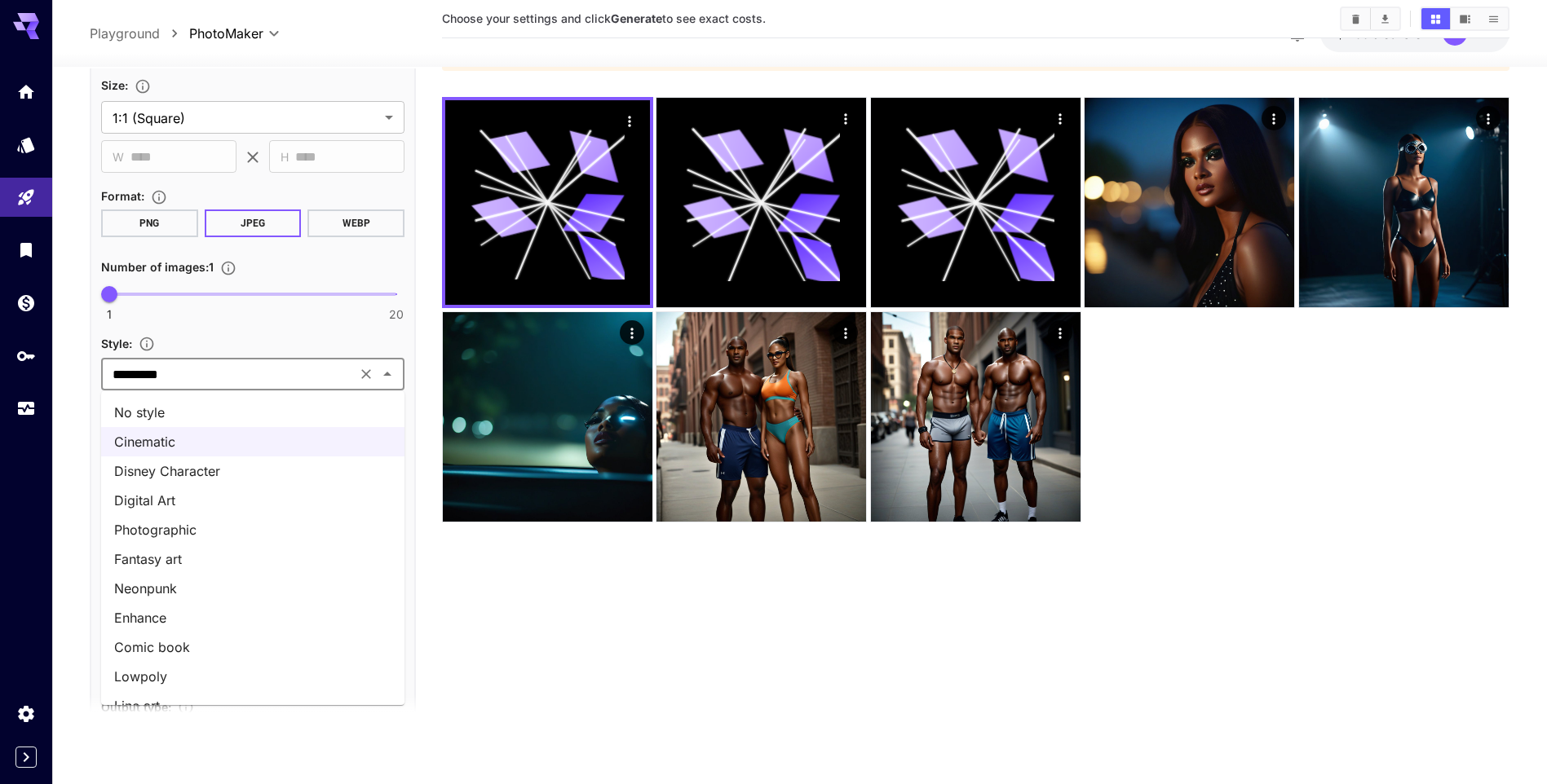
click at [353, 407] on li "No style" at bounding box center [253, 413] width 304 height 29
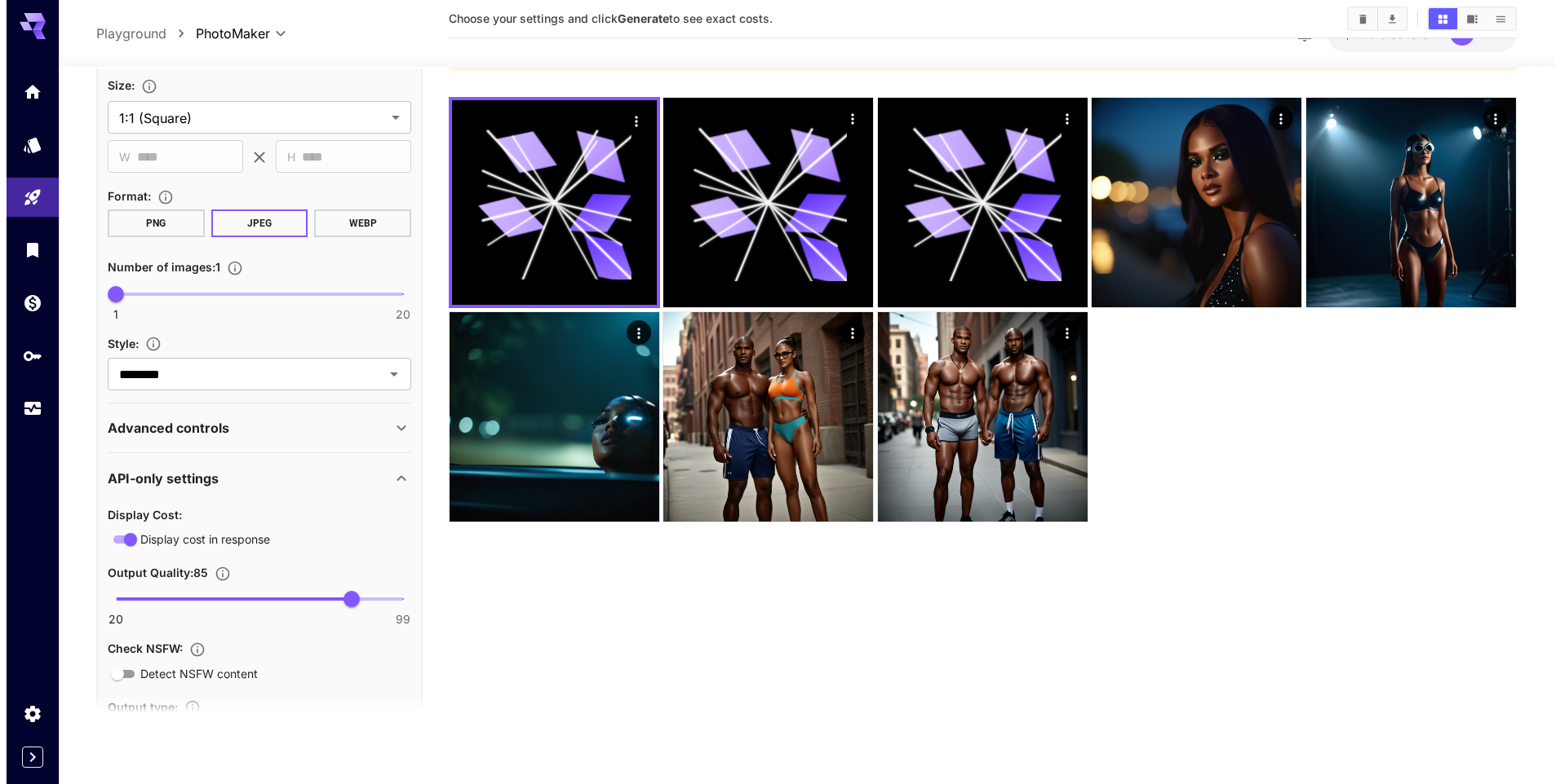
scroll to position [0, 0]
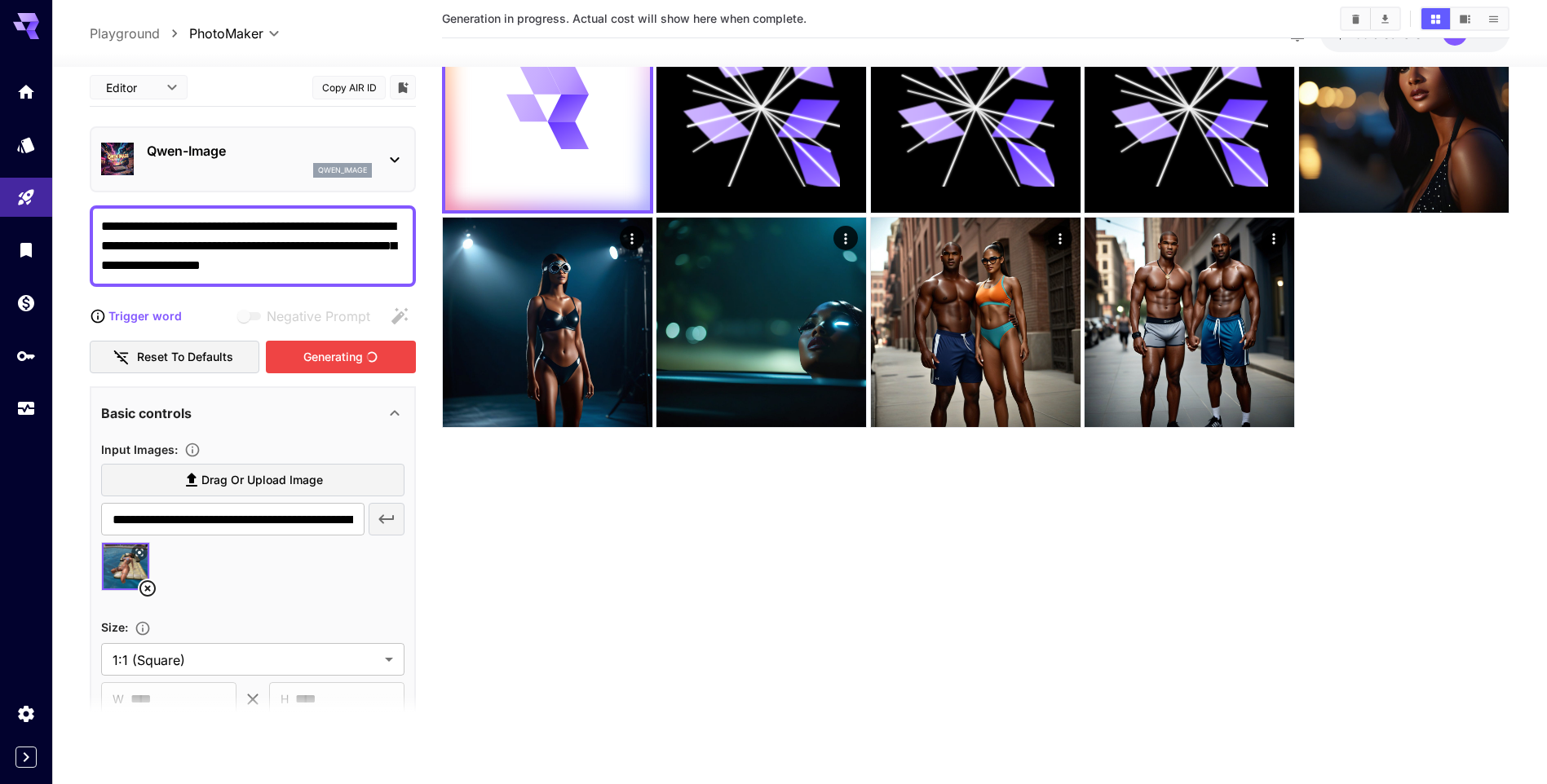
click at [338, 355] on div "Generating" at bounding box center [341, 357] width 150 height 33
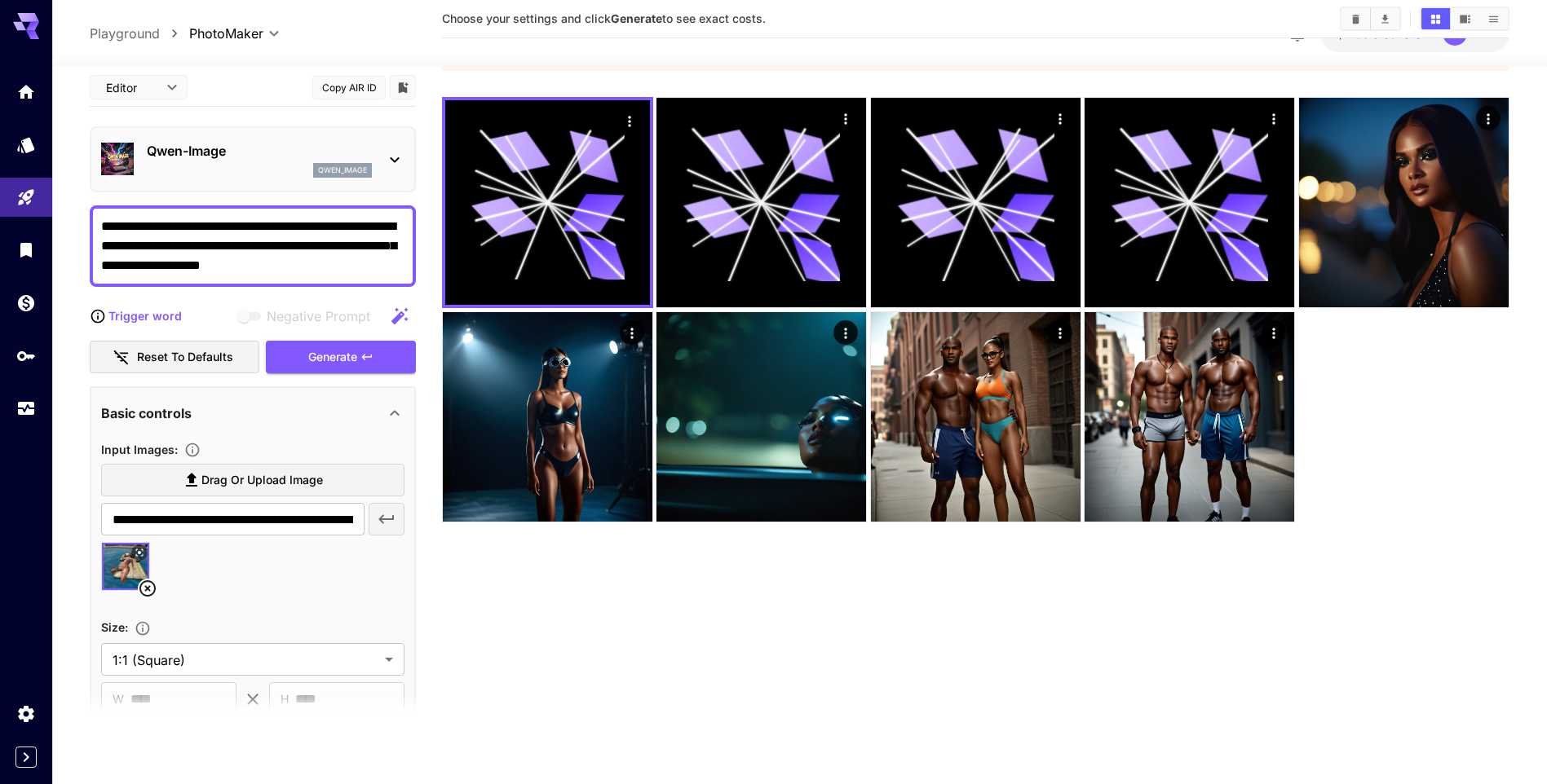
click at [389, 164] on icon at bounding box center [395, 160] width 20 height 20
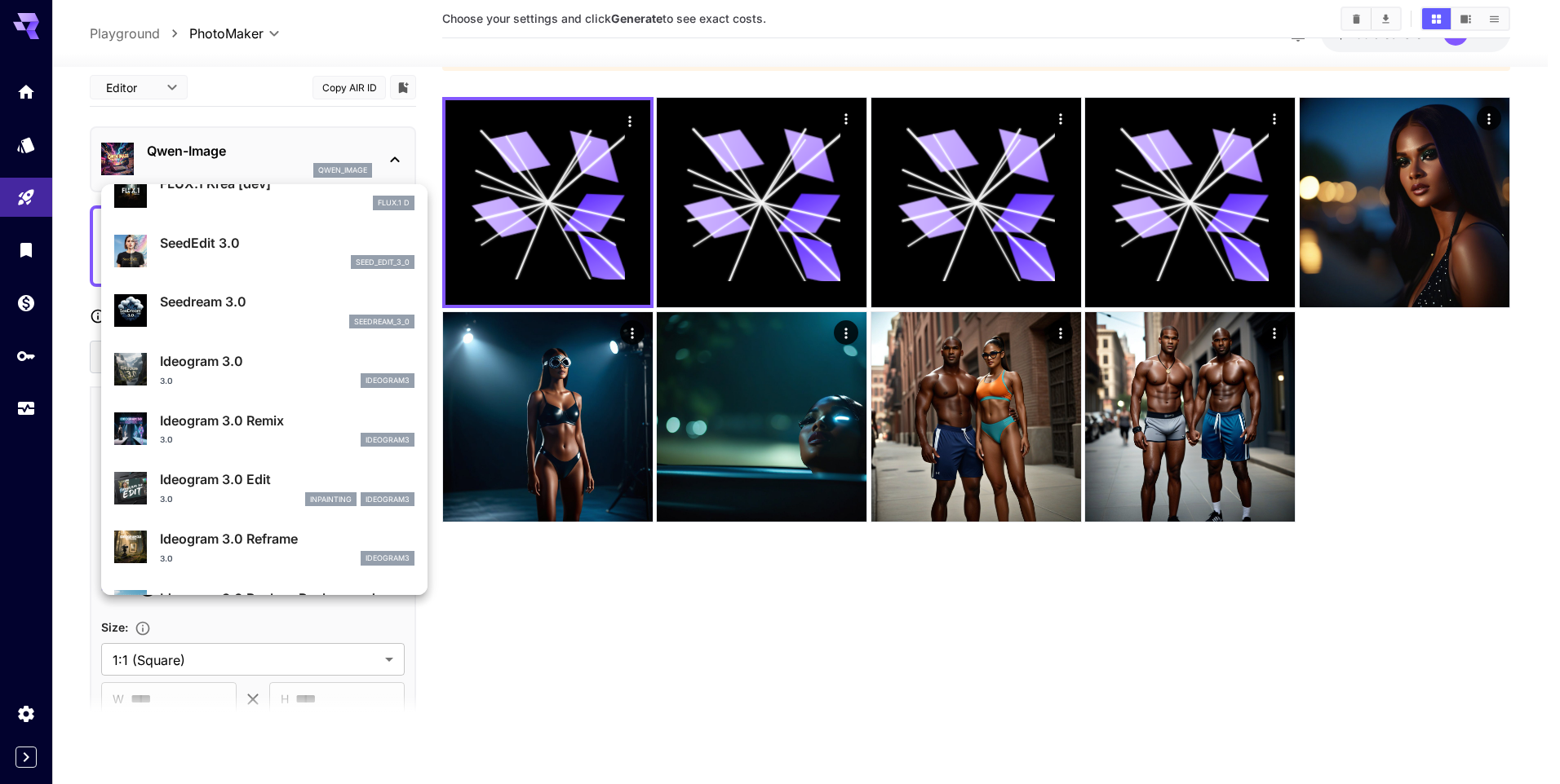
scroll to position [408, 0]
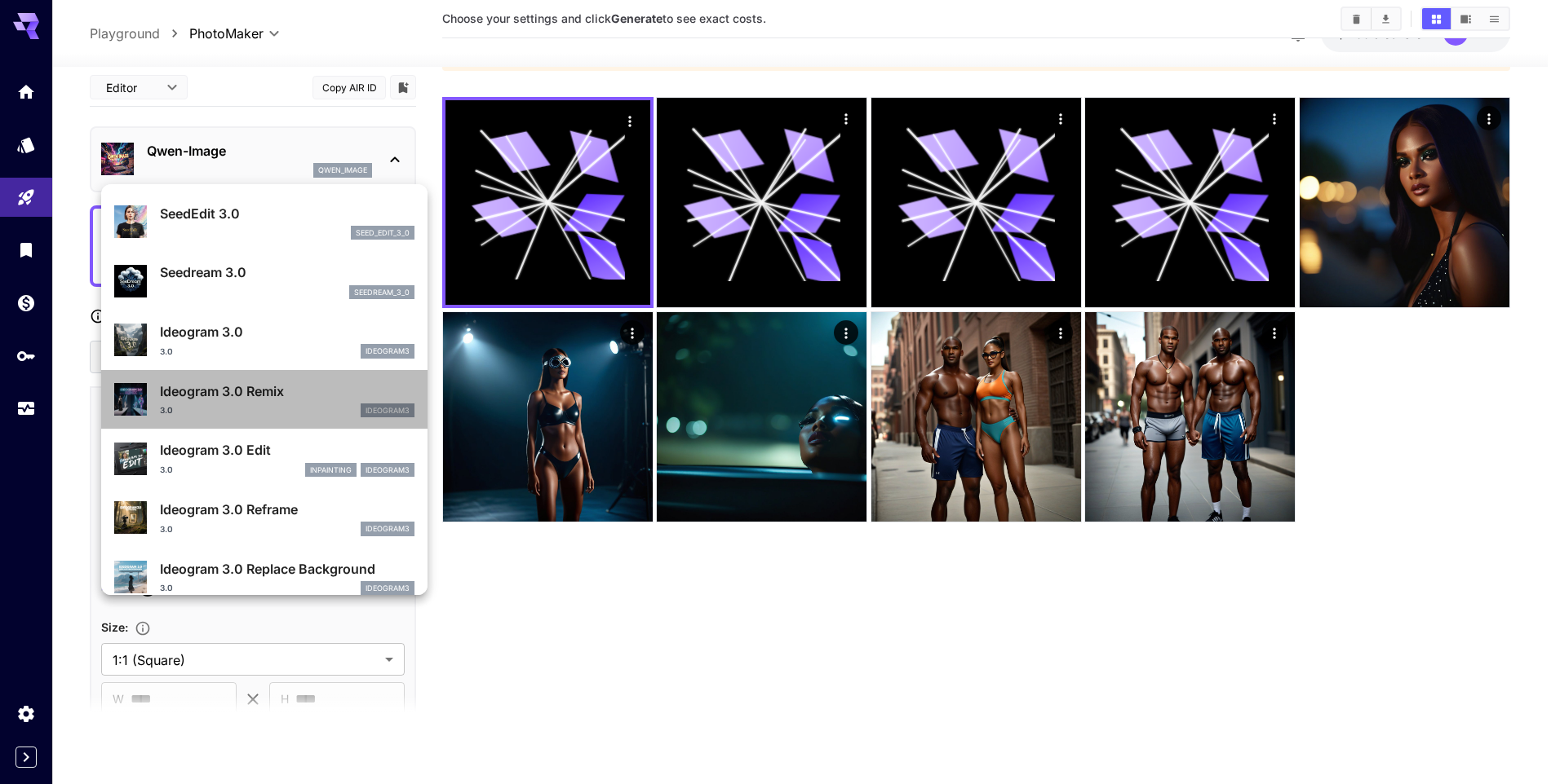
click at [267, 408] on div "3.0 ideogram3" at bounding box center [287, 411] width 255 height 15
type input "*"
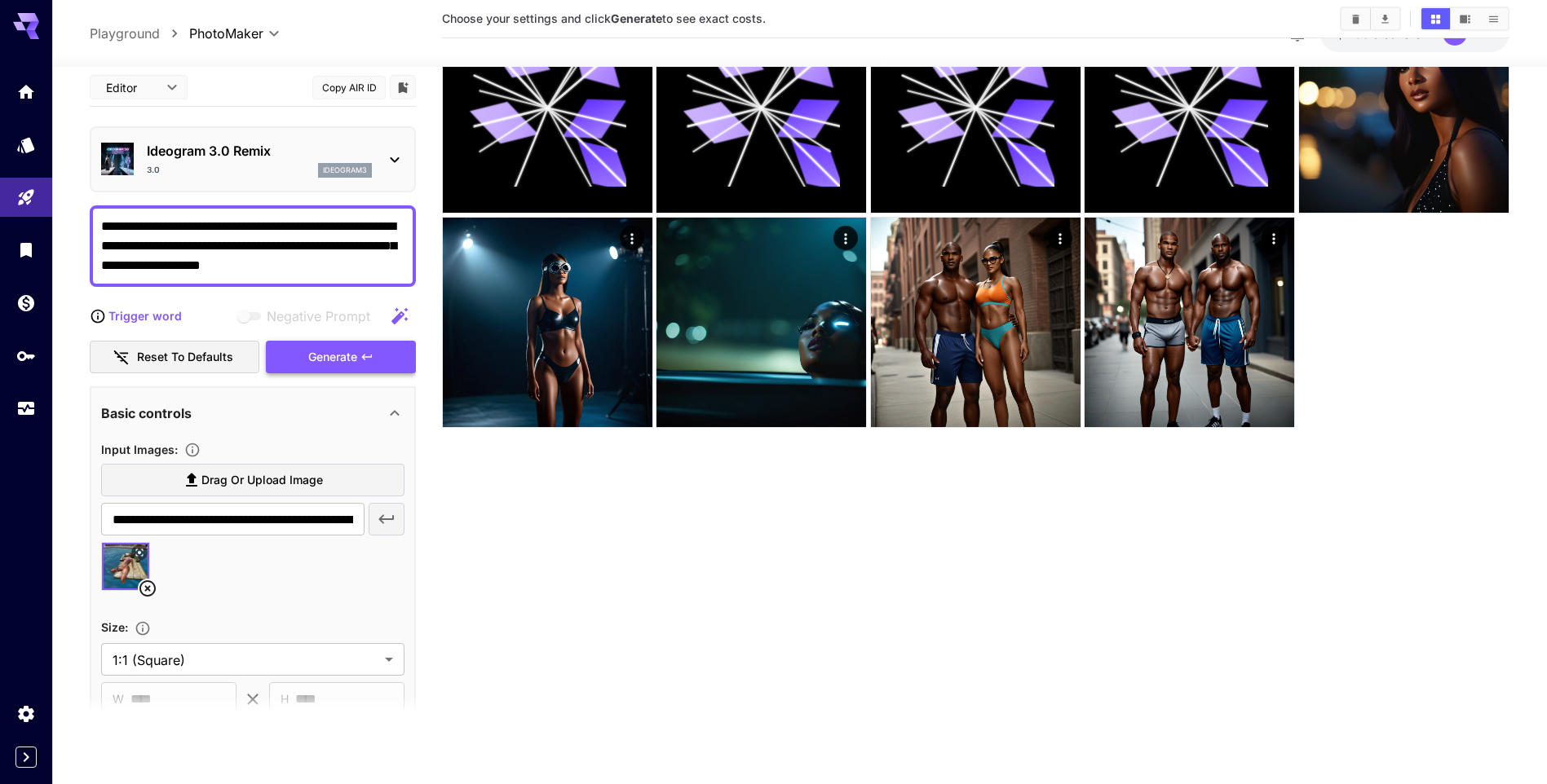
click at [329, 361] on div "Generate" at bounding box center [341, 357] width 150 height 33
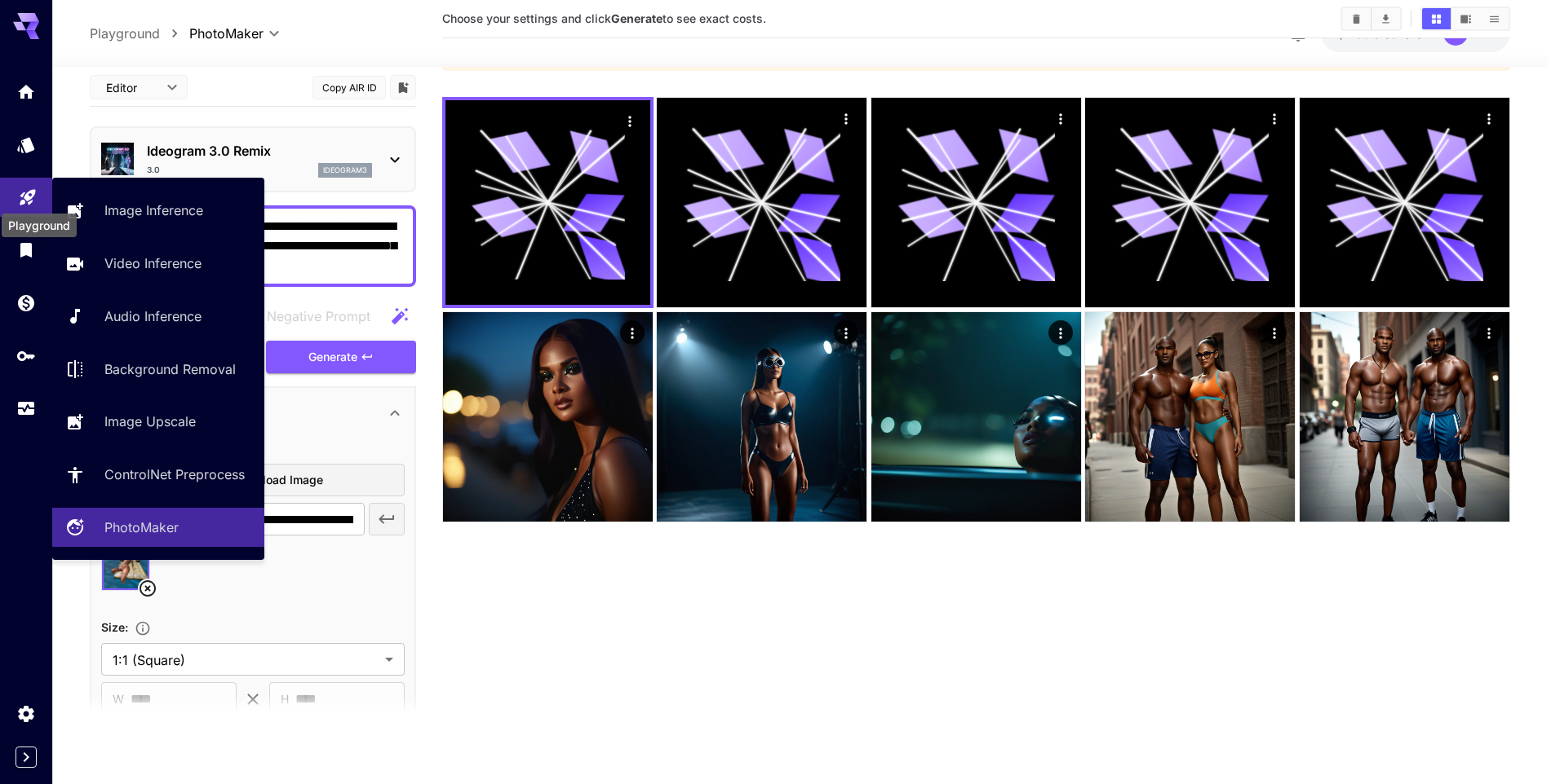
click at [26, 193] on icon "Playground" at bounding box center [27, 193] width 16 height 16
type input "**********"
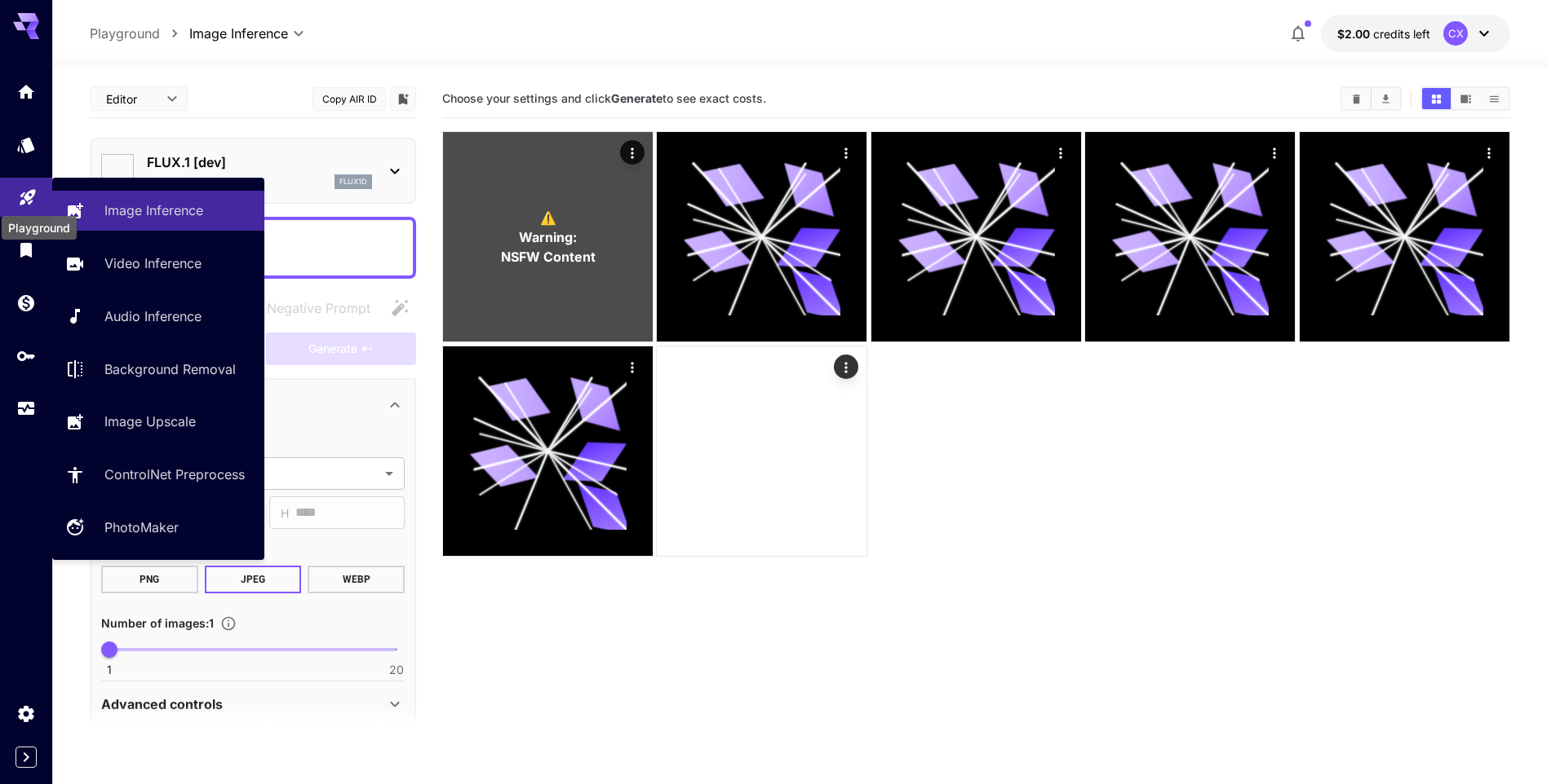
type input "**********"
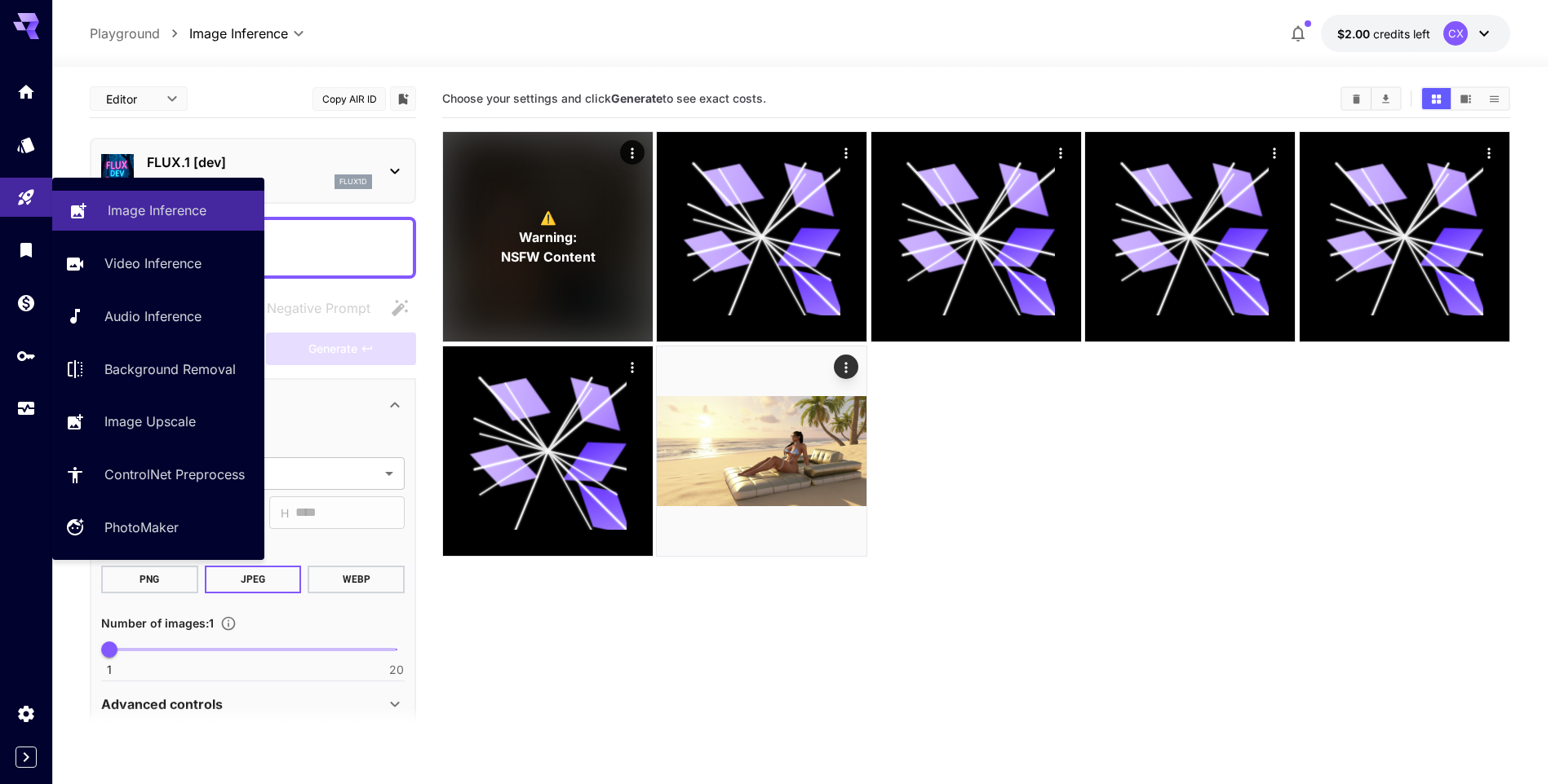
click at [193, 214] on p "Image Inference" at bounding box center [157, 210] width 99 height 20
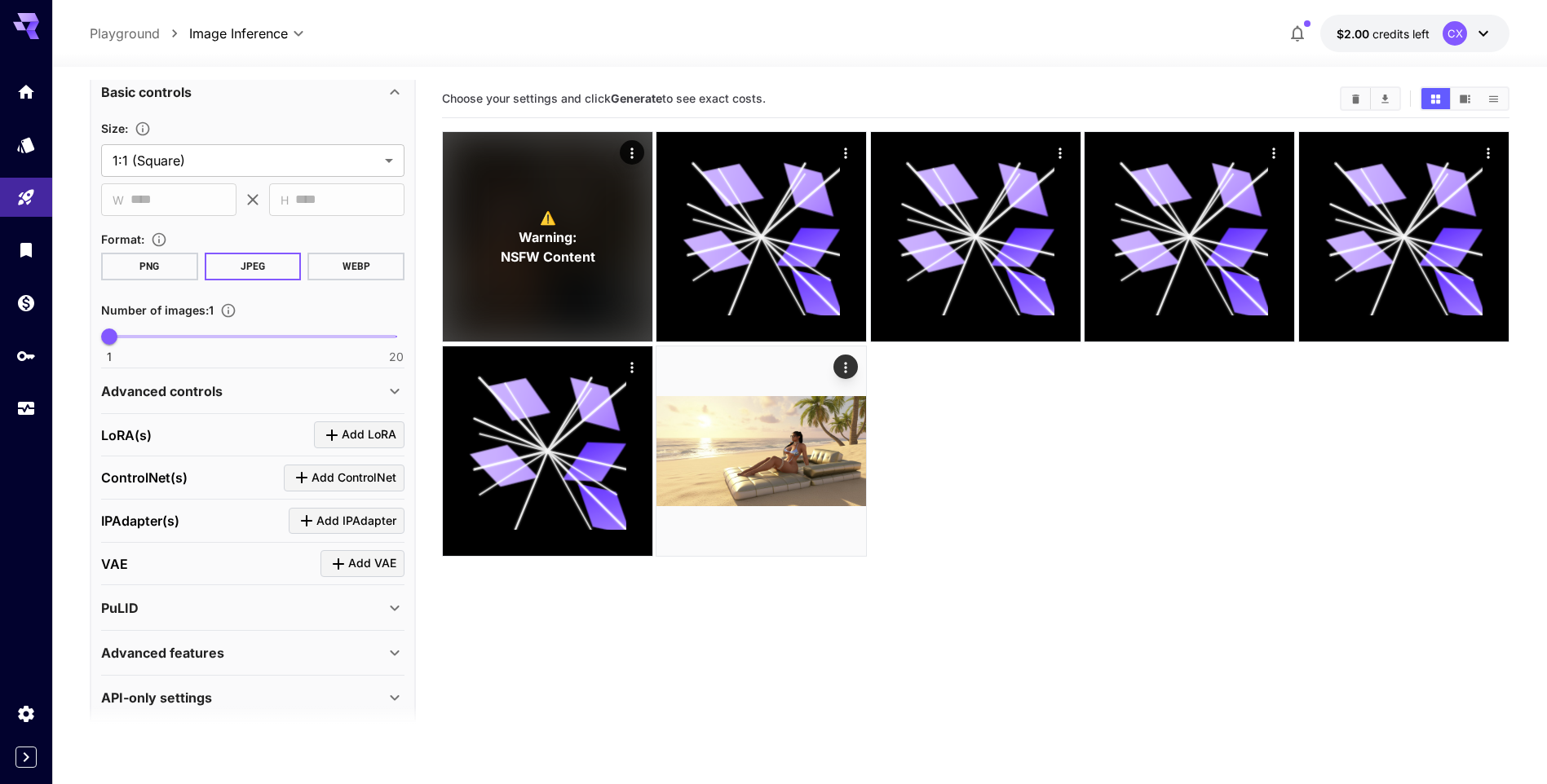
scroll to position [330, 0]
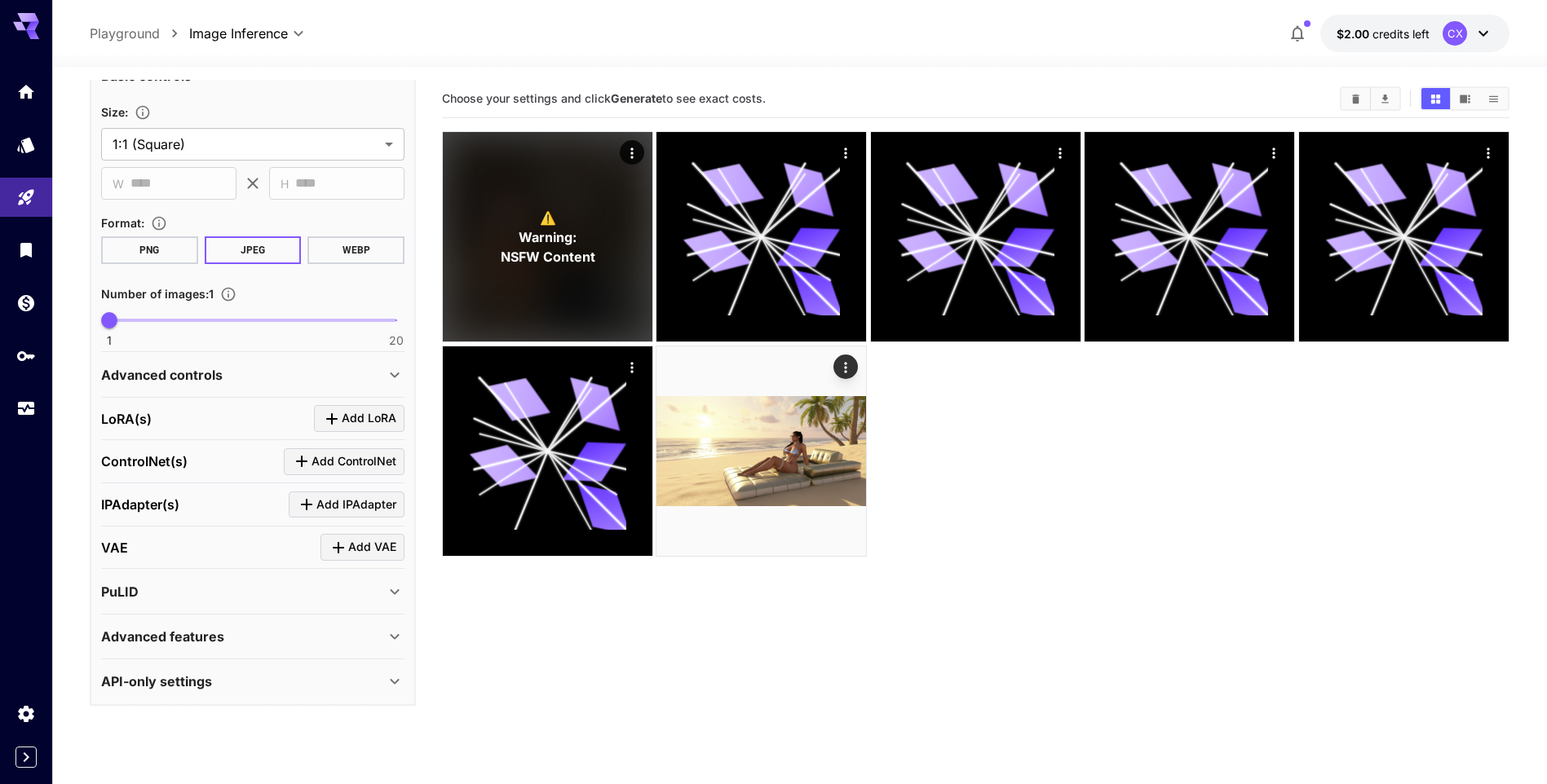
click at [322, 679] on div "API-only settings" at bounding box center [243, 681] width 284 height 20
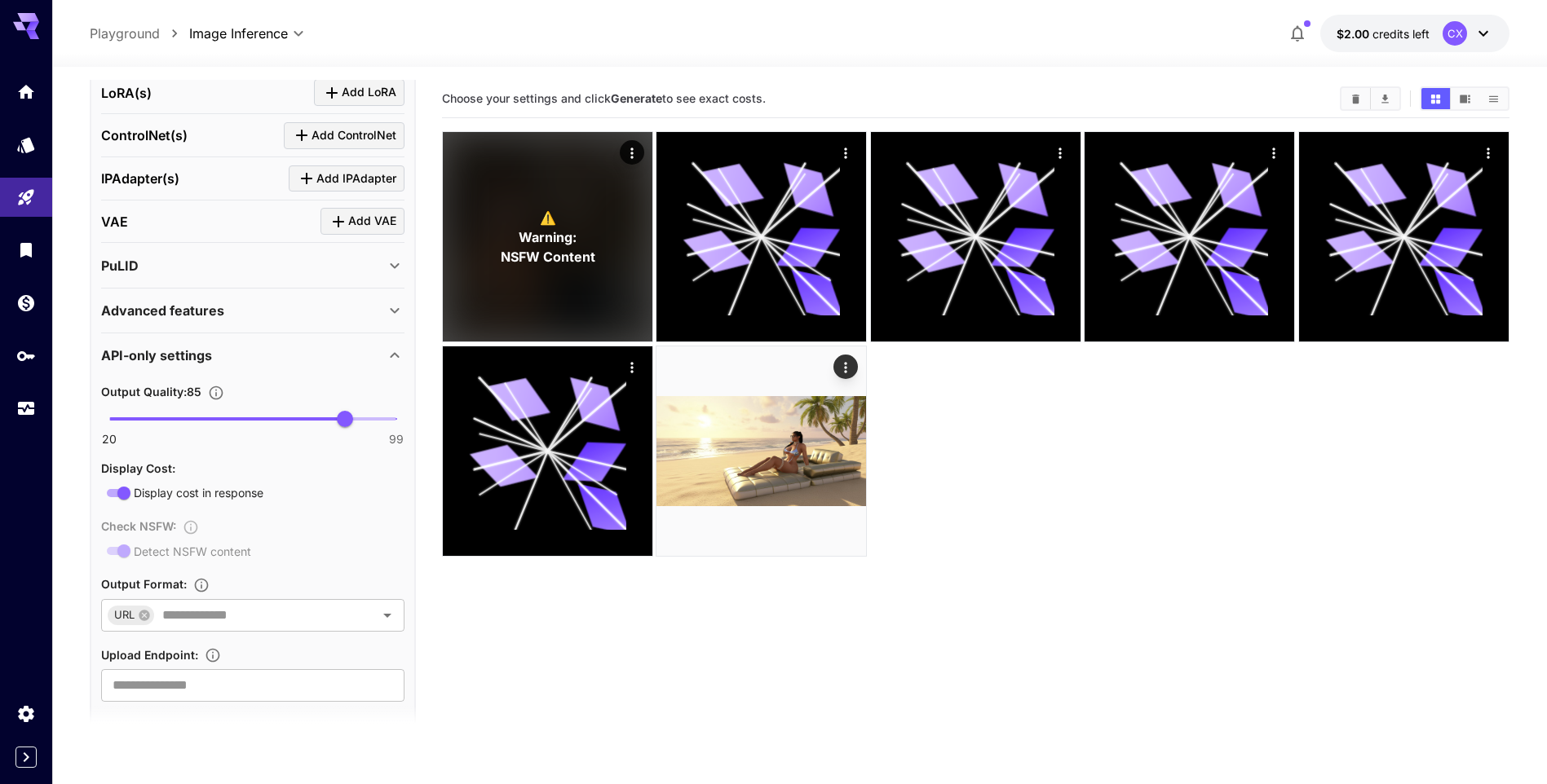
scroll to position [0, 0]
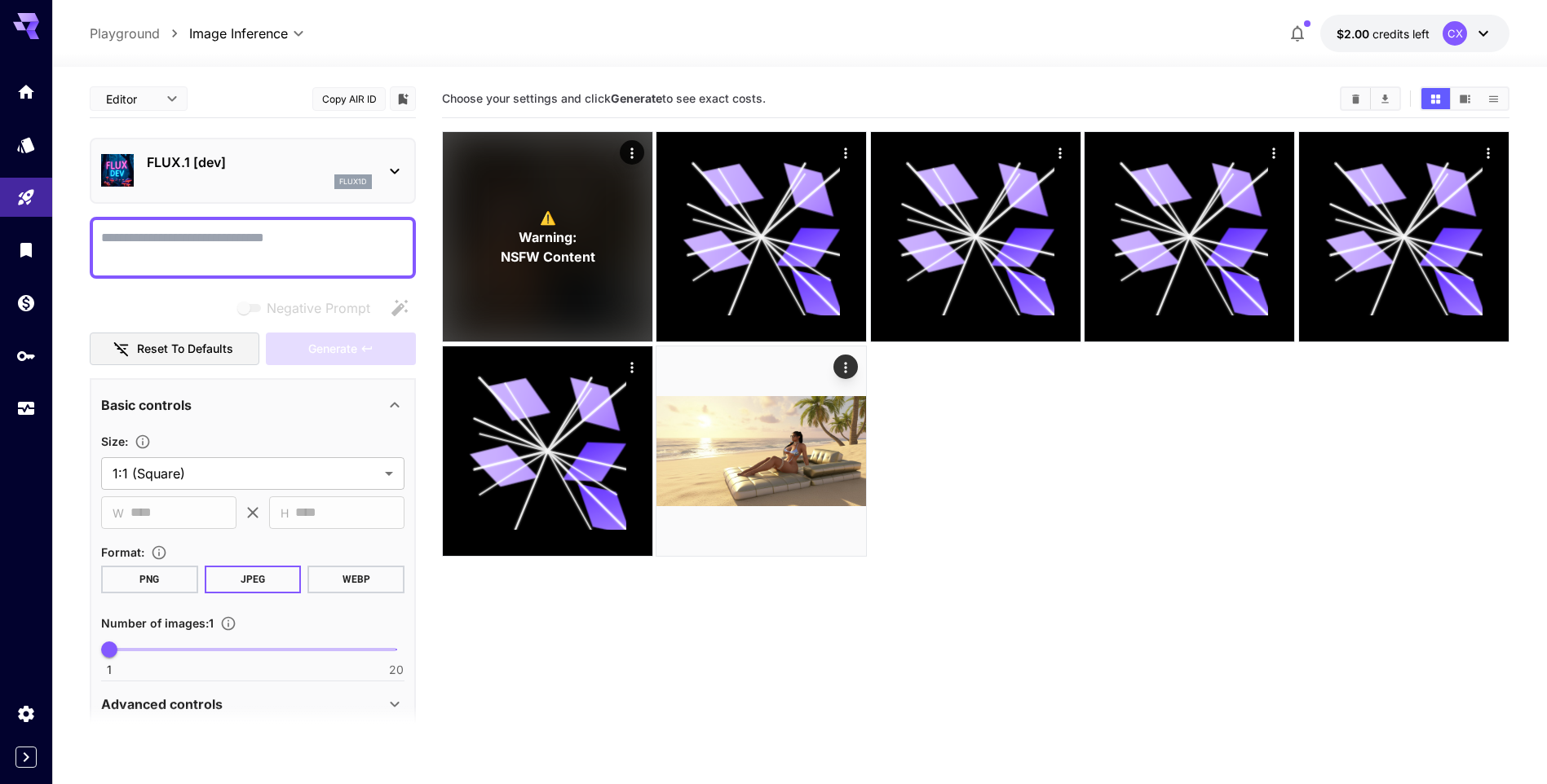
click at [397, 175] on icon at bounding box center [395, 171] width 20 height 20
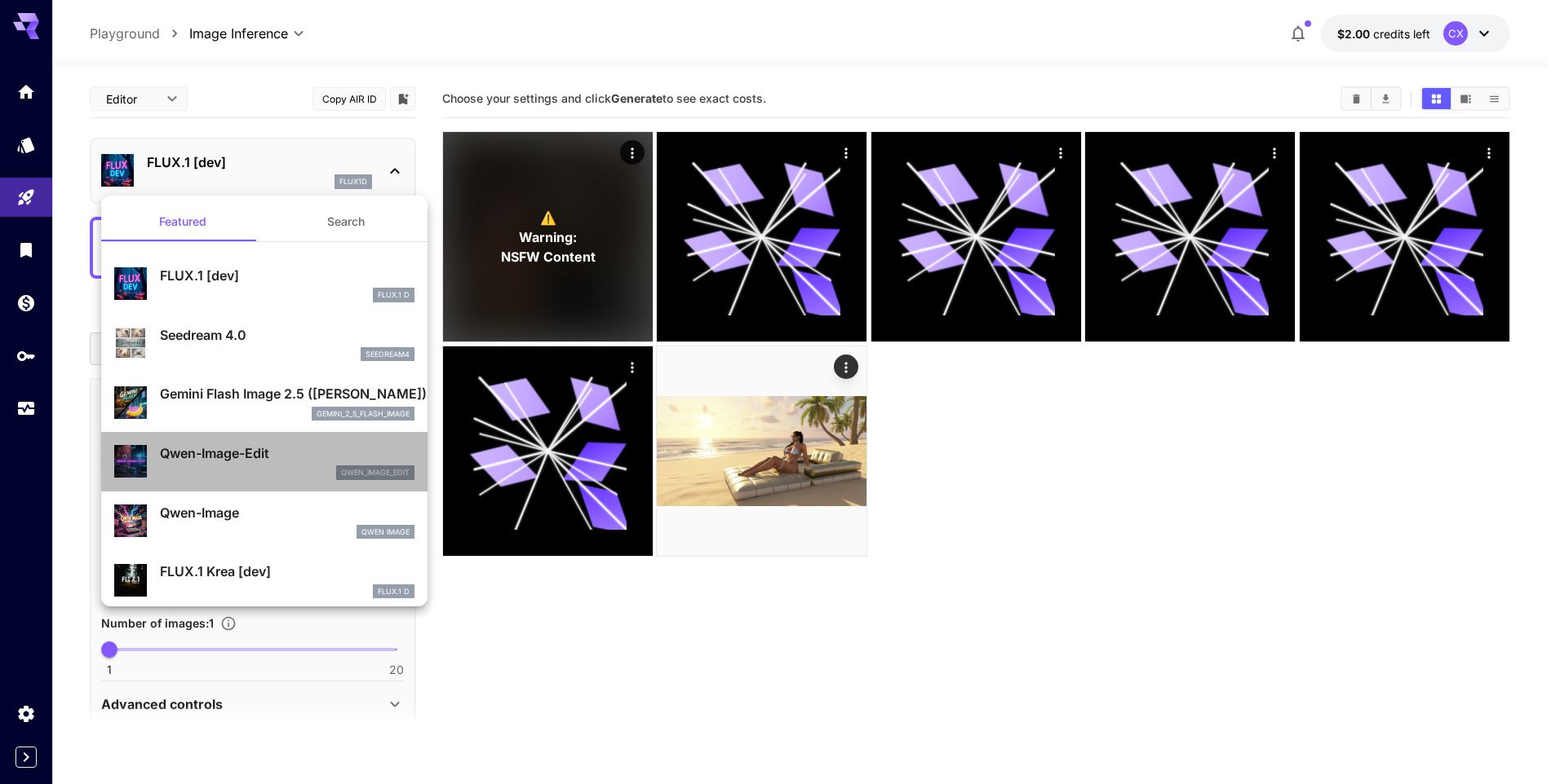
click at [283, 459] on p "Qwen-Image-Edit" at bounding box center [287, 454] width 255 height 20
type input "*"
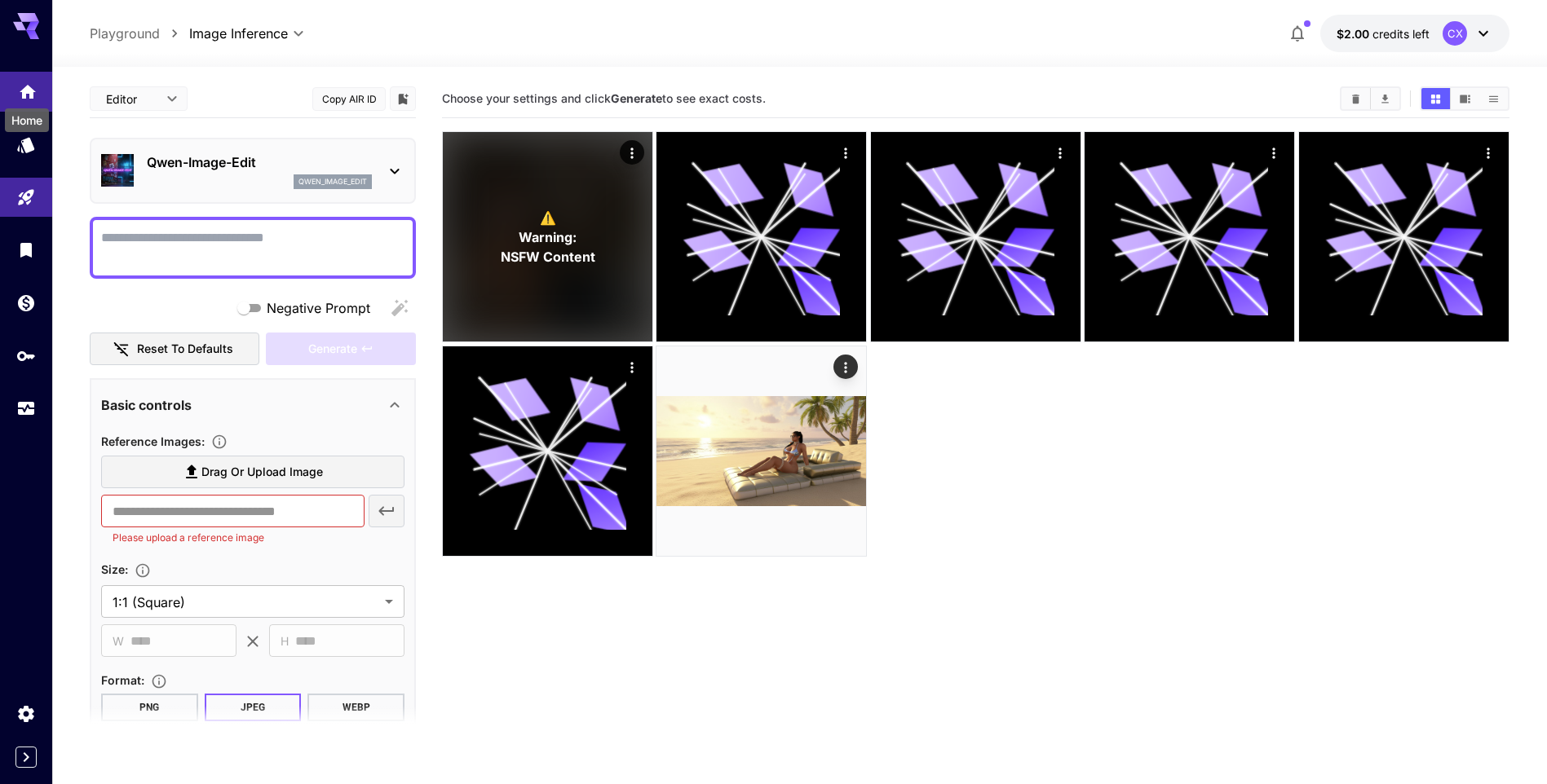
click at [23, 86] on icon "Home" at bounding box center [28, 86] width 16 height 14
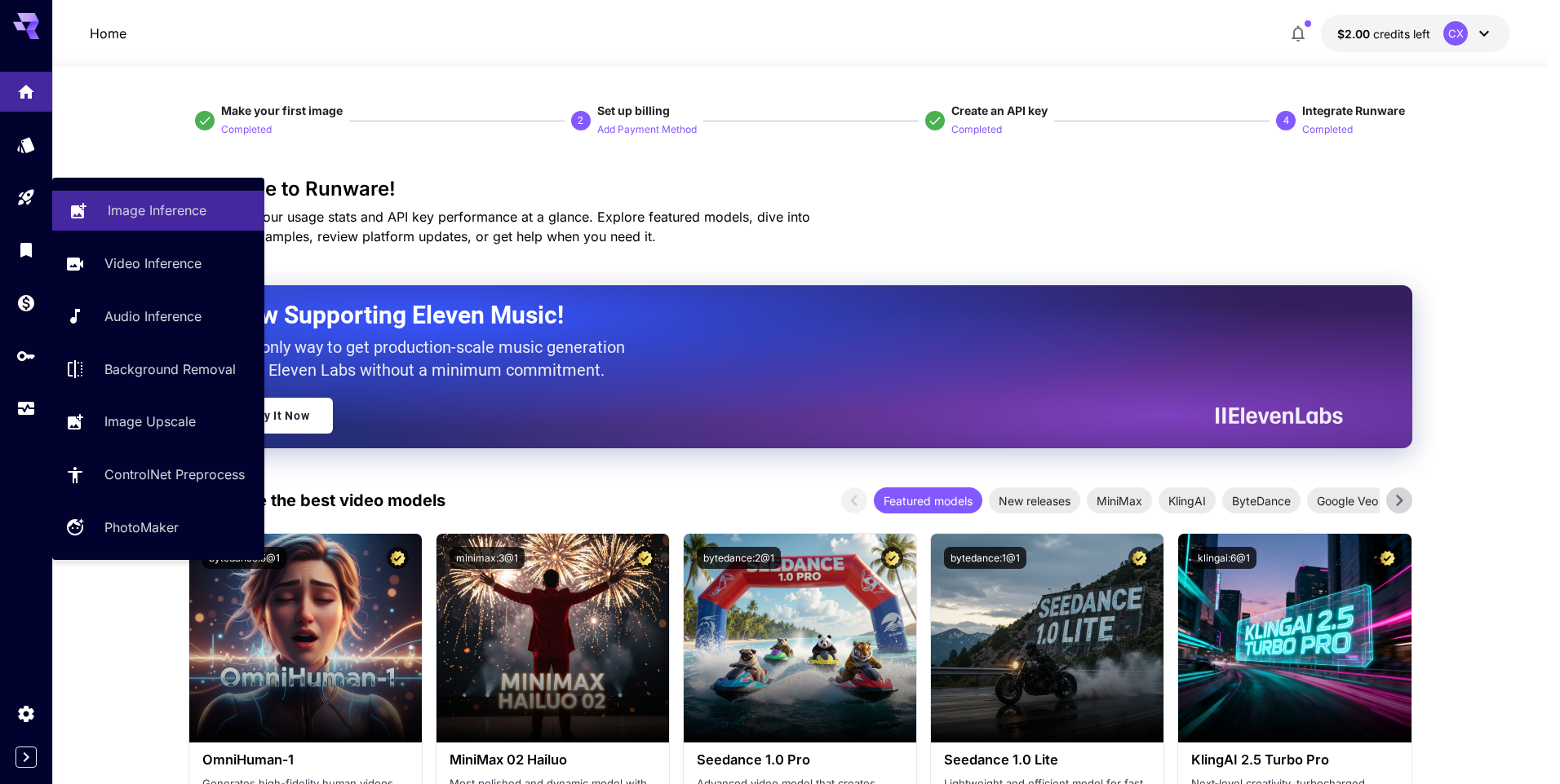
click at [127, 212] on p "Image Inference" at bounding box center [157, 210] width 99 height 20
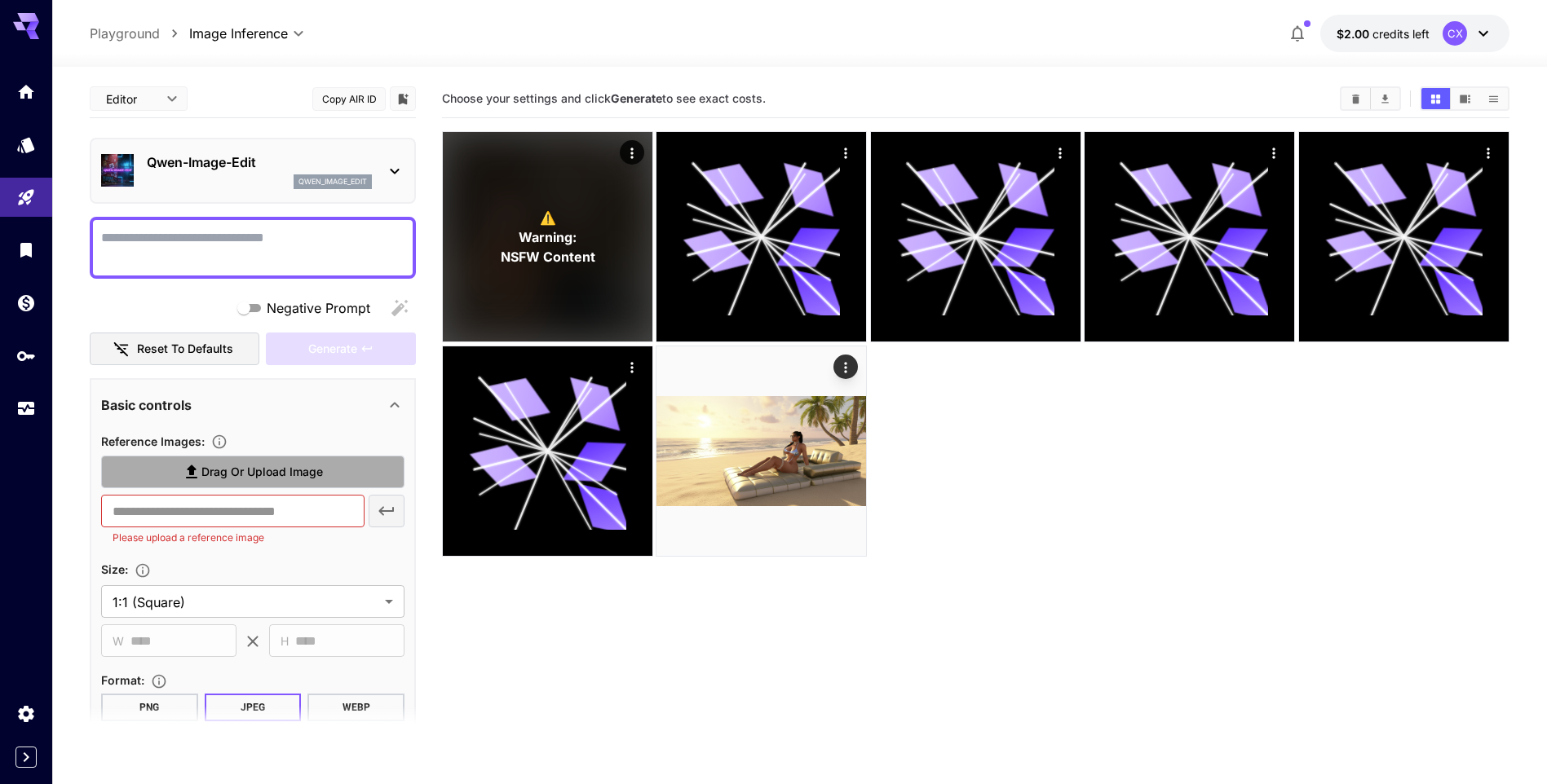
click at [277, 476] on span "Drag or upload image" at bounding box center [262, 472] width 122 height 20
click at [0, 0] on input "Drag or upload image" at bounding box center [0, 0] width 0 height 0
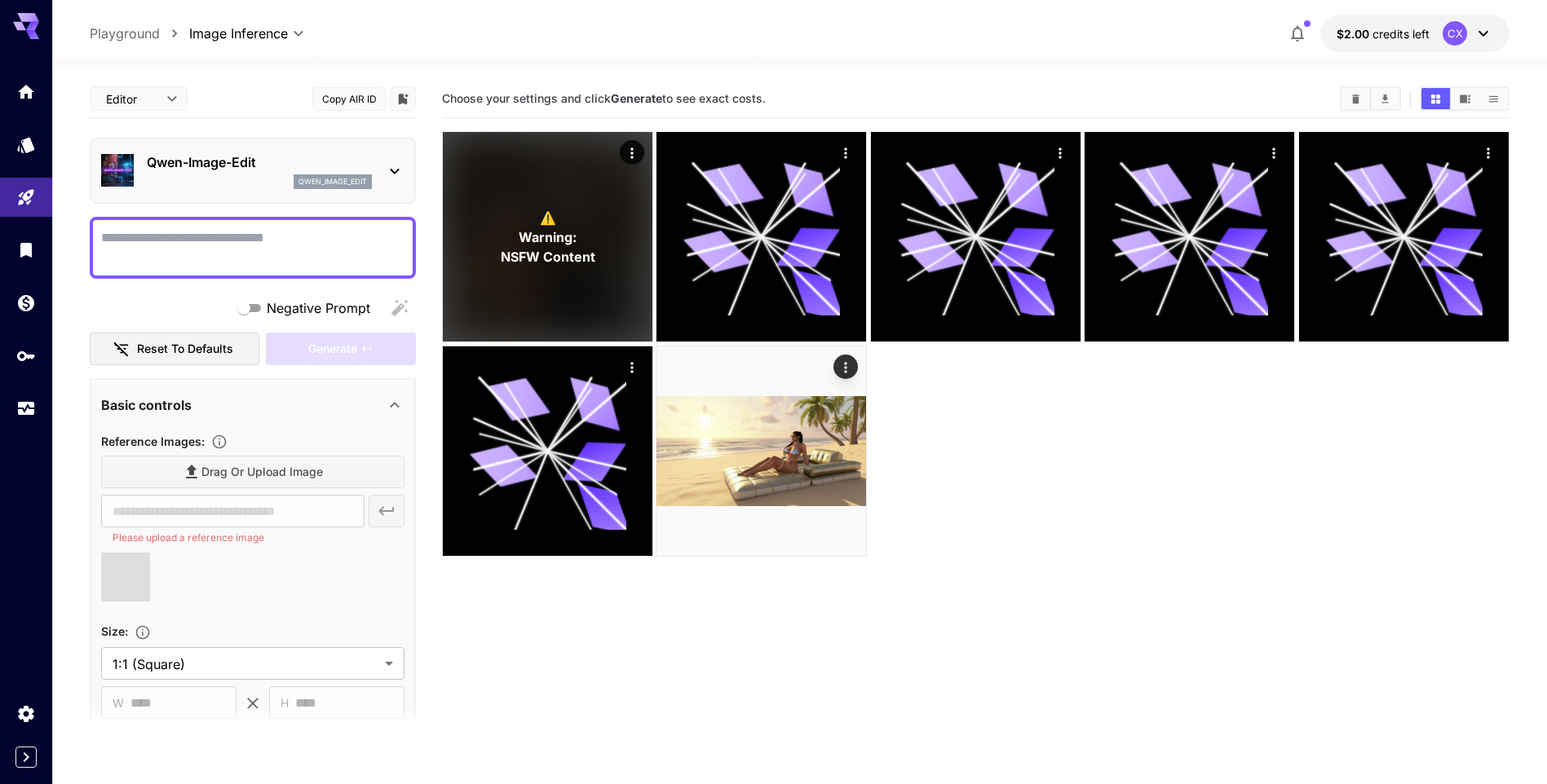
type input "**********"
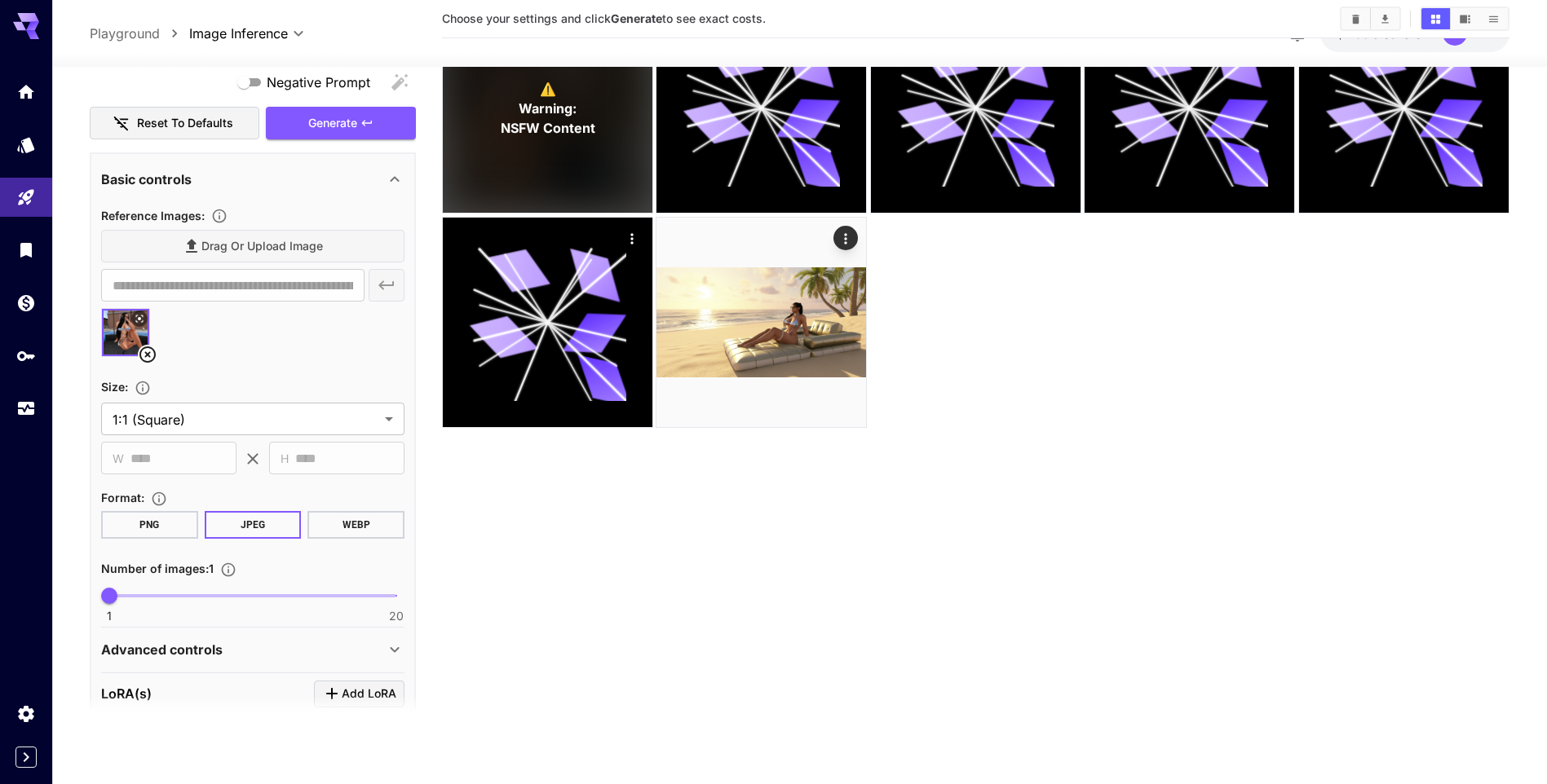
scroll to position [282, 0]
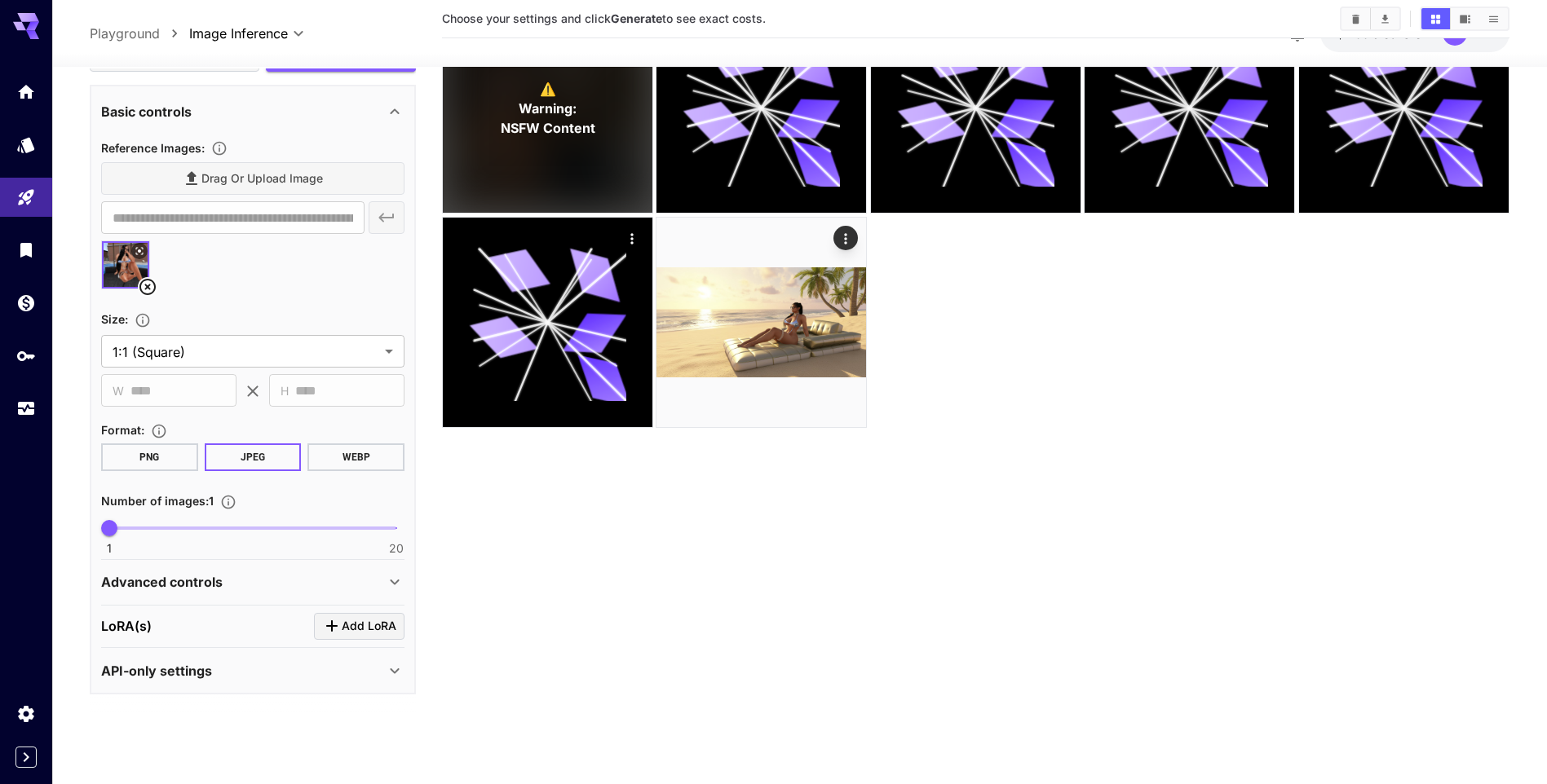
click at [156, 462] on button "PNG" at bounding box center [149, 458] width 97 height 28
click at [379, 676] on div "API-only settings" at bounding box center [243, 671] width 284 height 20
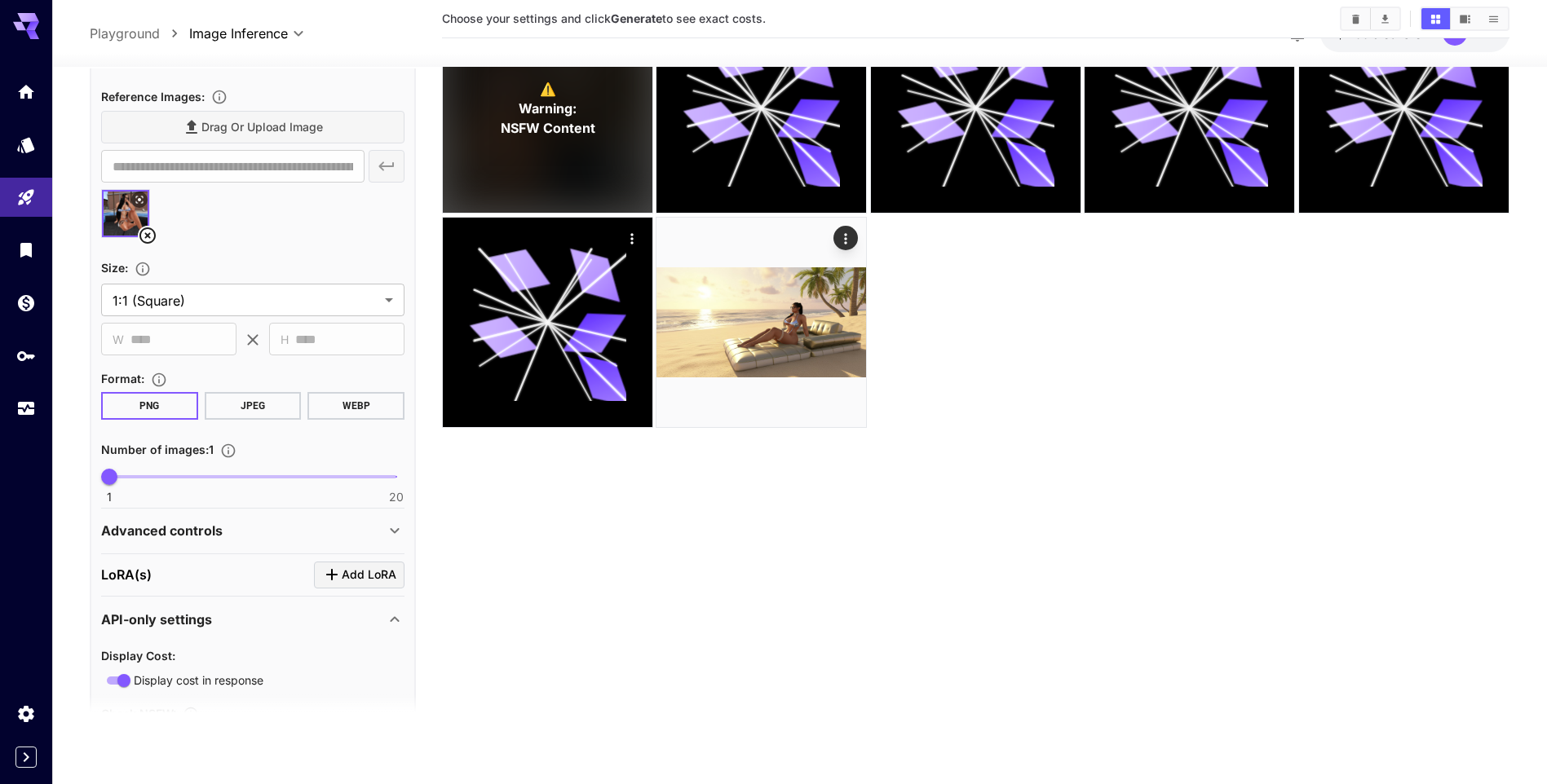
scroll to position [0, 0]
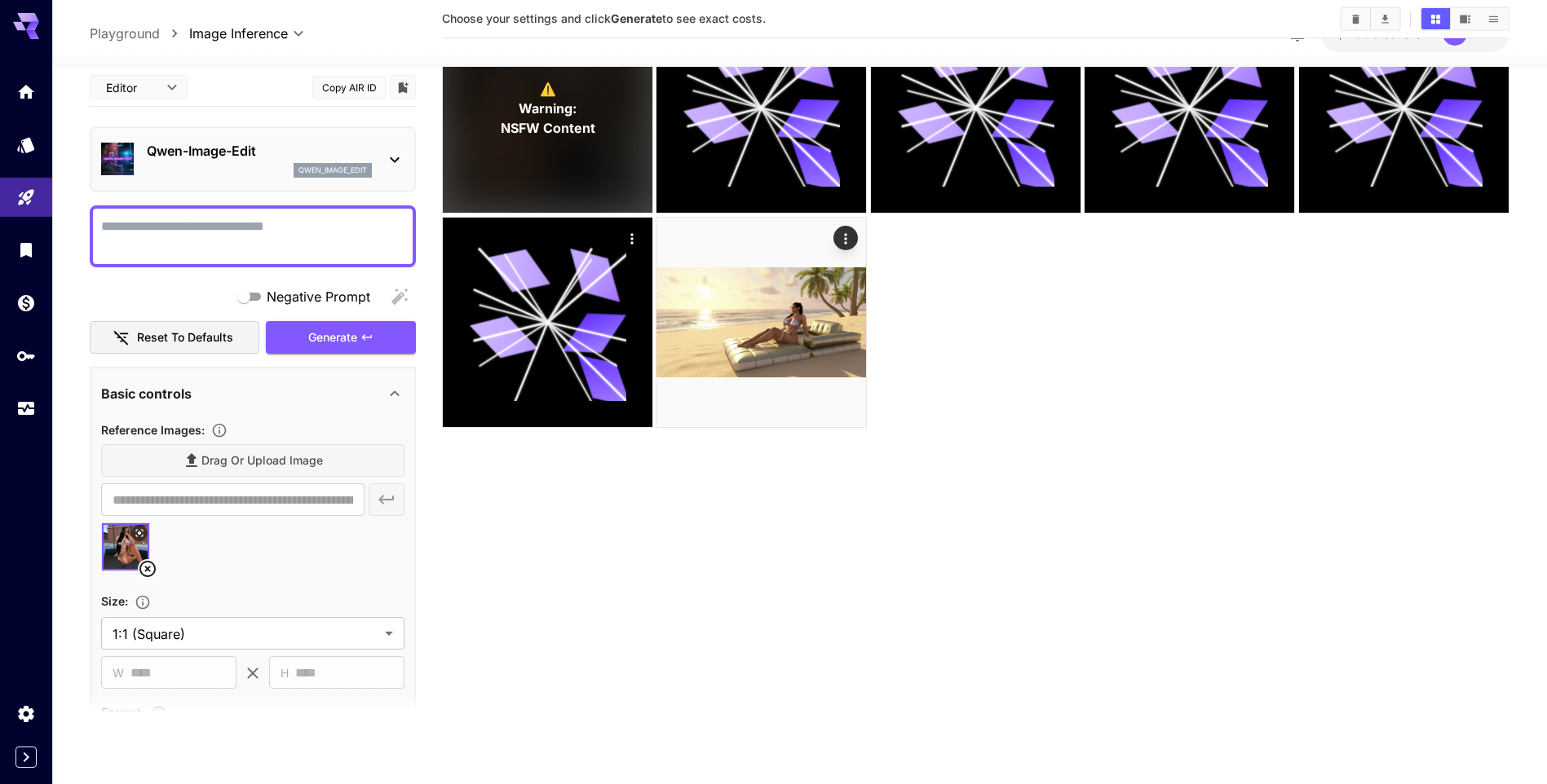
click at [299, 228] on textarea "Negative Prompt" at bounding box center [253, 237] width 304 height 39
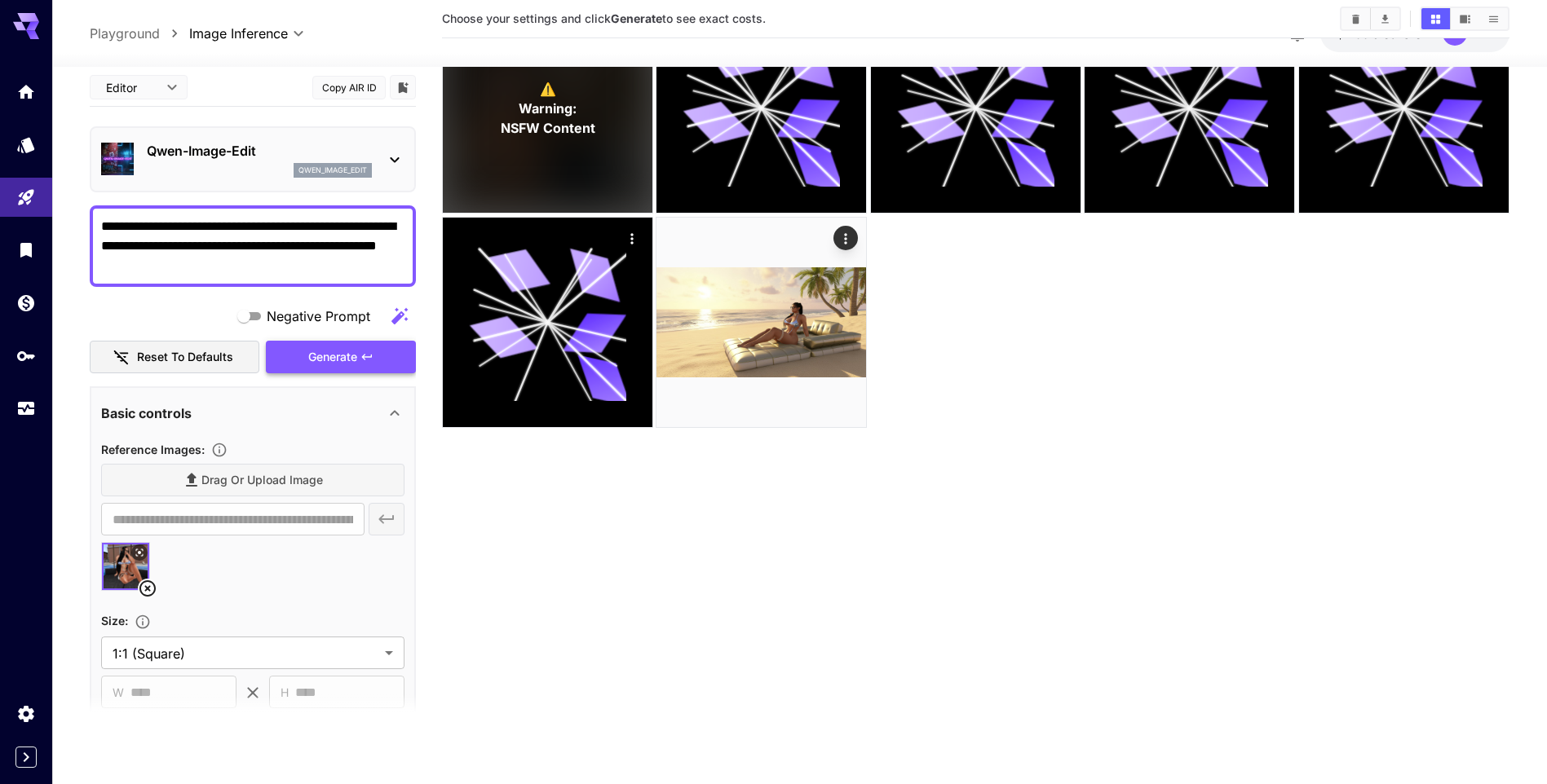
type textarea "**********"
click at [348, 353] on span "Generate" at bounding box center [333, 357] width 49 height 20
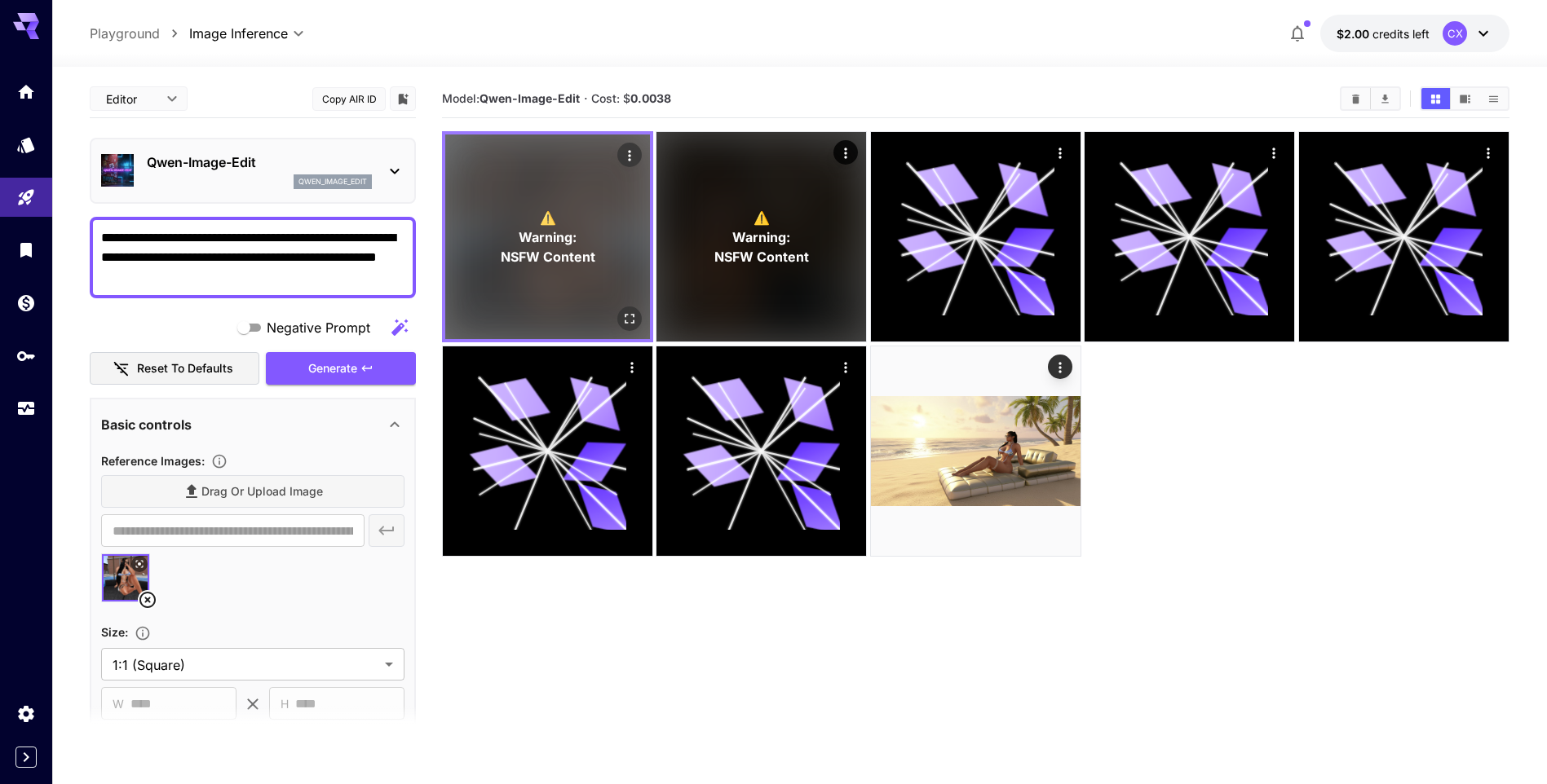
click at [533, 273] on div "⚠️ Warning: NSFW Content" at bounding box center [547, 237] width 205 height 205
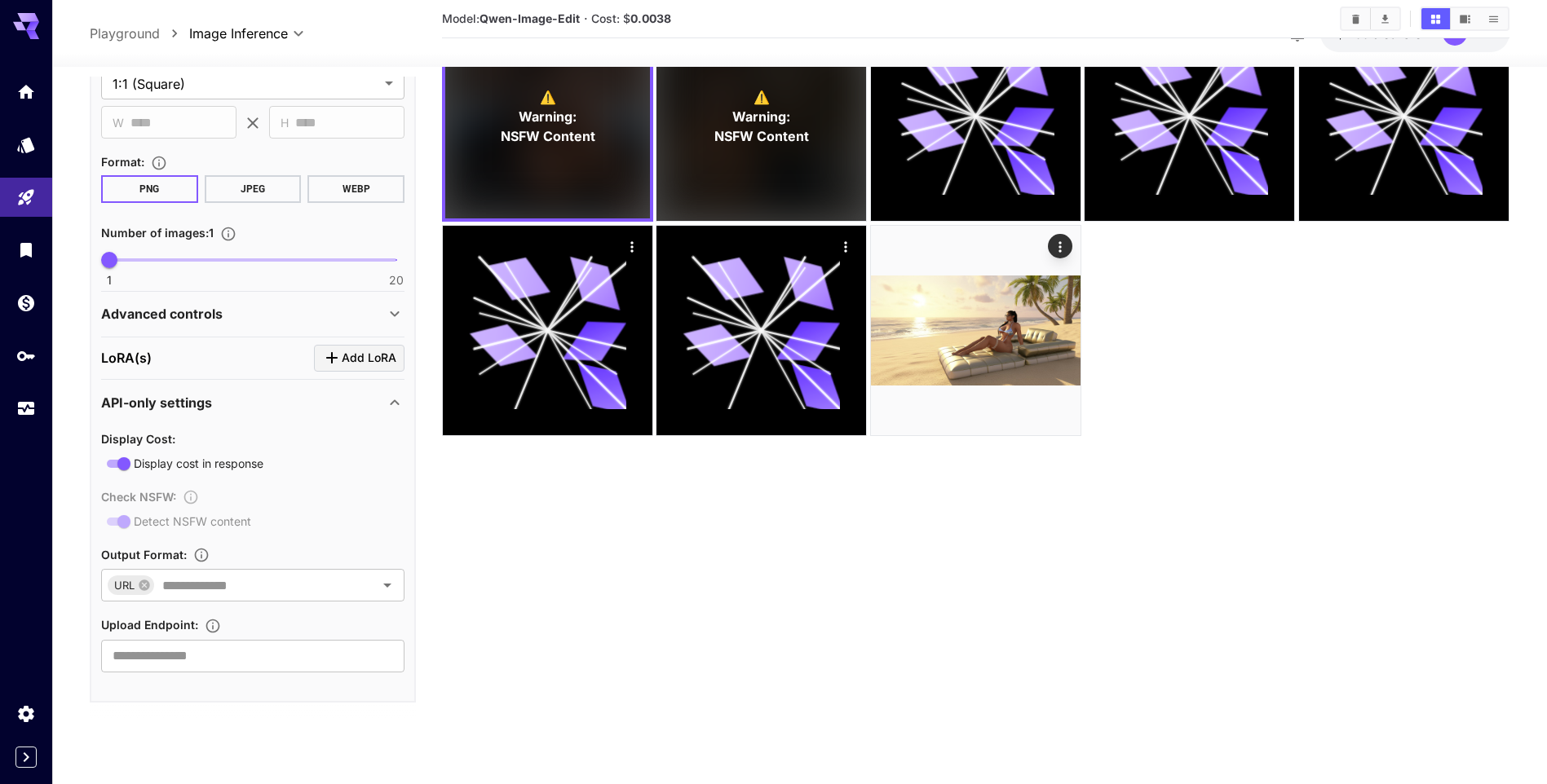
scroll to position [129, 0]
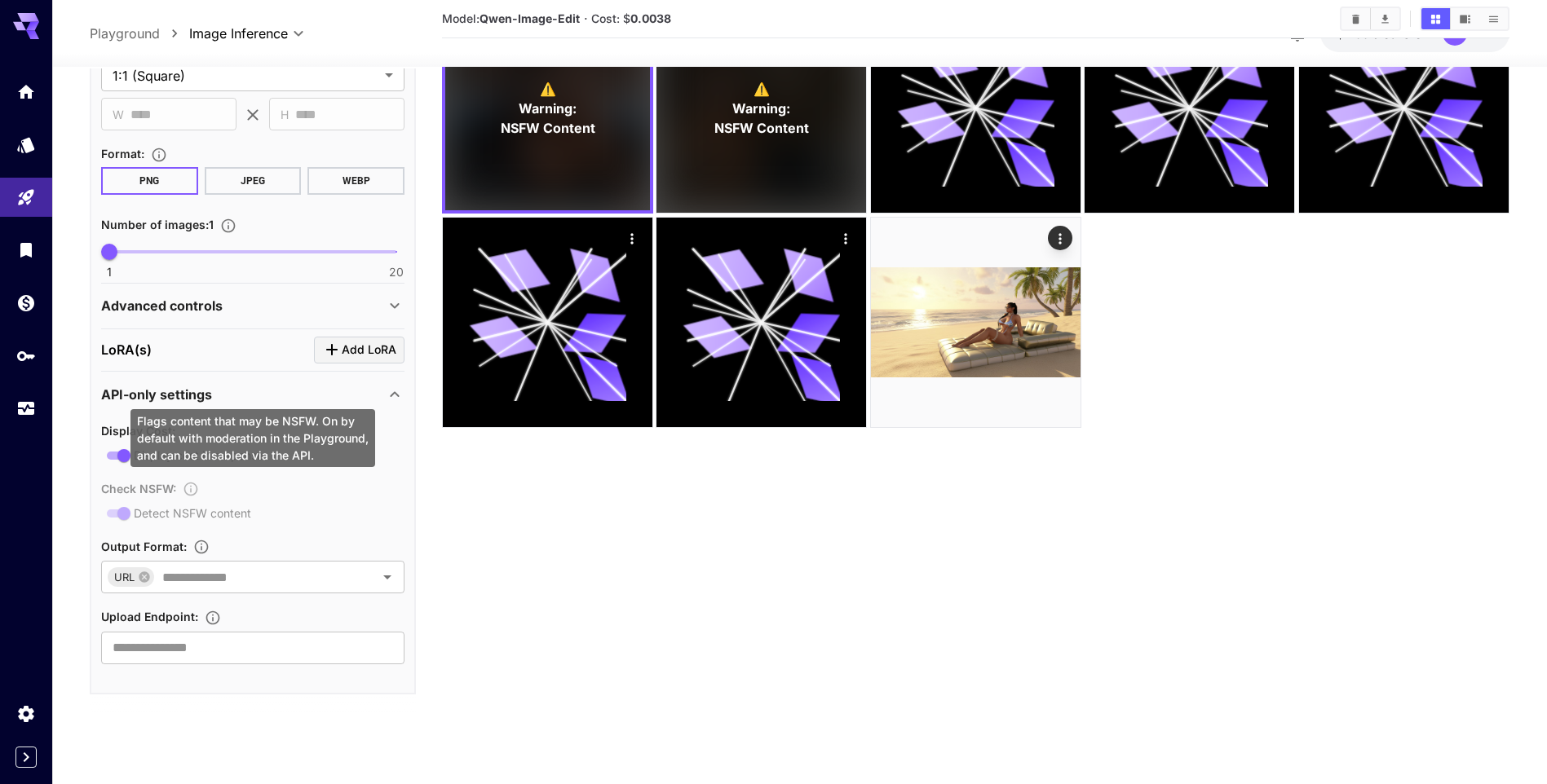
click at [131, 514] on div "Check NSFW : Detect NSFW content" at bounding box center [253, 501] width 304 height 45
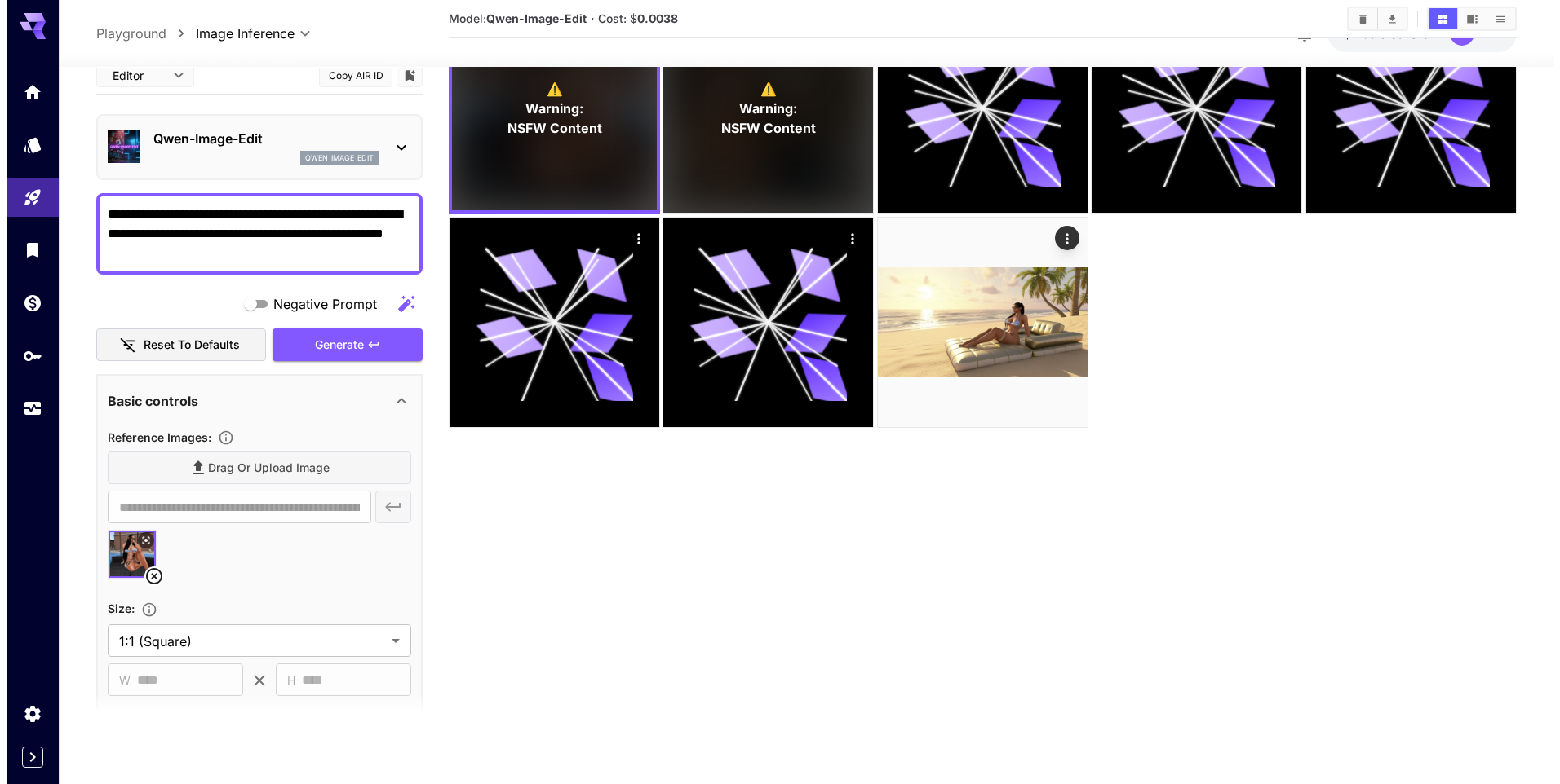
scroll to position [0, 0]
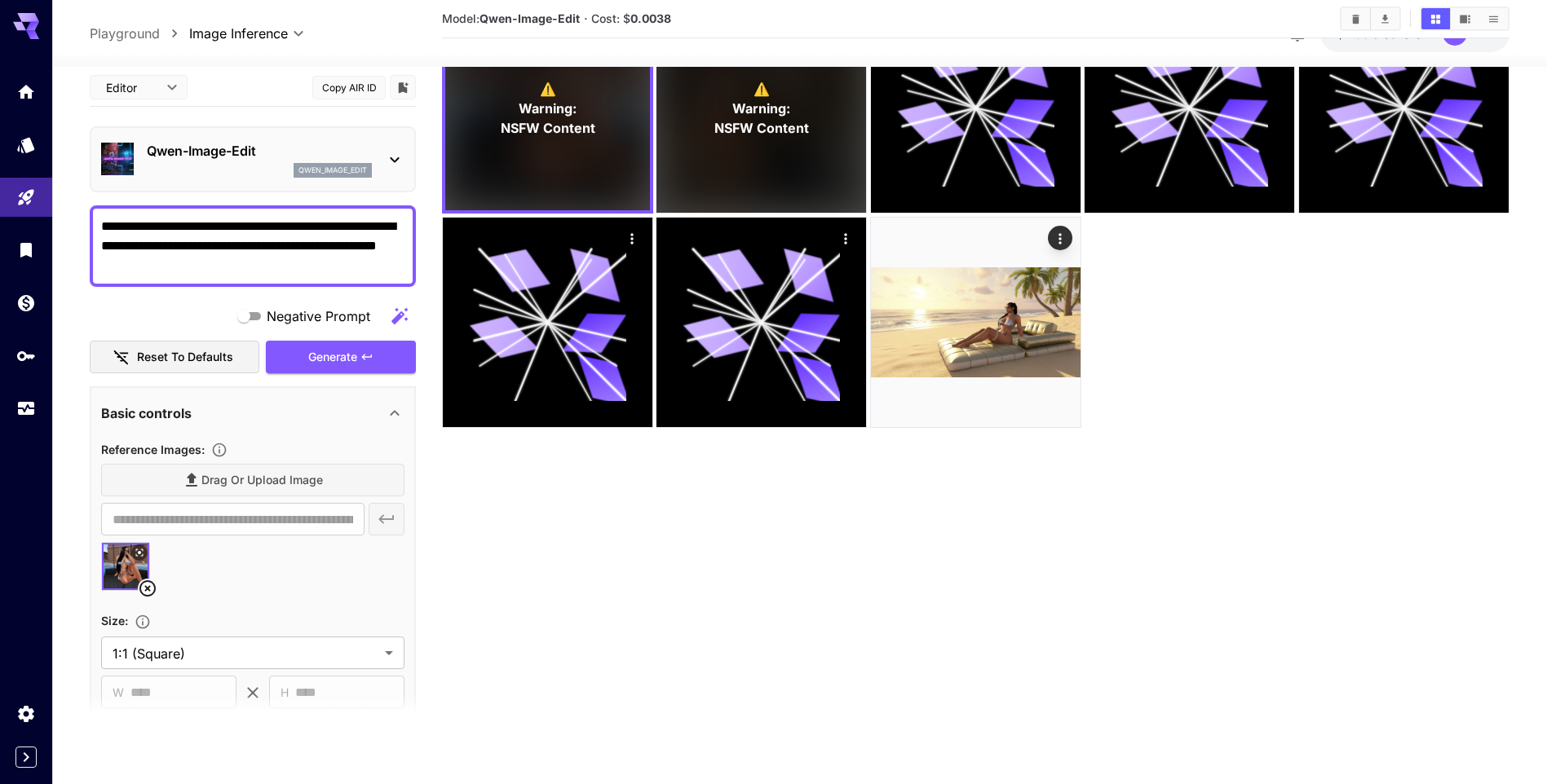
click at [388, 164] on icon at bounding box center [395, 160] width 20 height 20
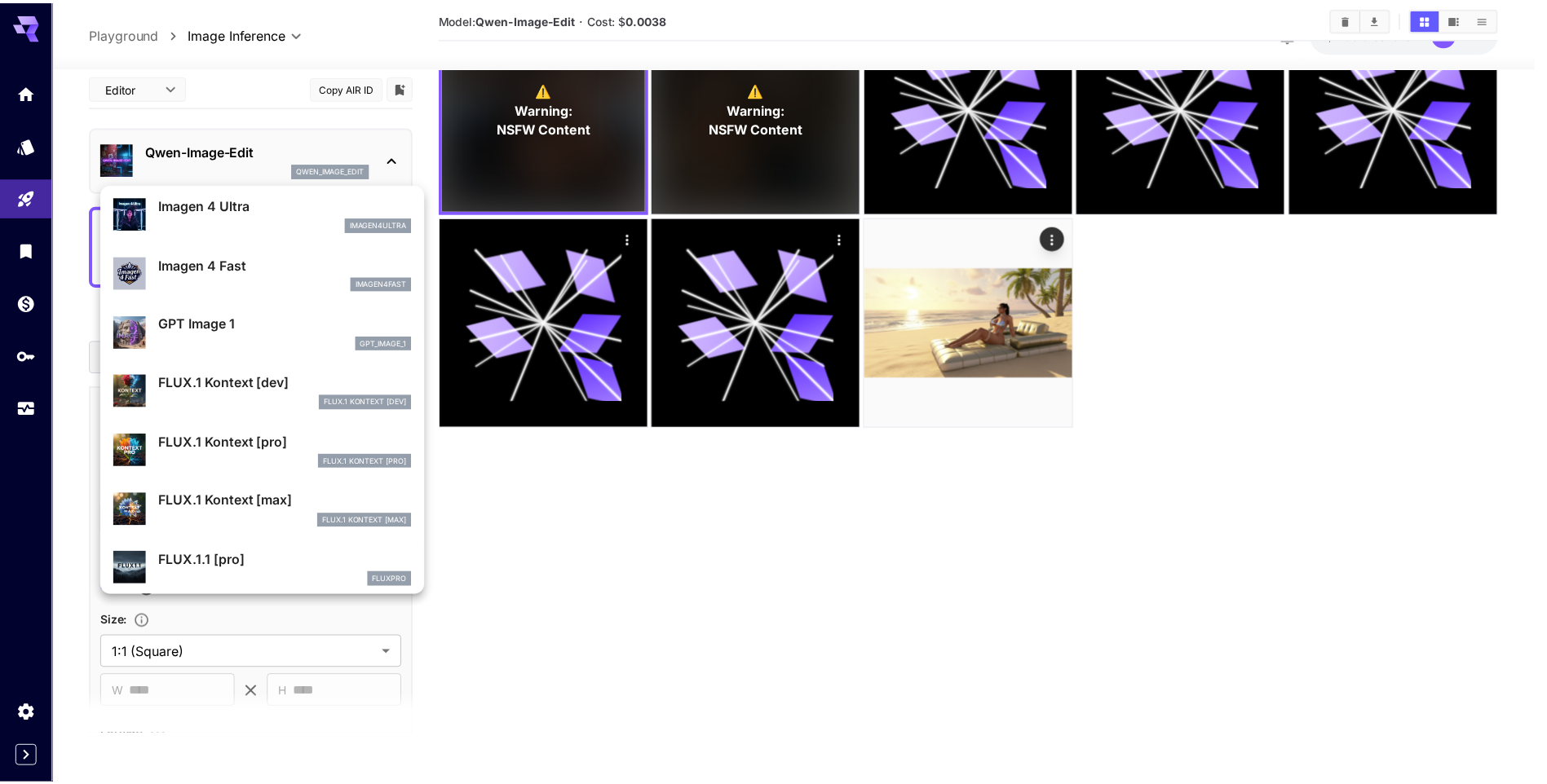
scroll to position [897, 0]
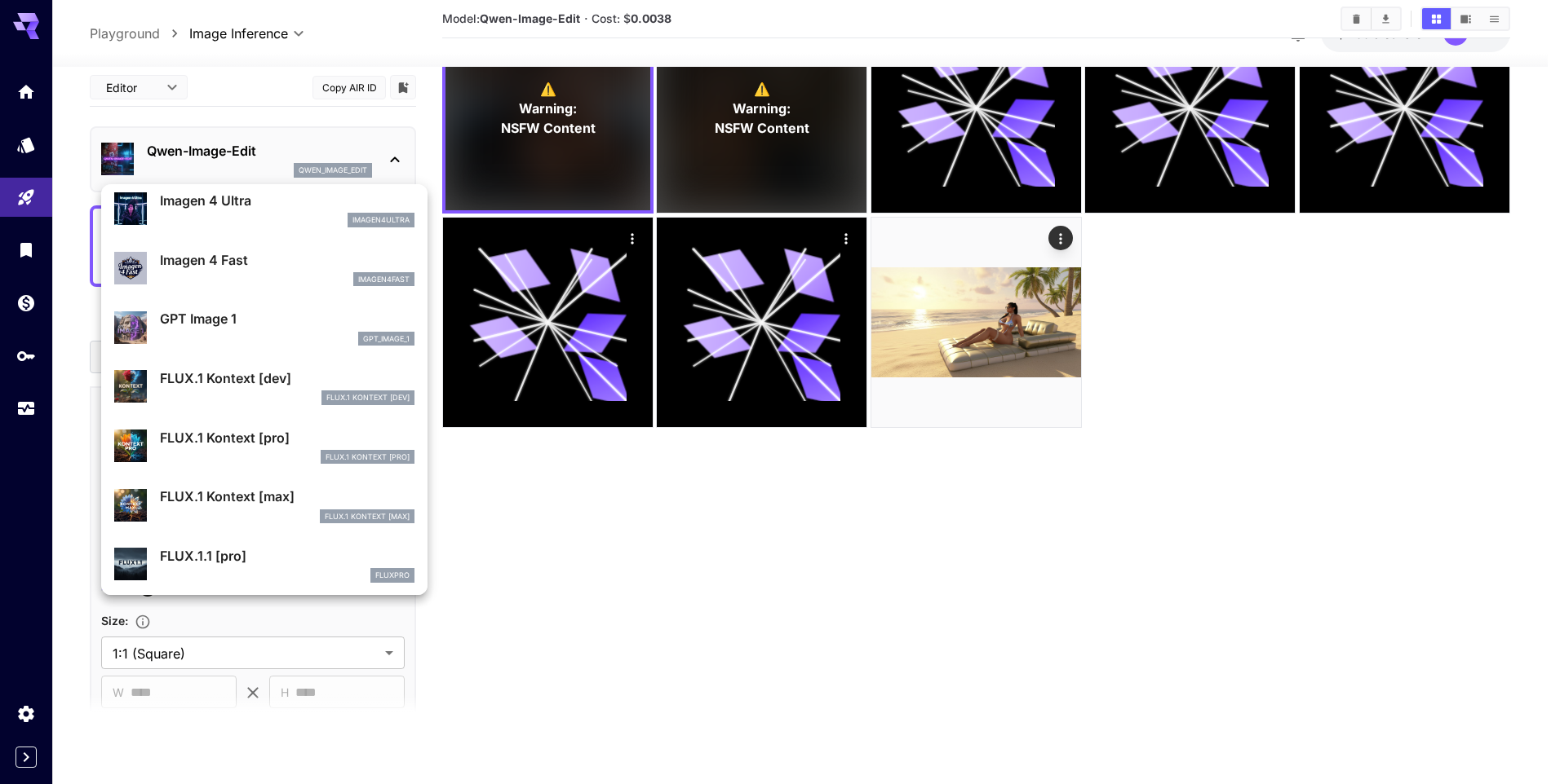
click at [242, 384] on p "FLUX.1 Kontext [dev]" at bounding box center [287, 379] width 255 height 20
type input "****"
type input "**"
type input "***"
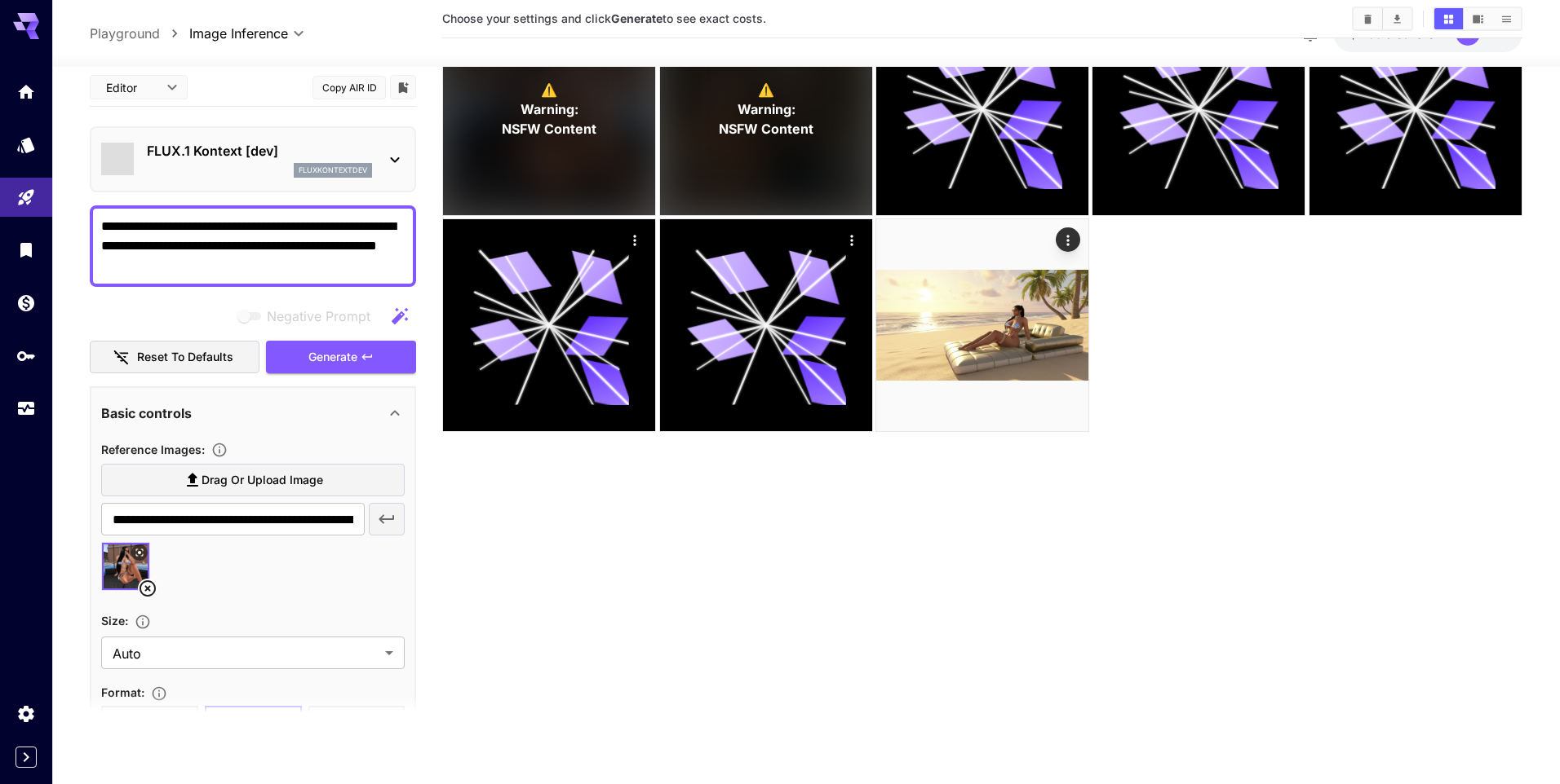
type input "*******"
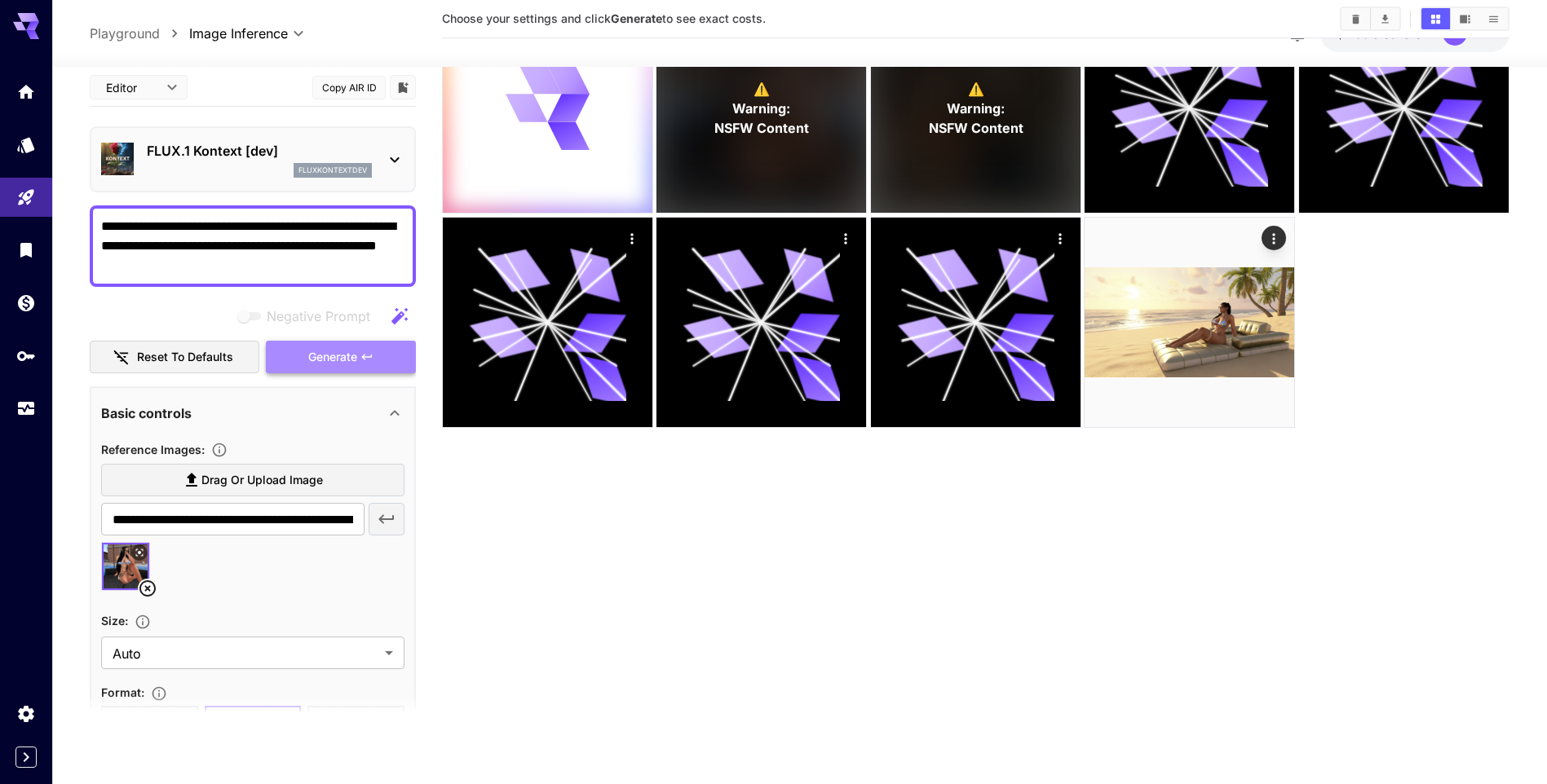
click at [317, 355] on span "Generate" at bounding box center [333, 357] width 49 height 20
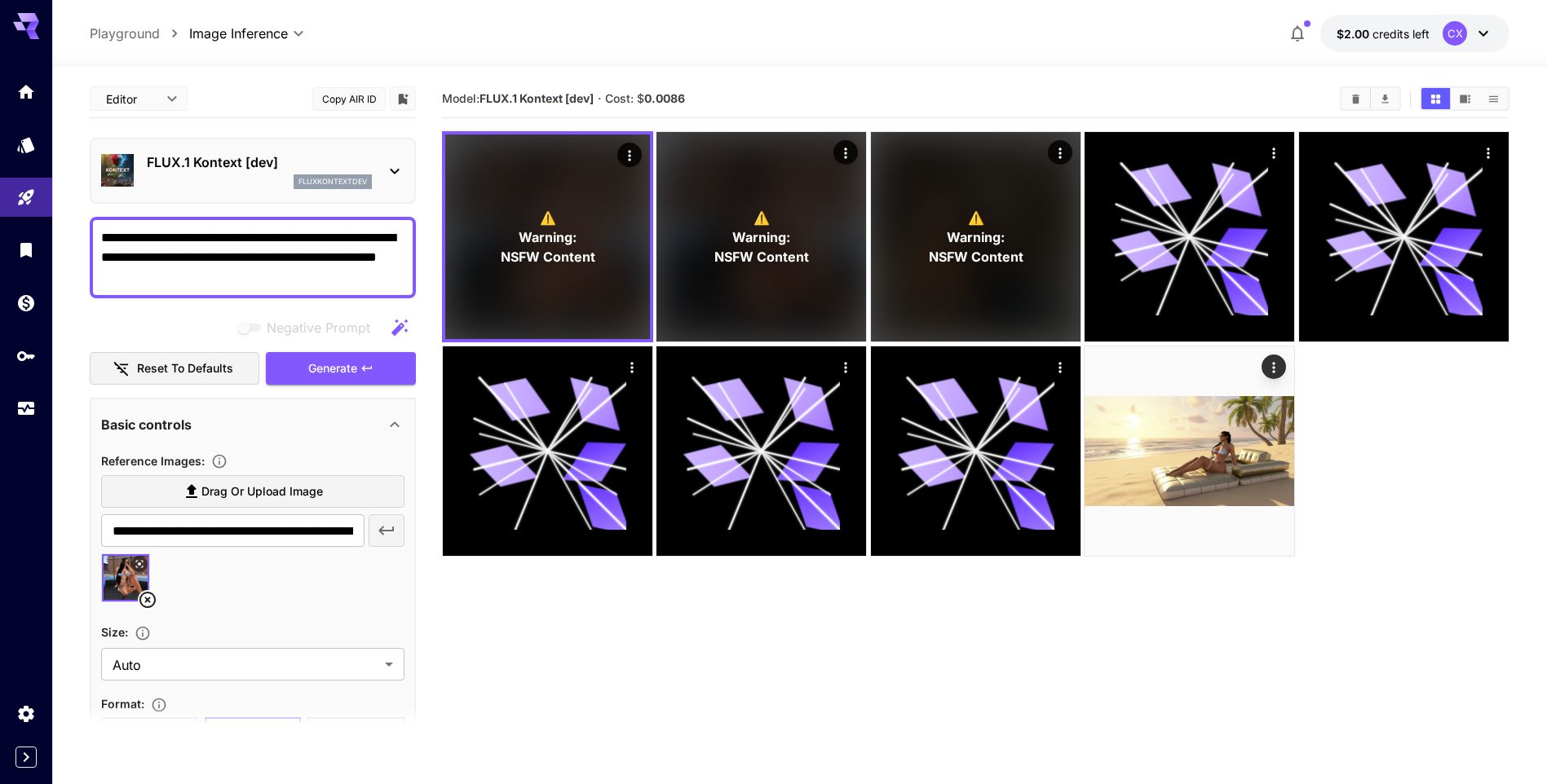
click at [361, 173] on div "FLUX.1 Kontext [dev] fluxkontextdev" at bounding box center [259, 171] width 225 height 37
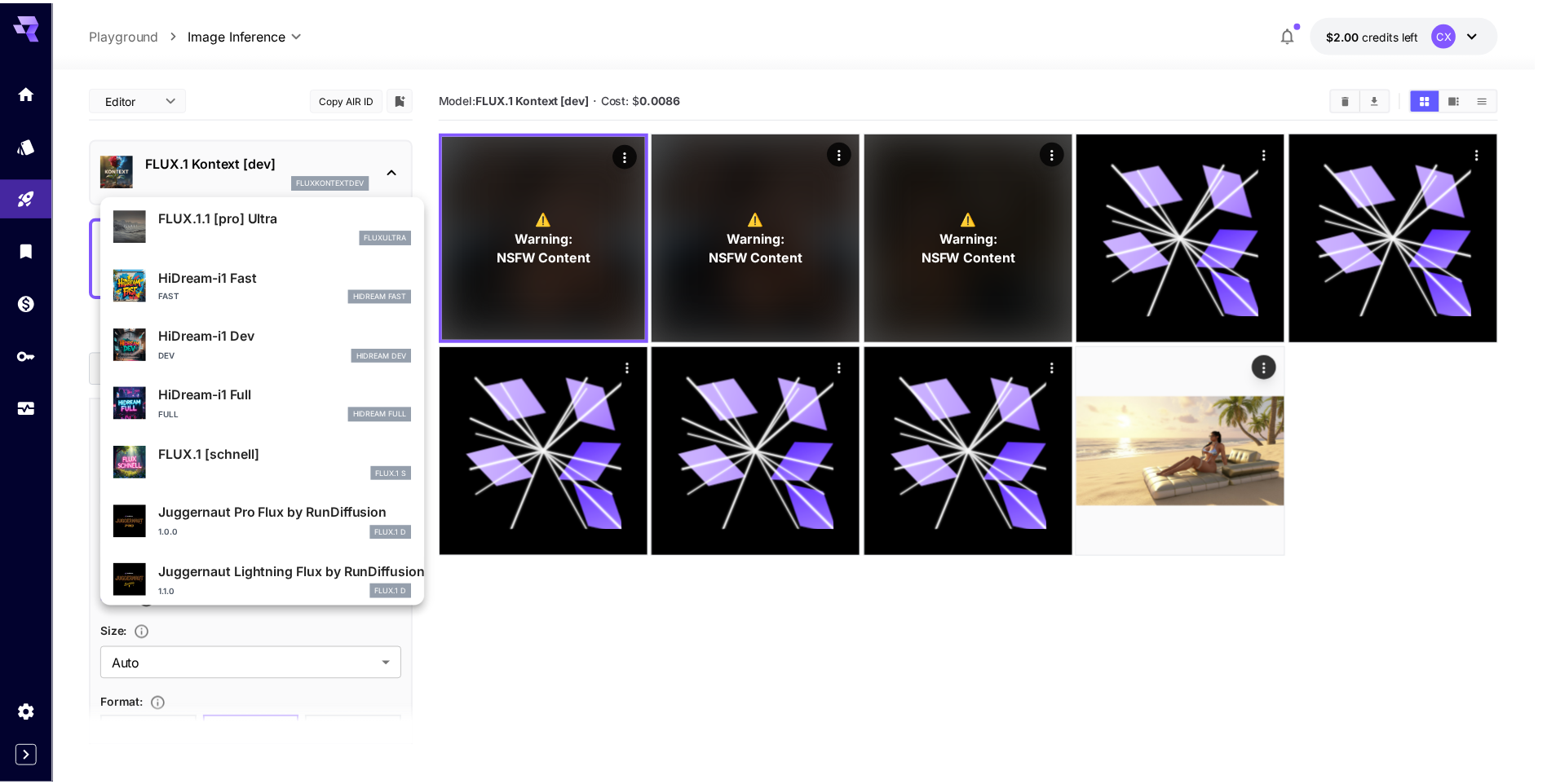
scroll to position [1319, 0]
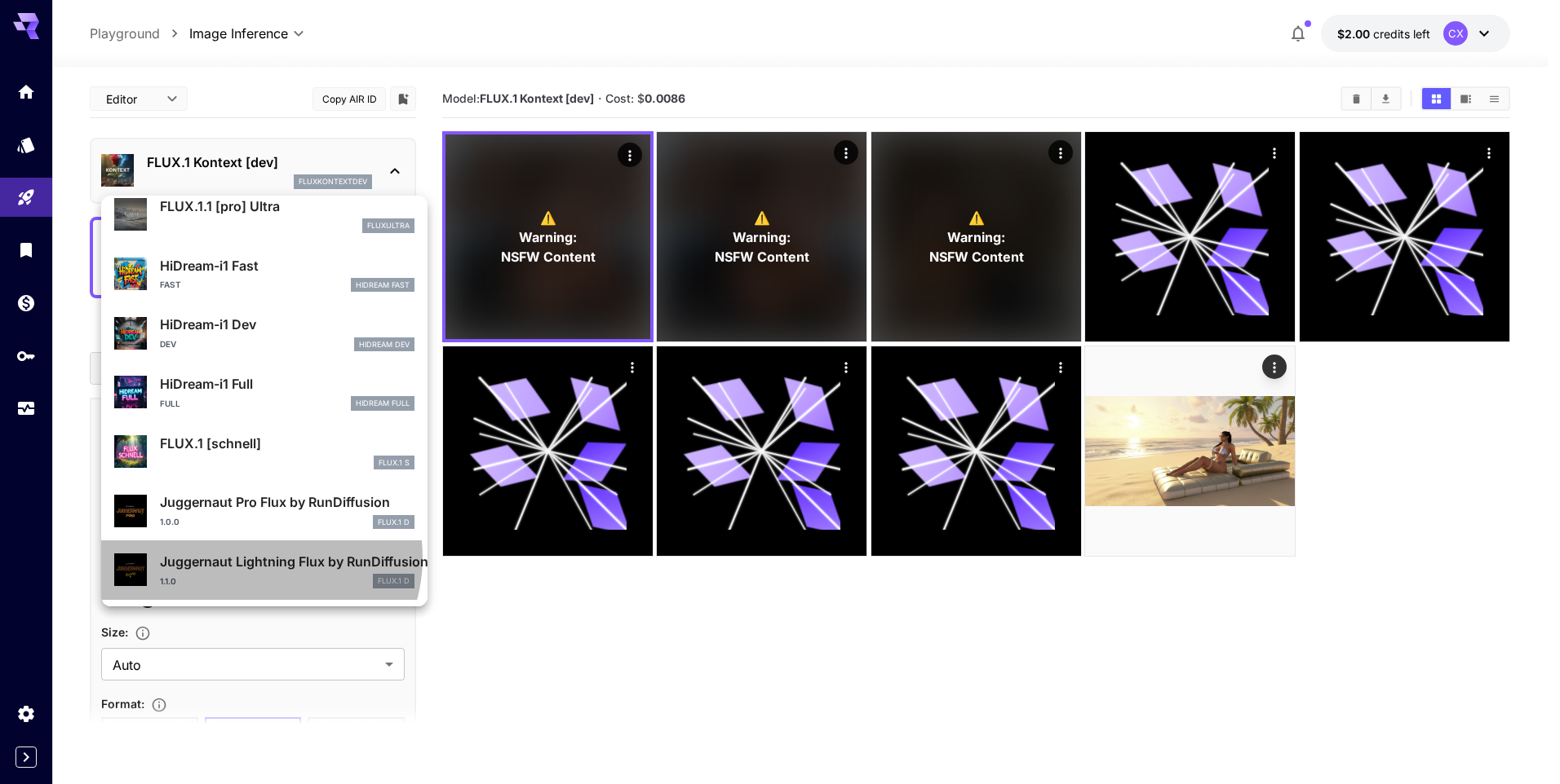
click at [259, 558] on p "Juggernaut Lightning Flux by RunDiffusion" at bounding box center [287, 562] width 255 height 20
type input "**********"
type input "*"
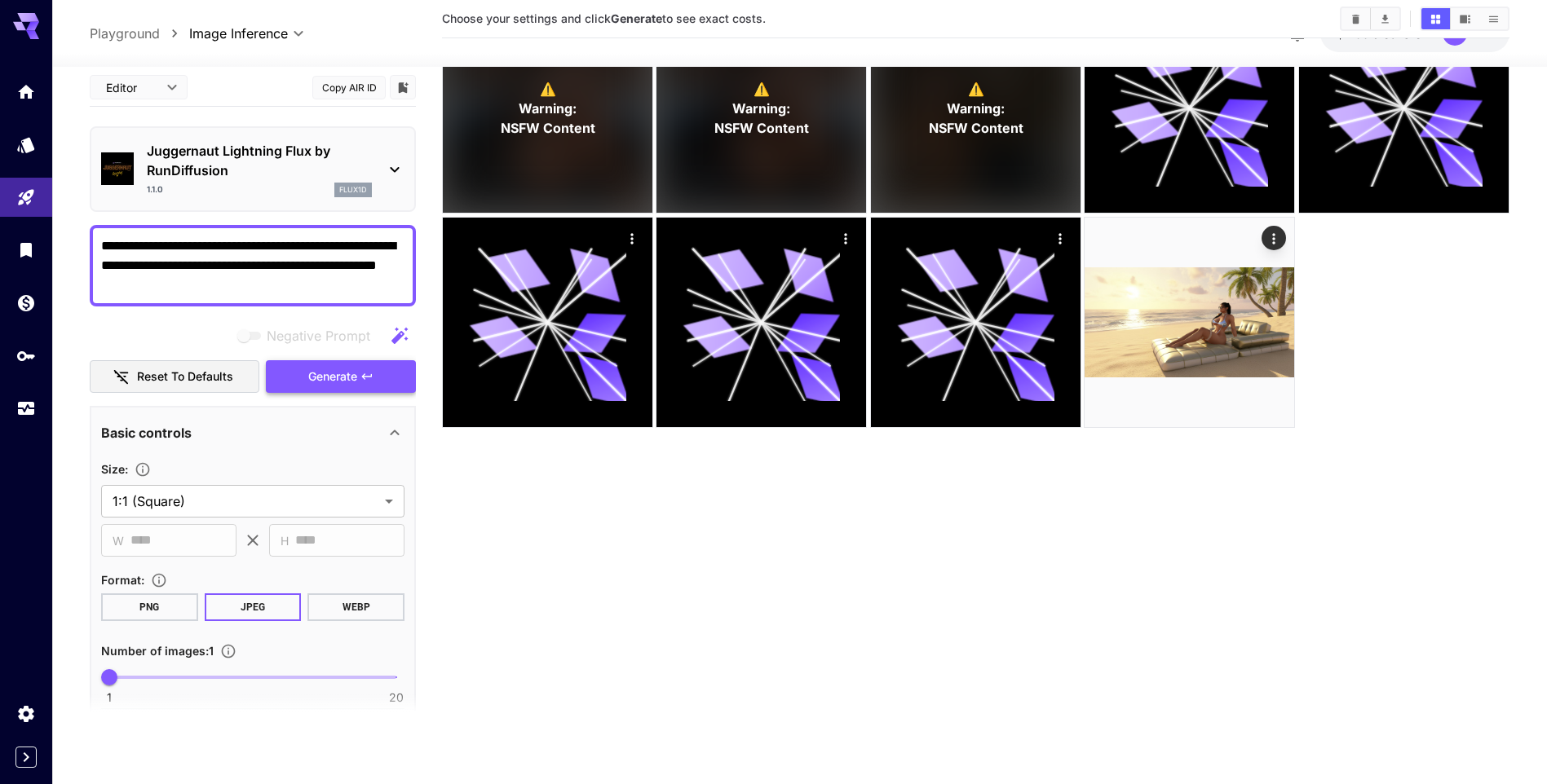
click at [328, 378] on span "Generate" at bounding box center [333, 377] width 49 height 20
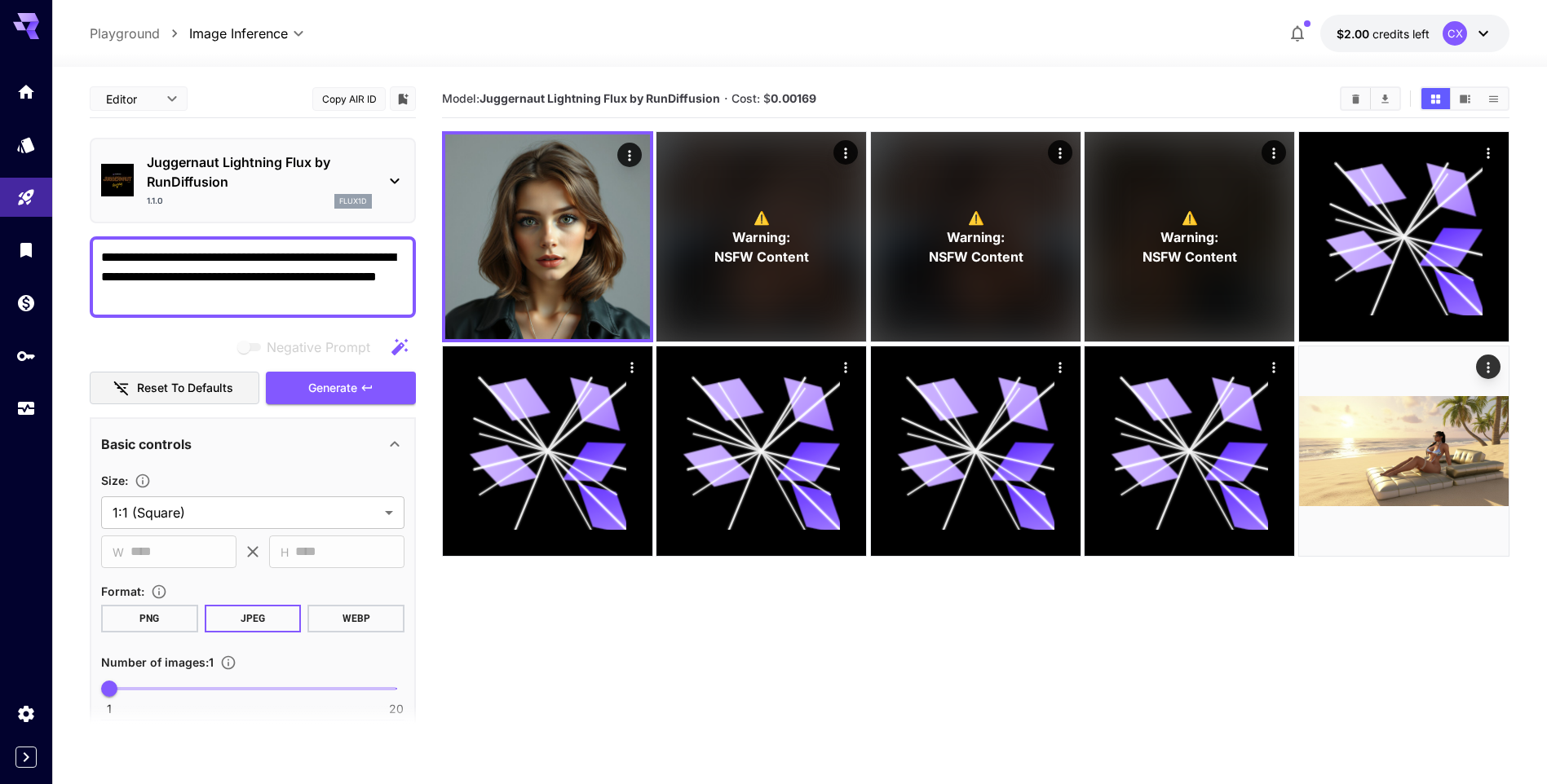
click at [157, 614] on button "PNG" at bounding box center [149, 618] width 97 height 28
click at [400, 193] on div "Juggernaut Lightning Flux by RunDiffusion 1.1.0 flux1d" at bounding box center [253, 180] width 304 height 69
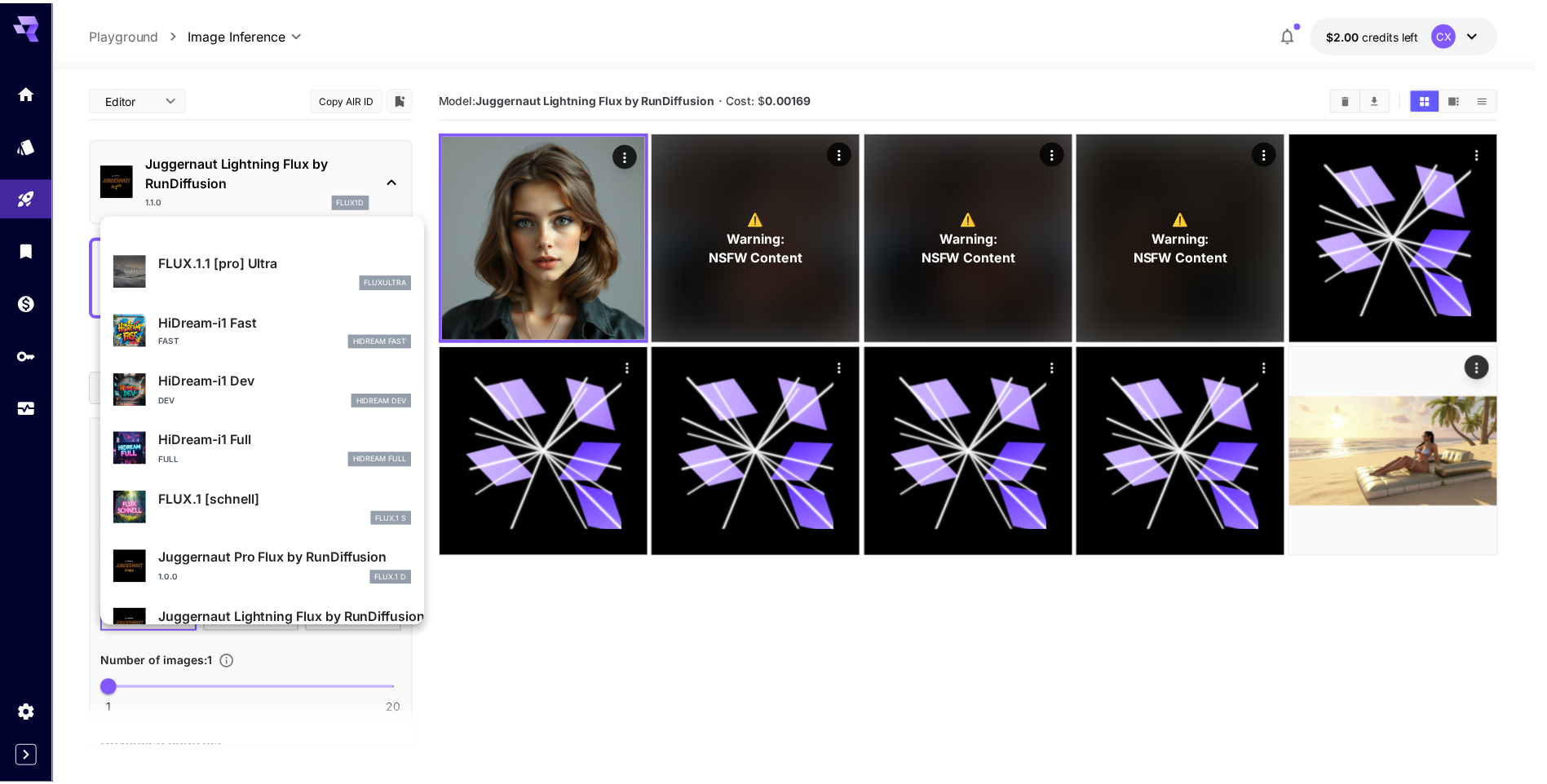
scroll to position [1319, 0]
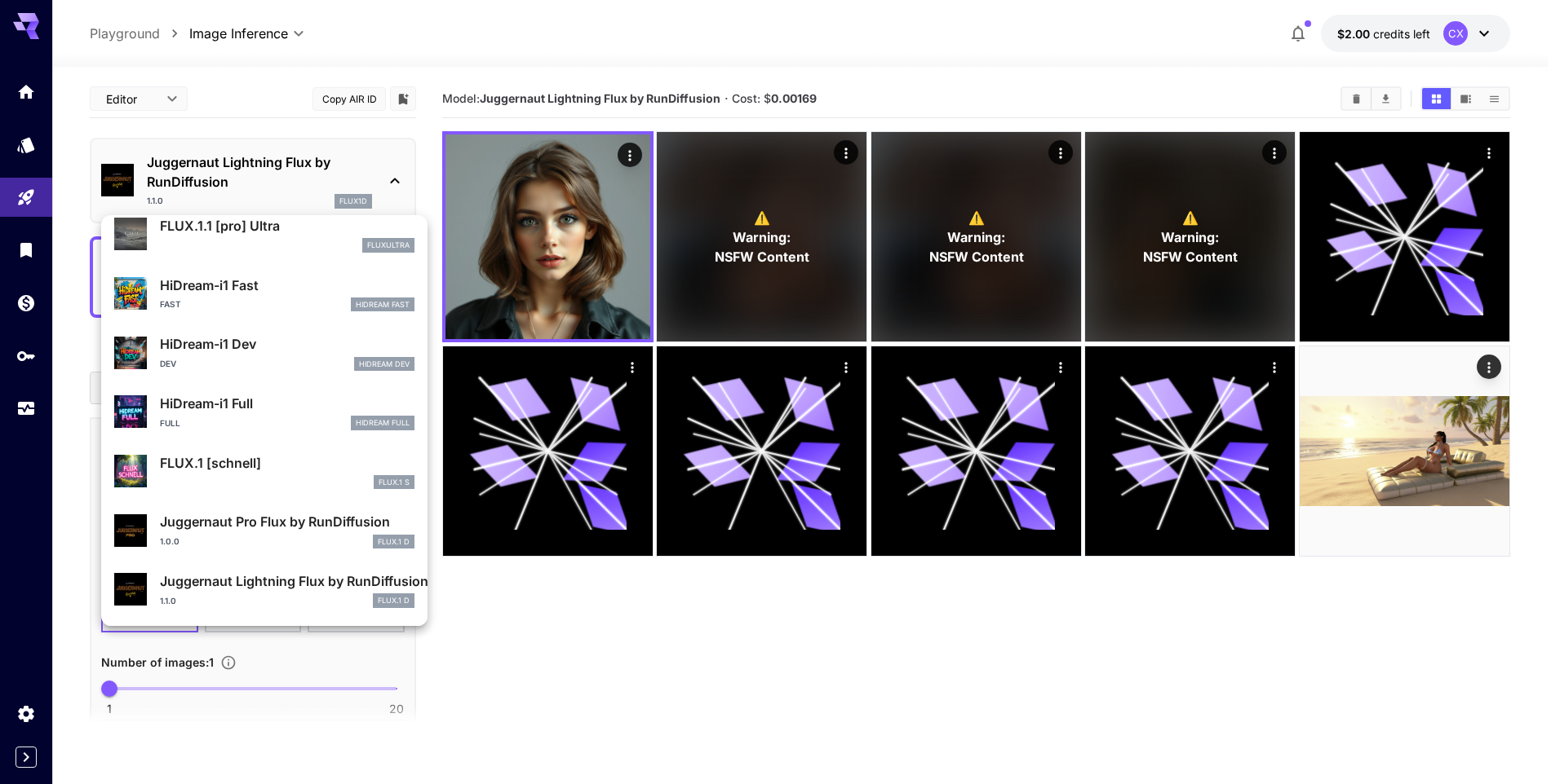
click at [295, 523] on p "Juggernaut Pro Flux by RunDiffusion" at bounding box center [287, 522] width 255 height 20
type input "**"
type input "*"
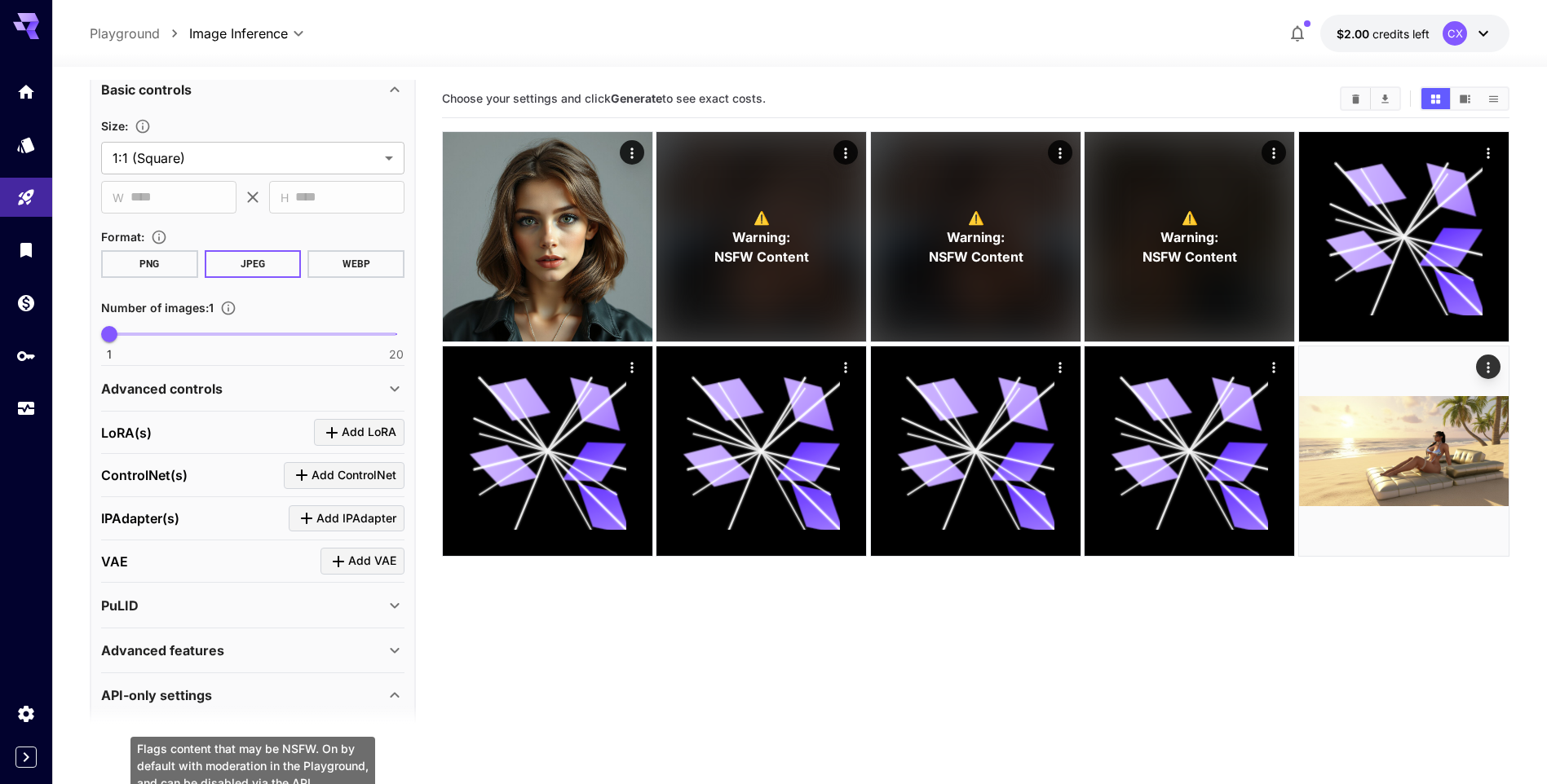
scroll to position [232, 0]
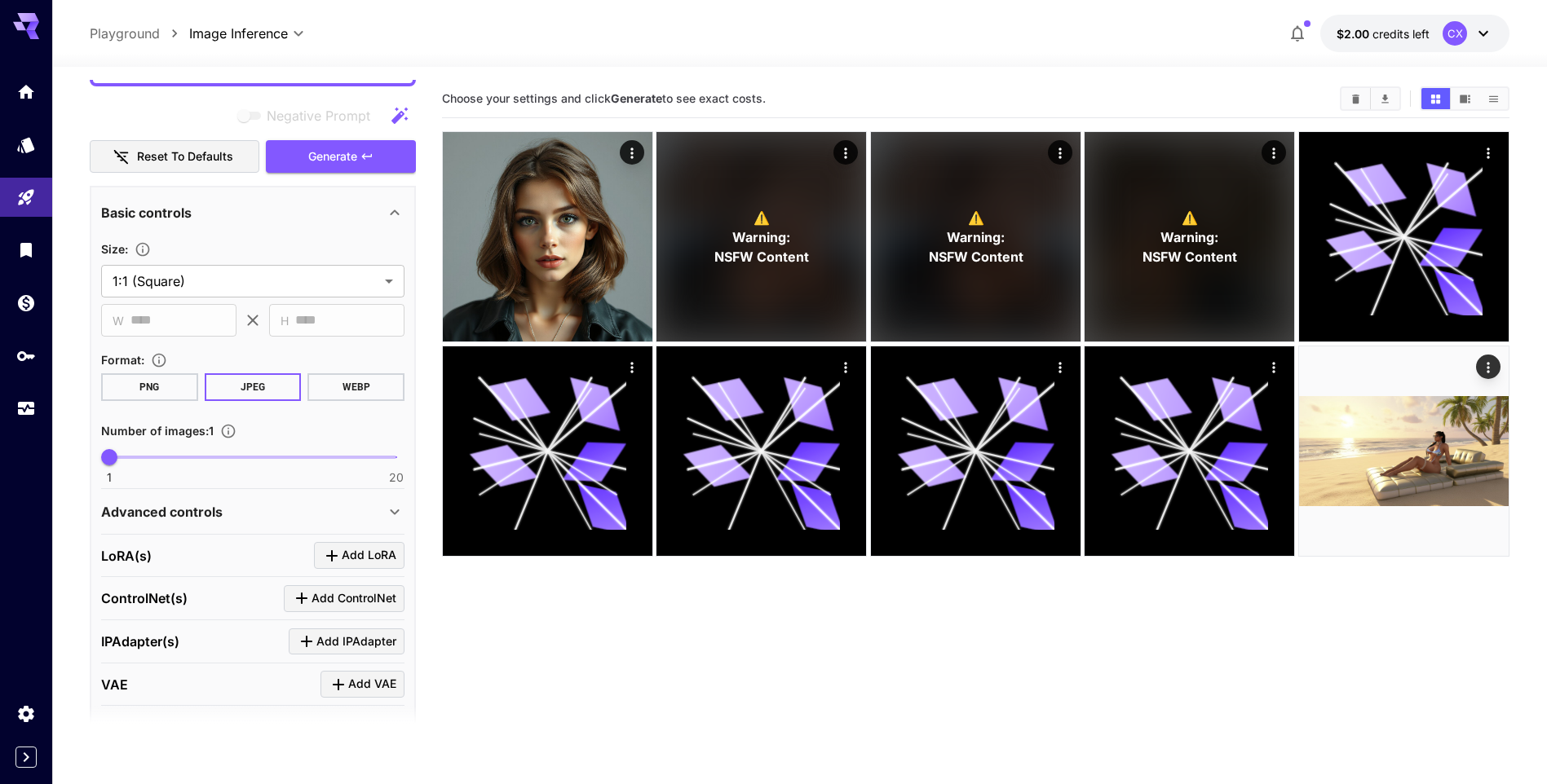
click at [383, 509] on div "Advanced controls" at bounding box center [243, 512] width 284 height 20
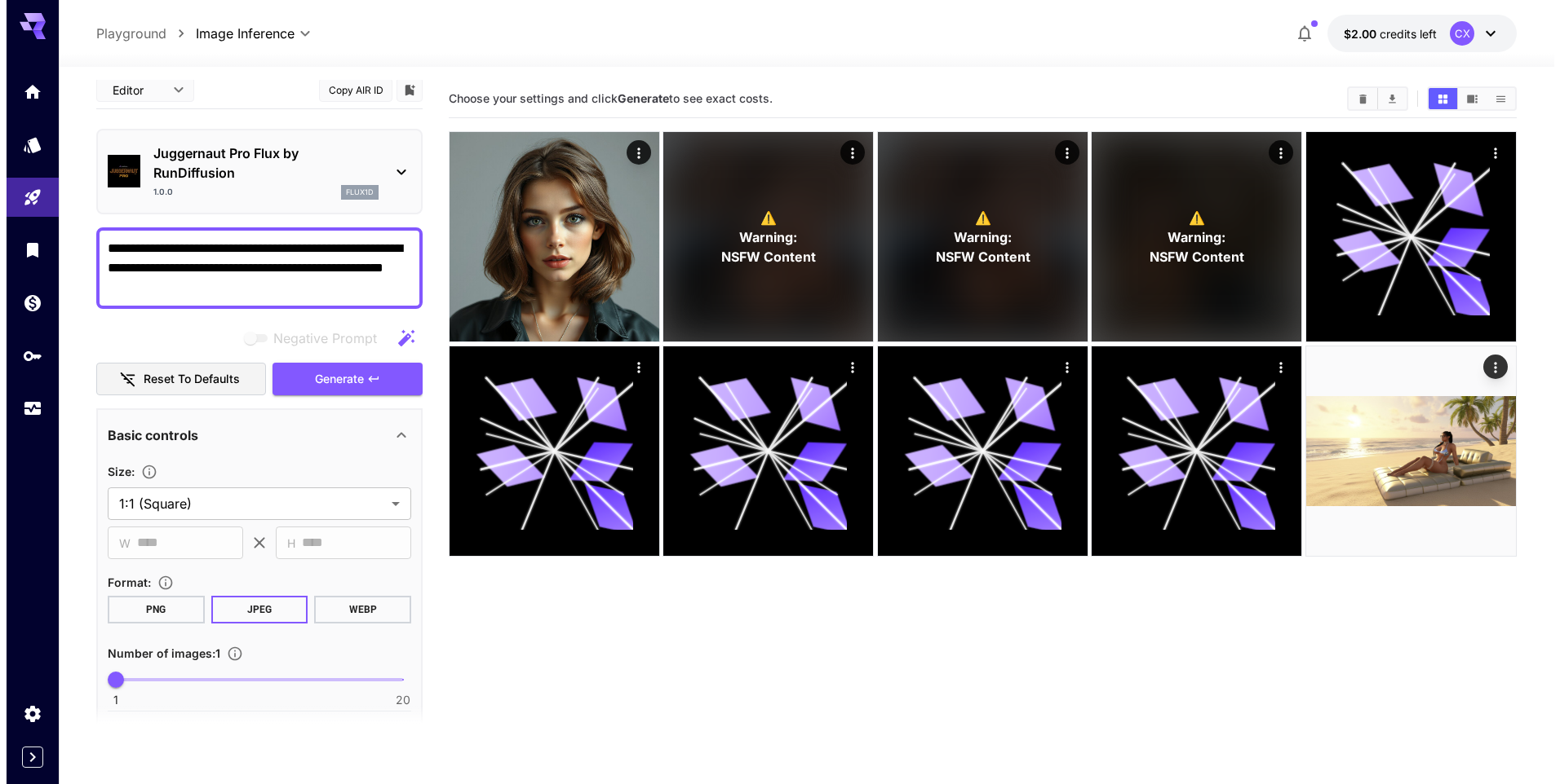
scroll to position [0, 0]
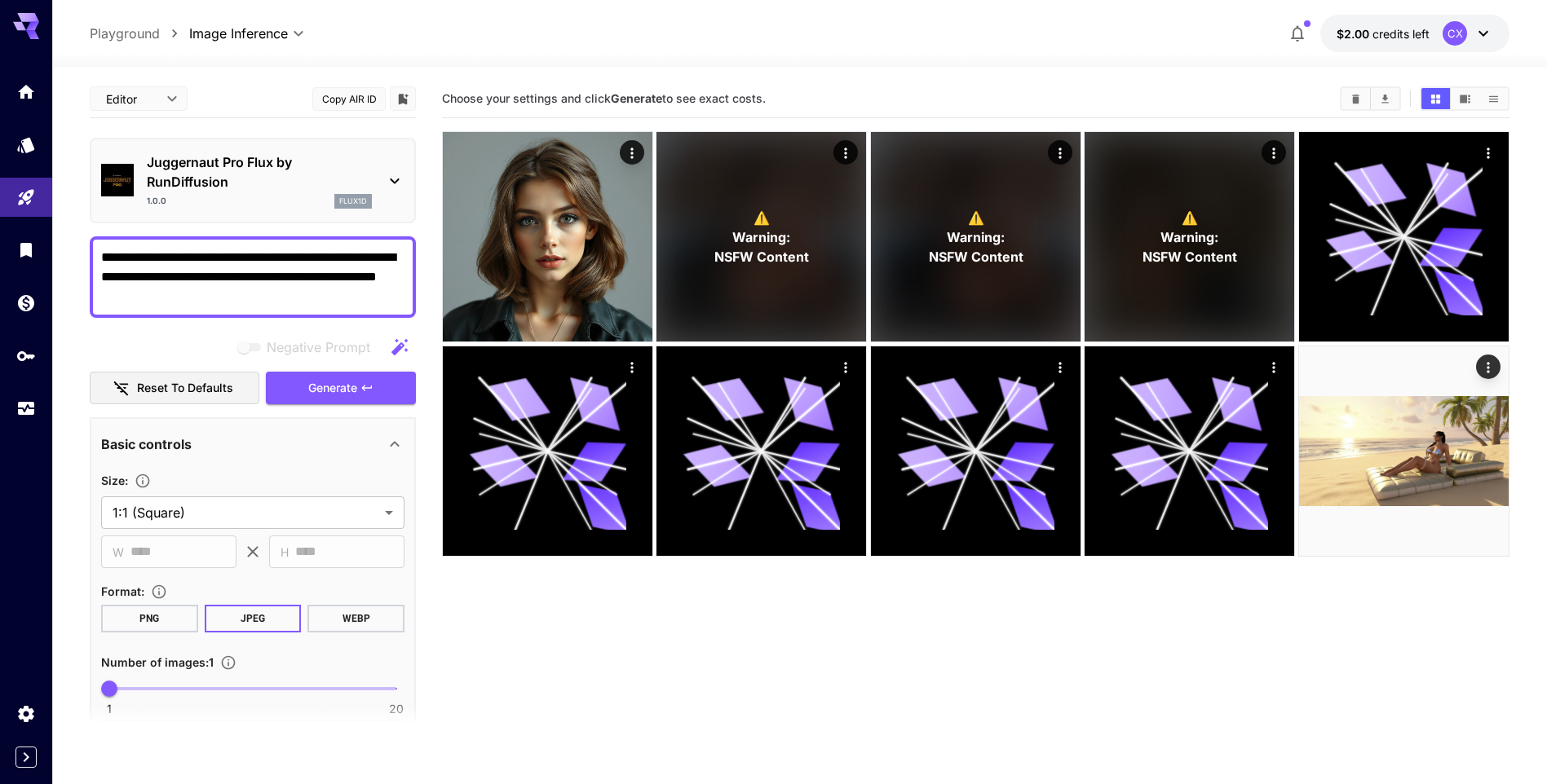
click at [388, 188] on icon at bounding box center [395, 181] width 20 height 20
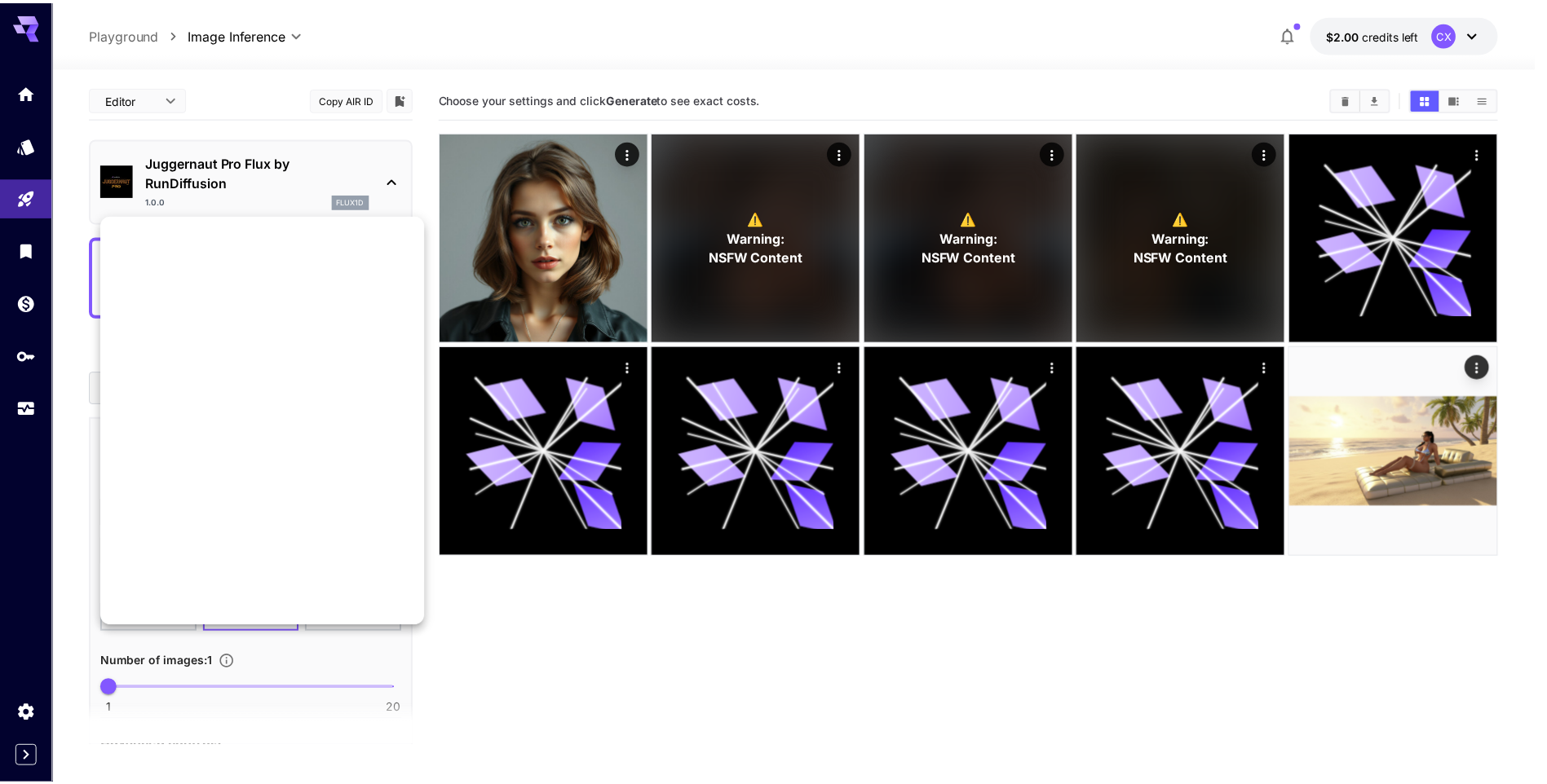
scroll to position [1940, 0]
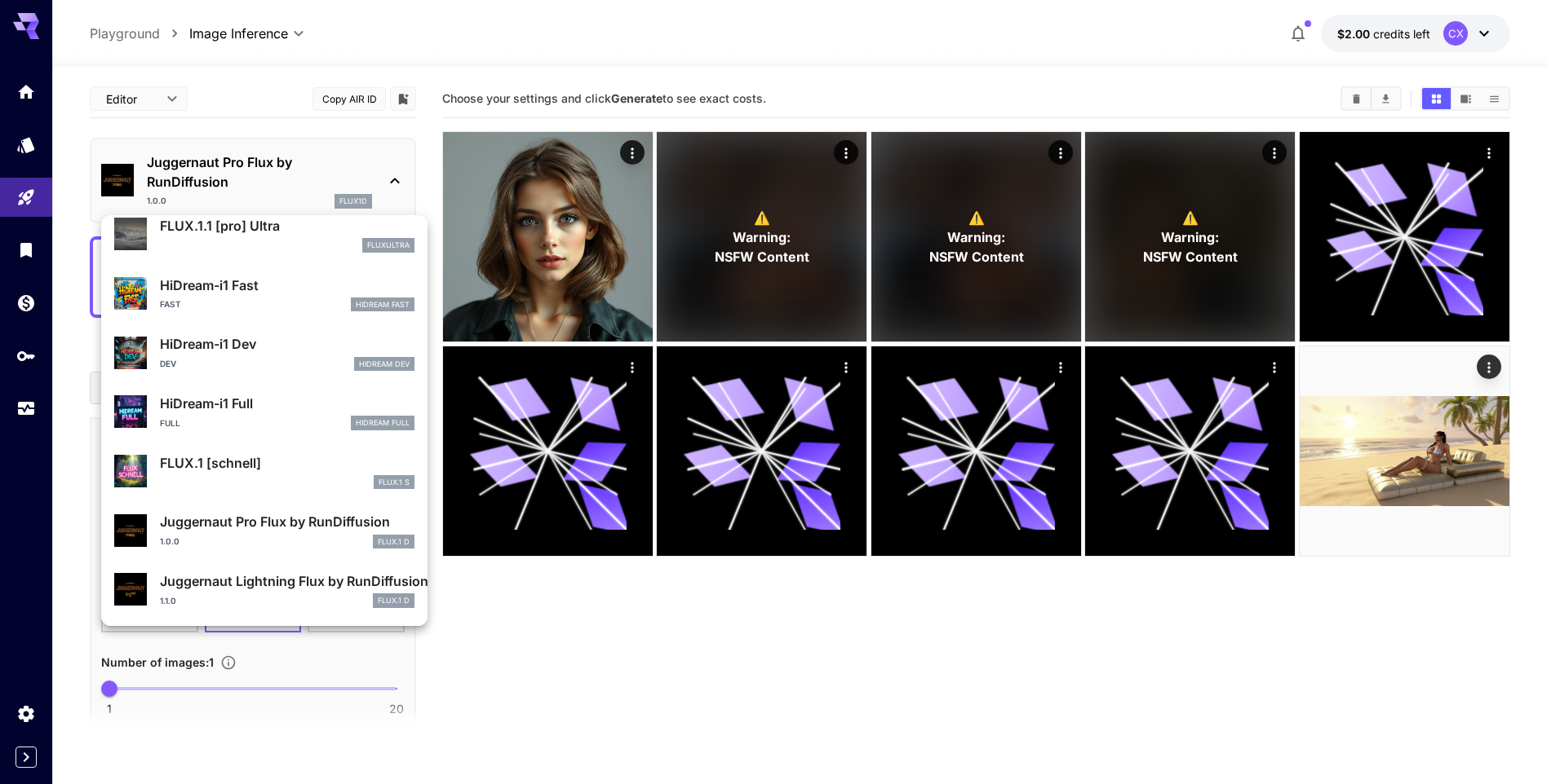
click at [314, 589] on p "Juggernaut Lightning Flux by RunDiffusion" at bounding box center [287, 582] width 255 height 20
type input "*"
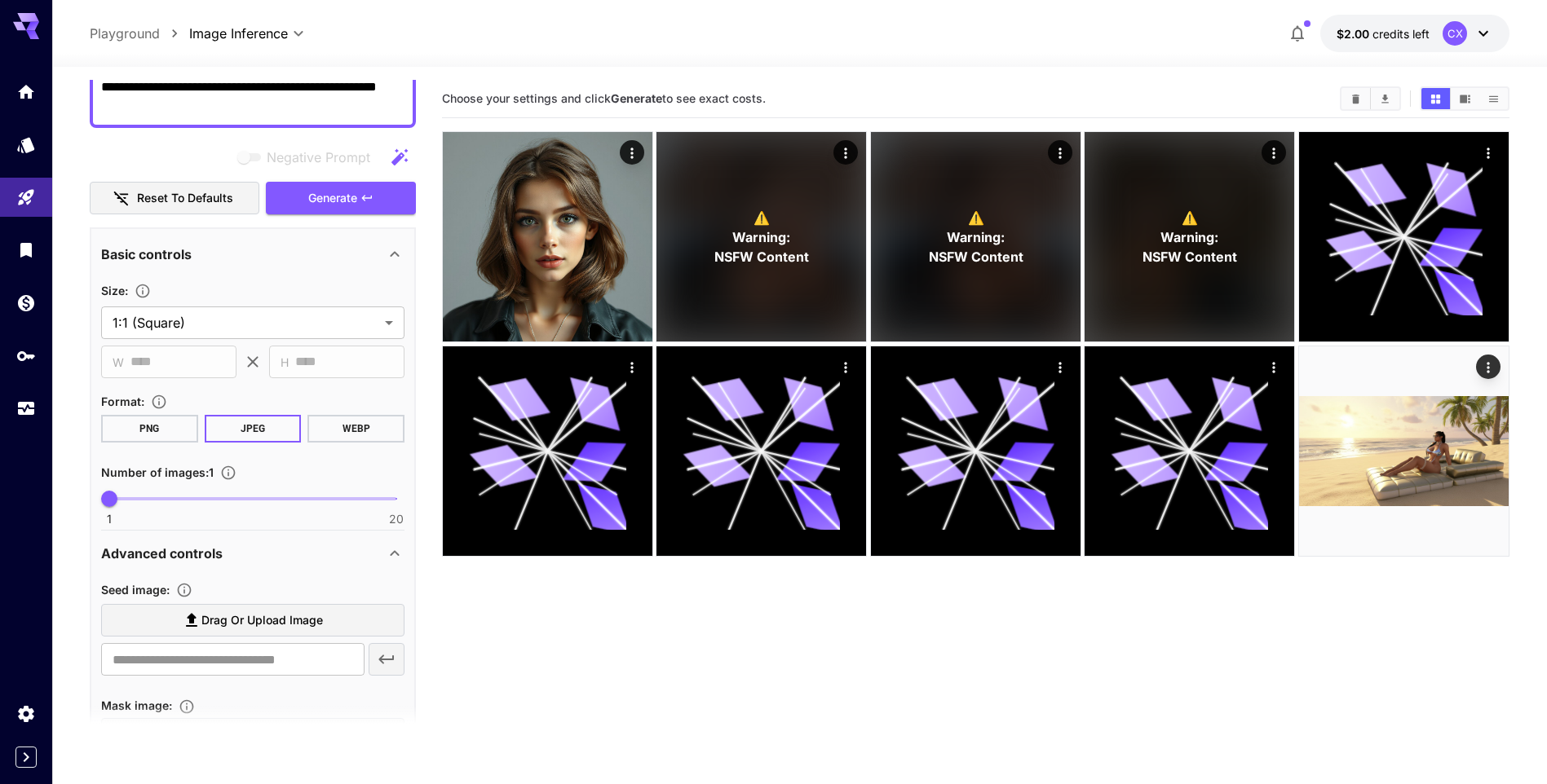
scroll to position [326, 0]
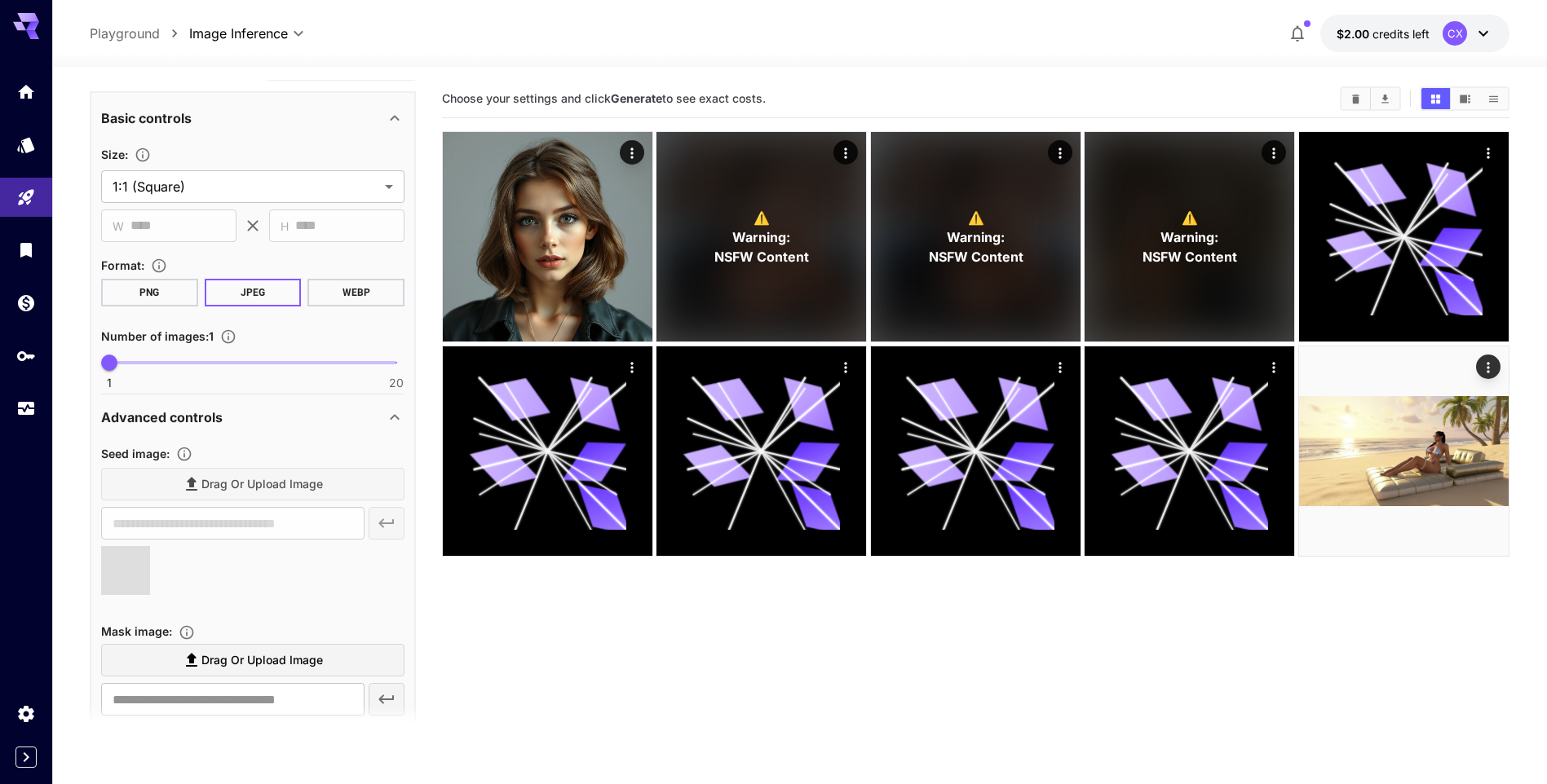
type input "**********"
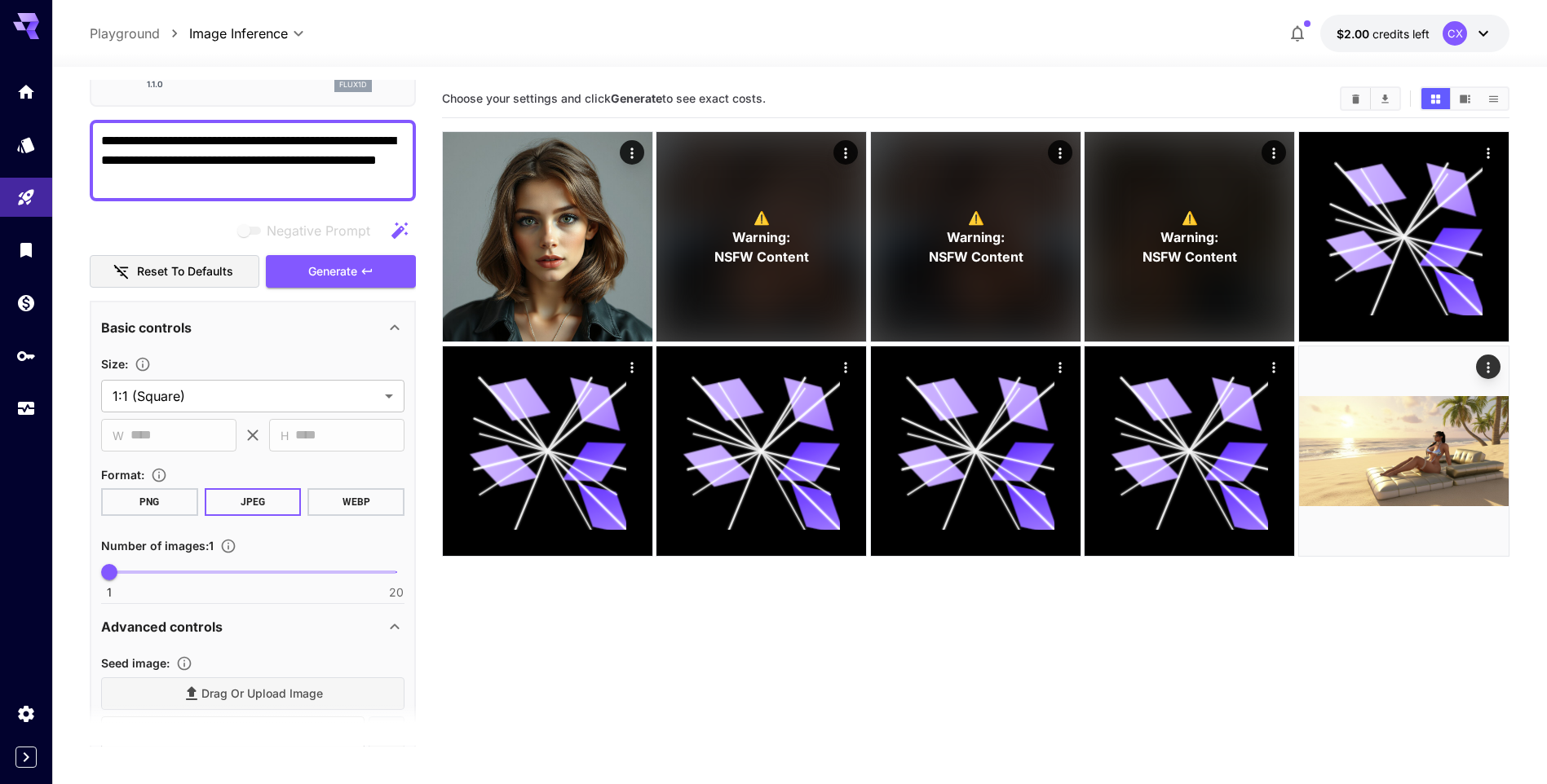
scroll to position [0, 0]
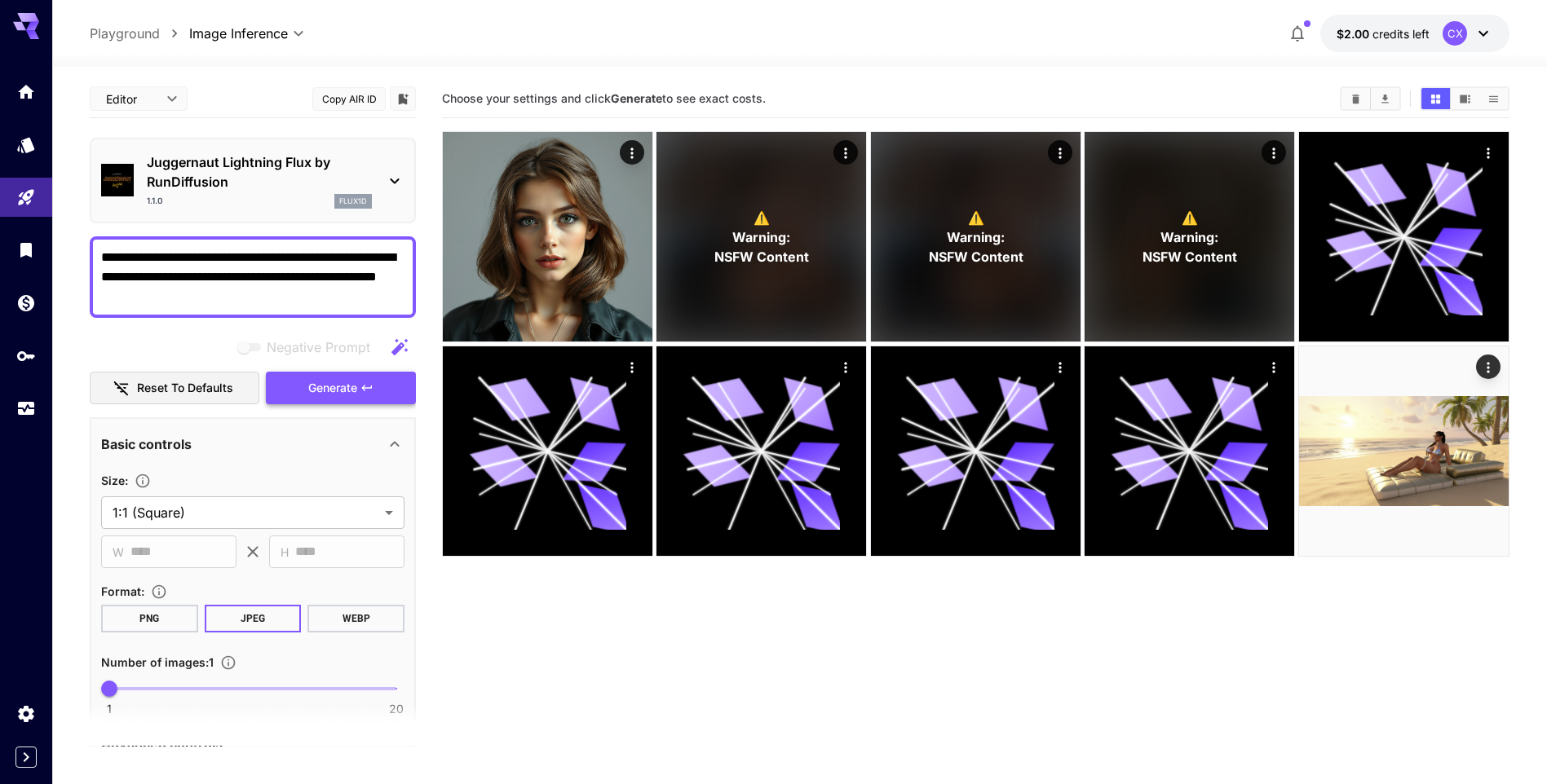
click at [333, 386] on span "Generate" at bounding box center [333, 388] width 49 height 20
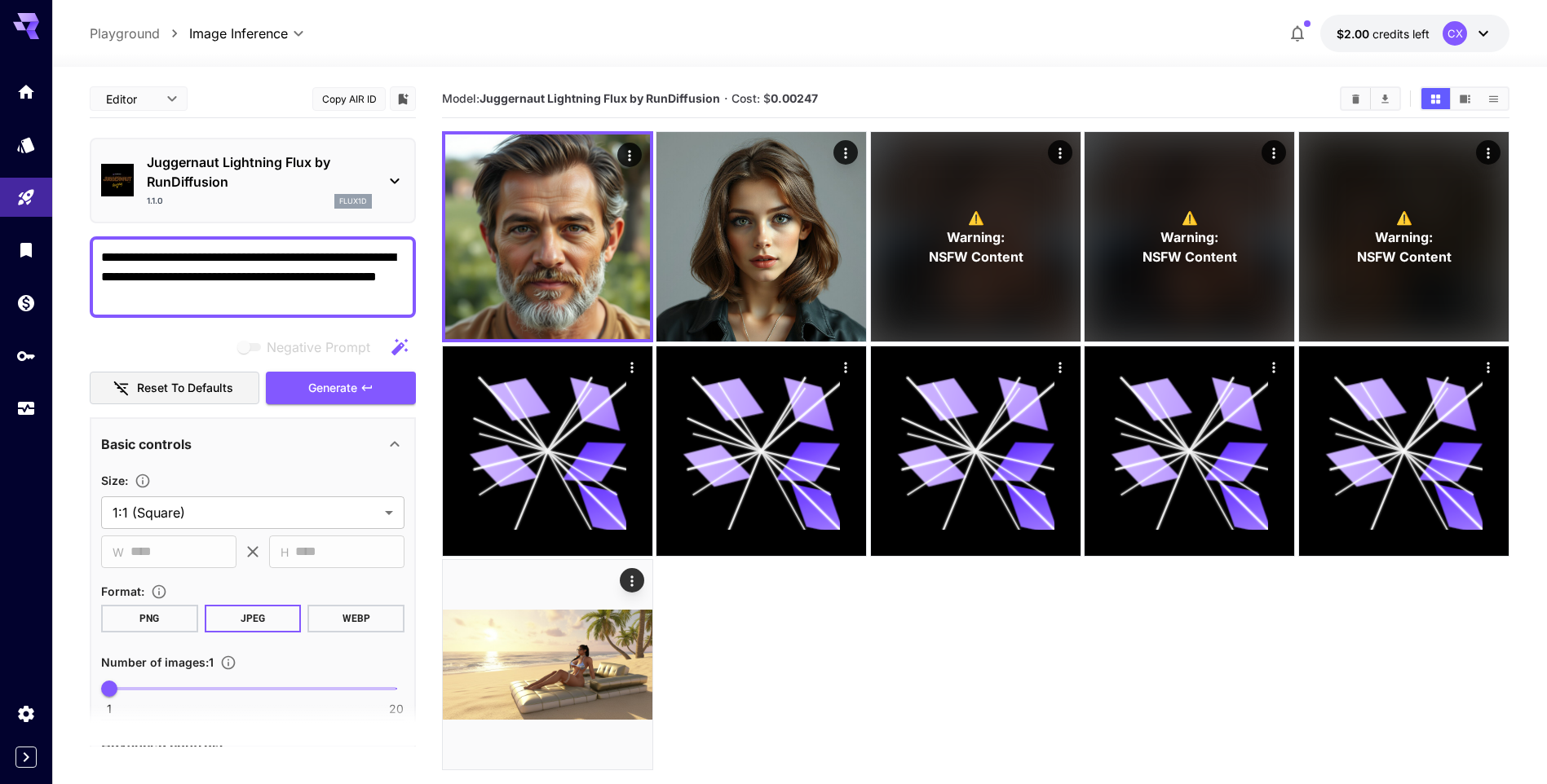
click at [397, 179] on icon at bounding box center [395, 181] width 20 height 20
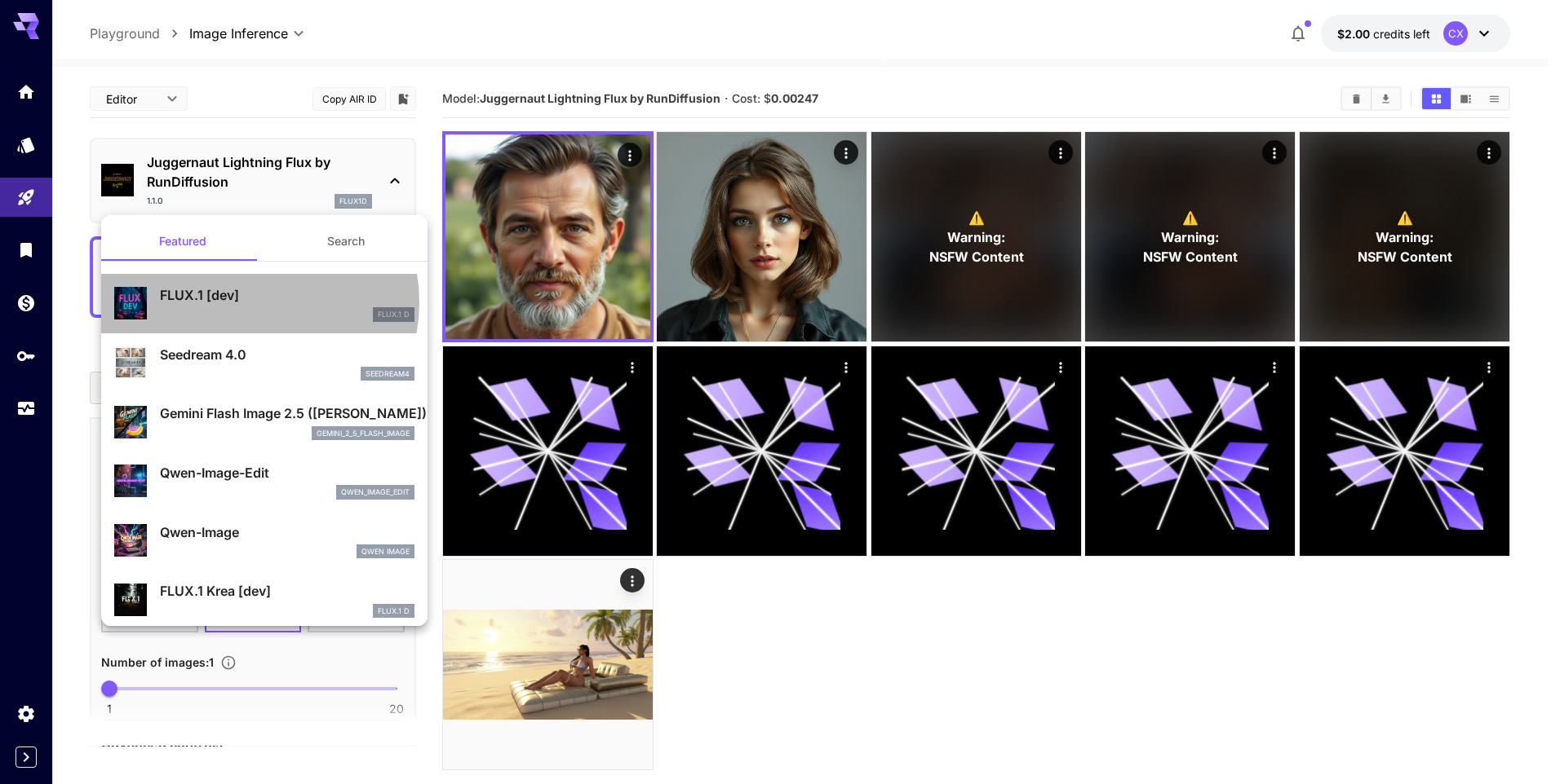
click at [251, 303] on p "FLUX.1 [dev]" at bounding box center [287, 295] width 255 height 20
type input "**"
type input "***"
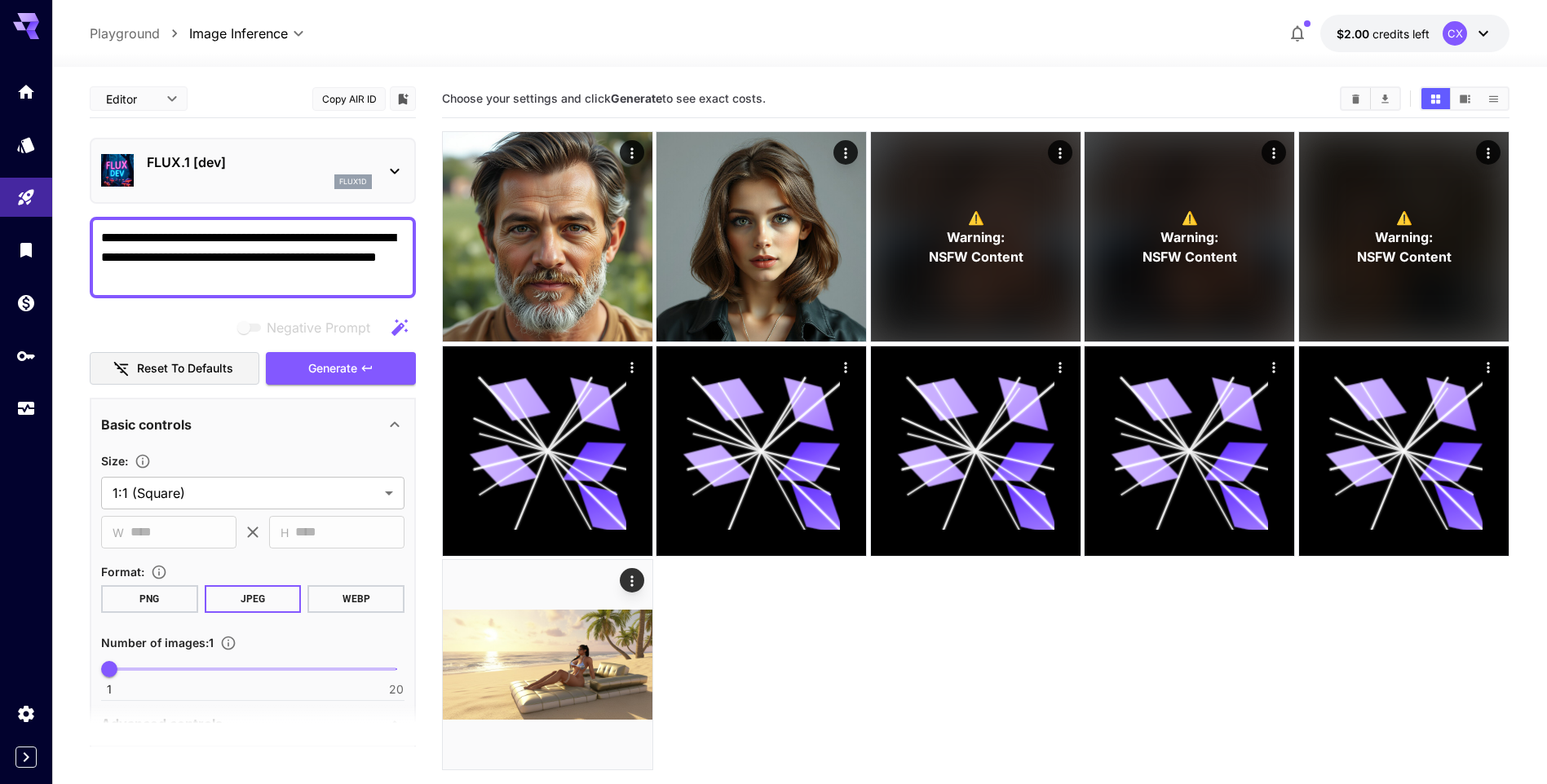
click at [28, 26] on icon at bounding box center [26, 26] width 26 height 26
click at [32, 17] on icon at bounding box center [26, 21] width 26 height 17
click at [26, 101] on body "**********" at bounding box center [774, 456] width 1547 height 913
click at [28, 86] on icon "Home" at bounding box center [28, 90] width 16 height 14
click at [28, 86] on icon "Home" at bounding box center [28, 87] width 16 height 14
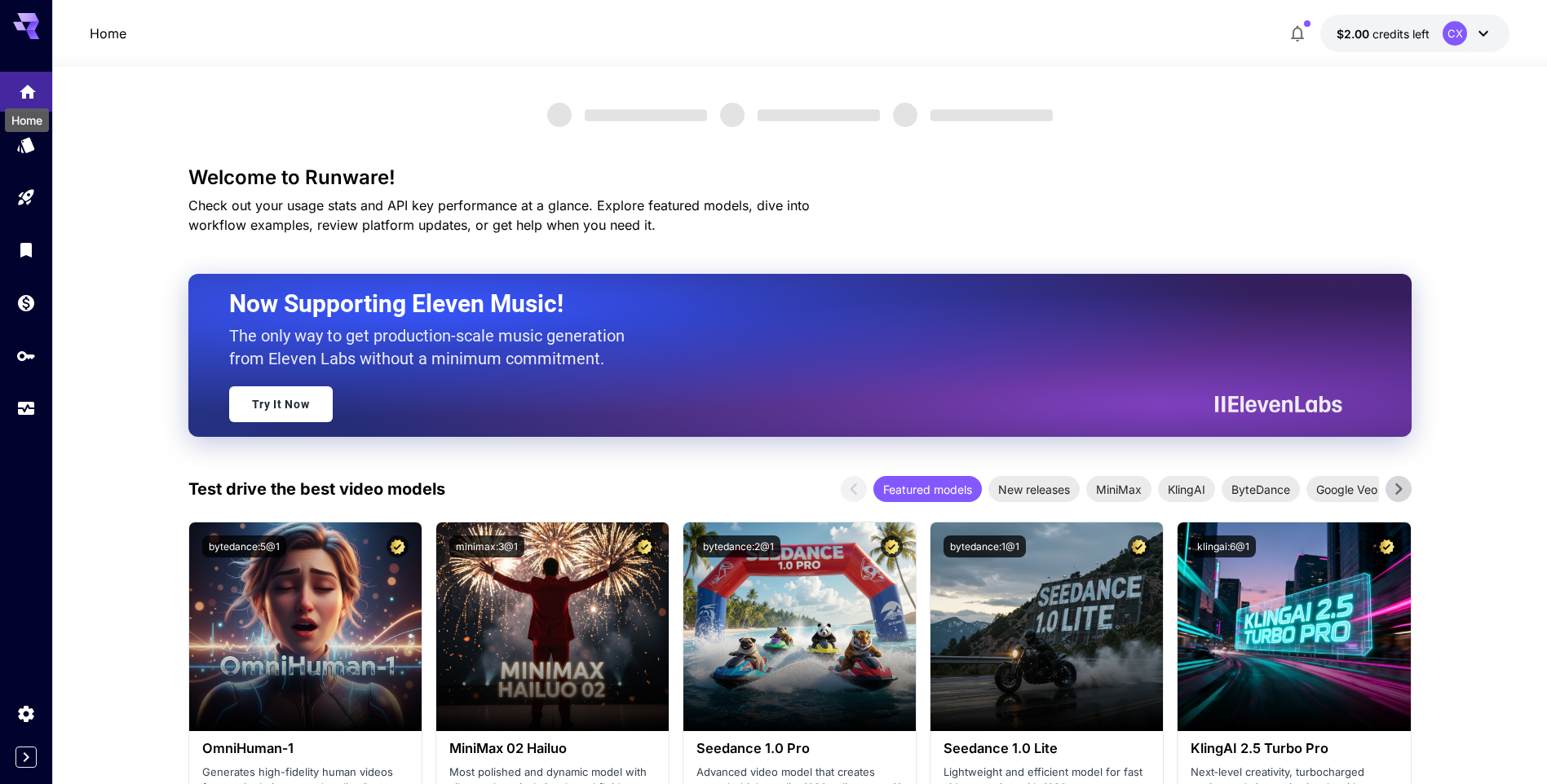
click at [28, 86] on icon "Home" at bounding box center [28, 86] width 16 height 14
